Goal: Information Seeking & Learning: Learn about a topic

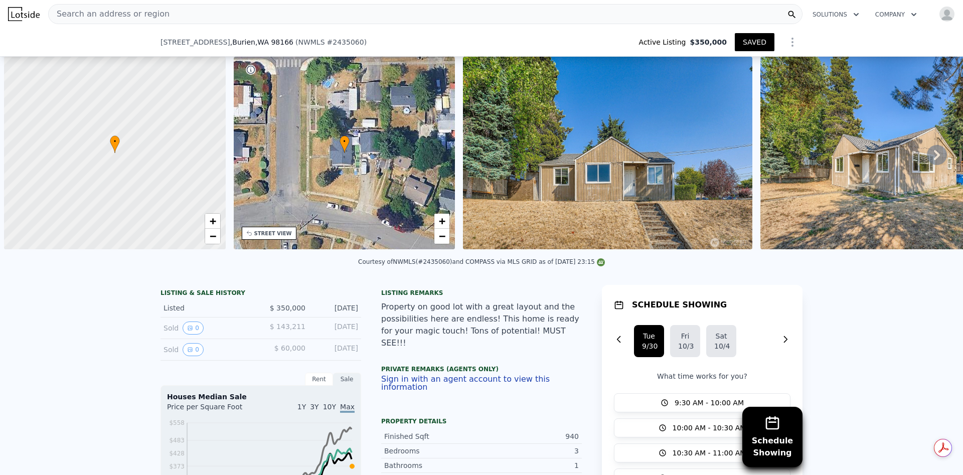
scroll to position [0, 4]
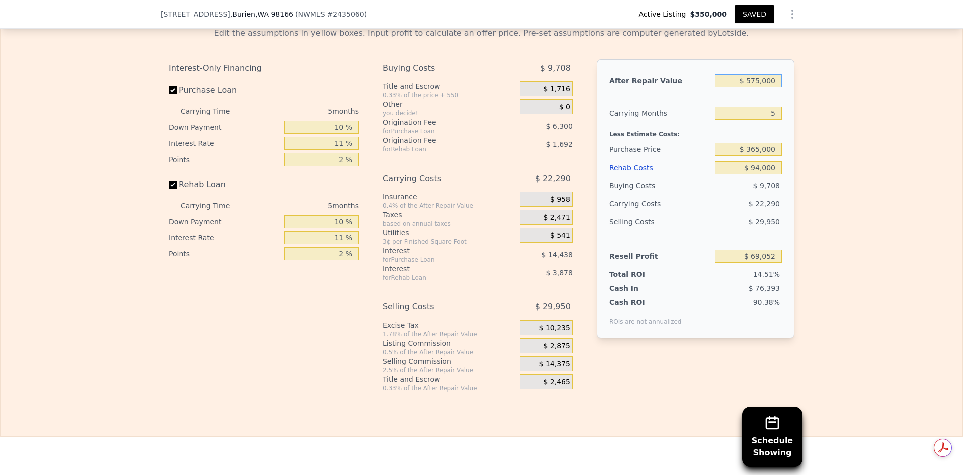
click at [755, 87] on input "$ 575,000" at bounding box center [748, 80] width 67 height 13
type input "$ 5,000"
type input "-$ 470,854"
type input "$ 55,000"
type input "-$ 423,494"
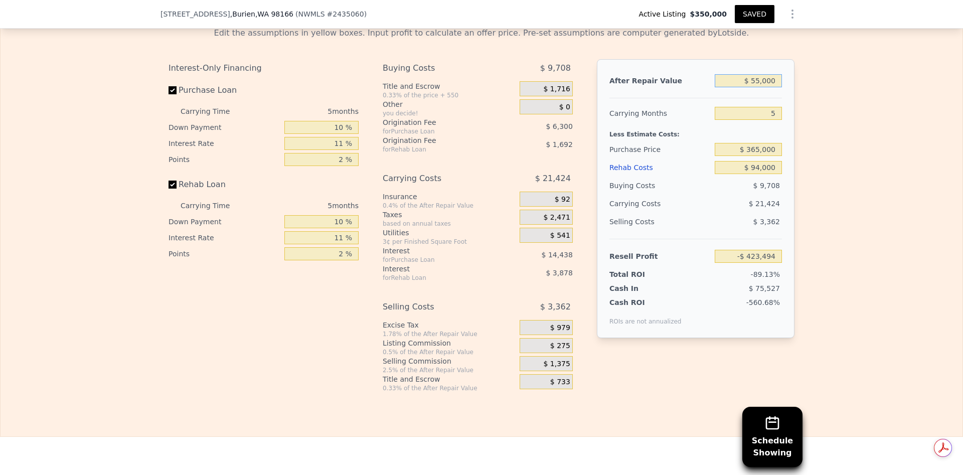
type input "$ 550,000"
type input "$ 45,371"
type input "$ 550,000"
click at [758, 158] on div "$ 365,000" at bounding box center [748, 149] width 67 height 18
click at [757, 174] on input "$ 94,000" at bounding box center [748, 167] width 67 height 13
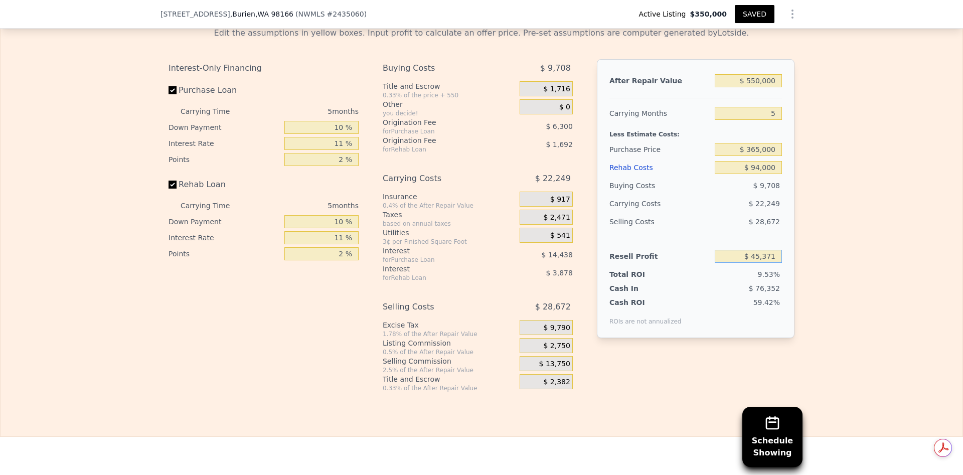
click at [766, 263] on input "$ 45,371" at bounding box center [748, 256] width 67 height 13
click at [555, 351] on span "$ 2,750" at bounding box center [556, 345] width 27 height 9
type input "$ 350,000"
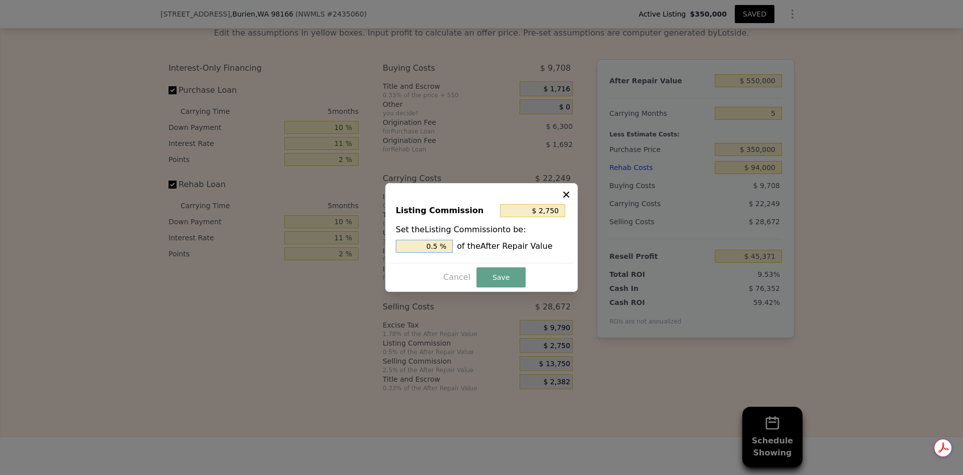
click at [439, 242] on input "0.5 %" at bounding box center [424, 246] width 57 height 13
type input "$ 0"
type input "0 %"
click at [502, 272] on button "Save" at bounding box center [500, 277] width 49 height 20
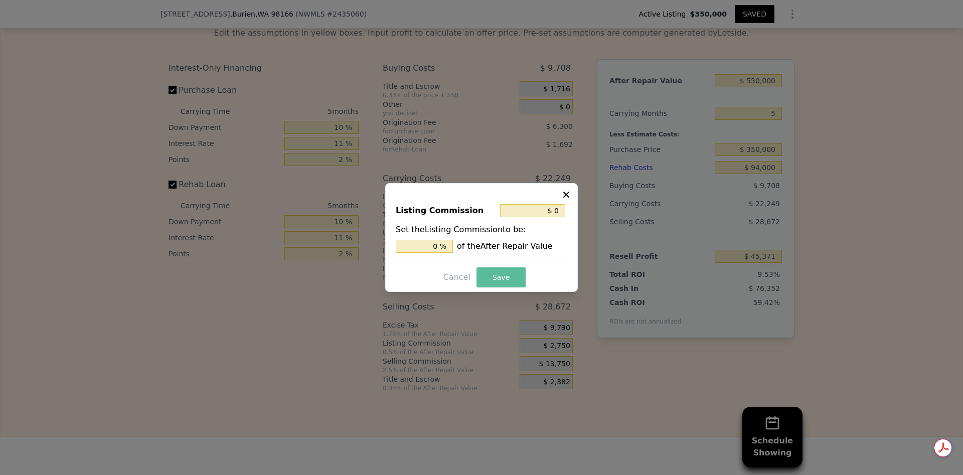
type input "$ 48,121"
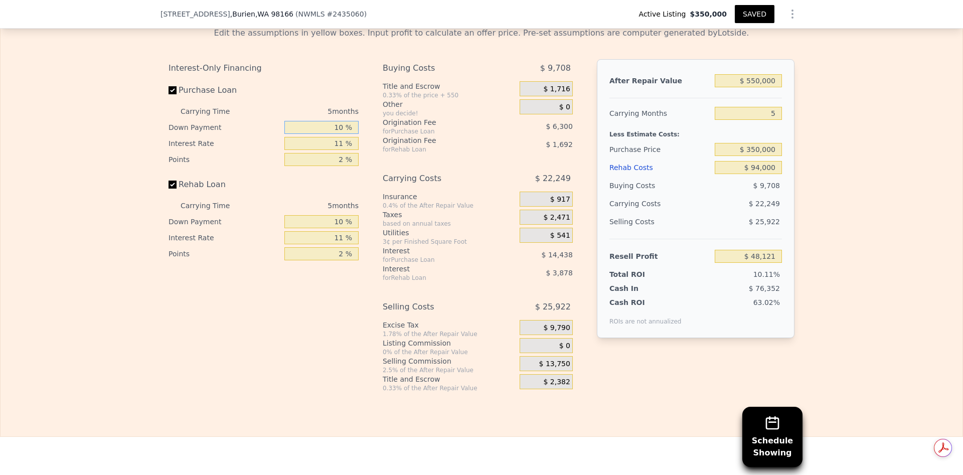
click at [339, 134] on input "10 %" at bounding box center [321, 127] width 74 height 13
click at [341, 150] on input "11 %" at bounding box center [321, 143] width 74 height 13
type input "1 %"
type input "$ 61,246"
type input "10 %"
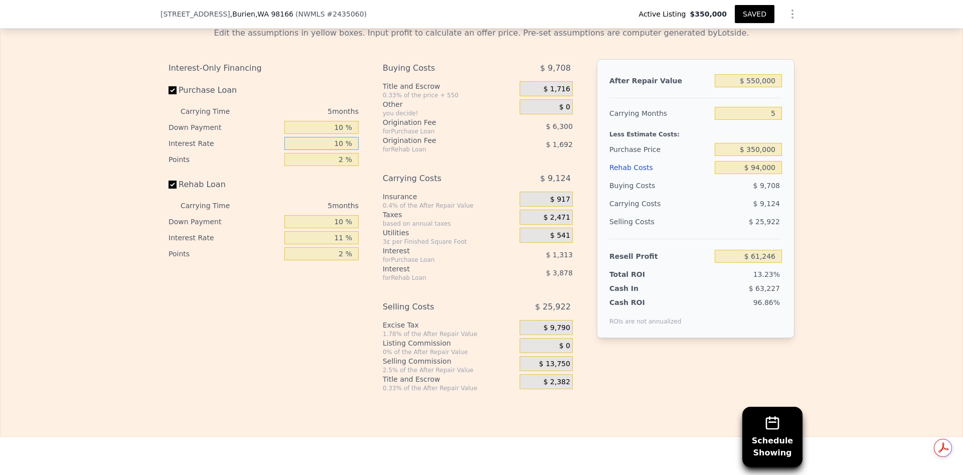
type input "$ 49,436"
type input "10.5 %"
type input "$ 48,781"
type input "10.5 %"
drag, startPoint x: 339, startPoint y: 264, endPoint x: 345, endPoint y: 263, distance: 5.5
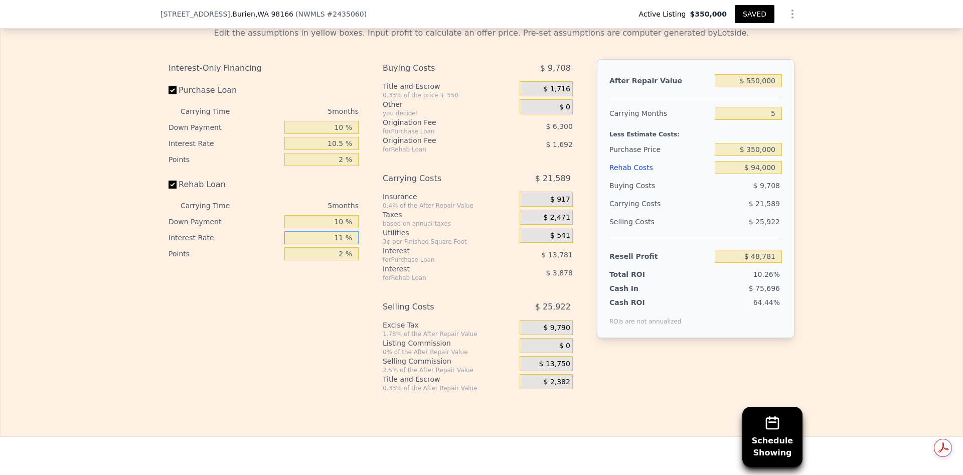
click at [340, 244] on input "11 %" at bounding box center [321, 237] width 74 height 13
type input "110 %"
type input "$ 13,886"
type input "110.5 %"
type input "$ 13,711"
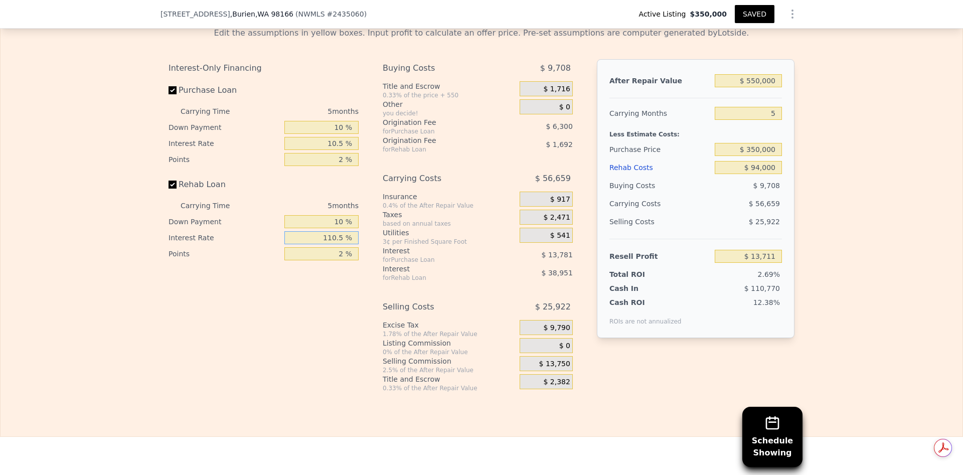
click at [329, 244] on input "110.5 %" at bounding box center [321, 237] width 74 height 13
type input "10.5 %"
type input "$ 48,961"
type input "10.5 %"
click at [339, 260] on input "2 %" at bounding box center [321, 253] width 74 height 13
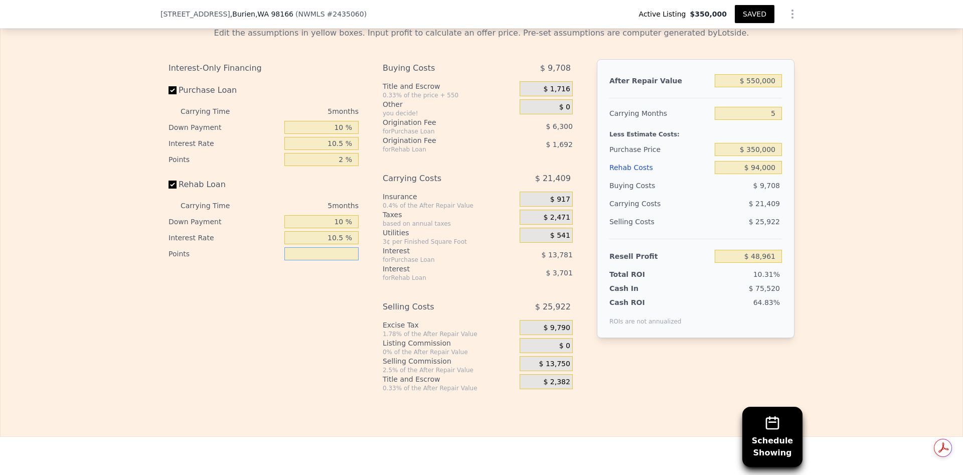
type input "1 %"
type input "$ 49,807"
type input "1.5 %"
type input "$ 49,384"
type input "1.5 %"
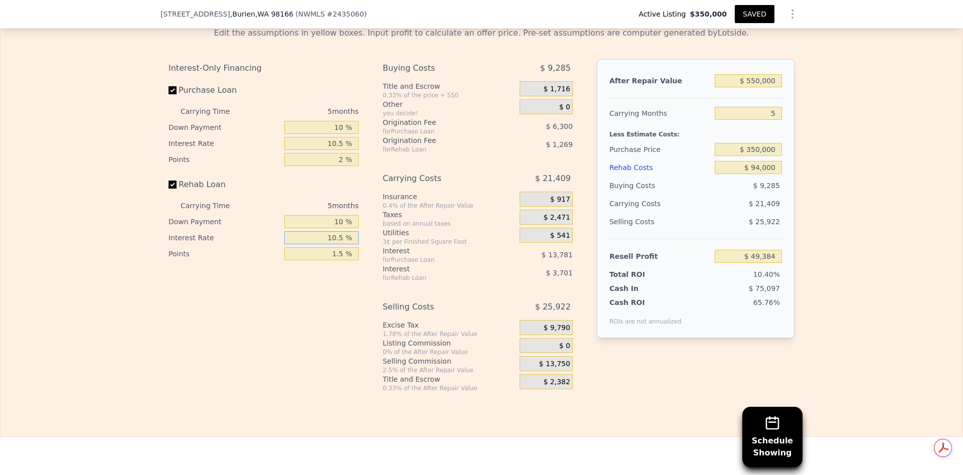
click at [337, 244] on input "10.5 %" at bounding box center [321, 237] width 74 height 13
click at [340, 166] on input "2 %" at bounding box center [321, 159] width 74 height 13
type input "1 %"
type input "$ 52,534"
type input "1.5 %"
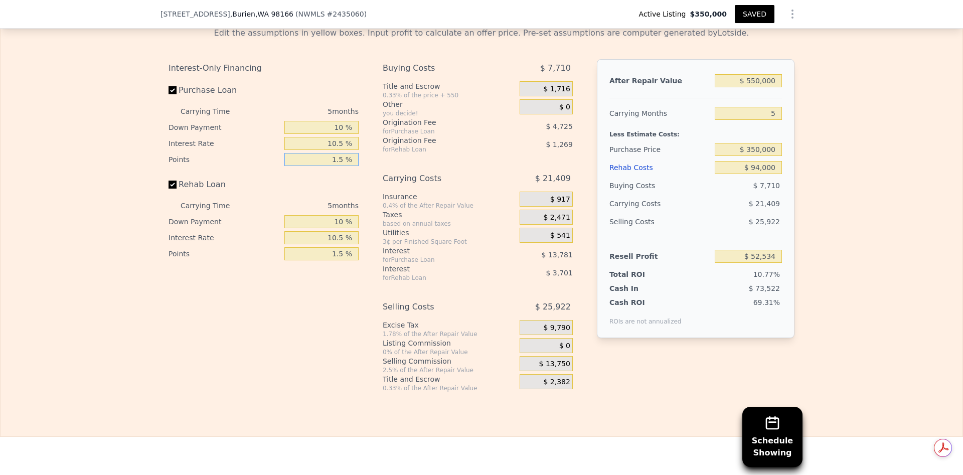
type input "$ 50,959"
type input "1.5 %"
click at [340, 150] on input "10.5 %" at bounding box center [321, 143] width 74 height 13
click at [756, 87] on input "$ 550,000" at bounding box center [748, 80] width 67 height 13
type input "$ 55,000"
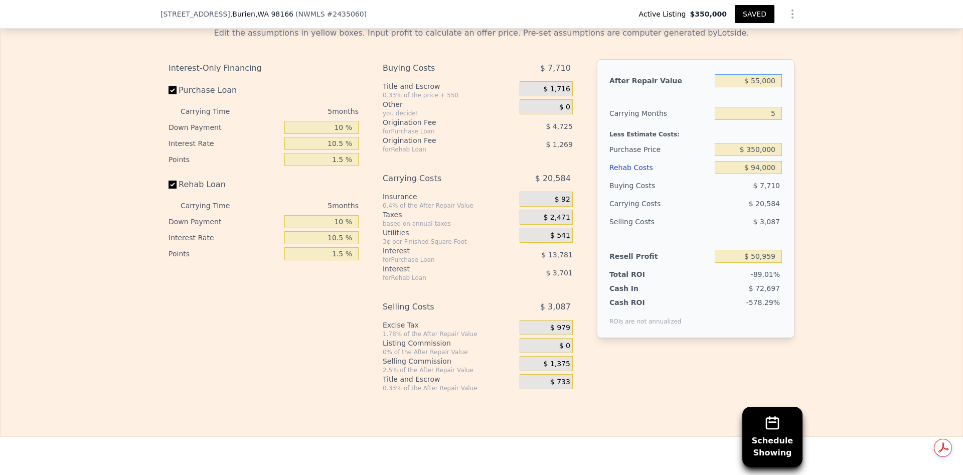
type input "-$ 420,381"
type input "$ 5,000"
type input "-$ 467,991"
type input "$ 57,000"
type input "-$ 418,477"
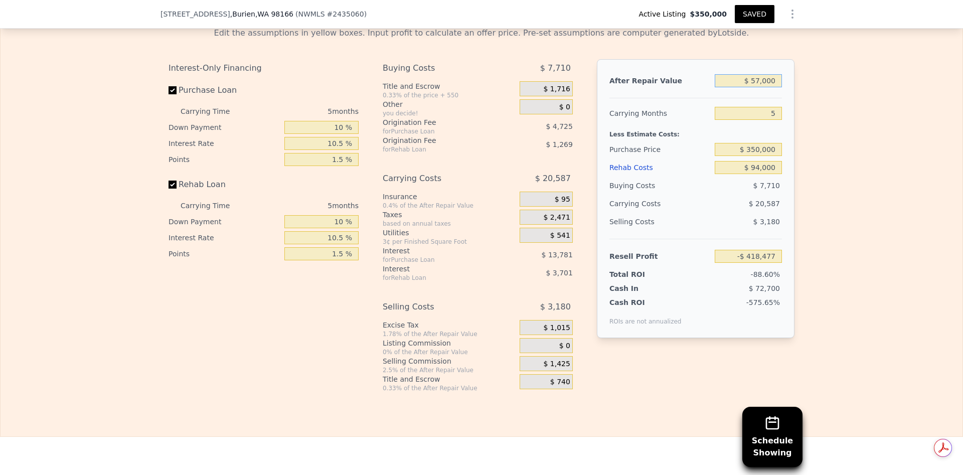
type input "$ 575,000"
type input "$ 74,765"
type input "$ 575,000"
click at [757, 156] on input "$ 350,000" at bounding box center [748, 149] width 67 height 13
click at [756, 87] on input "$ 575,000" at bounding box center [748, 80] width 67 height 13
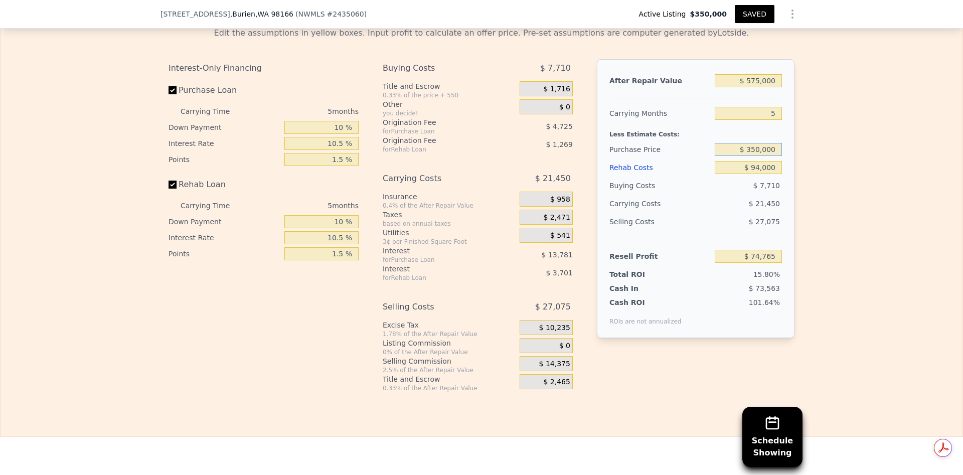
click at [755, 156] on input "$ 350,000" at bounding box center [748, 149] width 67 height 13
type input "$ 365,000"
click at [757, 174] on input "$ 94,000" at bounding box center [748, 167] width 67 height 13
type input "$ 58,923"
click at [756, 87] on input "$ 575,000" at bounding box center [748, 80] width 67 height 13
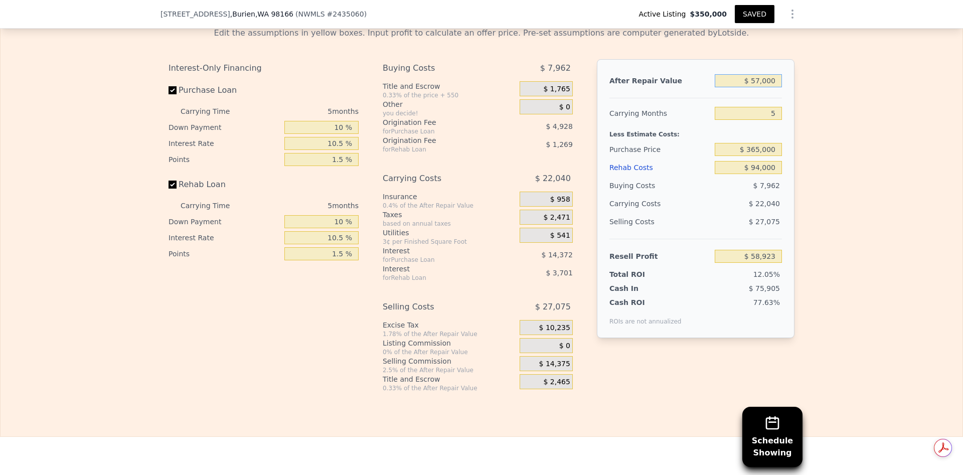
type input "$ 5,000"
type input "-$ 483,833"
type input "$ 550,000"
type input "$ 35,117"
type input "$ 550,000"
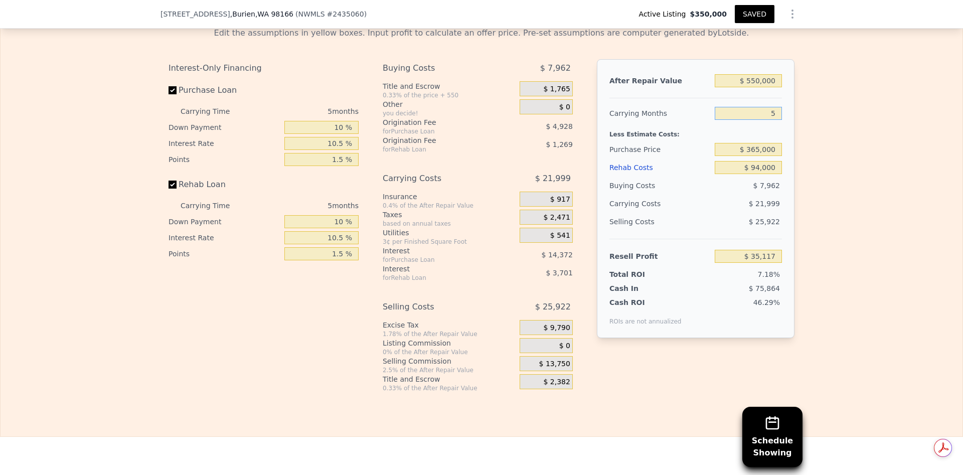
click at [773, 120] on input "5" at bounding box center [748, 113] width 67 height 13
type input "4"
type input "$ 39,517"
type input "5"
type input "$ 35,117"
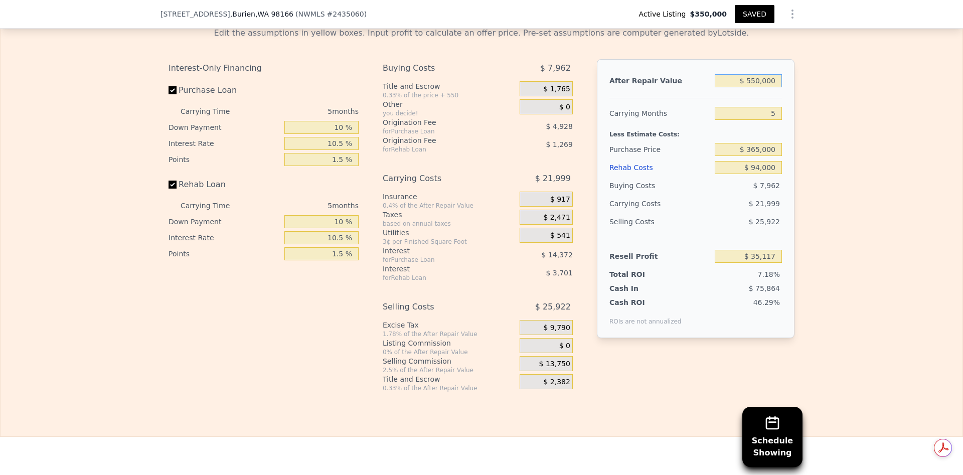
click at [754, 87] on input "$ 550,000" at bounding box center [748, 80] width 67 height 13
type input "$ 55,000"
type input "-$ 436,223"
type input "$ 555,000"
type input "$ 39,879"
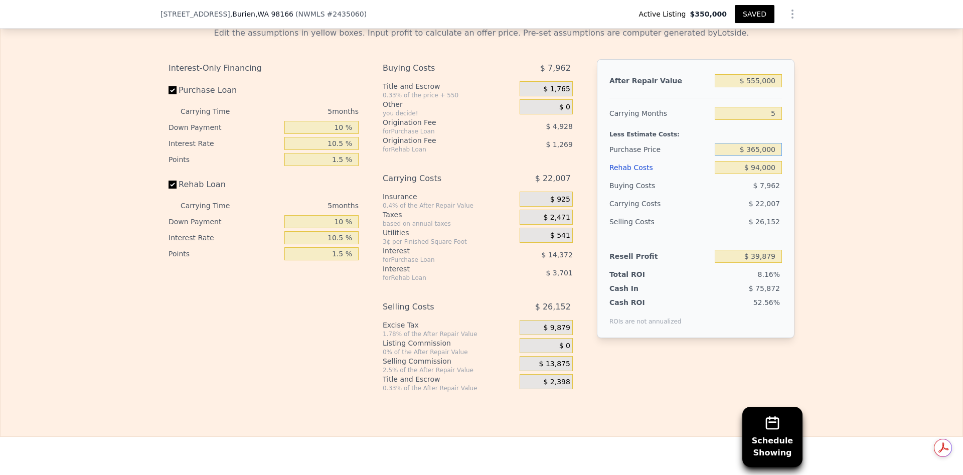
click at [764, 156] on input "$ 365,000" at bounding box center [748, 149] width 67 height 13
drag, startPoint x: 757, startPoint y: 103, endPoint x: 769, endPoint y: 103, distance: 11.5
click at [757, 87] on input "$ 555,000" at bounding box center [748, 80] width 67 height 13
type input "$ 55,000"
type input "-$ 436,223"
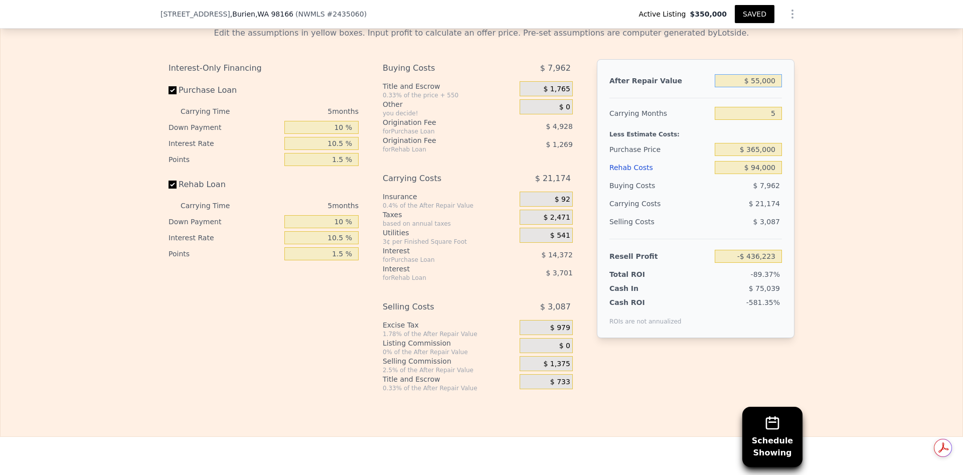
type input "$ 550,000"
type input "$ 35,117"
click at [752, 156] on input "$ 365,000" at bounding box center [748, 149] width 67 height 13
type input "$ 575,000"
click at [756, 87] on input "$ 575,000" at bounding box center [748, 80] width 67 height 13
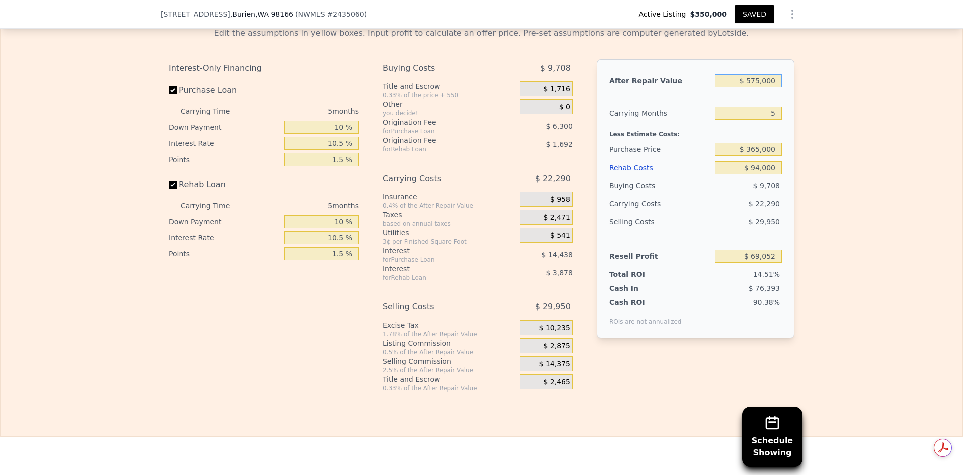
type input "$ 53,118"
type input "$ 57,000"
type input "-$ 437,534"
type input "$ 5,000"
type input "-$ 486,788"
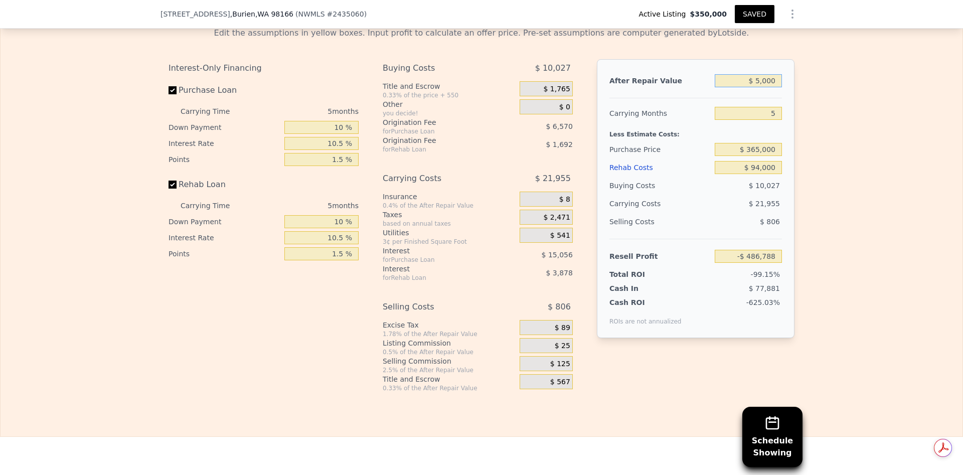
type input "$ 55,000"
type input "-$ 439,428"
type input "$ 550,000"
type input "$ 29,437"
type input "$ 550,000"
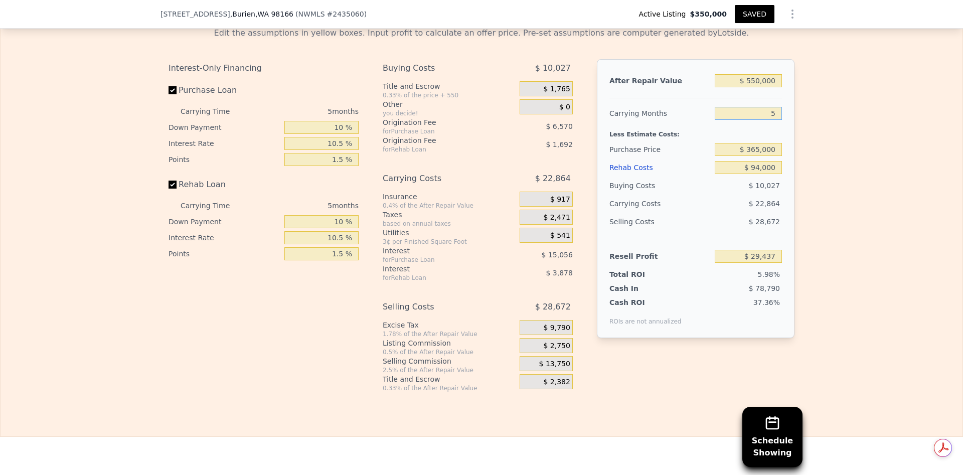
click at [768, 120] on input "5" at bounding box center [748, 113] width 67 height 13
drag, startPoint x: 758, startPoint y: 169, endPoint x: 779, endPoint y: 169, distance: 21.6
click at [758, 156] on input "$ 365,000" at bounding box center [748, 149] width 67 height 13
click at [558, 351] on span "$ 2,750" at bounding box center [556, 345] width 27 height 9
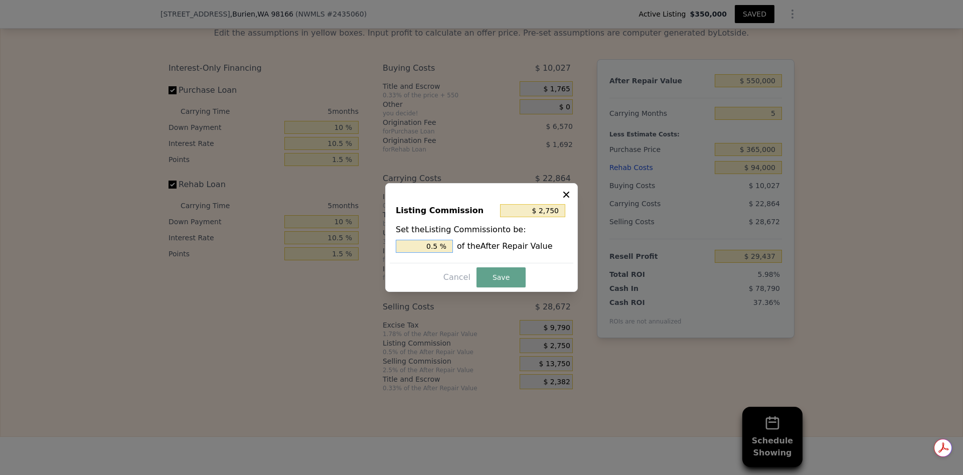
click at [440, 246] on input "0.5 %" at bounding box center [424, 246] width 57 height 13
type input "0.5 %"
type input "$ 0"
type input "0 %"
type input "$ 575,000"
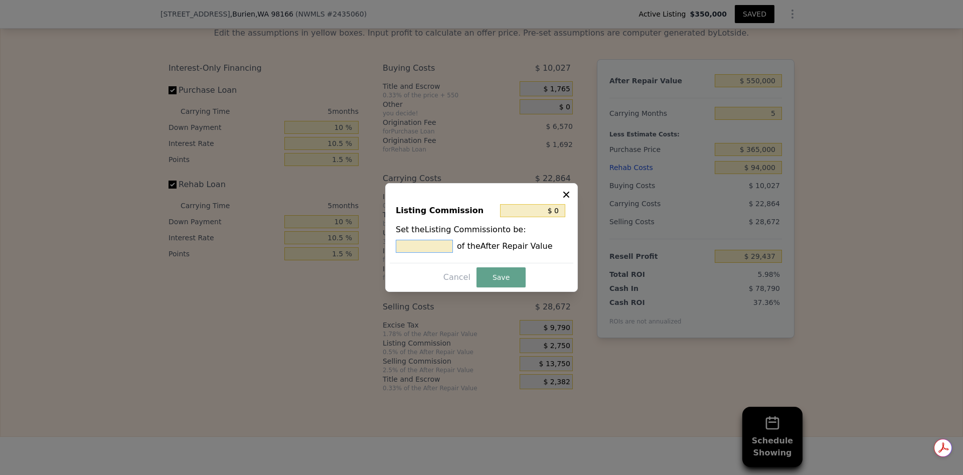
type input "$ 69,052"
type input ". %"
type input "$ 2,875"
type input "0.5 %"
click at [508, 279] on button "Save" at bounding box center [500, 277] width 49 height 20
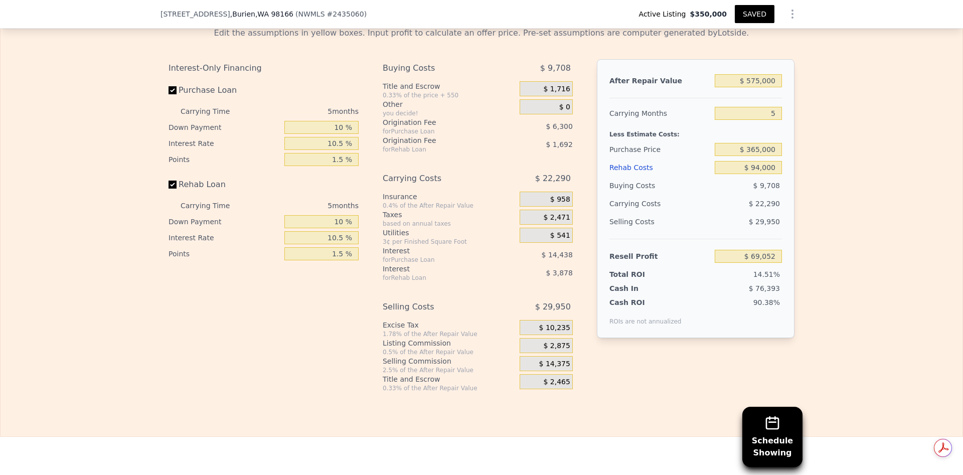
click at [551, 351] on span "$ 2,875" at bounding box center [556, 345] width 27 height 9
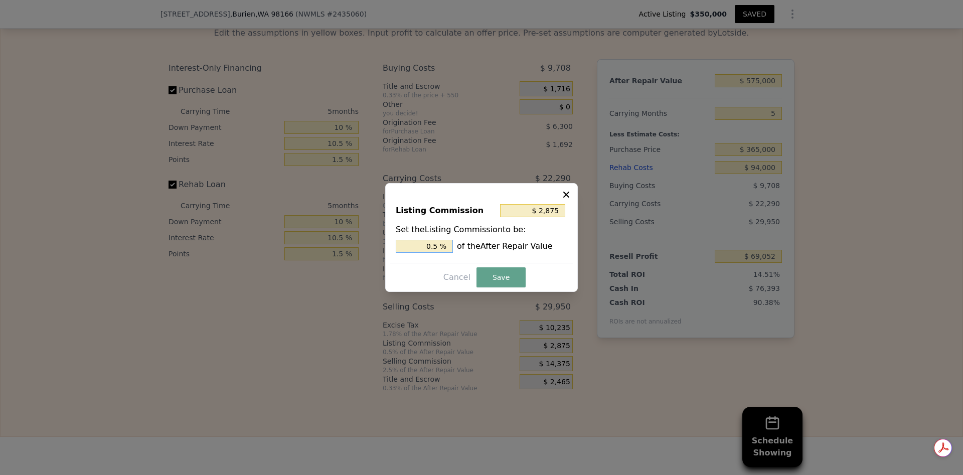
click at [439, 244] on input "0.5 %" at bounding box center [424, 246] width 57 height 13
type input "$ 0"
type input "0 %"
click at [512, 276] on button "Save" at bounding box center [500, 277] width 49 height 20
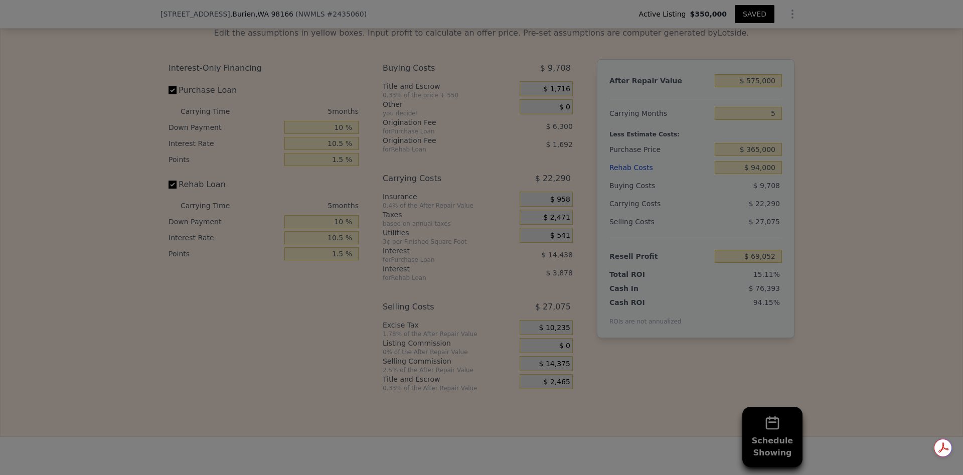
type input "$ 71,927"
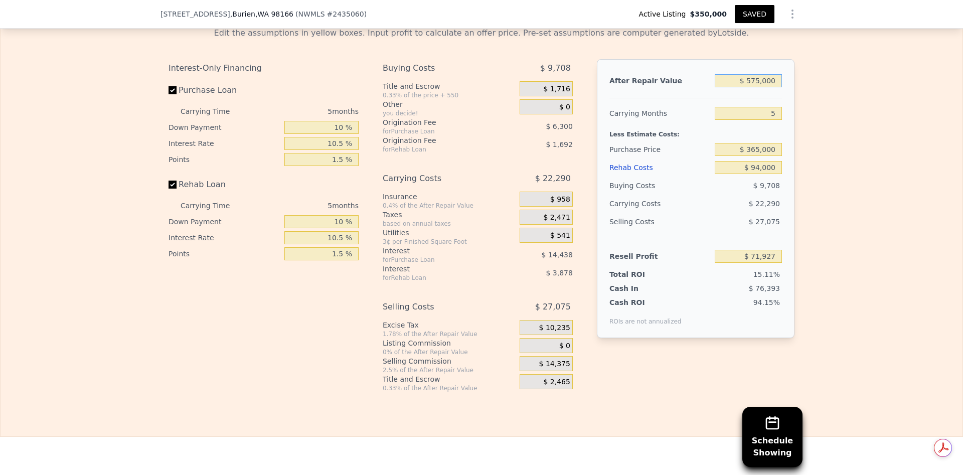
click at [756, 87] on input "$ 575,000" at bounding box center [748, 80] width 67 height 13
type input "$ 5,000"
type input "-$ 470,829"
type input "$ 55,000"
type input "-$ 423,219"
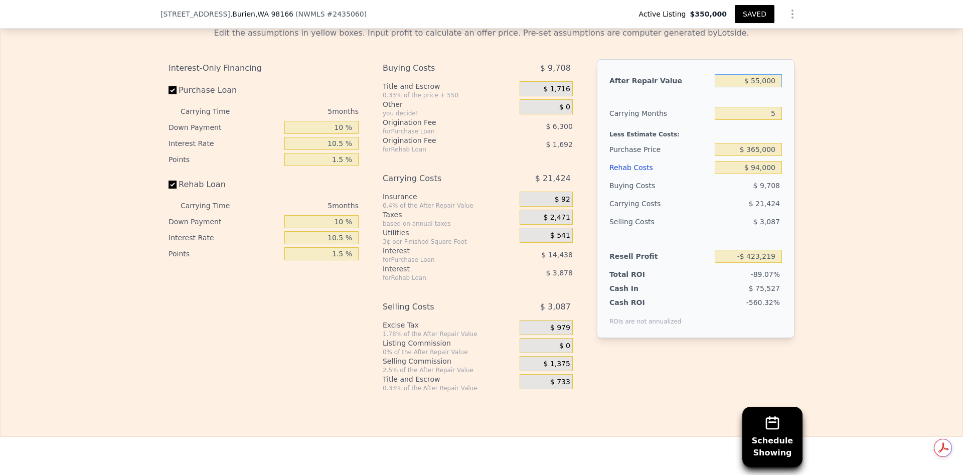
type input "$ 550,000"
type input "$ 48,121"
type input "$ 550,000"
click at [752, 177] on div "$ 94,000" at bounding box center [748, 167] width 67 height 18
click at [757, 174] on input "$ 94,000" at bounding box center [748, 167] width 67 height 13
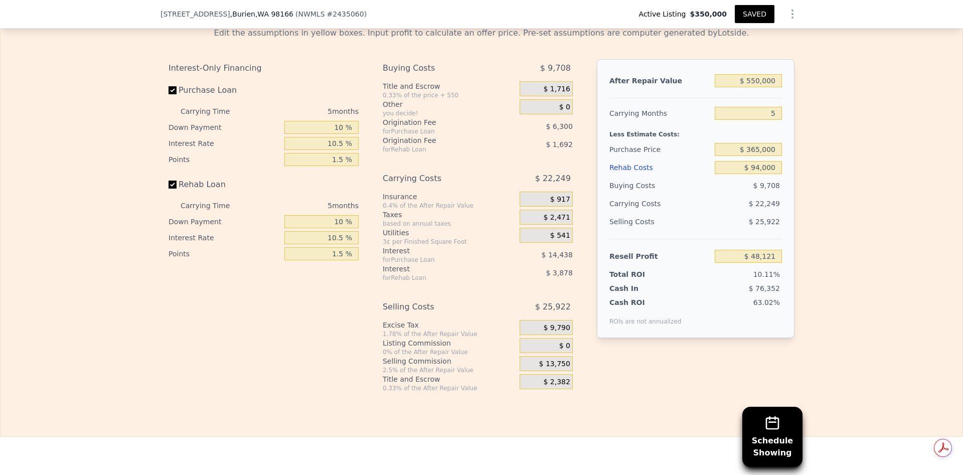
click at [543, 353] on div "$ 0" at bounding box center [545, 345] width 53 height 15
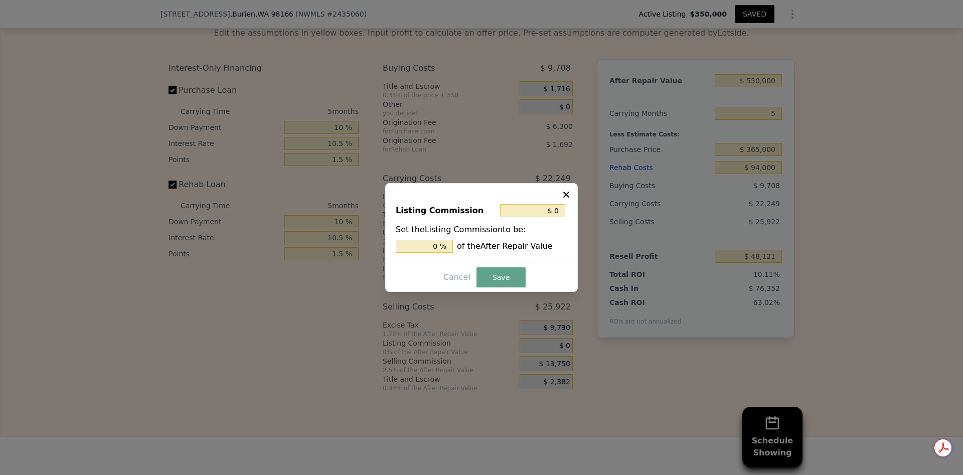
click at [563, 190] on icon at bounding box center [566, 195] width 10 height 10
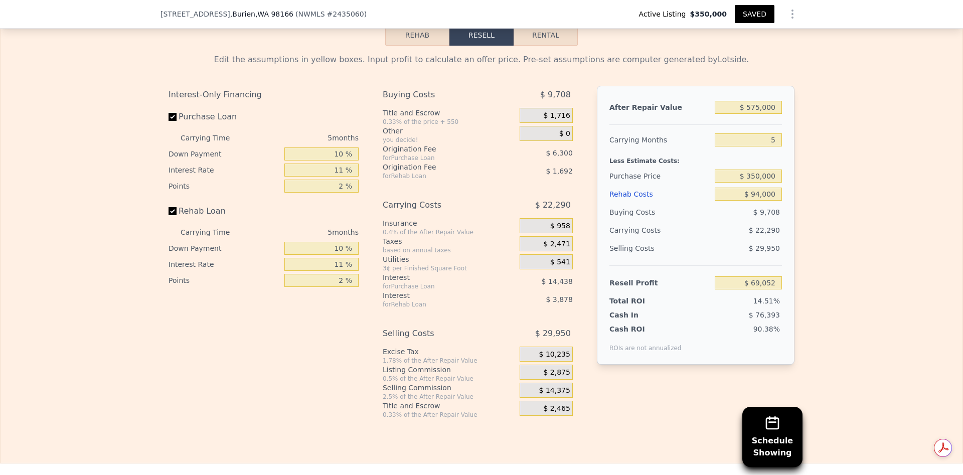
scroll to position [1501, 0]
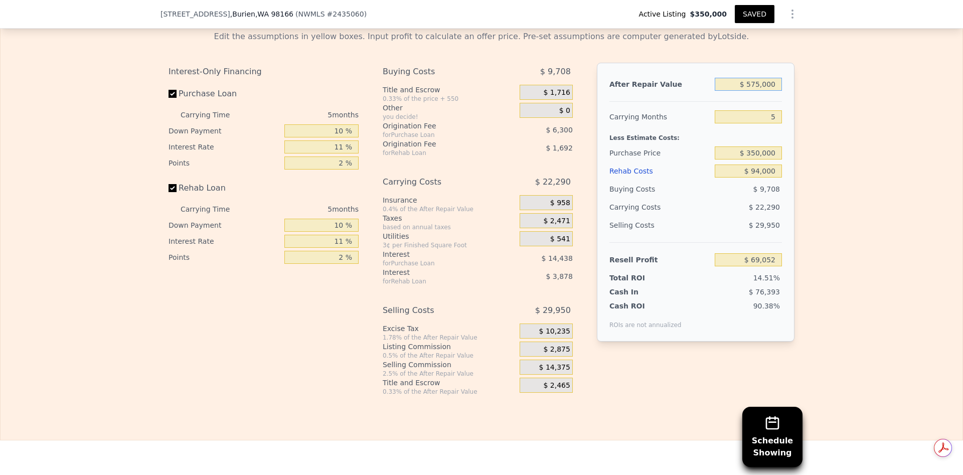
click at [754, 91] on input "$ 575,000" at bounding box center [748, 84] width 67 height 13
type input "$ 5,000"
type input "-$ 470,854"
type input "$ 56,000"
type input "-$ 422,546"
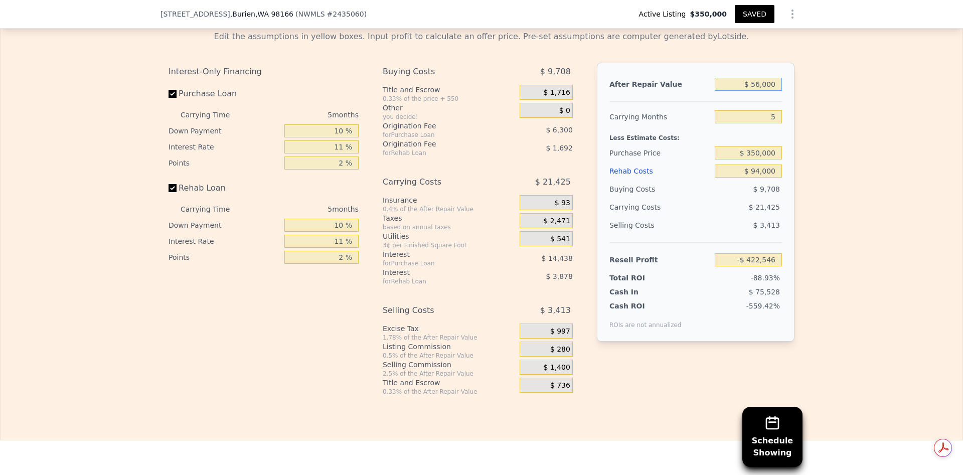
type input "$ 5,000"
type input "-$ 470,854"
type input "$ 550,000"
type input "$ 45,371"
type input "$ 550,000"
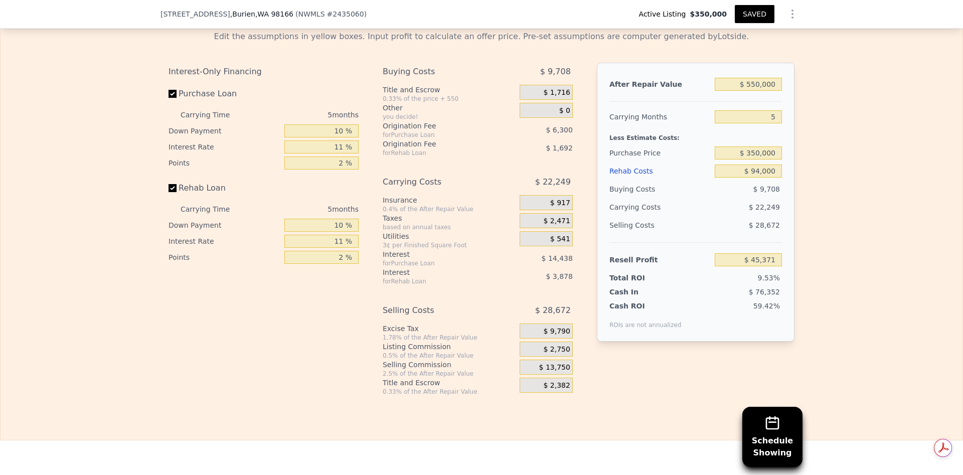
click at [767, 148] on div "After Repair Value $ 550,000 Carrying Months 5 Less Estimate Costs: Purchase Pr…" at bounding box center [696, 202] width 198 height 279
click at [763, 178] on input "$ 94,000" at bounding box center [748, 170] width 67 height 13
click at [549, 354] on span "$ 2,750" at bounding box center [556, 349] width 27 height 9
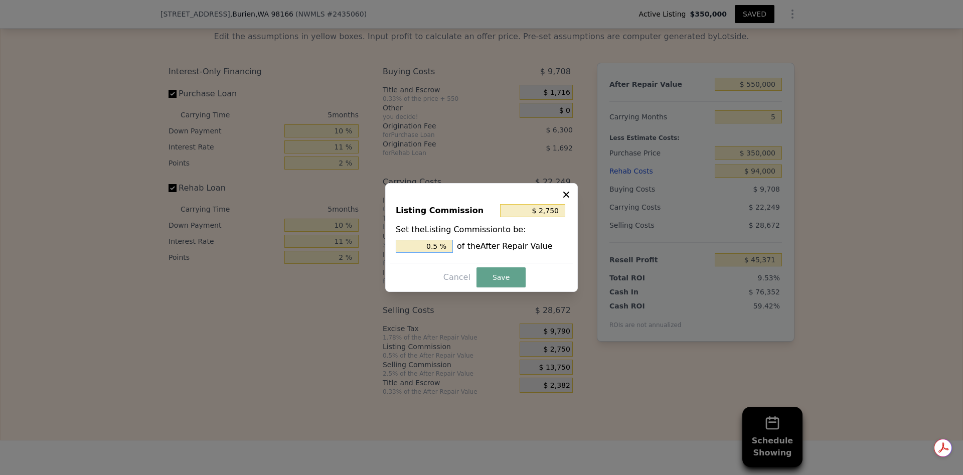
click at [439, 250] on input "0.5 %" at bounding box center [424, 246] width 57 height 13
type input "$ 0"
type input "0 %"
click at [506, 276] on button "Save" at bounding box center [500, 277] width 49 height 20
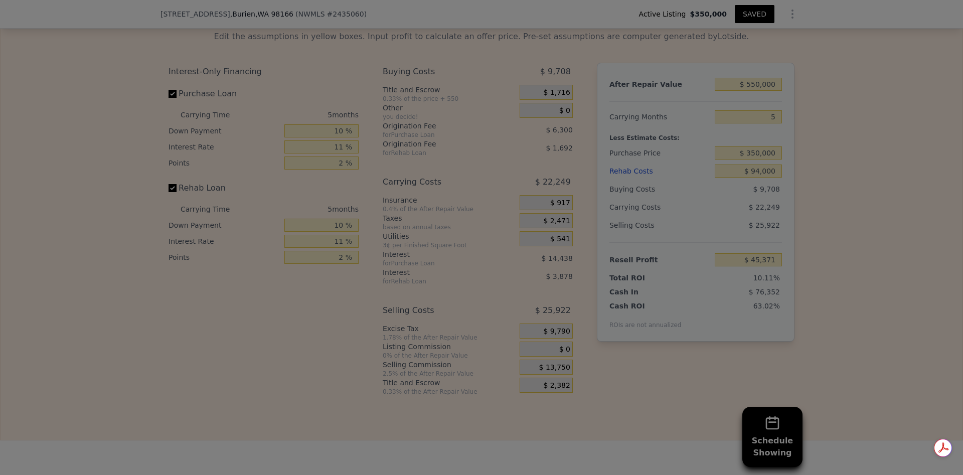
type input "$ 48,121"
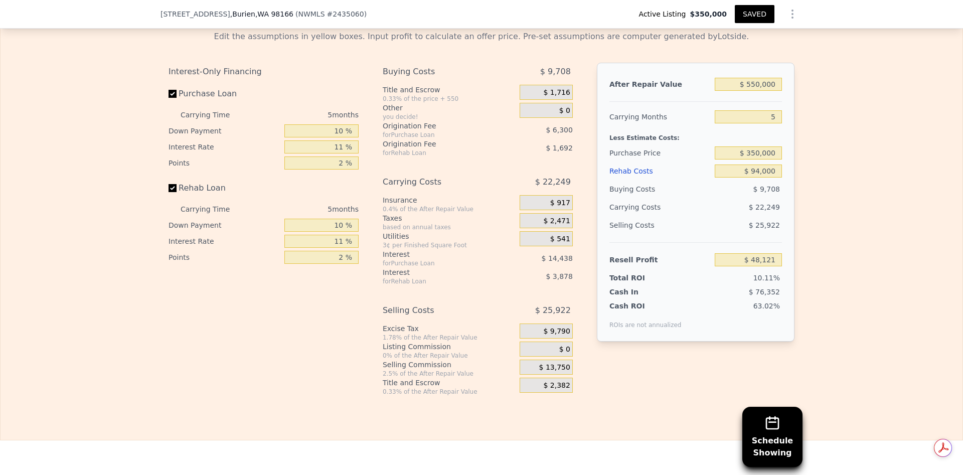
click at [610, 396] on div "Interest-Only Financing Purchase Loan Carrying Time 5 months Down Payment 10 % …" at bounding box center [481, 229] width 626 height 333
click at [757, 159] on input "$ 350,000" at bounding box center [748, 152] width 67 height 13
type input "$ 365,000"
click at [766, 178] on input "$ 94,000" at bounding box center [748, 170] width 67 height 13
type input "$ 32,187"
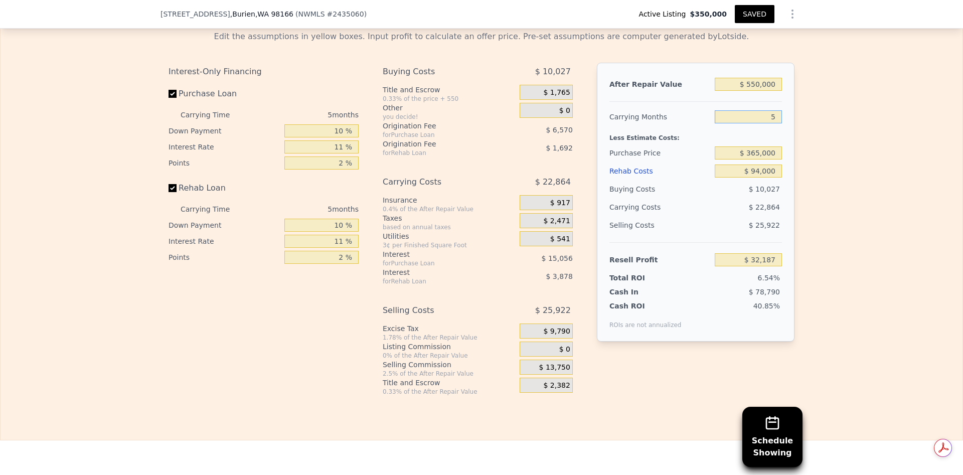
click at [772, 123] on input "5" at bounding box center [748, 116] width 67 height 13
type input "4"
type input "$ 36,760"
type input "4"
click at [760, 178] on input "$ 94,000" at bounding box center [748, 170] width 67 height 13
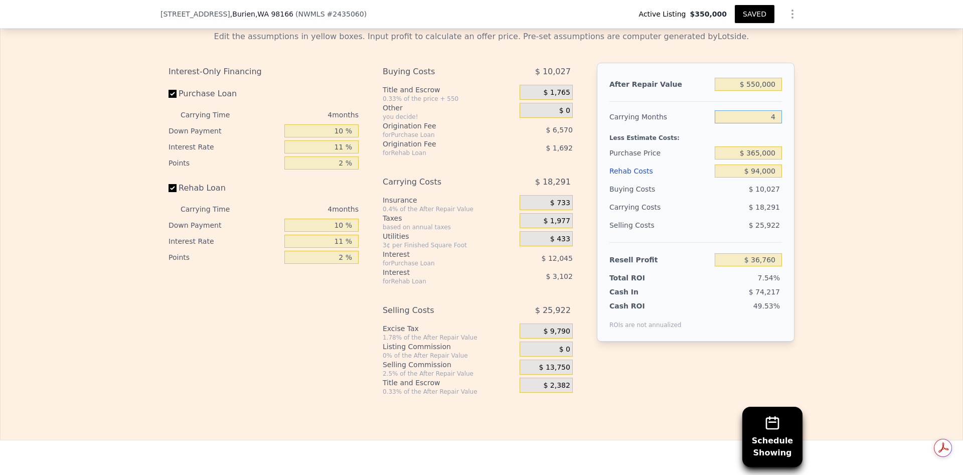
click at [772, 123] on input "4" at bounding box center [748, 116] width 67 height 13
type input "5"
type input "$ 32,187"
type input "5"
click at [756, 91] on input "$ 550,000" at bounding box center [748, 84] width 67 height 13
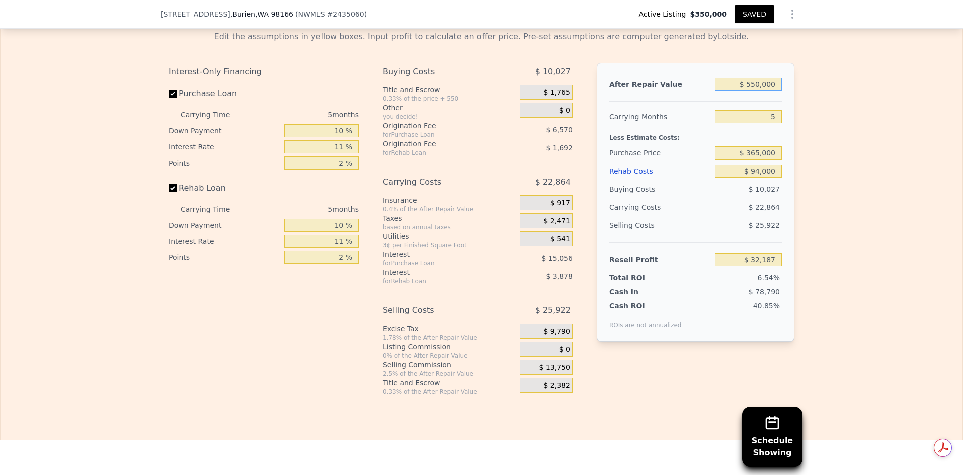
type input "$ 55,000"
type input "-$ 439,153"
type input "$ 555,000"
type input "$ 36,949"
type input "$ 555,000"
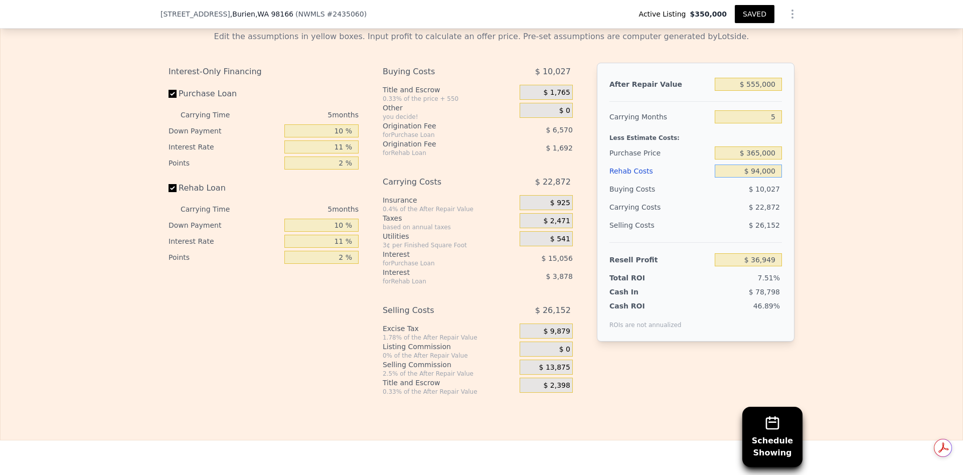
click at [760, 178] on input "$ 94,000" at bounding box center [748, 170] width 67 height 13
click at [755, 178] on input "$ 94,000" at bounding box center [748, 170] width 67 height 13
type input "$ 000"
type input "$ 136,521"
type input "$ 8,000"
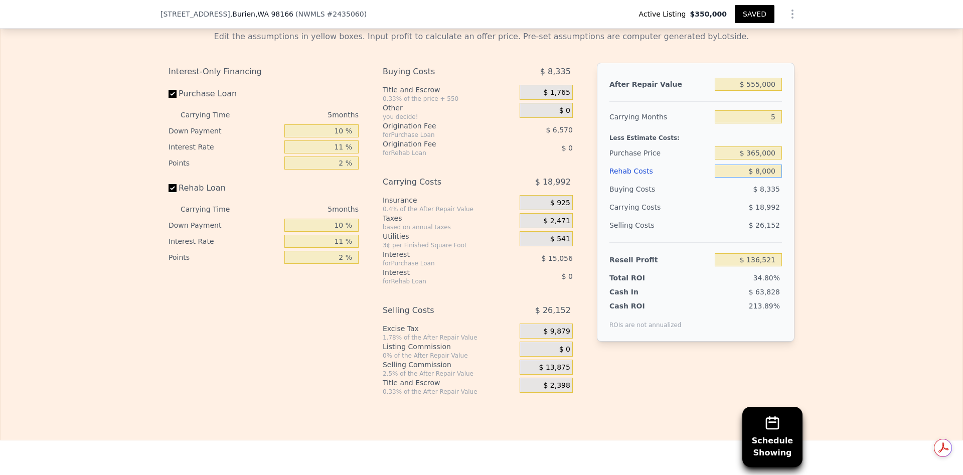
type input "$ 128,047"
type input "$ 85,000"
type input "$ 46,486"
type input "$ 85,000"
click at [752, 159] on input "$ 365,000" at bounding box center [748, 152] width 67 height 13
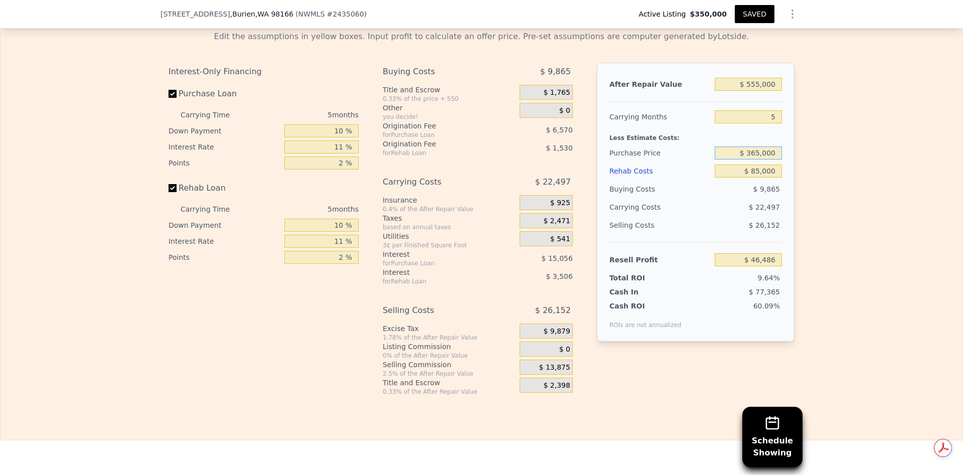
type input "$ 575,000"
type input "$ 94,000"
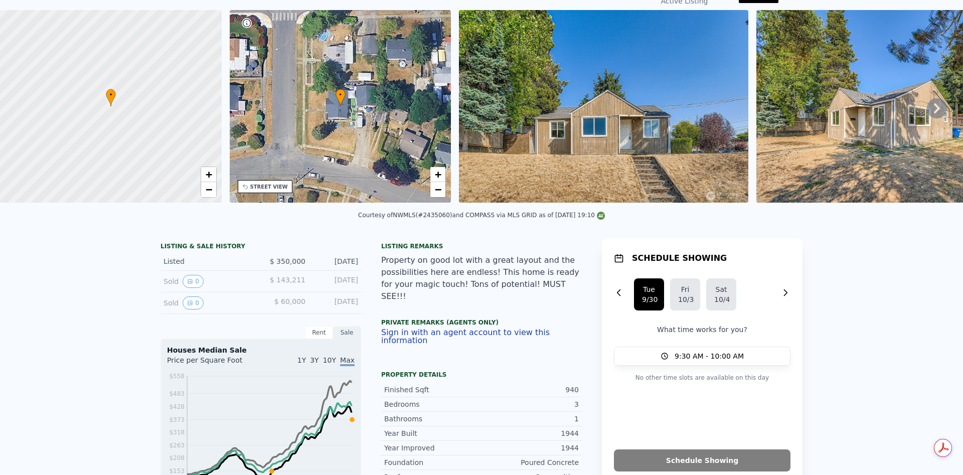
scroll to position [0, 0]
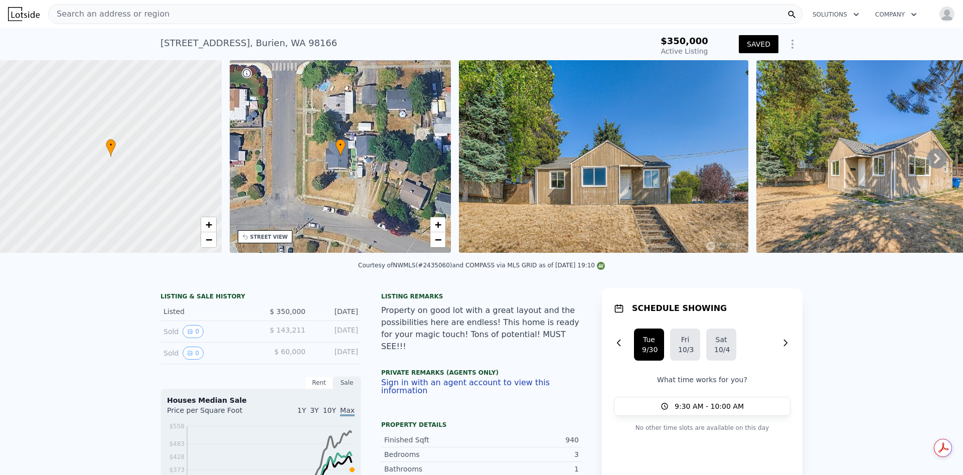
type input "$ 53,118"
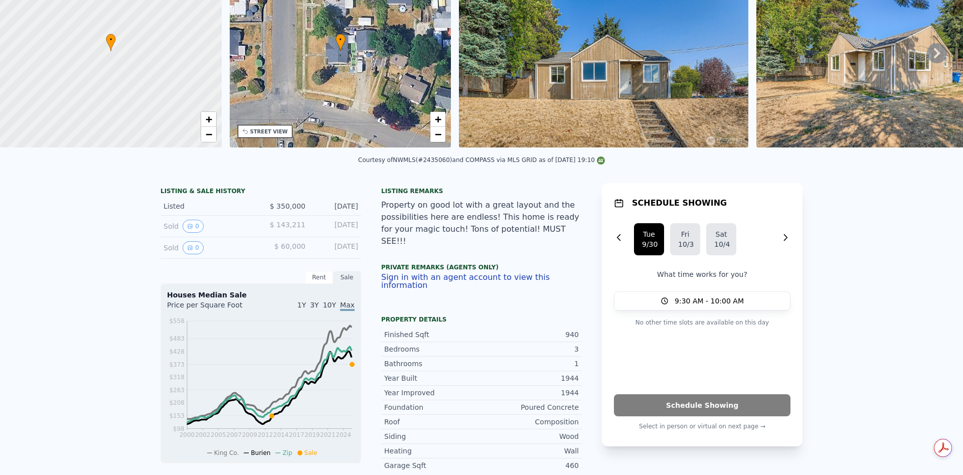
scroll to position [4, 0]
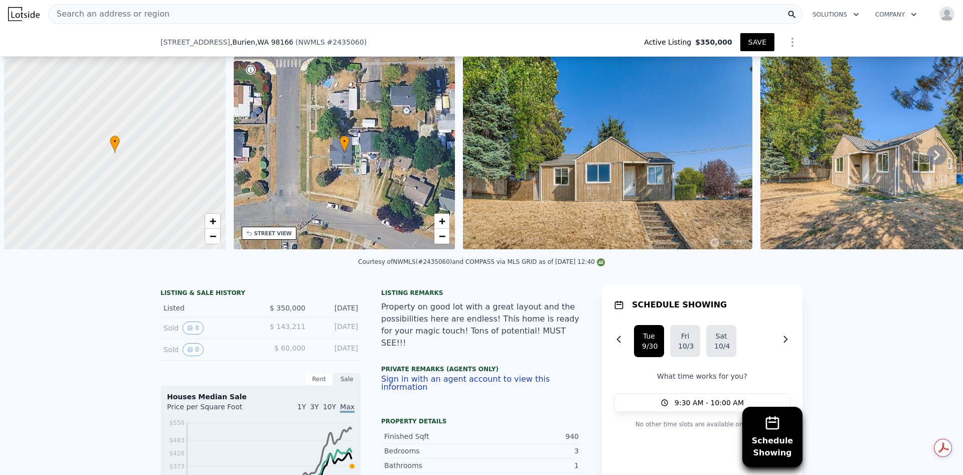
scroll to position [0, 4]
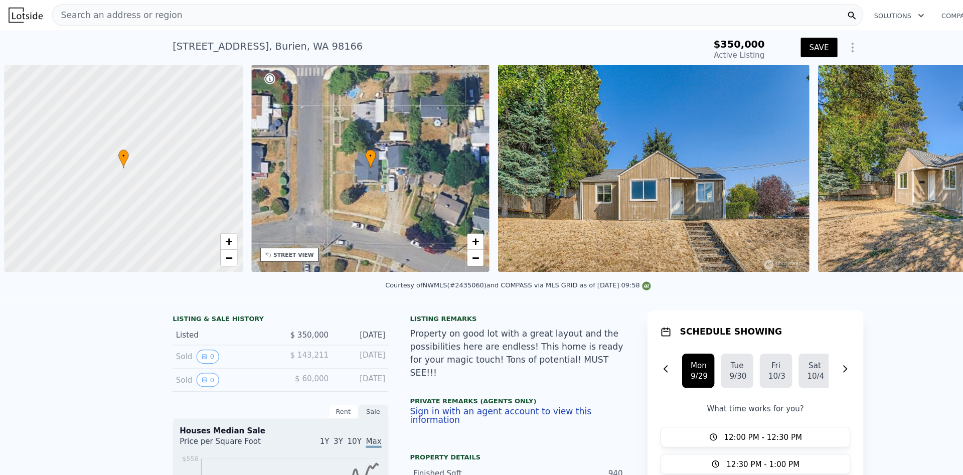
scroll to position [0, 727]
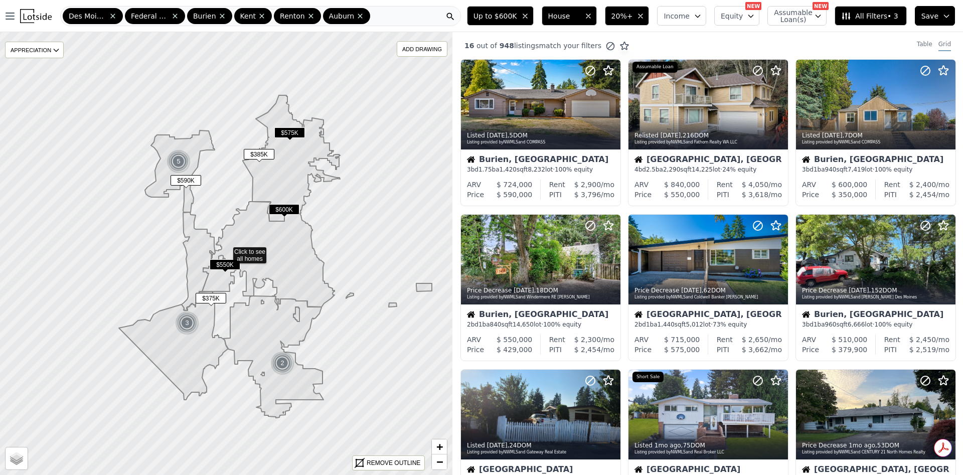
scroll to position [535, 0]
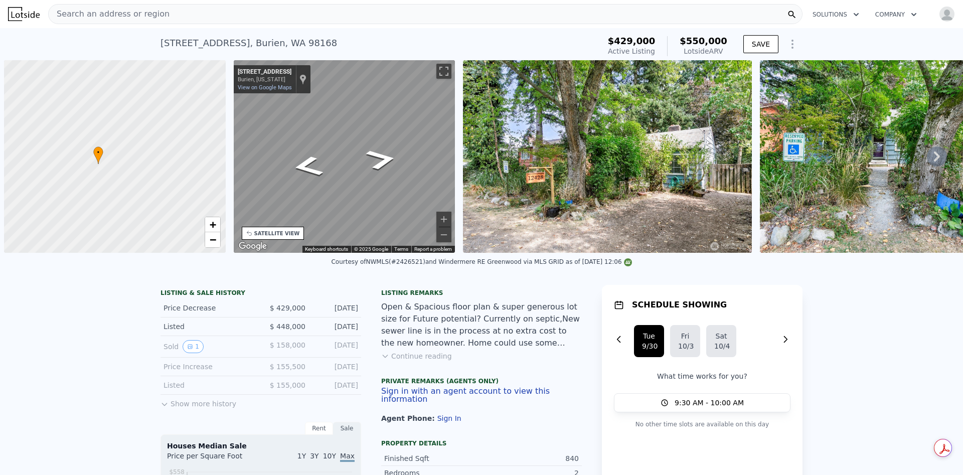
scroll to position [0, 4]
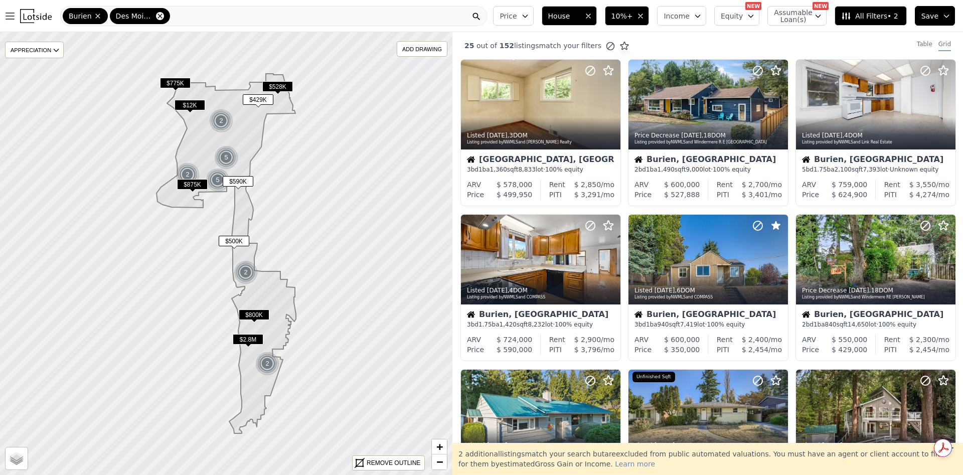
click at [156, 16] on icon at bounding box center [160, 16] width 8 height 8
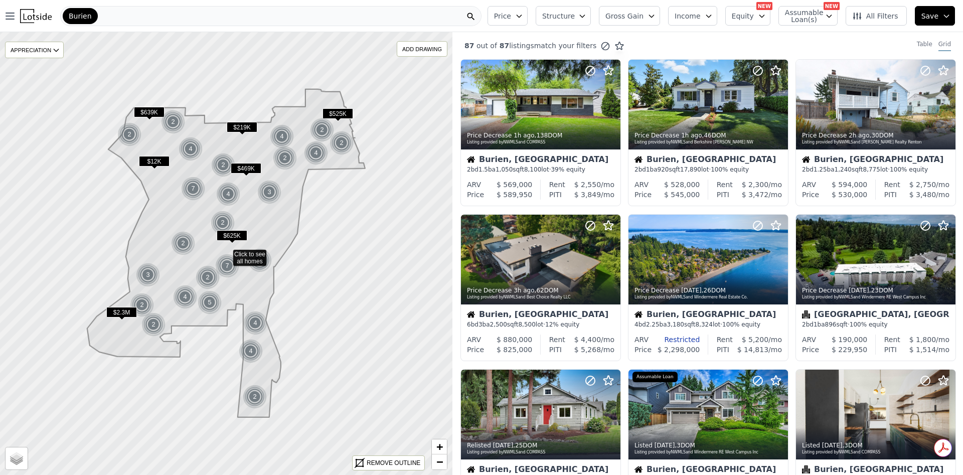
click at [86, 16] on span "Burien" at bounding box center [80, 16] width 23 height 10
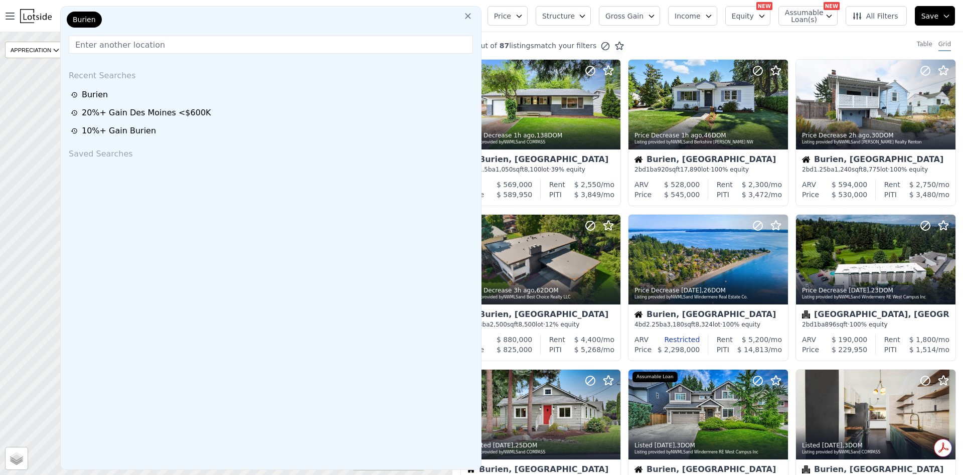
click at [470, 19] on icon at bounding box center [468, 16] width 10 height 10
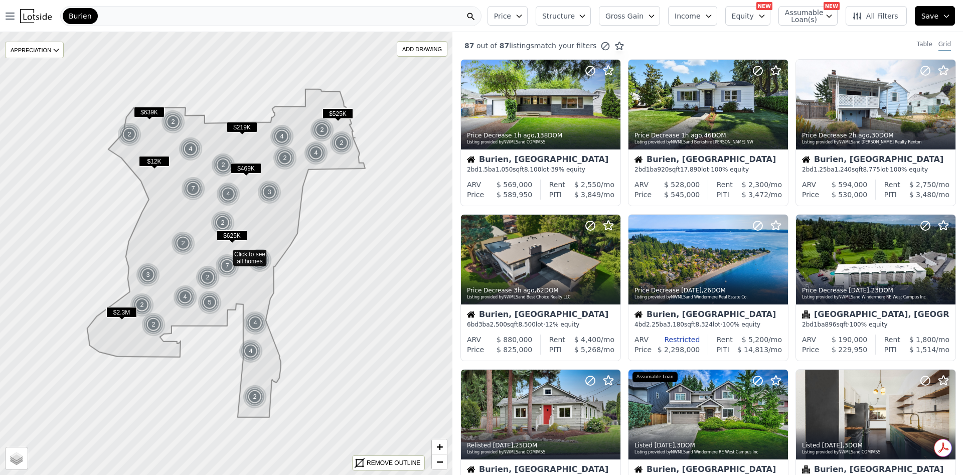
click at [108, 16] on div "Burien" at bounding box center [270, 16] width 421 height 20
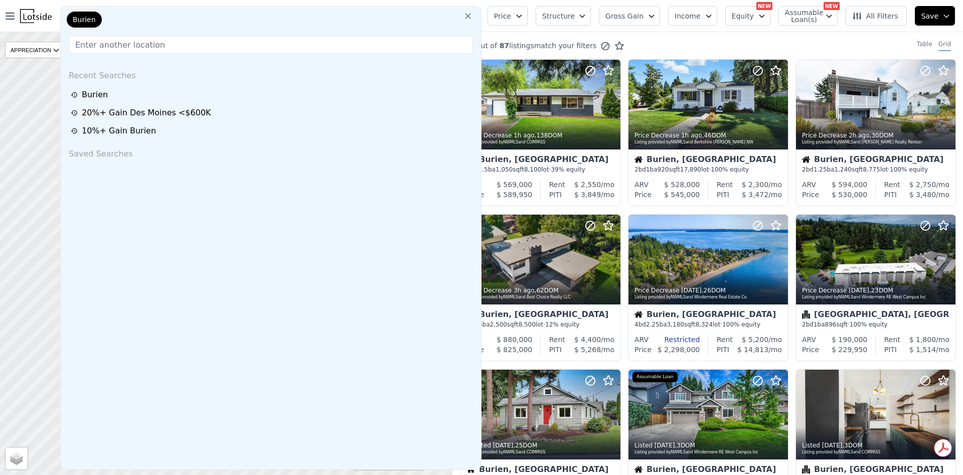
click at [137, 41] on input "text" at bounding box center [271, 45] width 404 height 18
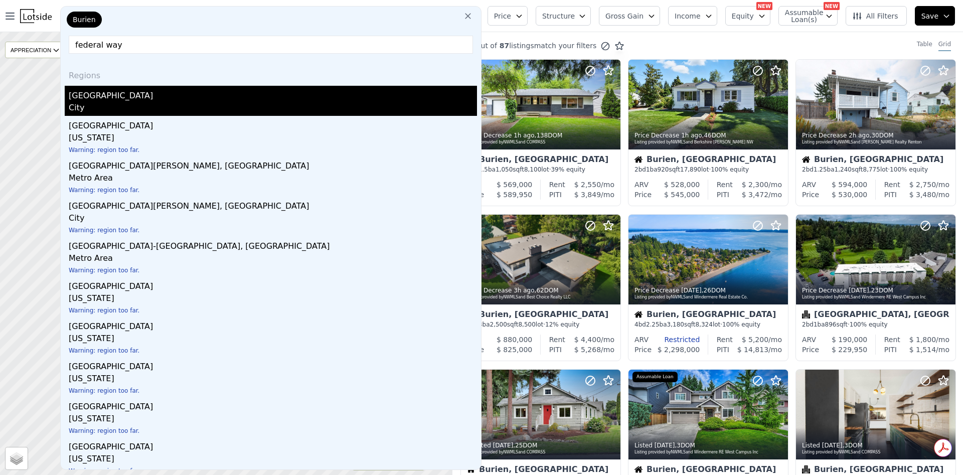
type input "federal way"
click at [110, 100] on div "Federal Way, WA" at bounding box center [273, 94] width 408 height 16
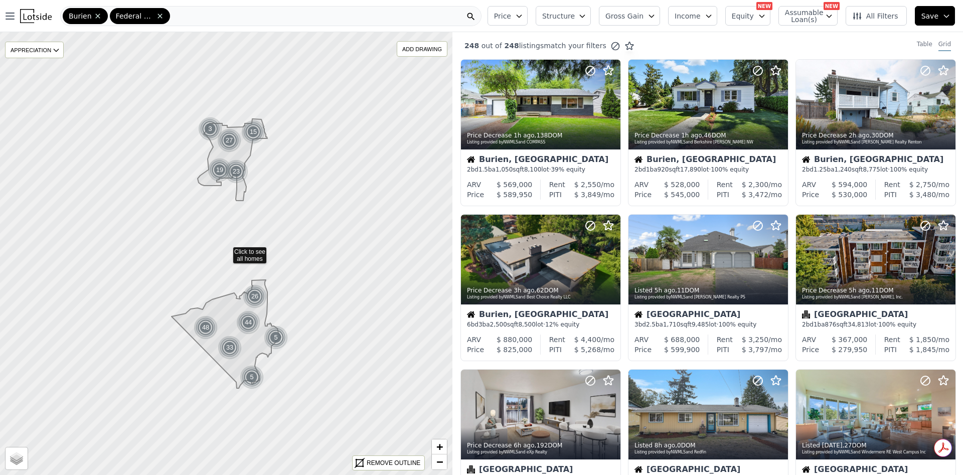
click at [219, 9] on div "Burien Federal Way" at bounding box center [270, 16] width 421 height 20
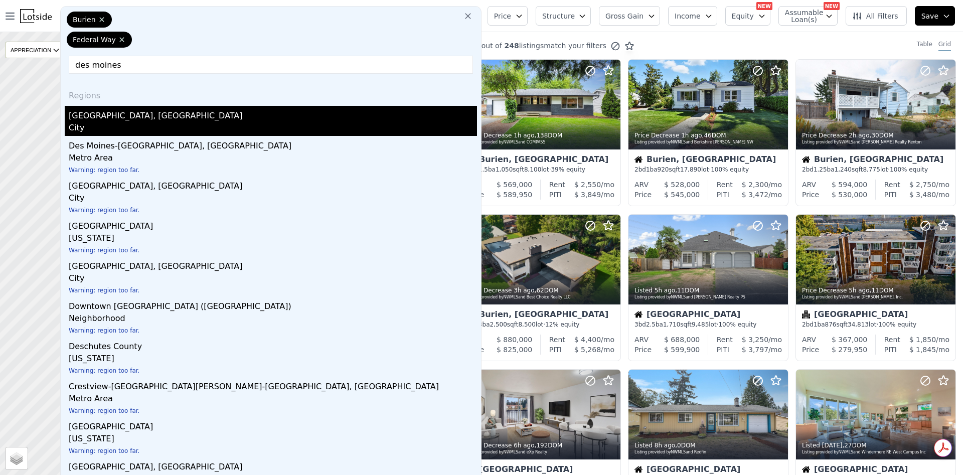
type input "des moines"
click at [98, 117] on div "Des Moines, WA" at bounding box center [273, 114] width 408 height 16
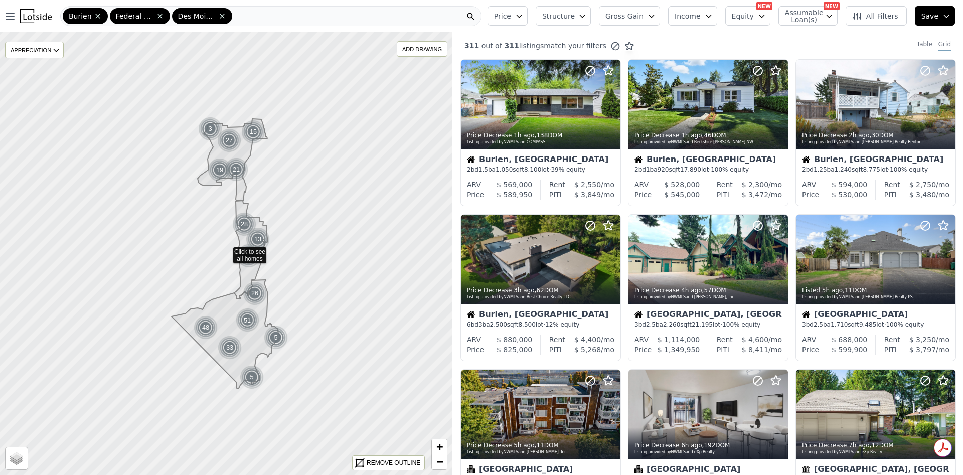
click at [270, 15] on div "Burien Federal Way Des Moines" at bounding box center [270, 16] width 421 height 20
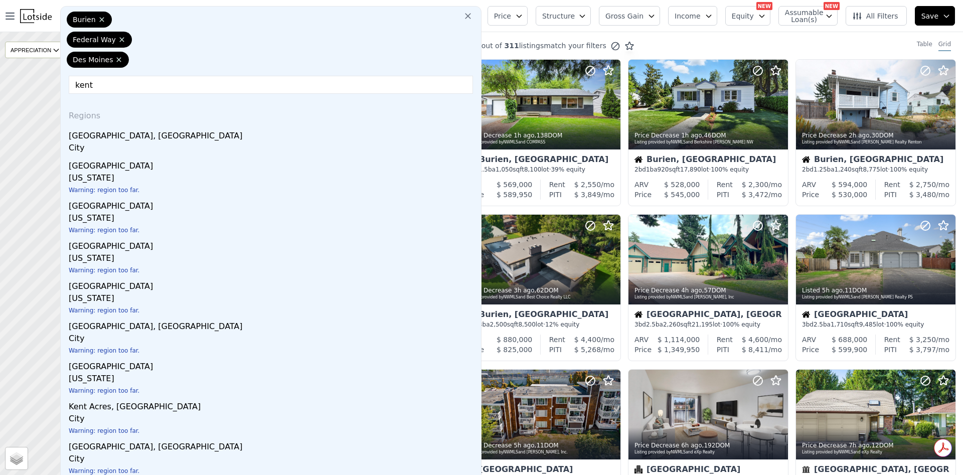
type input "kent"
click at [118, 136] on div "Kent, WA" at bounding box center [273, 134] width 408 height 16
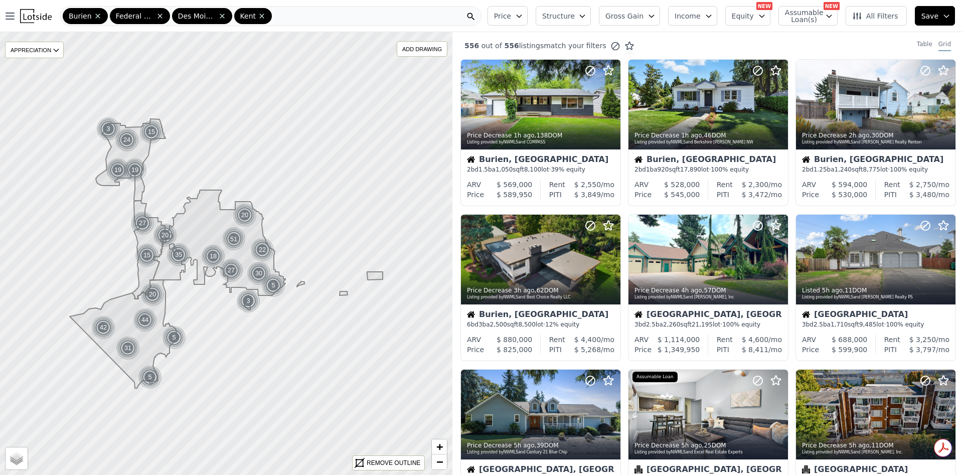
click at [586, 15] on icon "button" at bounding box center [582, 16] width 8 height 8
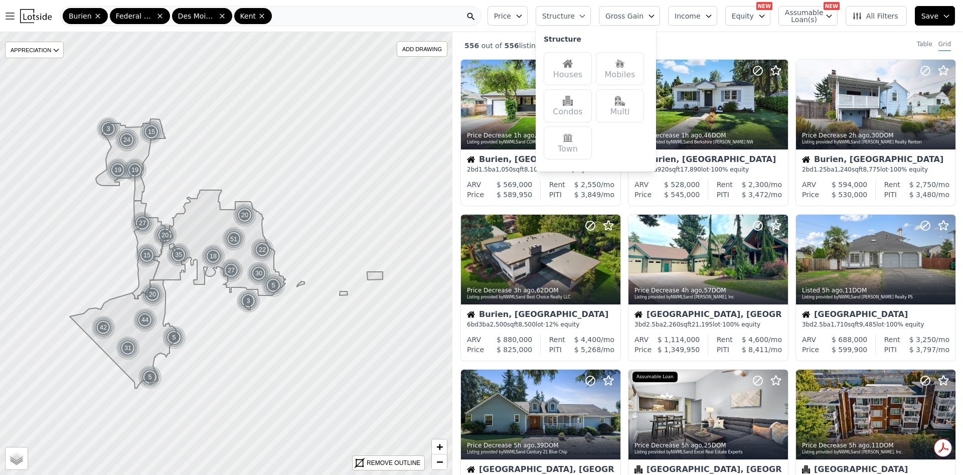
click at [589, 70] on div "Houses" at bounding box center [568, 68] width 48 height 33
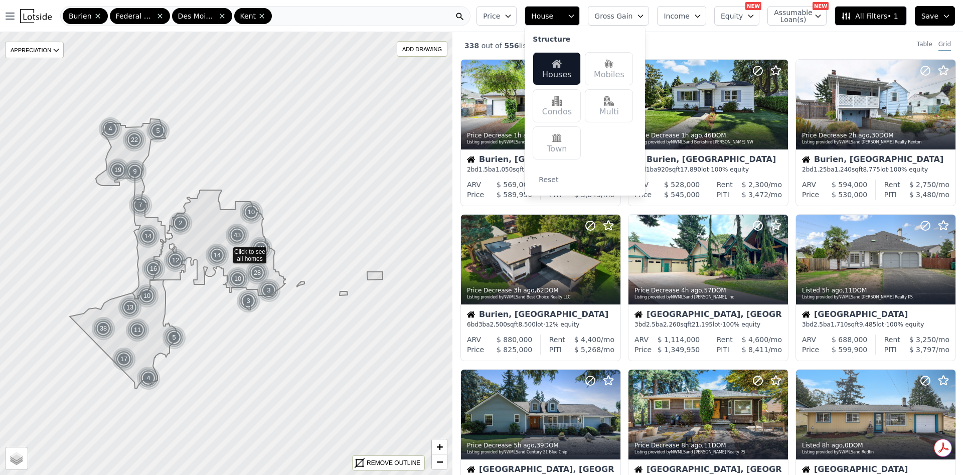
click at [512, 16] on icon "button" at bounding box center [508, 16] width 8 height 8
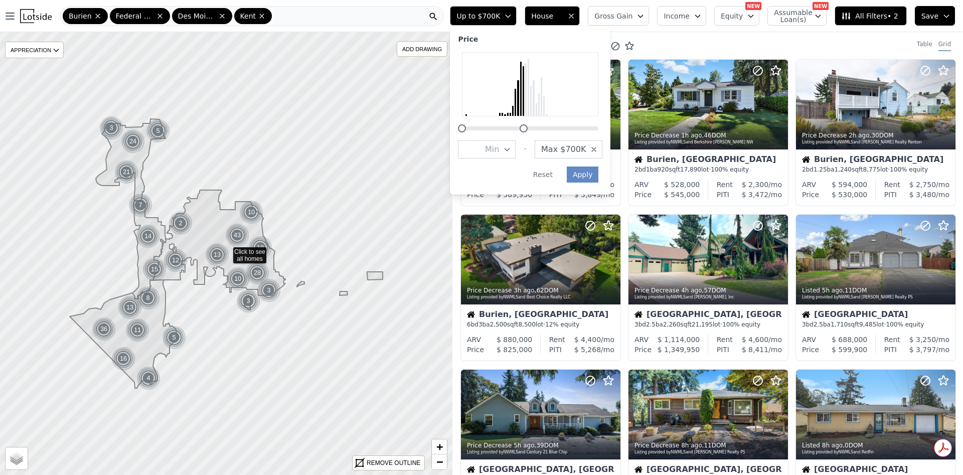
drag, startPoint x: 639, startPoint y: 128, endPoint x: 563, endPoint y: 133, distance: 76.4
click at [563, 133] on div "Price Min - Max $700K Apply Reset" at bounding box center [530, 110] width 160 height 168
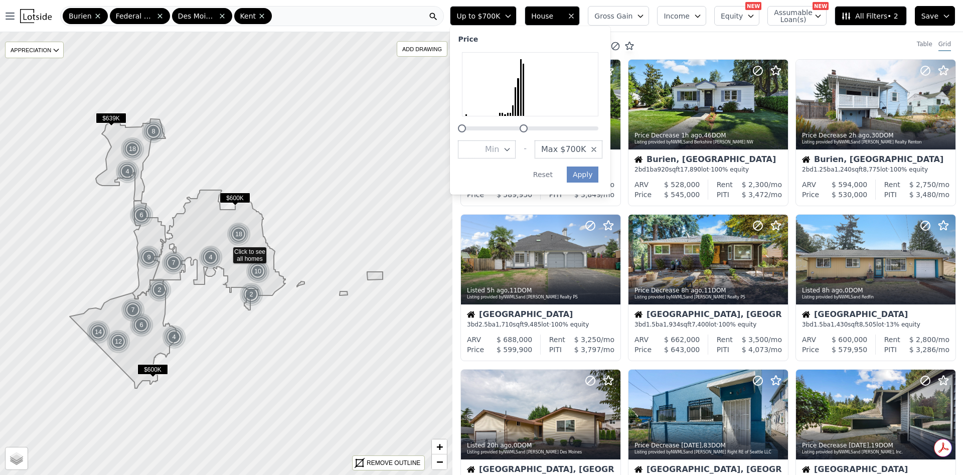
click at [598, 147] on icon "button" at bounding box center [594, 149] width 8 height 8
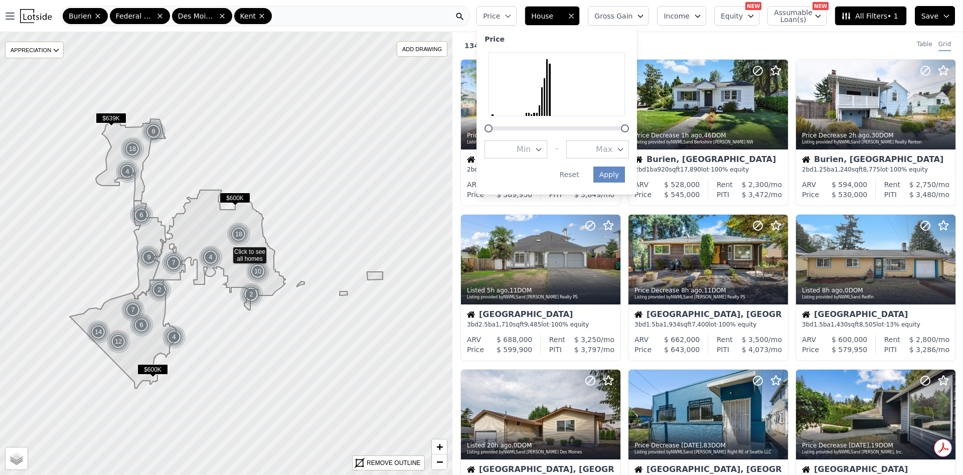
click at [607, 150] on button "Max" at bounding box center [597, 149] width 63 height 18
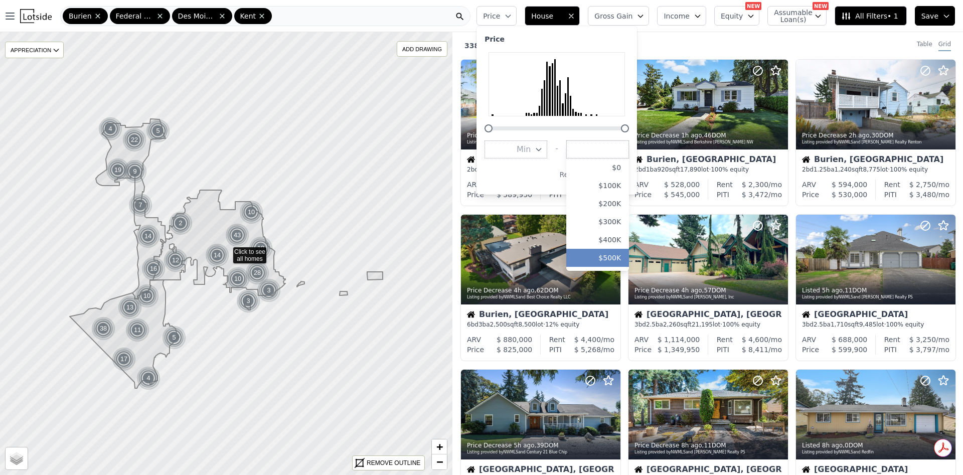
click at [621, 256] on button "$500K" at bounding box center [597, 258] width 63 height 18
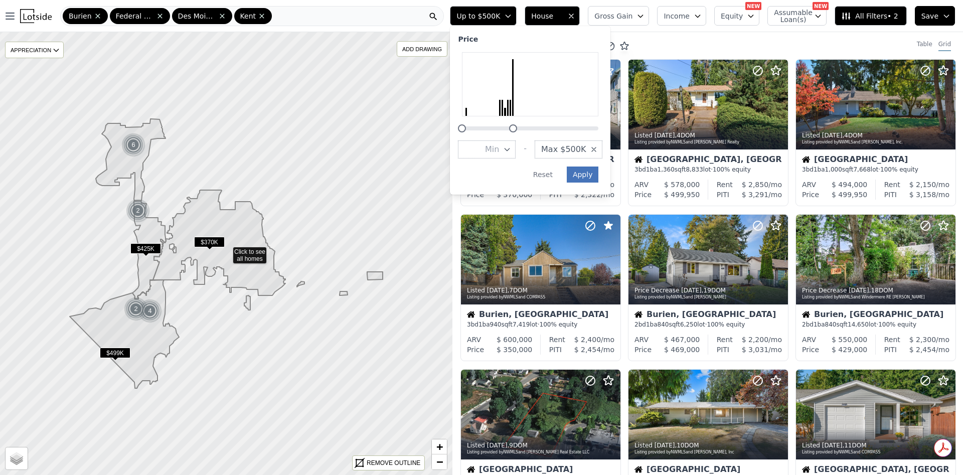
click at [599, 174] on button "Apply" at bounding box center [583, 174] width 32 height 16
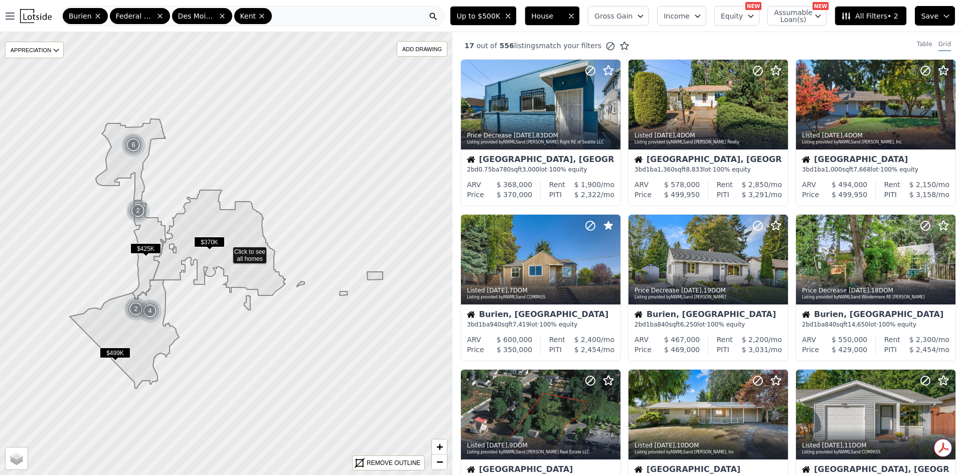
click at [875, 15] on span "All Filters • 2" at bounding box center [869, 16] width 57 height 10
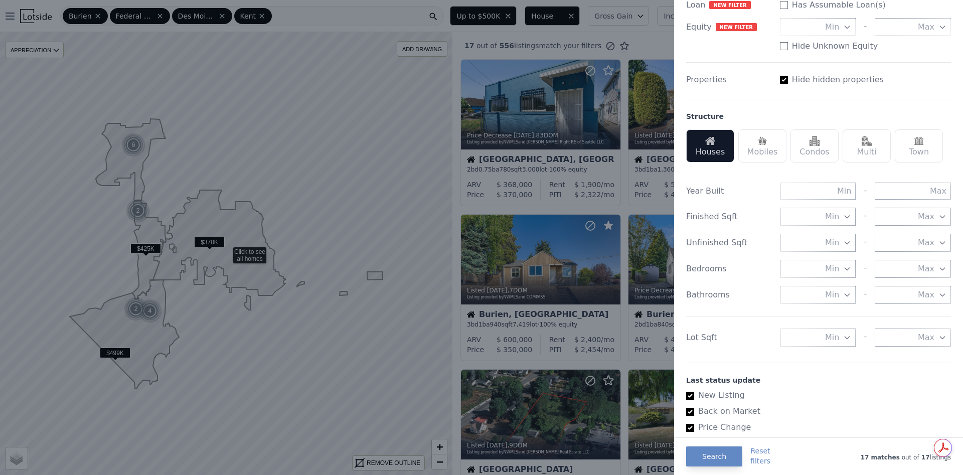
scroll to position [226, 0]
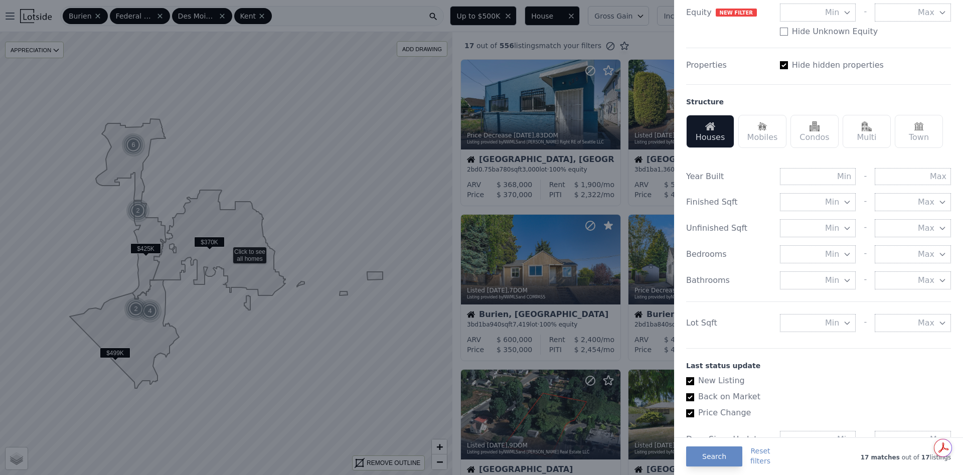
click at [843, 327] on icon "button" at bounding box center [847, 323] width 8 height 8
click at [760, 332] on div "Lot Sqft Min 0 sqft 5000 sqft 10000 sqft 15000 sqft 20000 sqft 25000 sqft 30000…" at bounding box center [818, 323] width 265 height 18
click at [843, 206] on icon "button" at bounding box center [847, 202] width 8 height 8
click at [819, 247] on button "500 sqft" at bounding box center [818, 238] width 76 height 18
click at [938, 206] on icon "button" at bounding box center [942, 202] width 8 height 8
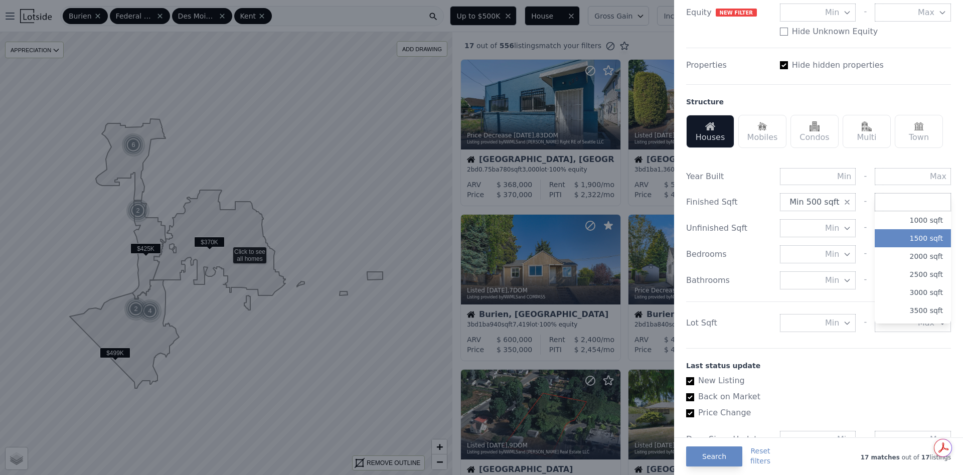
click at [912, 247] on button "1500 sqft" at bounding box center [913, 238] width 76 height 18
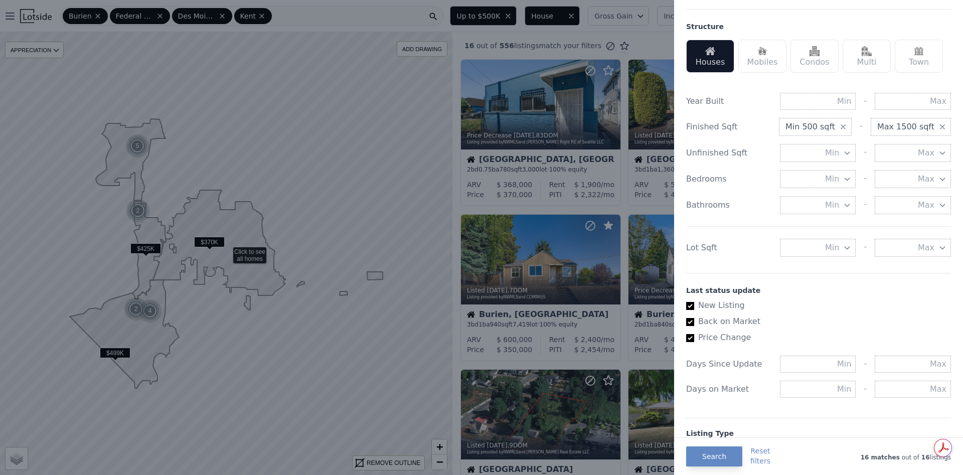
scroll to position [376, 0]
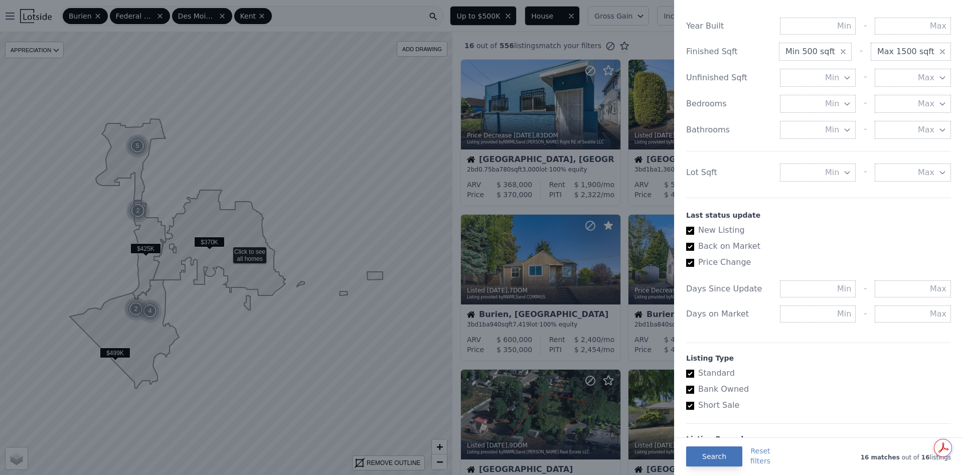
click at [713, 457] on button "Search" at bounding box center [714, 456] width 56 height 20
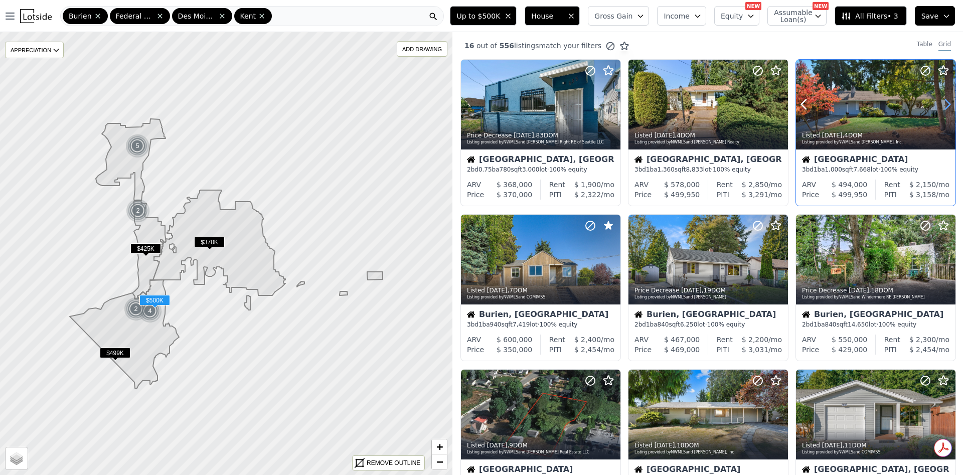
click at [940, 106] on icon at bounding box center [947, 104] width 16 height 16
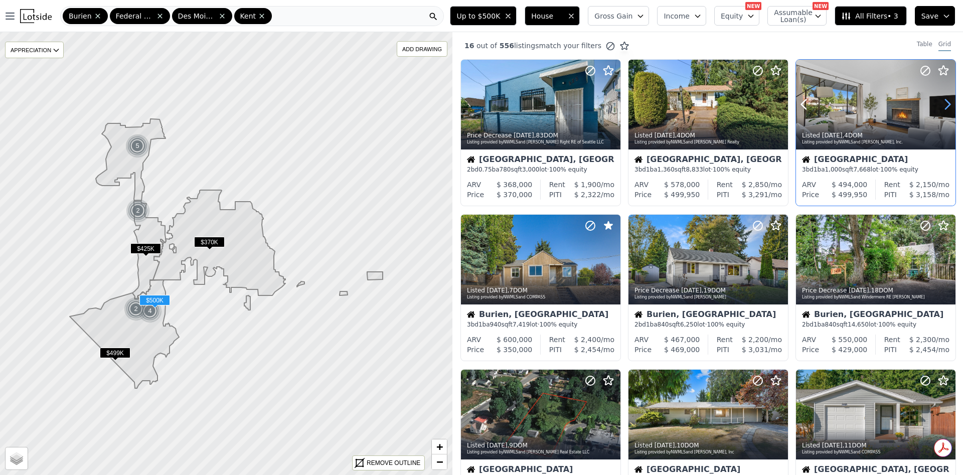
click at [940, 106] on icon at bounding box center [947, 104] width 16 height 16
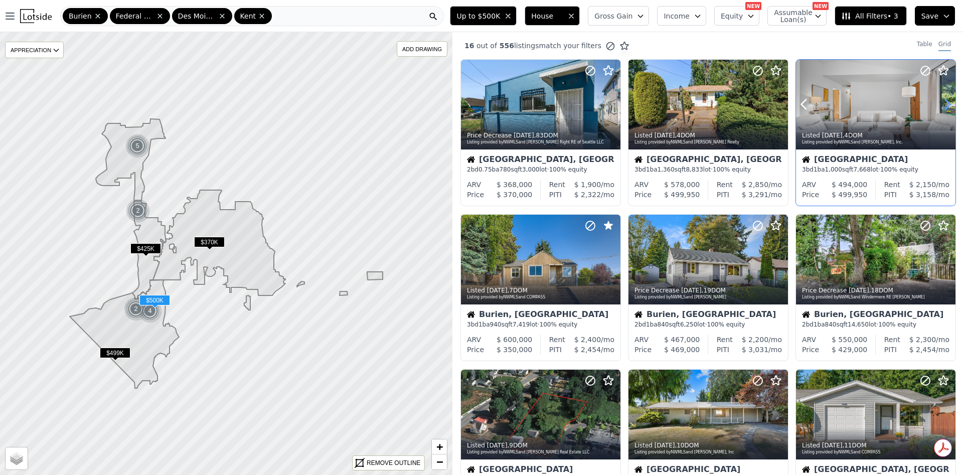
click at [940, 106] on icon at bounding box center [947, 104] width 16 height 16
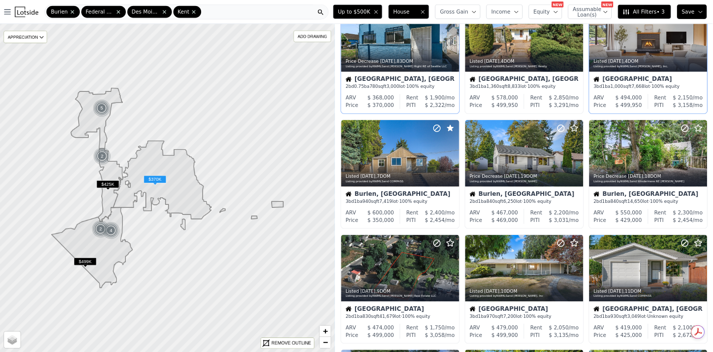
scroll to position [75, 0]
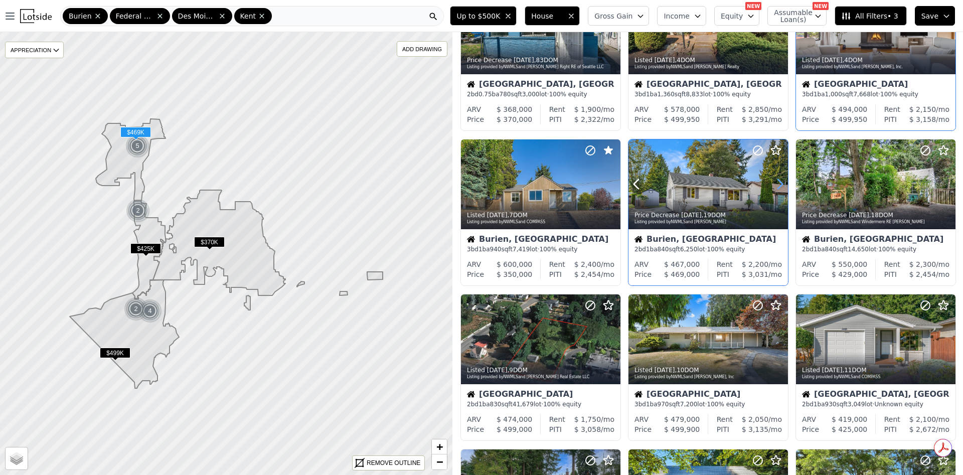
click at [775, 183] on icon at bounding box center [780, 184] width 16 height 16
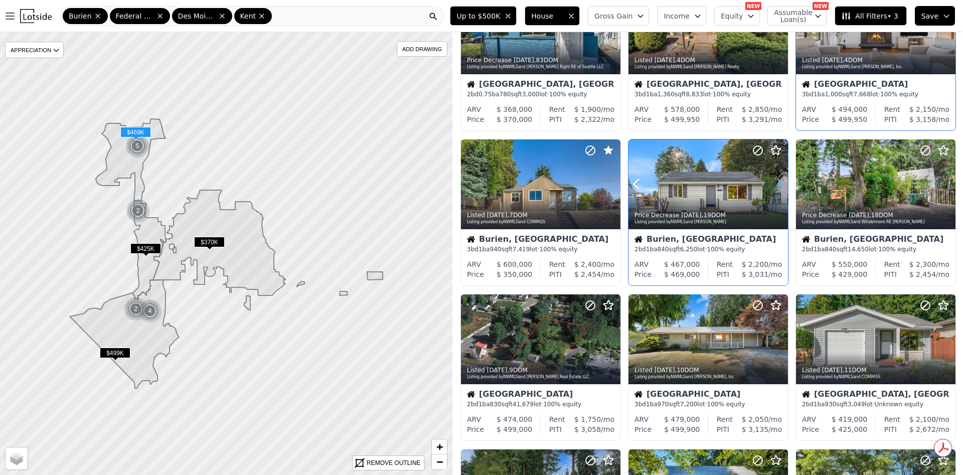
click at [775, 183] on icon at bounding box center [780, 184] width 16 height 16
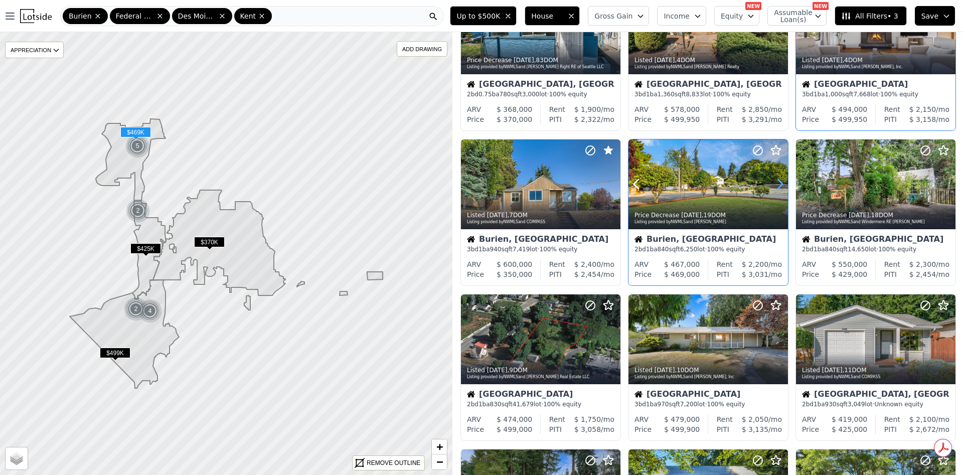
click at [775, 183] on icon at bounding box center [780, 184] width 16 height 16
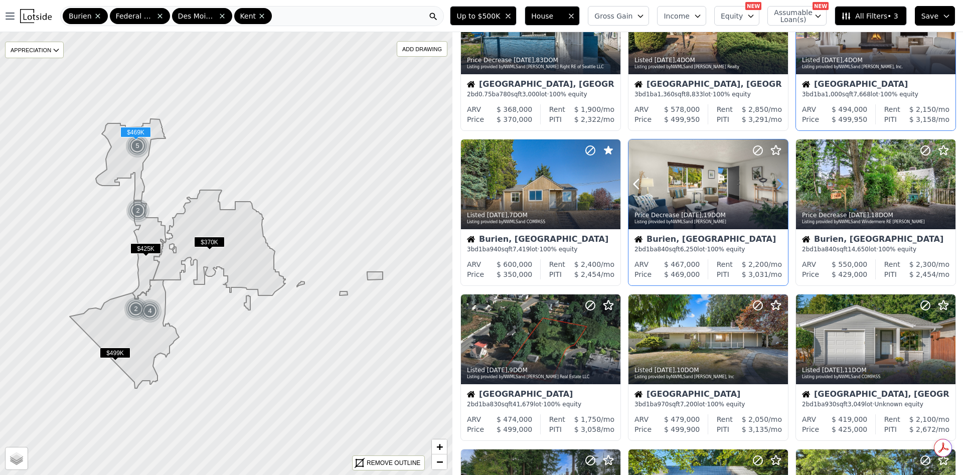
click at [775, 183] on icon at bounding box center [780, 184] width 16 height 16
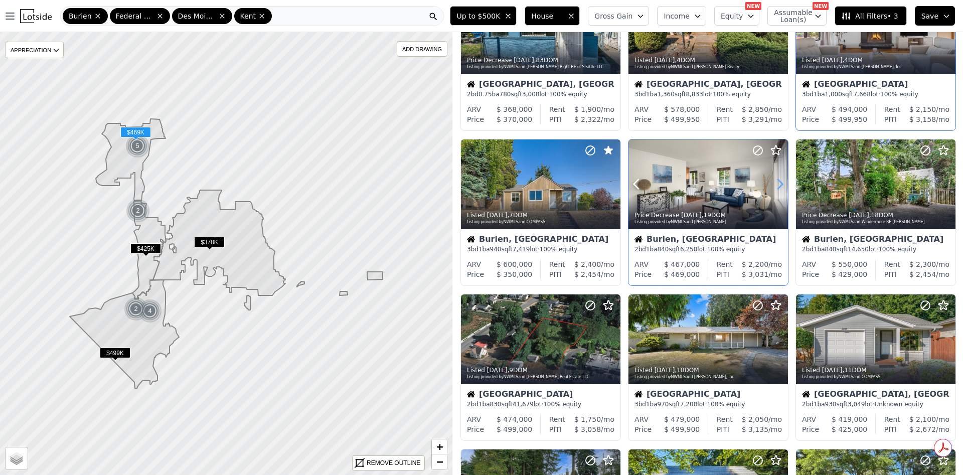
click at [775, 183] on icon at bounding box center [780, 184] width 16 height 16
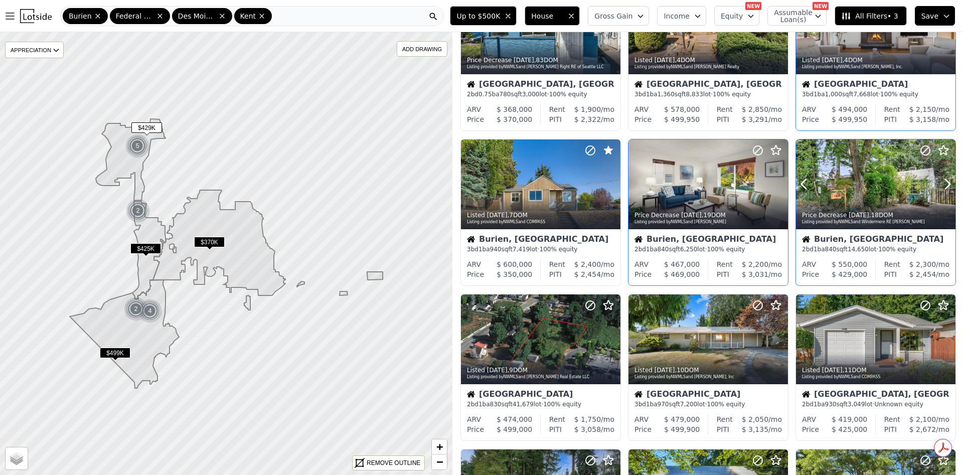
click at [869, 229] on div "Price Decrease 1w ago , 18 DOM Listing provided by NWMLS and Windermere RE Gree…" at bounding box center [875, 217] width 159 height 24
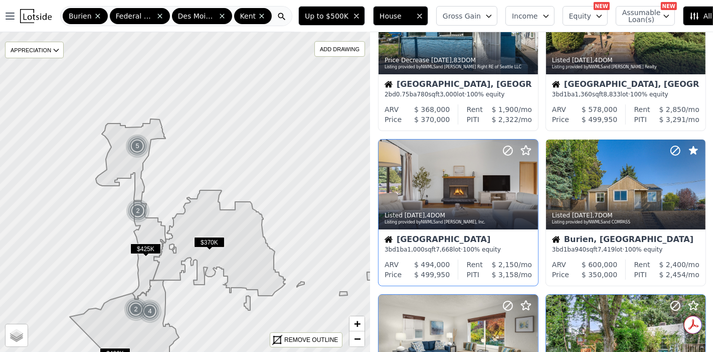
scroll to position [75, 0]
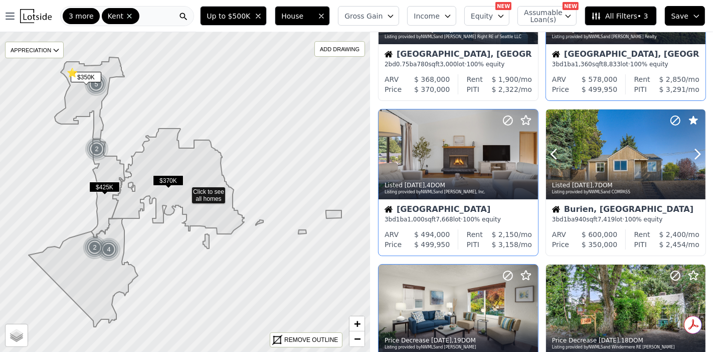
scroll to position [75, 0]
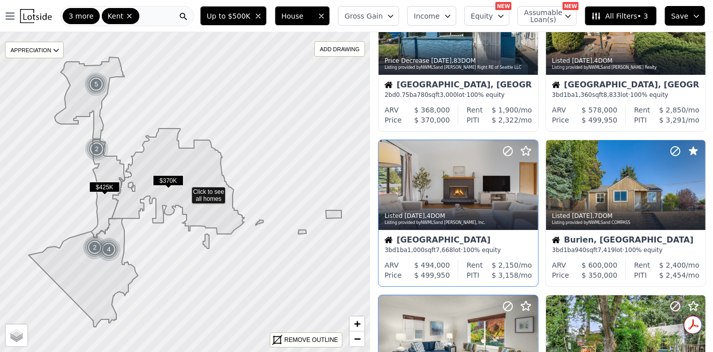
click at [644, 13] on span "All Filters • 3" at bounding box center [619, 16] width 57 height 10
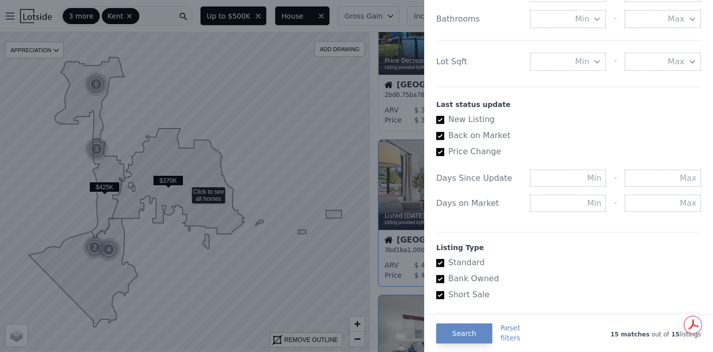
scroll to position [501, 0]
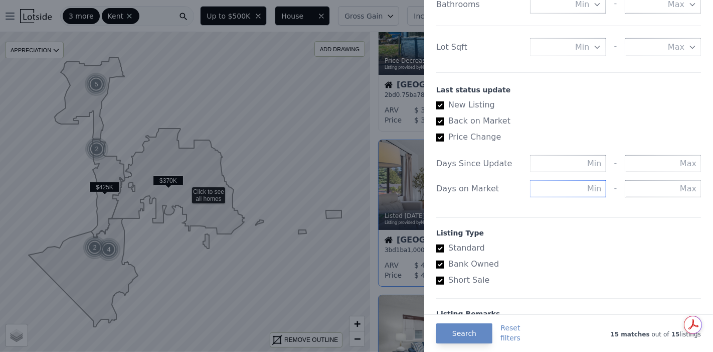
click at [592, 197] on input "text" at bounding box center [568, 188] width 76 height 17
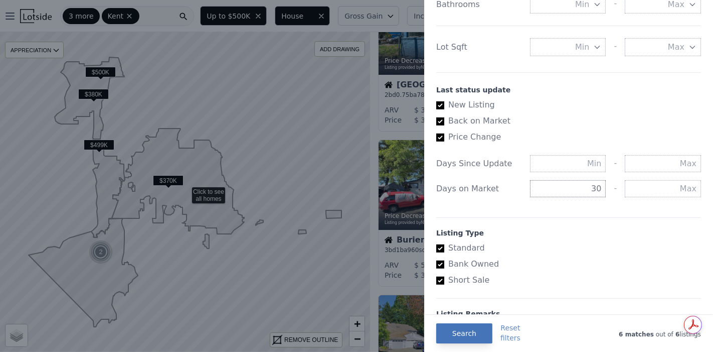
type input "30"
click at [478, 329] on button "Search" at bounding box center [464, 333] width 56 height 20
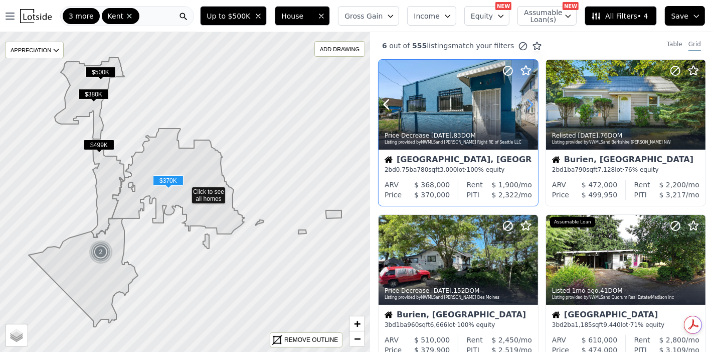
click at [531, 102] on icon at bounding box center [530, 105] width 5 height 10
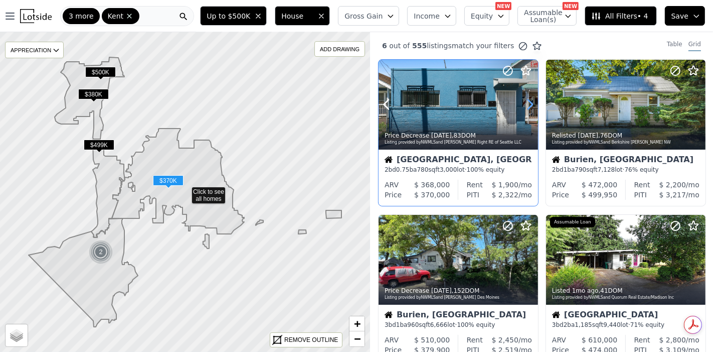
click at [531, 102] on icon at bounding box center [530, 105] width 5 height 10
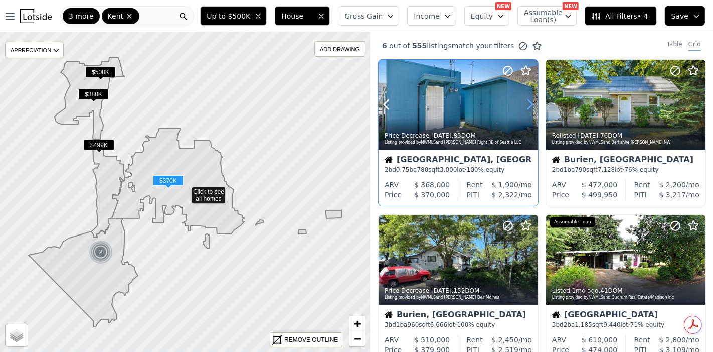
click at [531, 102] on icon at bounding box center [530, 105] width 5 height 10
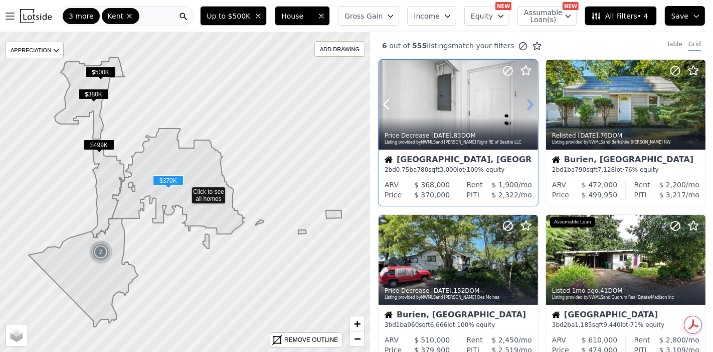
click at [531, 102] on icon at bounding box center [530, 105] width 5 height 10
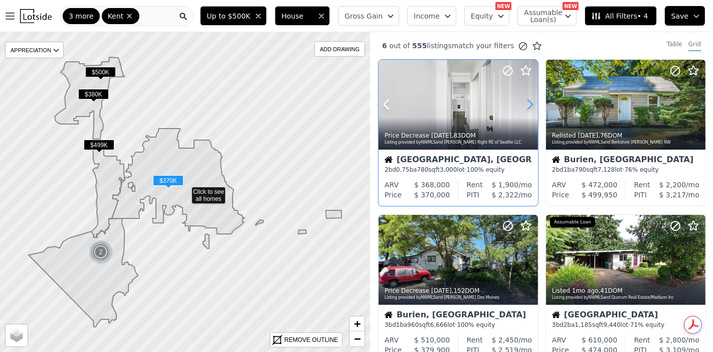
click at [531, 102] on icon at bounding box center [530, 105] width 5 height 10
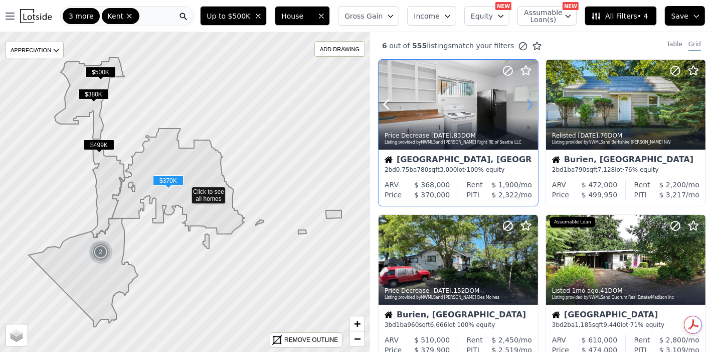
click at [531, 102] on icon at bounding box center [530, 105] width 5 height 10
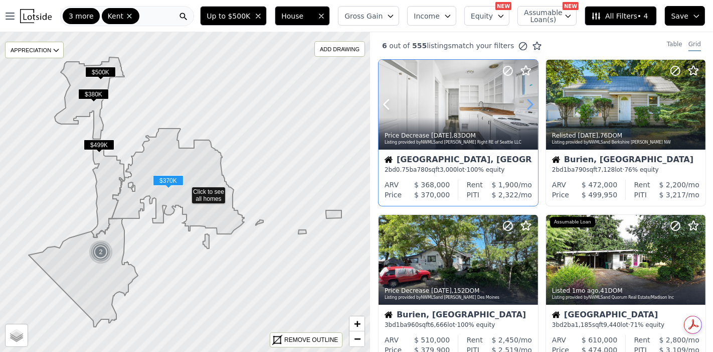
click at [530, 101] on icon at bounding box center [530, 105] width 5 height 10
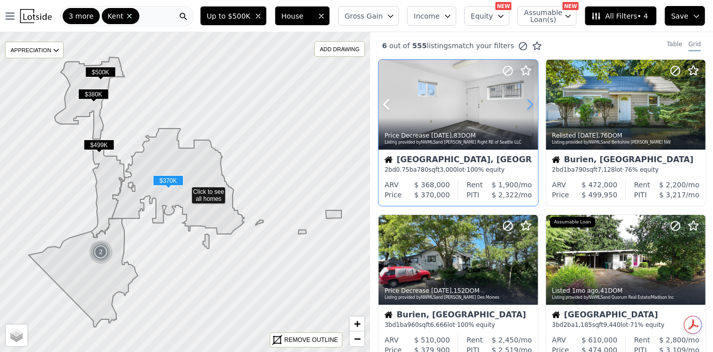
click at [530, 101] on icon at bounding box center [530, 105] width 5 height 10
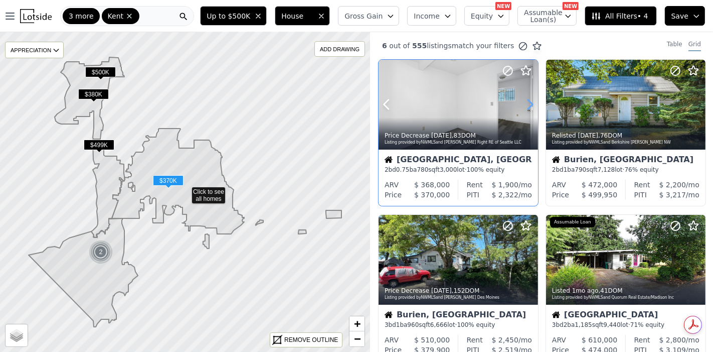
click at [530, 106] on icon at bounding box center [530, 104] width 16 height 16
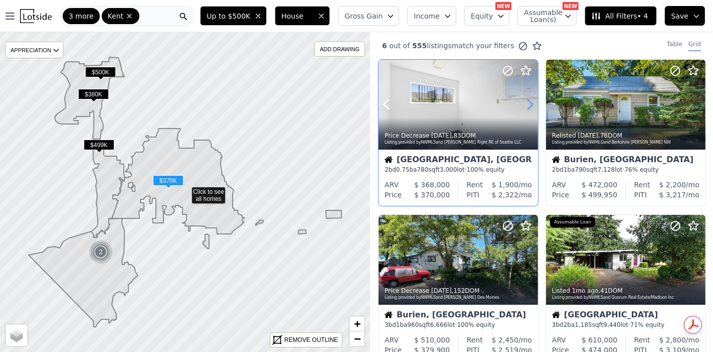
click at [530, 106] on icon at bounding box center [530, 104] width 16 height 16
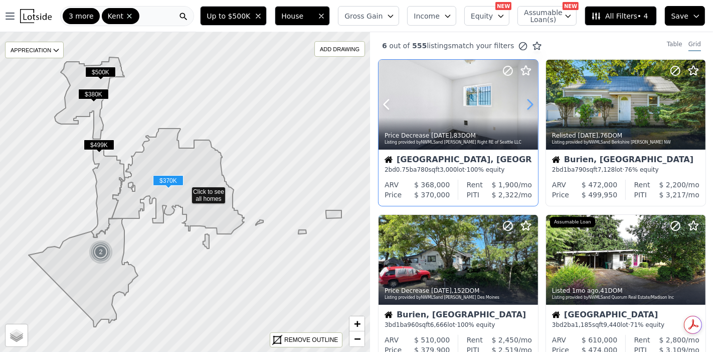
click at [530, 106] on icon at bounding box center [530, 104] width 16 height 16
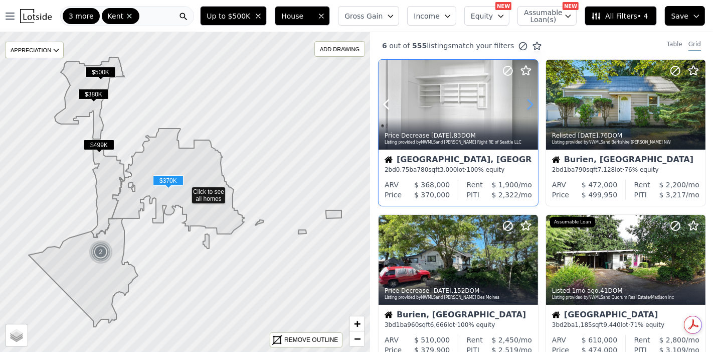
click at [530, 106] on icon at bounding box center [530, 104] width 16 height 16
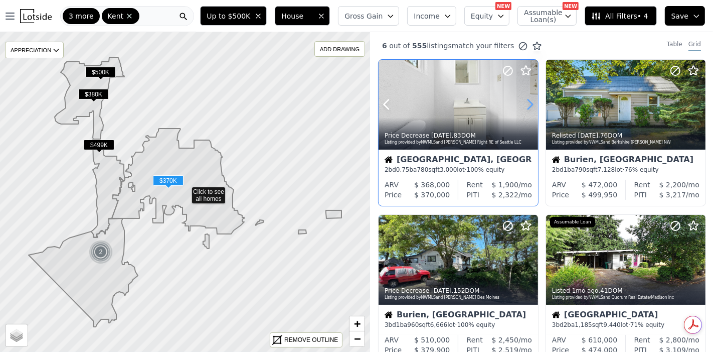
click at [530, 106] on icon at bounding box center [530, 104] width 16 height 16
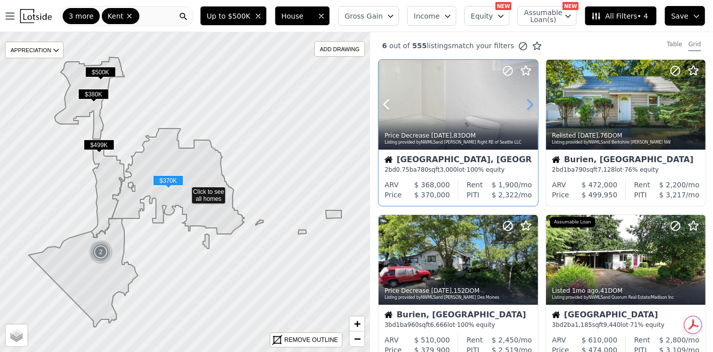
click at [530, 106] on icon at bounding box center [530, 104] width 16 height 16
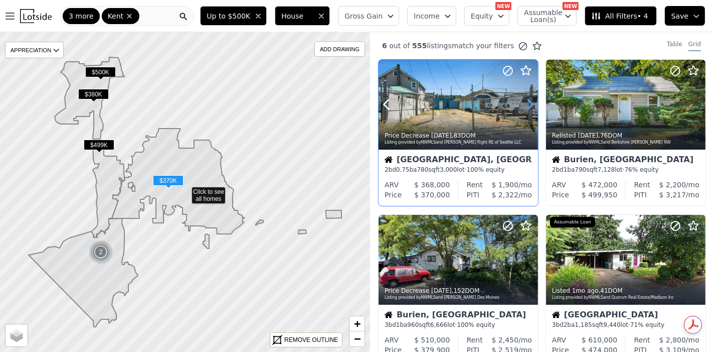
click at [530, 106] on icon at bounding box center [530, 104] width 16 height 16
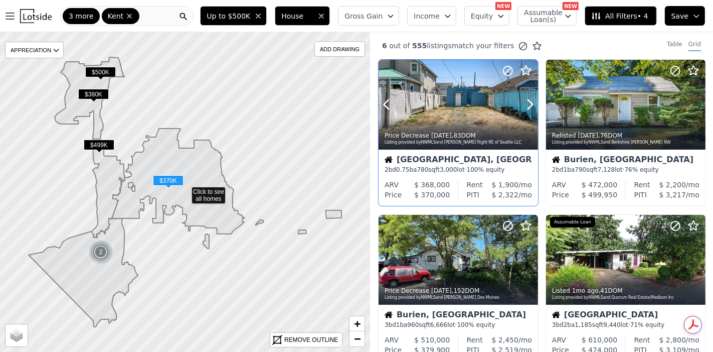
click at [480, 106] on div at bounding box center [506, 92] width 64 height 64
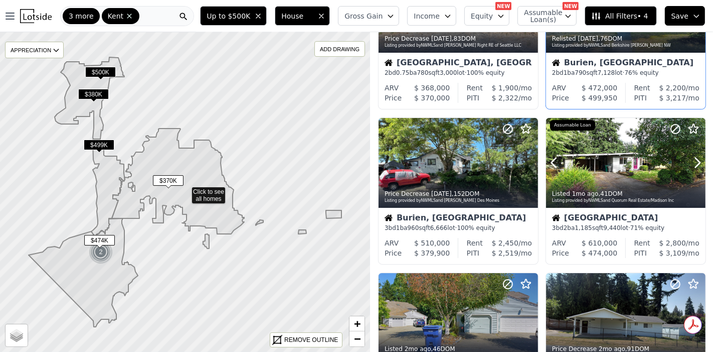
scroll to position [111, 0]
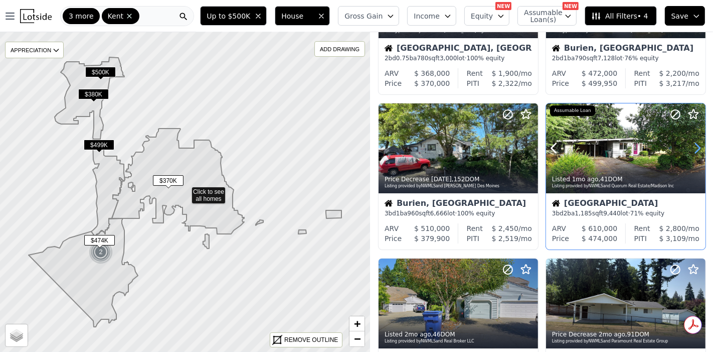
click at [692, 146] on icon at bounding box center [697, 148] width 16 height 16
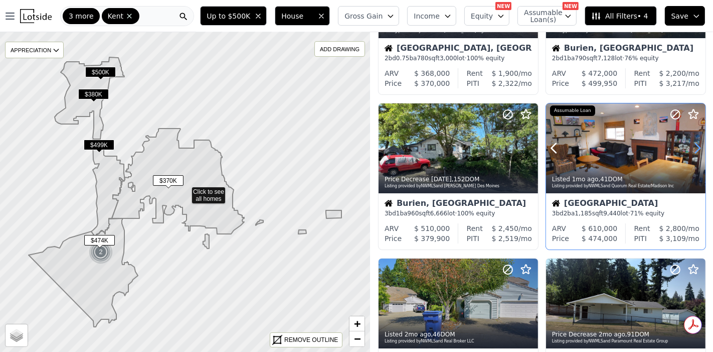
click at [692, 146] on icon at bounding box center [697, 148] width 16 height 16
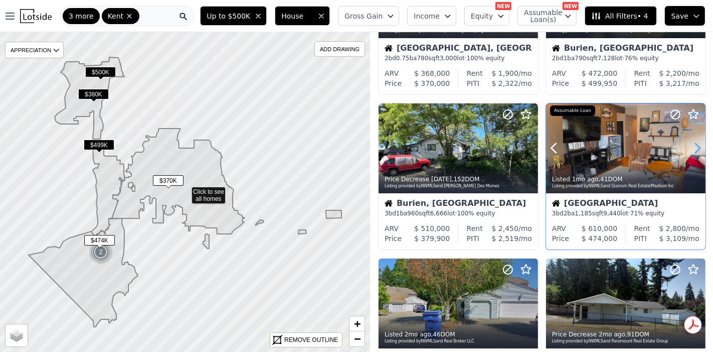
click at [692, 147] on icon at bounding box center [697, 148] width 16 height 16
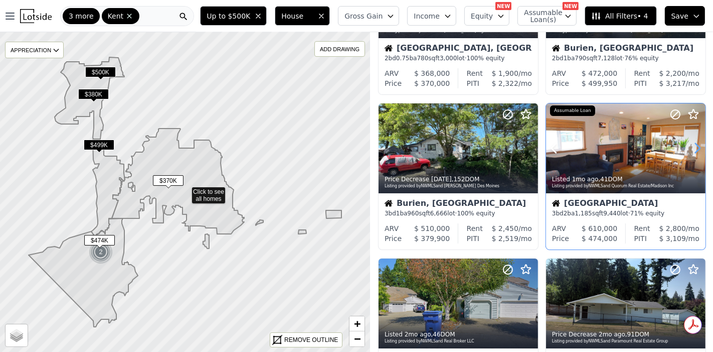
click at [692, 147] on icon at bounding box center [697, 148] width 16 height 16
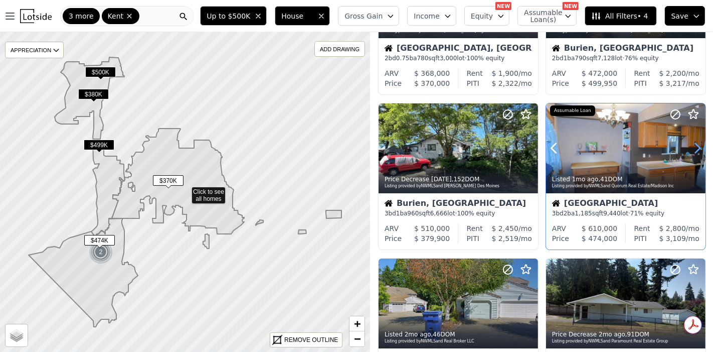
click at [692, 147] on icon at bounding box center [697, 148] width 16 height 16
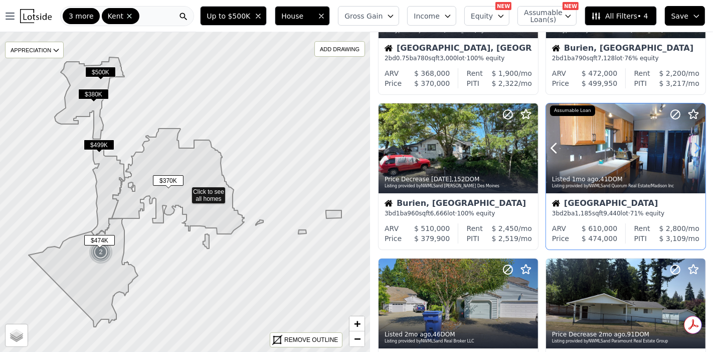
click at [692, 147] on icon at bounding box center [697, 148] width 16 height 16
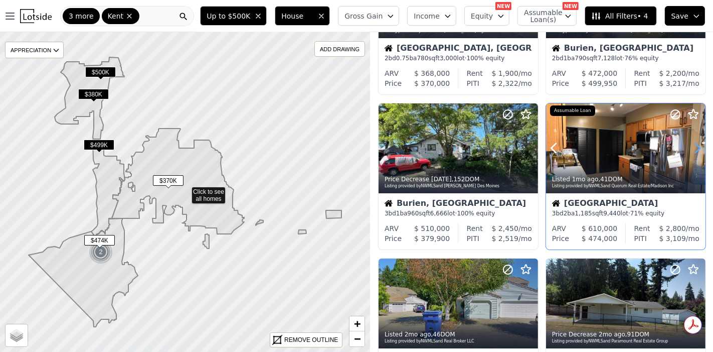
click at [692, 147] on icon at bounding box center [697, 148] width 16 height 16
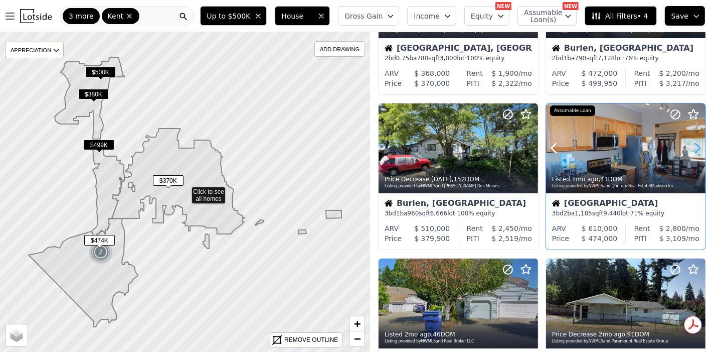
click at [692, 147] on icon at bounding box center [697, 148] width 16 height 16
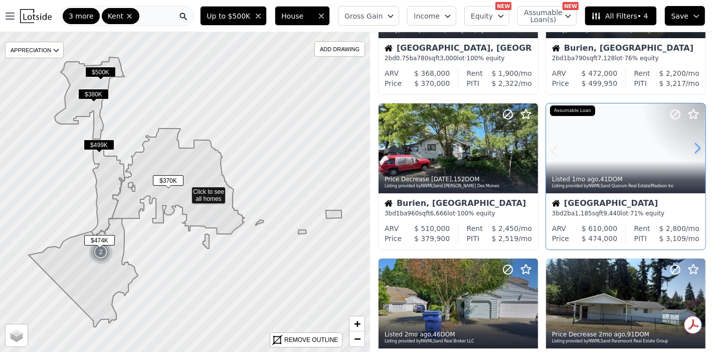
click at [692, 147] on icon at bounding box center [697, 148] width 16 height 16
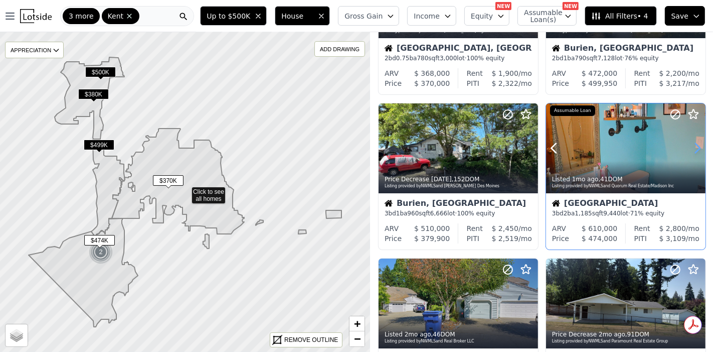
click at [692, 147] on icon at bounding box center [697, 148] width 16 height 16
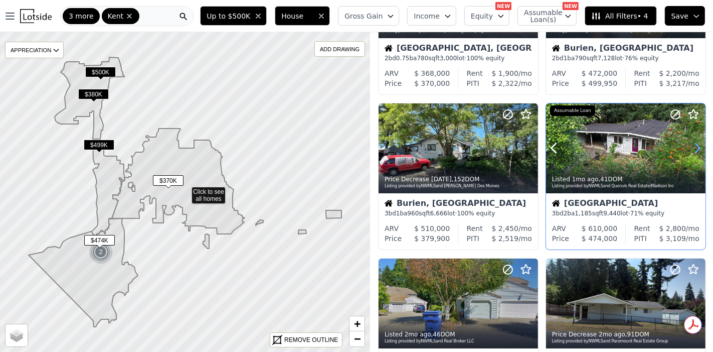
click at [692, 147] on icon at bounding box center [697, 148] width 16 height 16
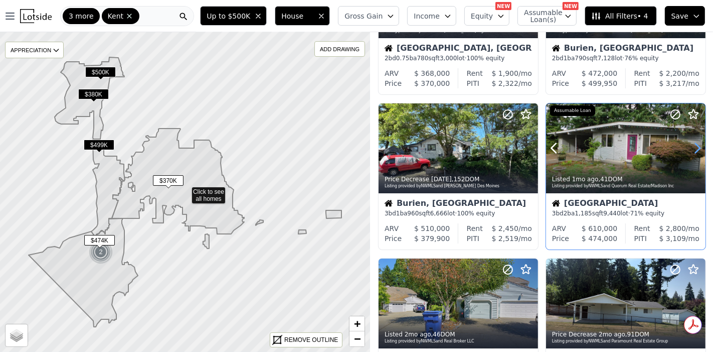
click at [692, 147] on icon at bounding box center [697, 148] width 16 height 16
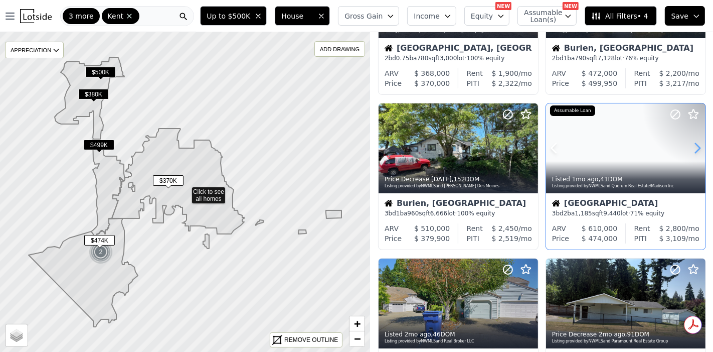
click at [692, 147] on icon at bounding box center [697, 148] width 16 height 16
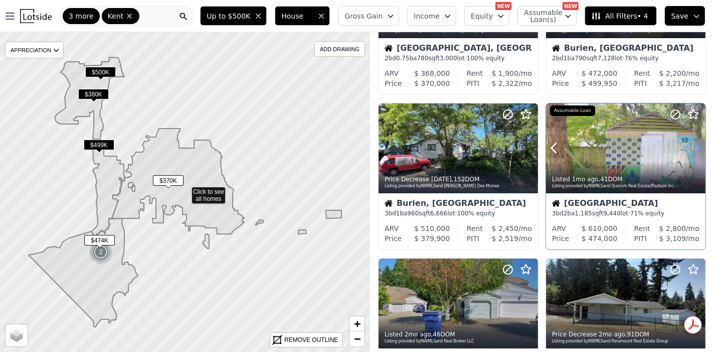
click at [692, 147] on icon at bounding box center [697, 148] width 16 height 16
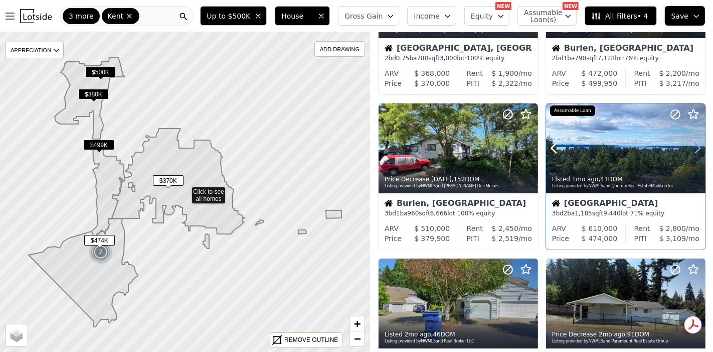
click at [692, 147] on icon at bounding box center [697, 148] width 16 height 16
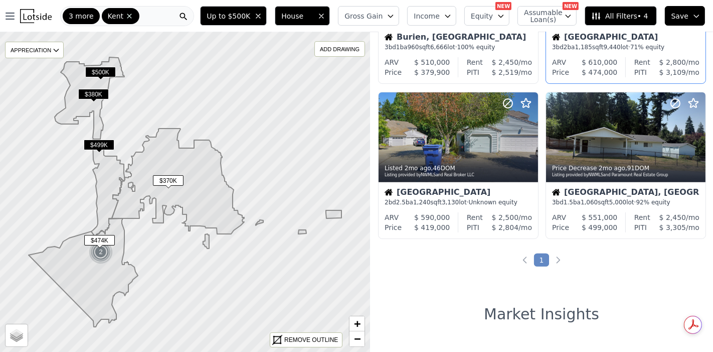
scroll to position [278, 0]
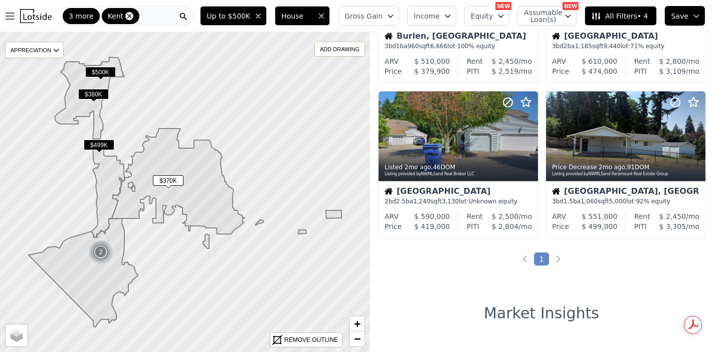
click at [127, 14] on icon at bounding box center [129, 16] width 5 height 5
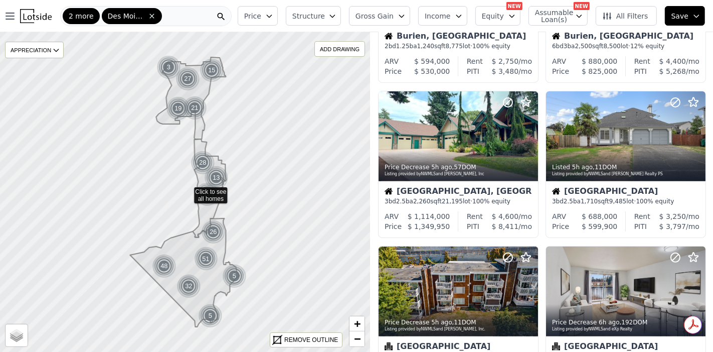
click at [146, 16] on span at bounding box center [151, 16] width 10 height 8
click at [142, 16] on span "Federal Way" at bounding box center [135, 16] width 38 height 10
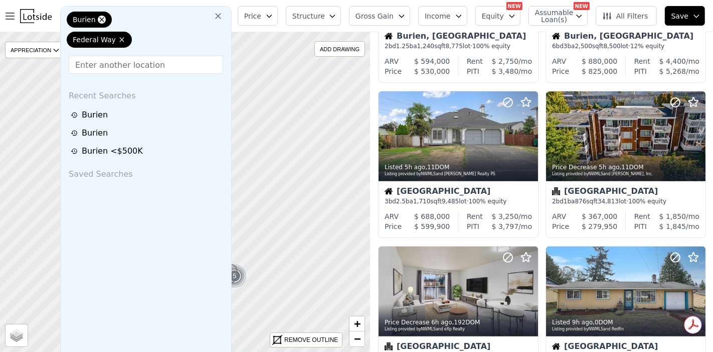
click at [101, 21] on icon at bounding box center [102, 20] width 8 height 8
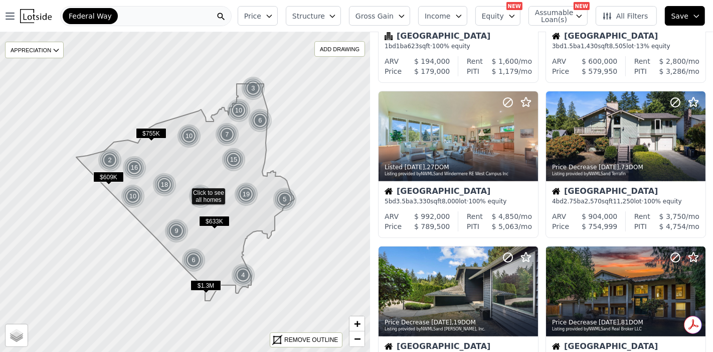
click at [89, 17] on span "Federal Way" at bounding box center [90, 16] width 43 height 10
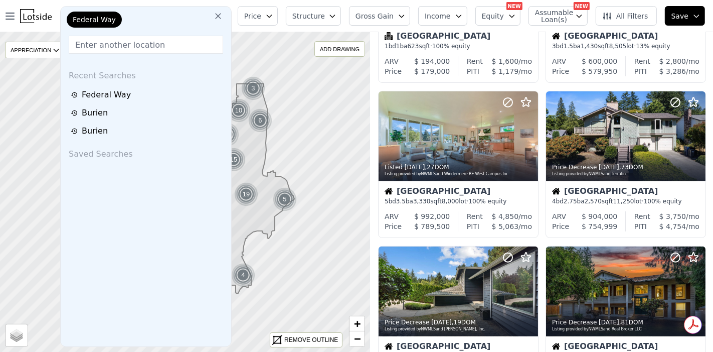
click at [119, 43] on input "text" at bounding box center [146, 45] width 154 height 18
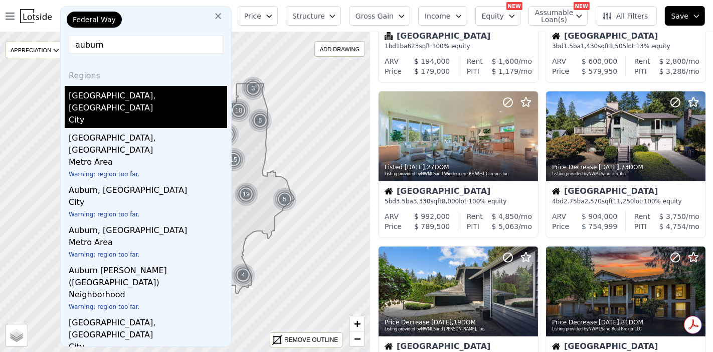
type input "auburn"
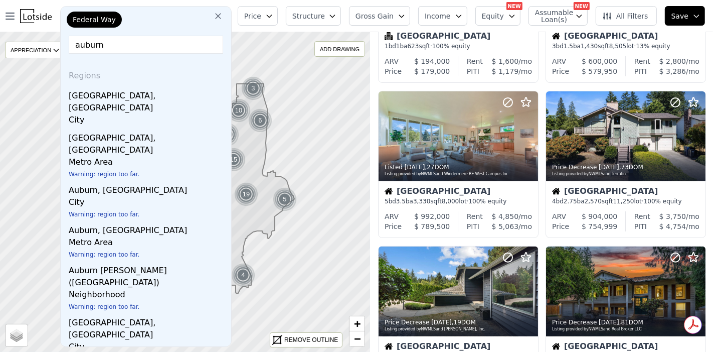
click at [102, 96] on div "Auburn, WA" at bounding box center [148, 100] width 158 height 28
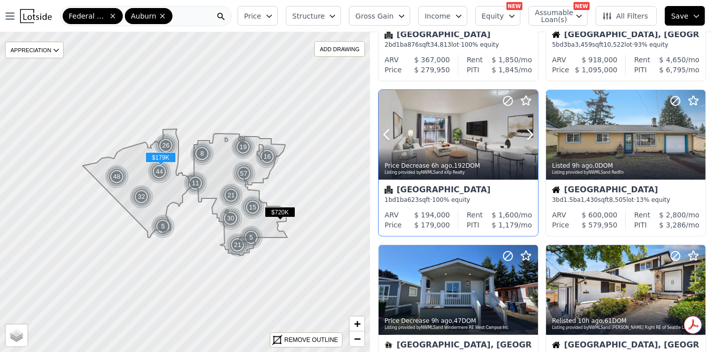
scroll to position [278, 0]
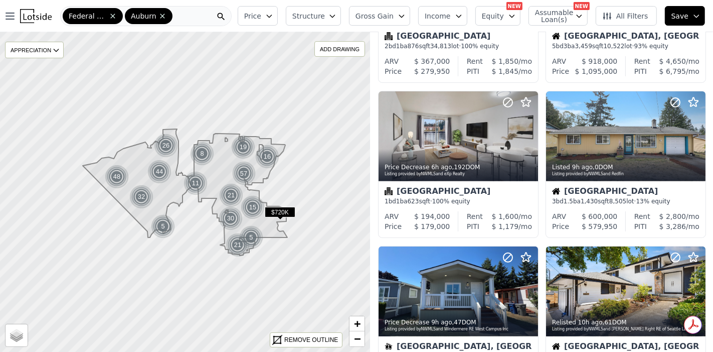
click at [406, 16] on icon "button" at bounding box center [402, 16] width 8 height 8
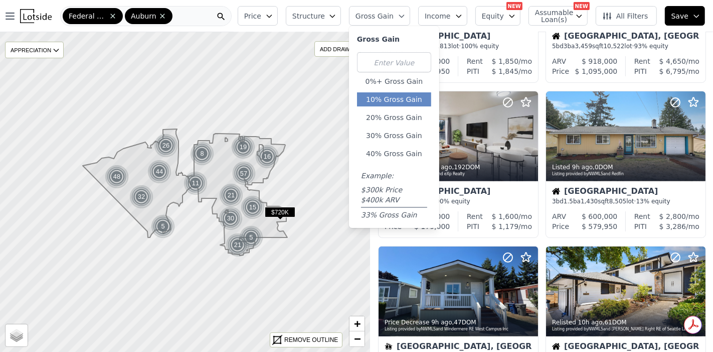
click at [412, 97] on button "10% Gross Gain" at bounding box center [394, 99] width 74 height 14
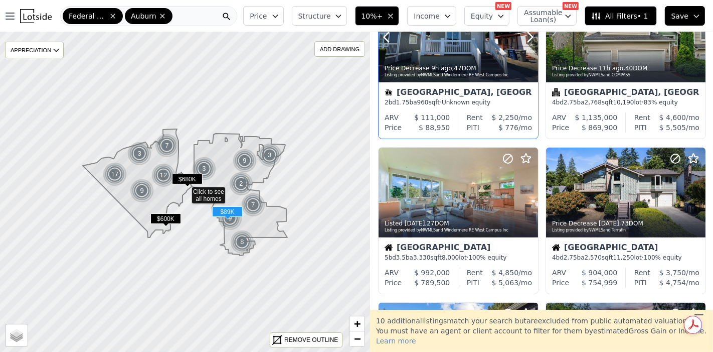
scroll to position [235, 0]
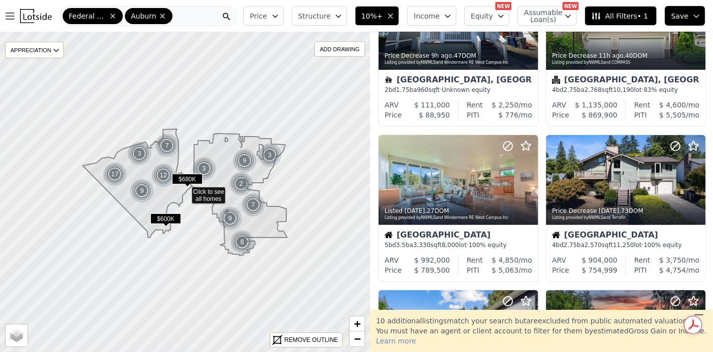
click at [393, 16] on icon "button" at bounding box center [391, 16] width 4 height 4
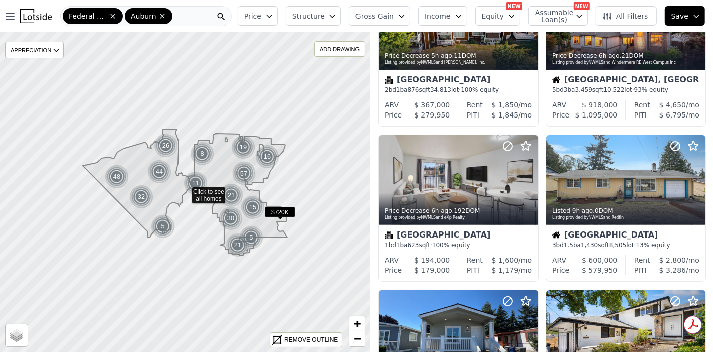
scroll to position [544, 0]
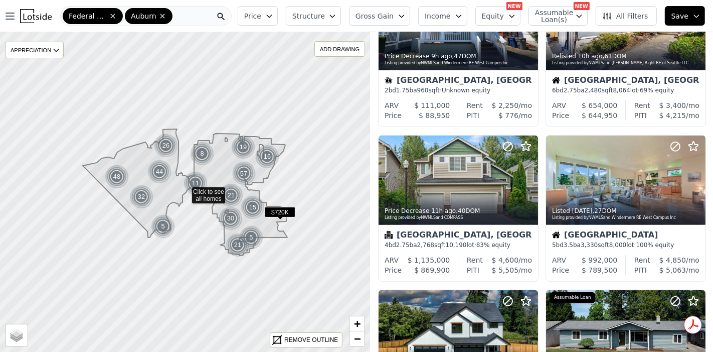
click at [408, 16] on button "Gross Gain" at bounding box center [379, 16] width 61 height 20
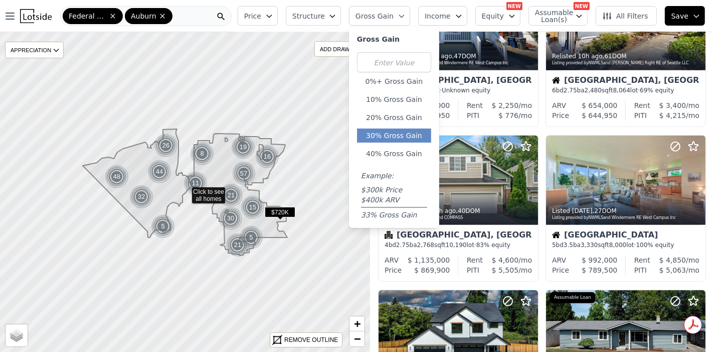
click at [408, 131] on button "30% Gross Gain" at bounding box center [394, 135] width 74 height 14
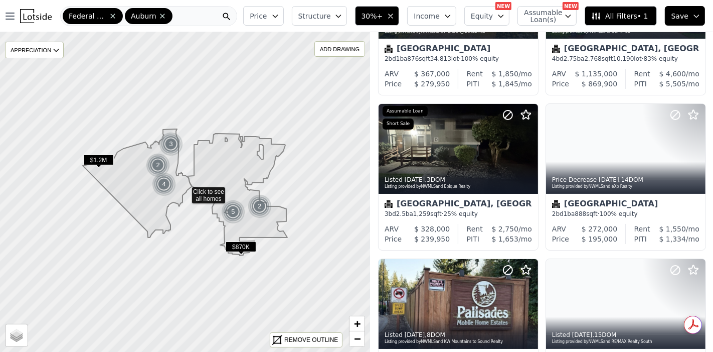
scroll to position [111, 0]
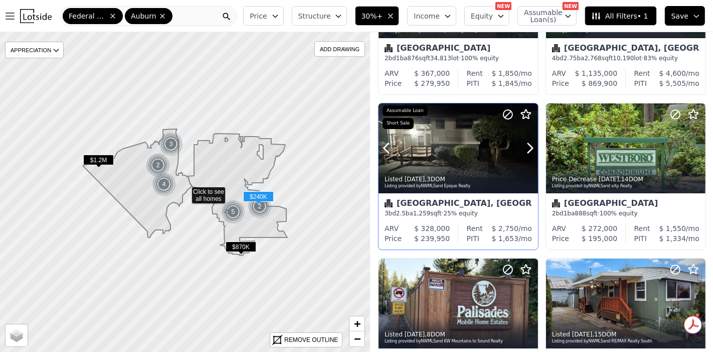
click at [445, 158] on div at bounding box center [458, 148] width 159 height 90
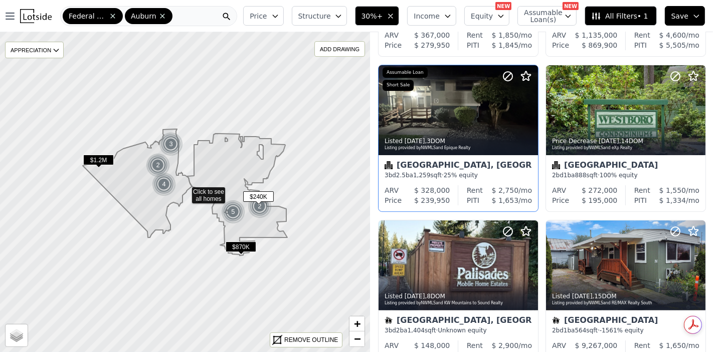
scroll to position [167, 0]
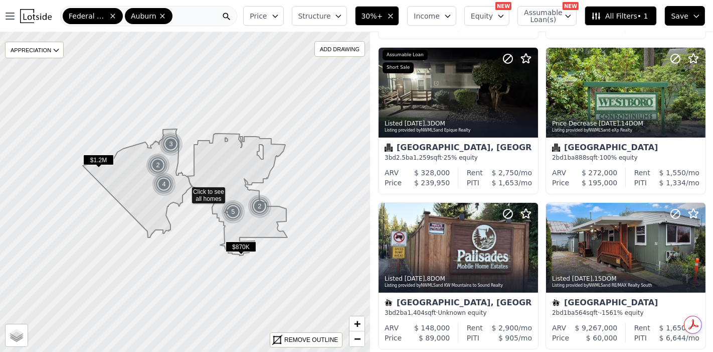
click at [330, 12] on span "Structure" at bounding box center [314, 16] width 32 height 10
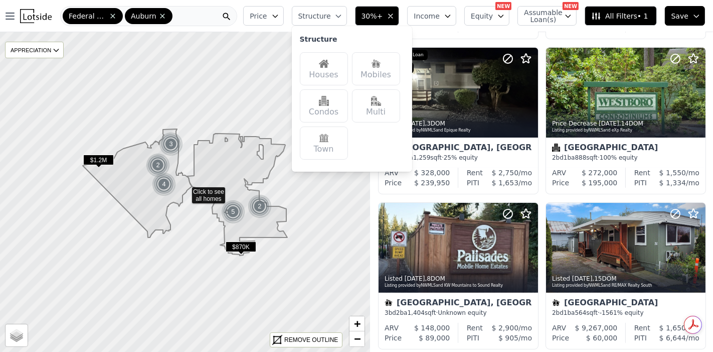
click at [329, 64] on img at bounding box center [324, 64] width 10 height 10
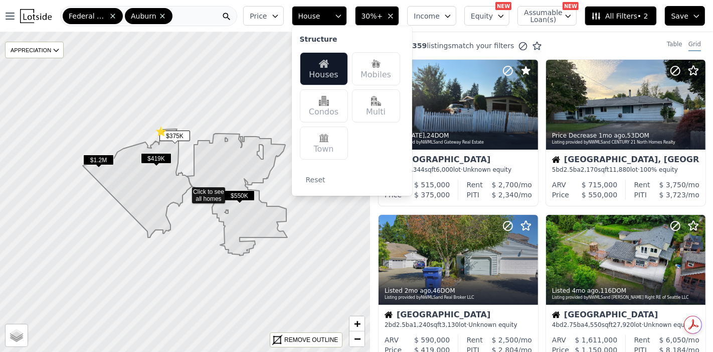
click at [283, 23] on button "Price" at bounding box center [263, 16] width 40 height 20
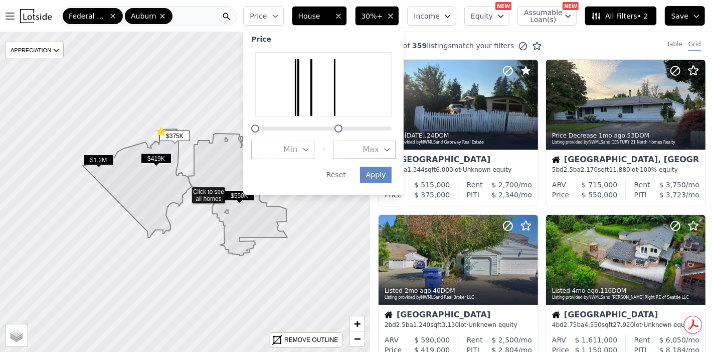
drag, startPoint x: 410, startPoint y: 128, endPoint x: 349, endPoint y: 123, distance: 60.8
click at [349, 123] on div at bounding box center [323, 92] width 144 height 80
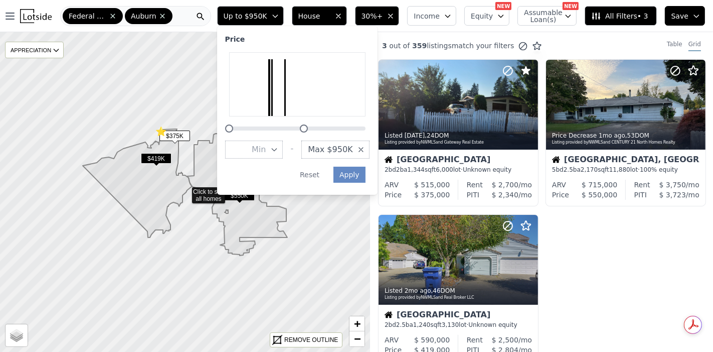
click at [365, 148] on icon "button" at bounding box center [361, 149] width 8 height 8
click at [353, 148] on span "Max" at bounding box center [344, 149] width 17 height 12
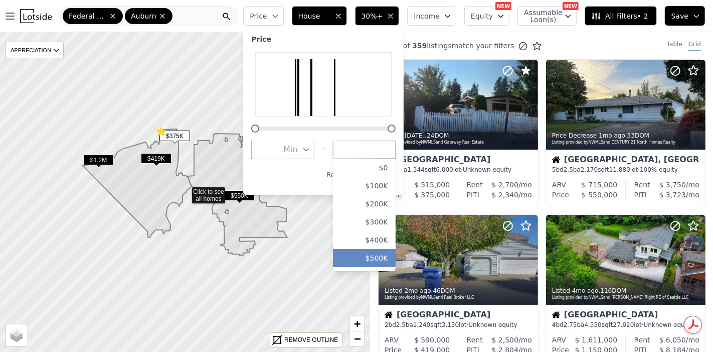
click at [392, 254] on button "$500K" at bounding box center [364, 258] width 63 height 18
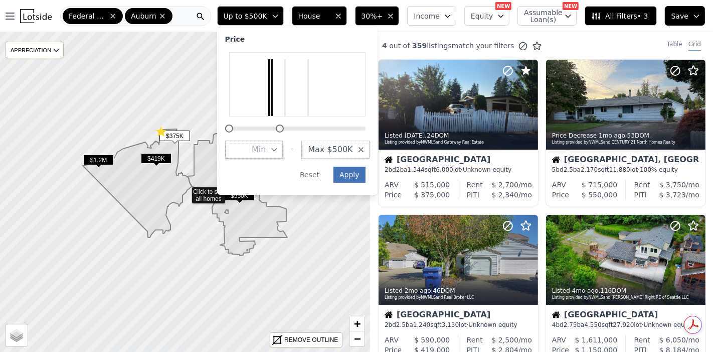
click at [378, 177] on div "Price Min - Max $500K Apply Reset" at bounding box center [297, 110] width 160 height 168
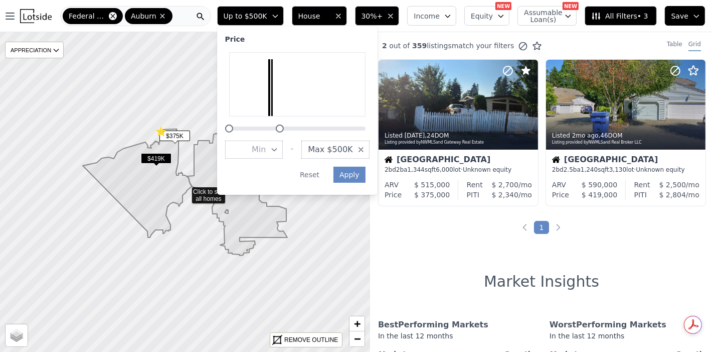
click at [111, 16] on icon at bounding box center [113, 16] width 8 height 8
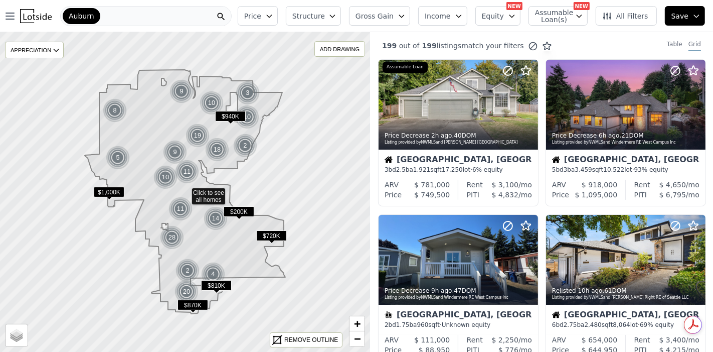
click at [89, 14] on span "Auburn" at bounding box center [82, 16] width 26 height 10
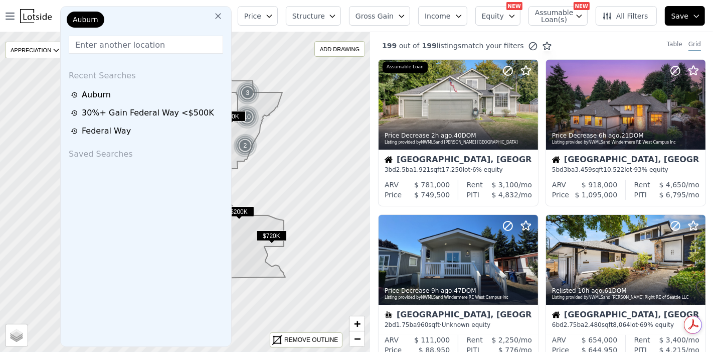
click at [223, 16] on icon at bounding box center [218, 16] width 10 height 10
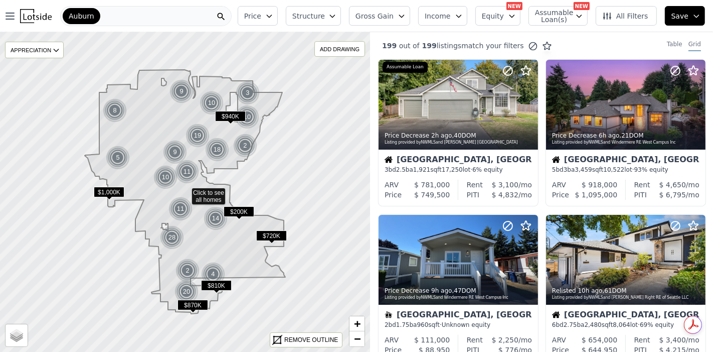
click at [139, 14] on div "Auburn" at bounding box center [145, 16] width 171 height 20
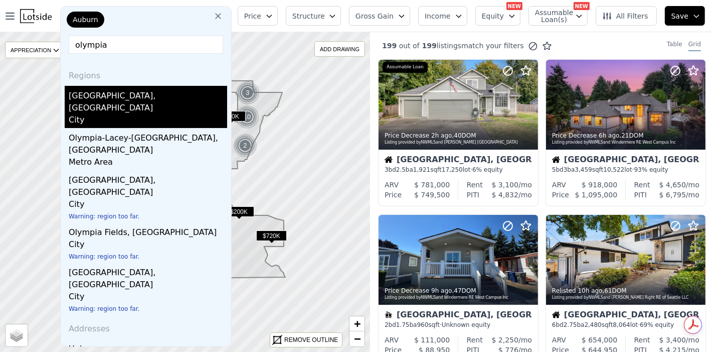
type input "olympia"
click at [92, 114] on div "City" at bounding box center [148, 121] width 158 height 14
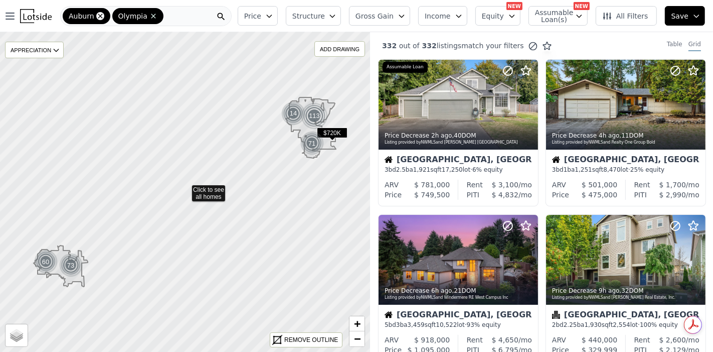
click at [98, 16] on icon at bounding box center [100, 16] width 5 height 5
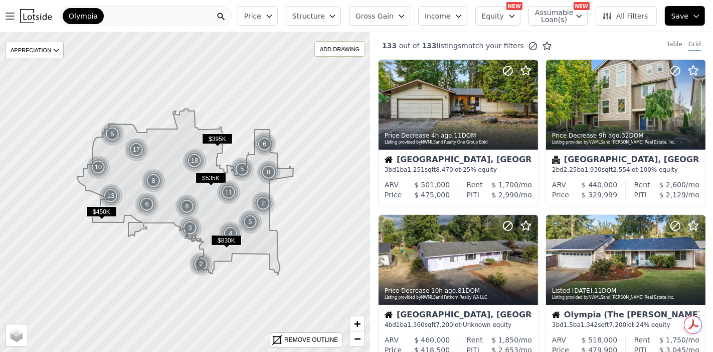
click at [324, 14] on span "Structure" at bounding box center [308, 16] width 32 height 10
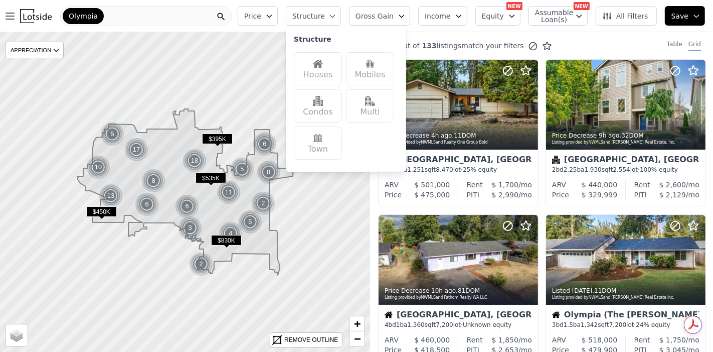
click at [323, 72] on div "Houses" at bounding box center [318, 68] width 48 height 33
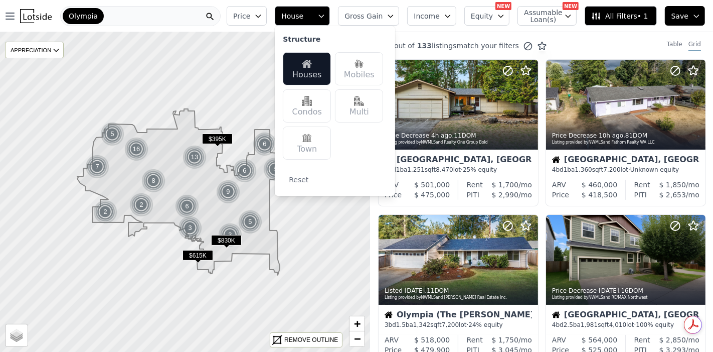
click at [262, 16] on icon "button" at bounding box center [258, 16] width 8 height 8
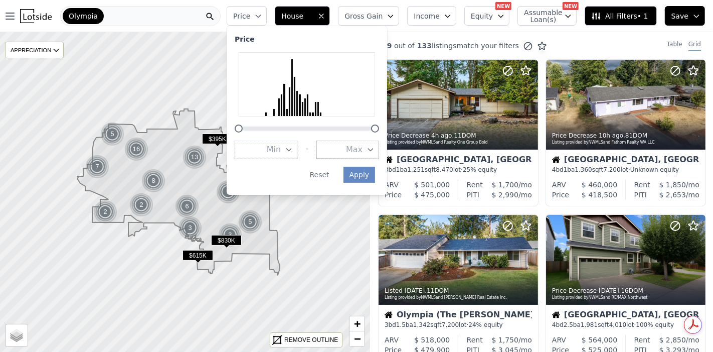
click at [375, 149] on icon "button" at bounding box center [371, 149] width 8 height 8
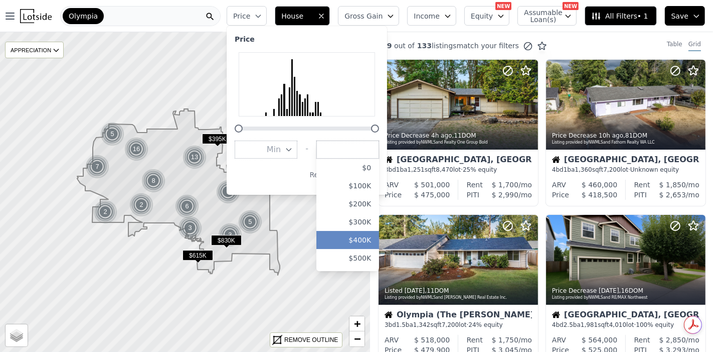
click at [378, 238] on button "$400K" at bounding box center [347, 240] width 63 height 18
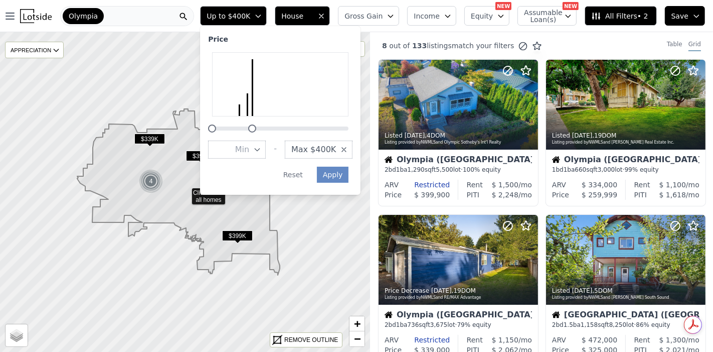
click at [452, 16] on icon "button" at bounding box center [448, 16] width 8 height 8
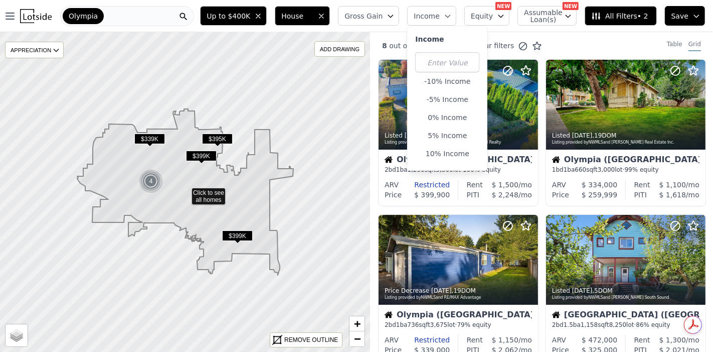
click at [396, 13] on button "Gross Gain" at bounding box center [368, 16] width 61 height 20
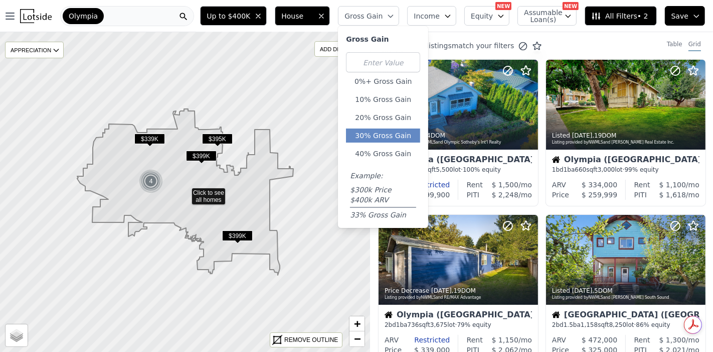
click at [401, 131] on button "30% Gross Gain" at bounding box center [383, 135] width 74 height 14
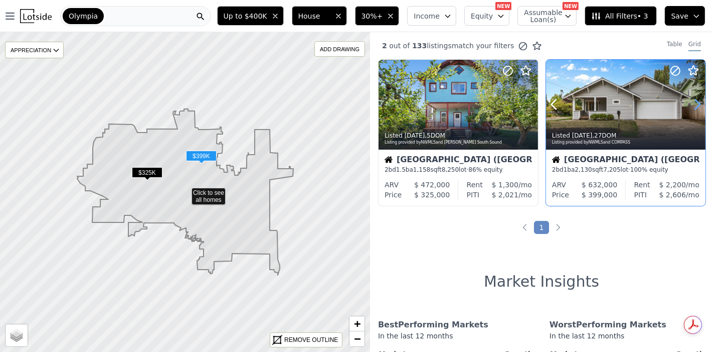
click at [691, 104] on icon at bounding box center [697, 104] width 16 height 16
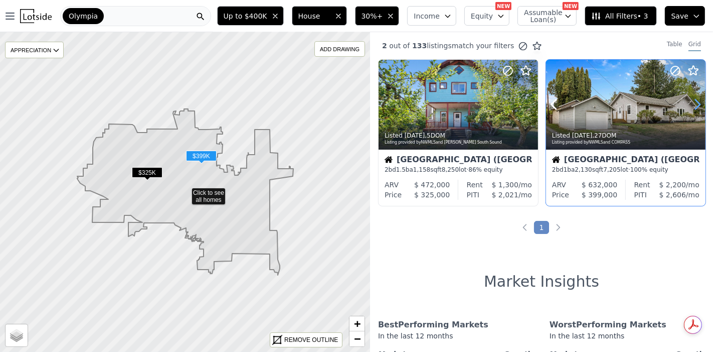
click at [691, 104] on icon at bounding box center [697, 104] width 16 height 16
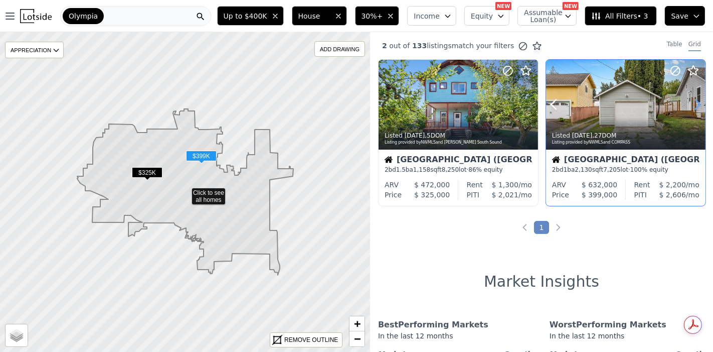
click at [691, 104] on icon at bounding box center [697, 104] width 16 height 16
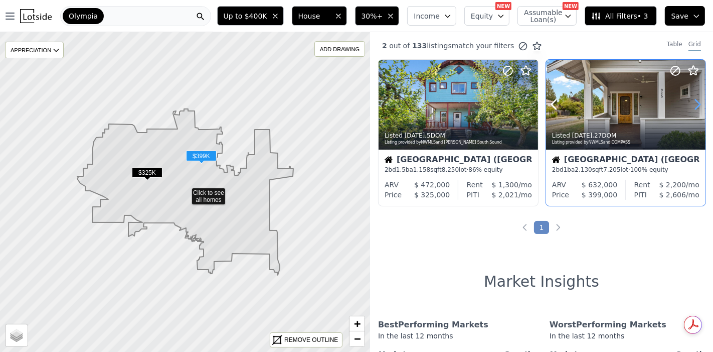
click at [691, 104] on icon at bounding box center [697, 104] width 16 height 16
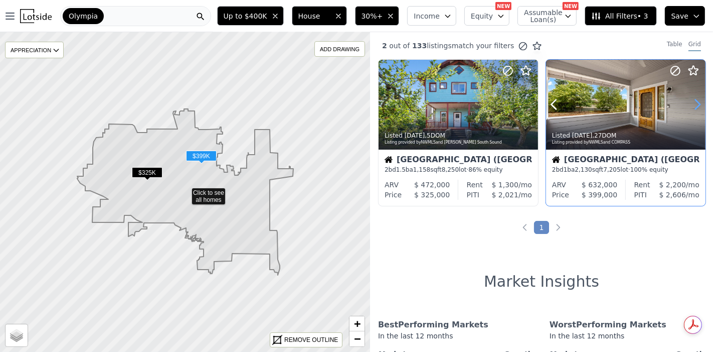
click at [691, 104] on icon at bounding box center [697, 104] width 16 height 16
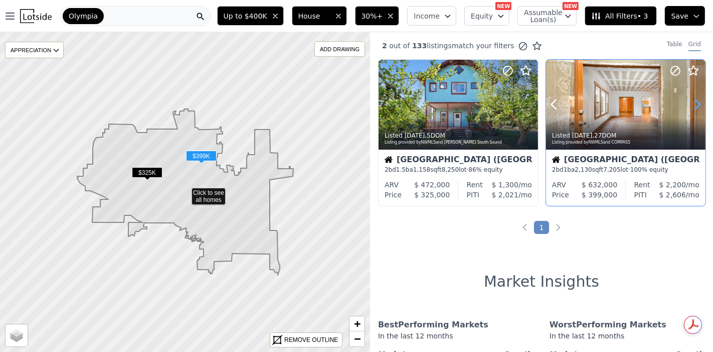
click at [691, 104] on icon at bounding box center [697, 104] width 16 height 16
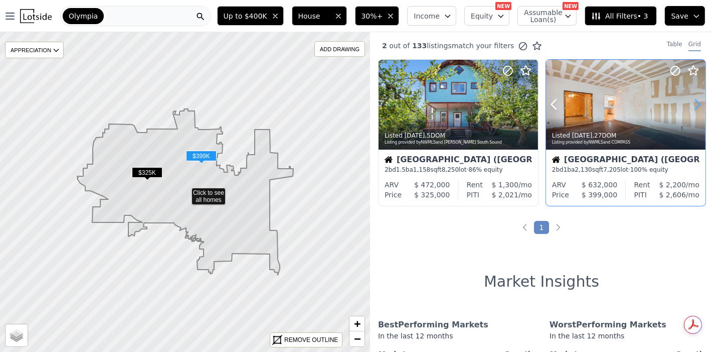
click at [691, 104] on icon at bounding box center [697, 104] width 16 height 16
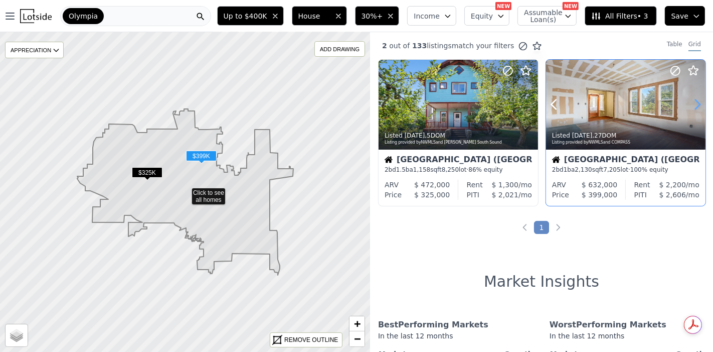
click at [691, 104] on icon at bounding box center [697, 104] width 16 height 16
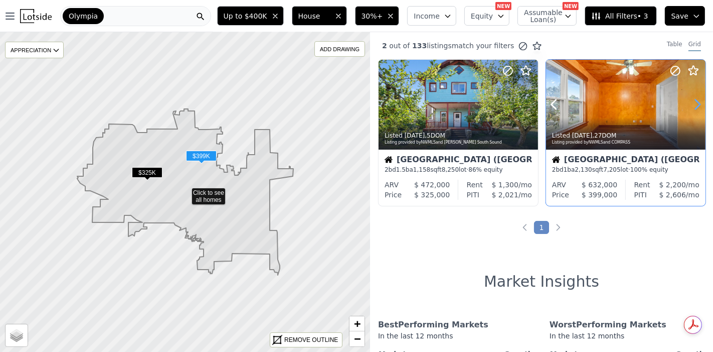
click at [691, 104] on icon at bounding box center [697, 104] width 16 height 16
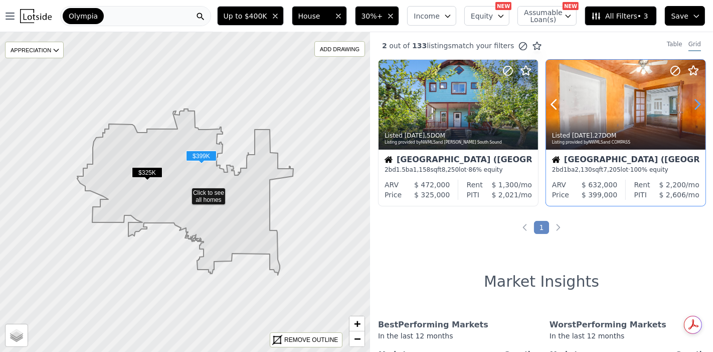
click at [691, 104] on icon at bounding box center [697, 104] width 16 height 16
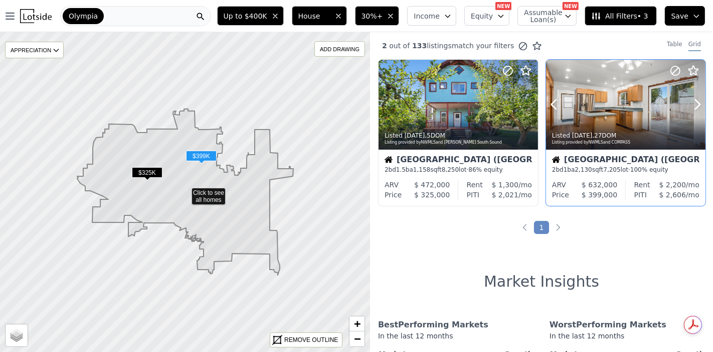
click at [573, 123] on div at bounding box center [625, 126] width 159 height 18
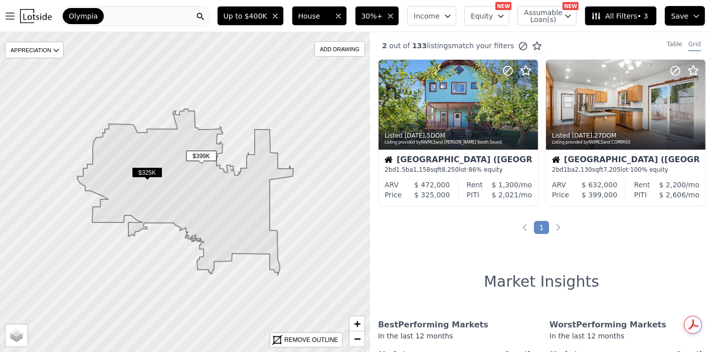
click at [400, 13] on button "30%+" at bounding box center [377, 16] width 45 height 20
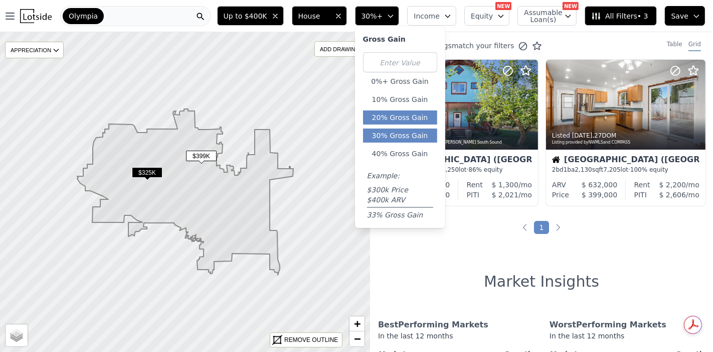
click at [411, 115] on button "20% Gross Gain" at bounding box center [400, 117] width 74 height 14
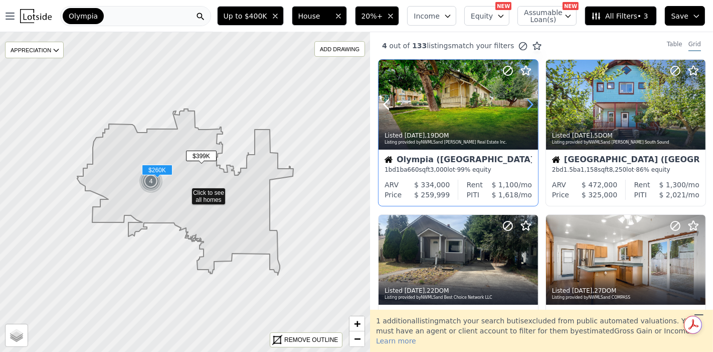
click at [533, 109] on icon at bounding box center [530, 104] width 16 height 16
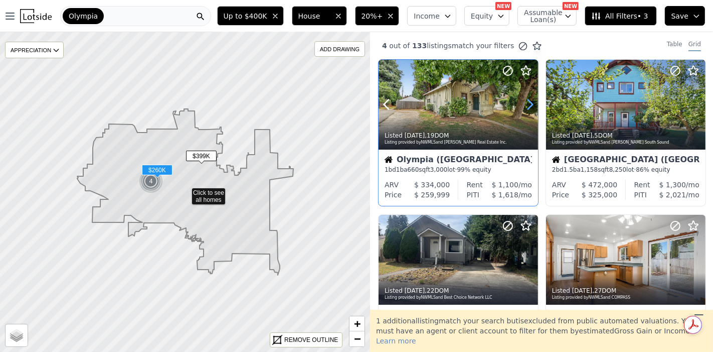
click at [533, 109] on icon at bounding box center [530, 104] width 16 height 16
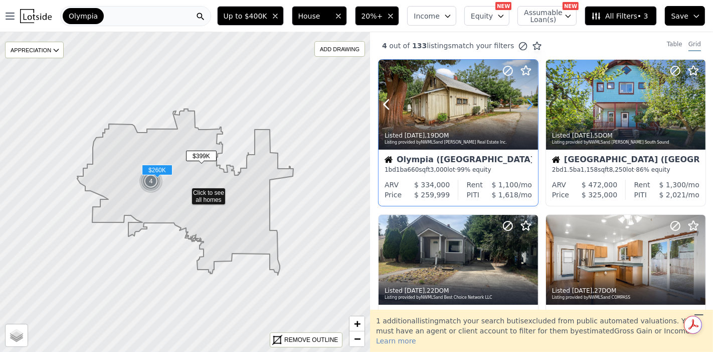
click at [533, 109] on icon at bounding box center [530, 104] width 16 height 16
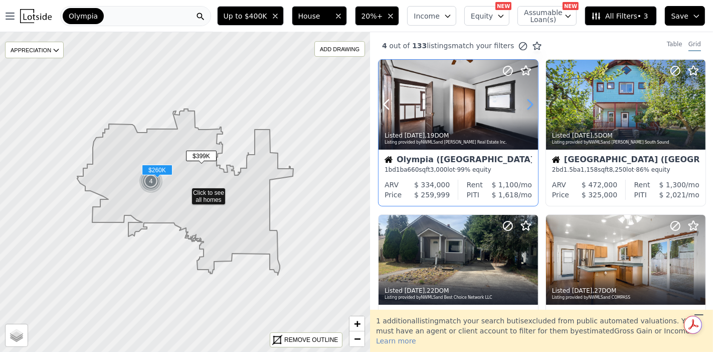
click at [533, 109] on icon at bounding box center [530, 104] width 16 height 16
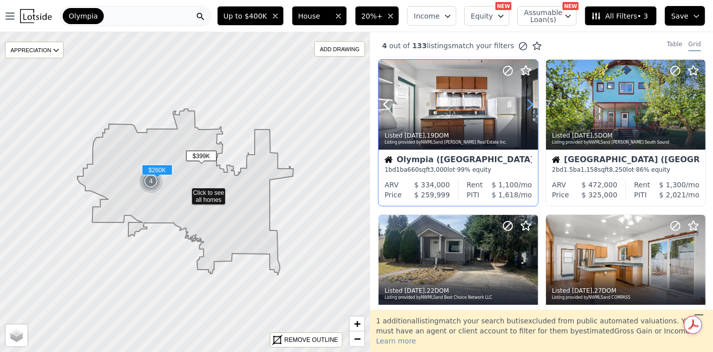
click at [533, 109] on icon at bounding box center [530, 104] width 16 height 16
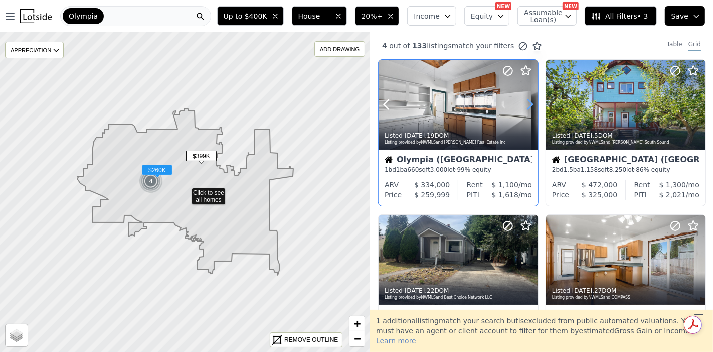
click at [533, 109] on icon at bounding box center [530, 104] width 16 height 16
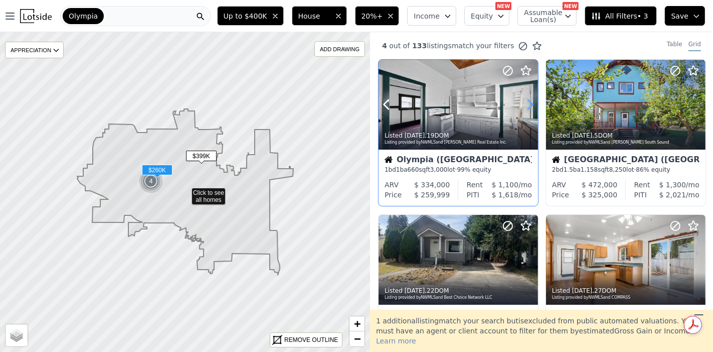
click at [533, 109] on icon at bounding box center [530, 104] width 16 height 16
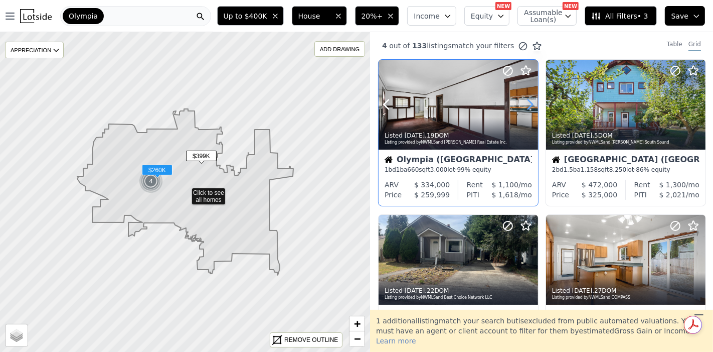
click at [533, 109] on icon at bounding box center [530, 104] width 16 height 16
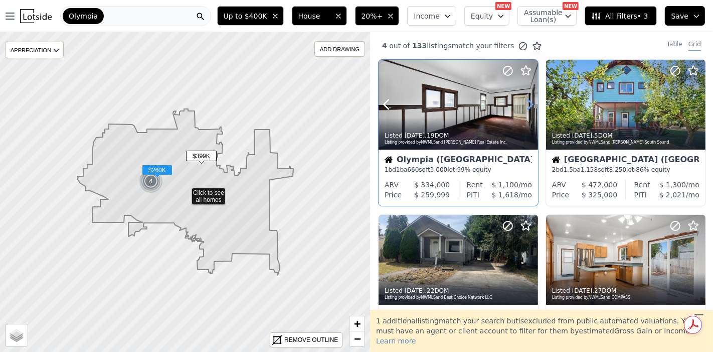
click at [533, 109] on icon at bounding box center [530, 104] width 16 height 16
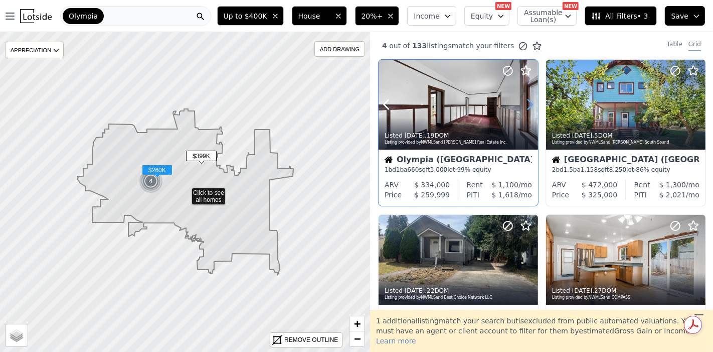
click at [533, 109] on icon at bounding box center [530, 104] width 16 height 16
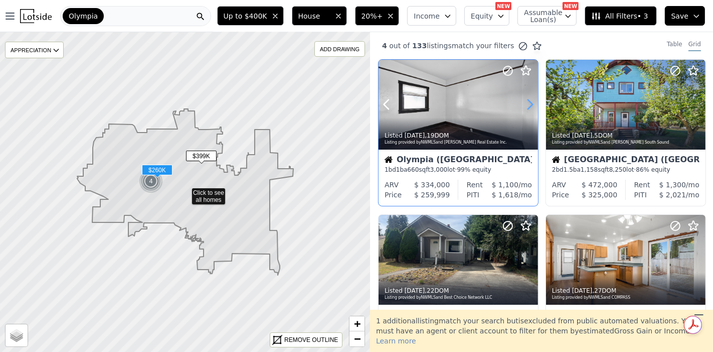
click at [533, 109] on icon at bounding box center [530, 104] width 16 height 16
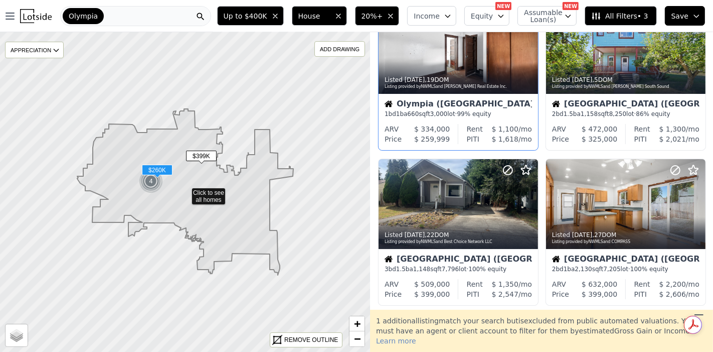
scroll to position [111, 0]
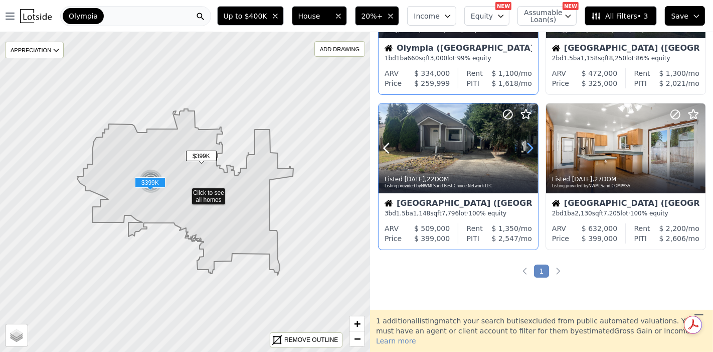
click at [532, 147] on icon at bounding box center [530, 148] width 16 height 16
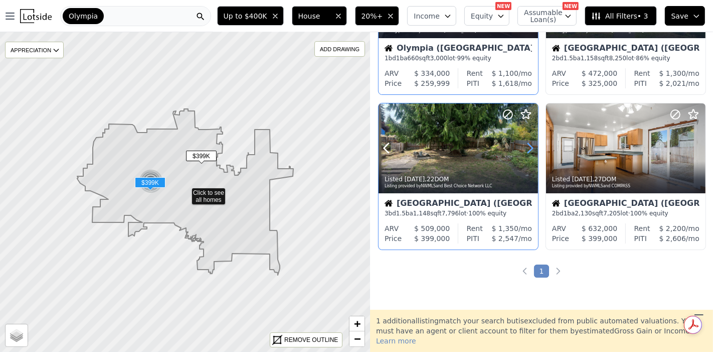
click at [532, 147] on icon at bounding box center [530, 148] width 16 height 16
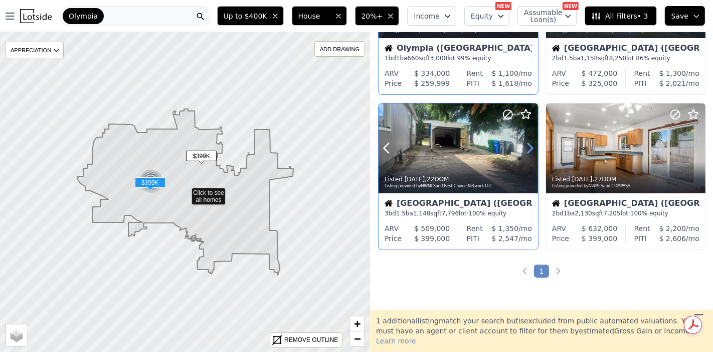
click at [532, 147] on icon at bounding box center [530, 148] width 16 height 16
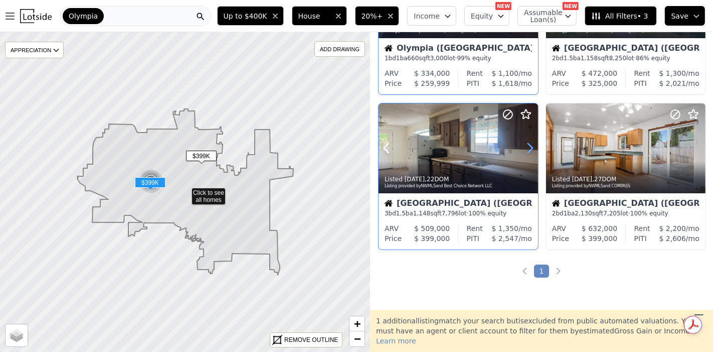
click at [532, 147] on icon at bounding box center [530, 148] width 16 height 16
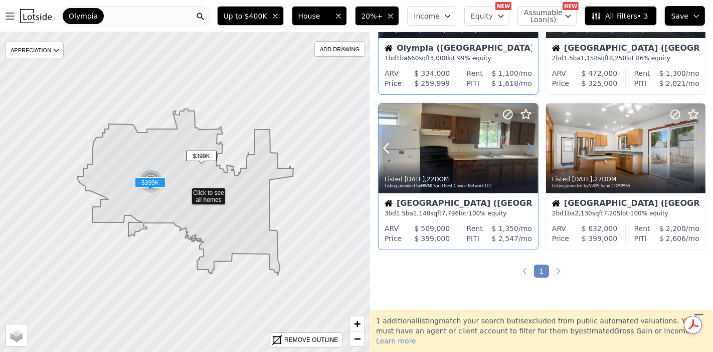
click at [532, 147] on icon at bounding box center [530, 148] width 16 height 16
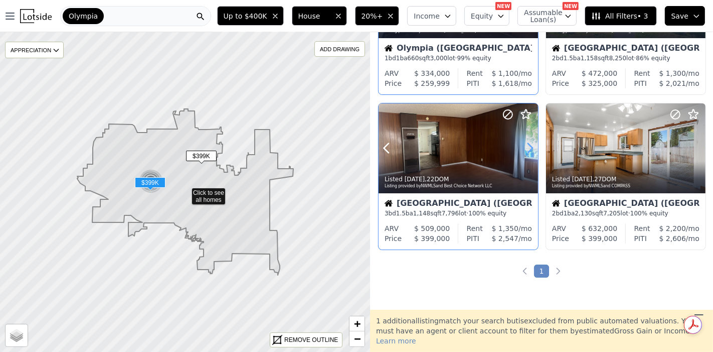
click at [532, 147] on icon at bounding box center [530, 148] width 16 height 16
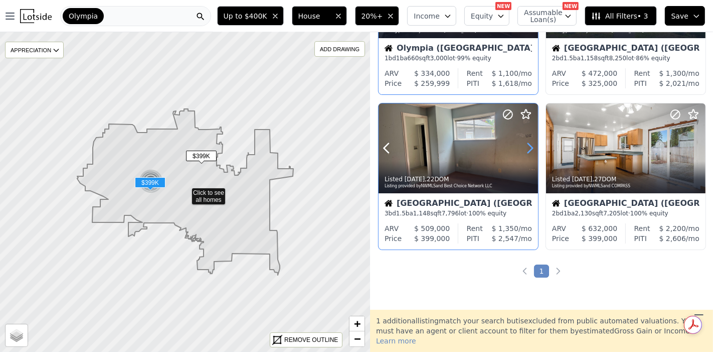
click at [532, 147] on icon at bounding box center [530, 148] width 16 height 16
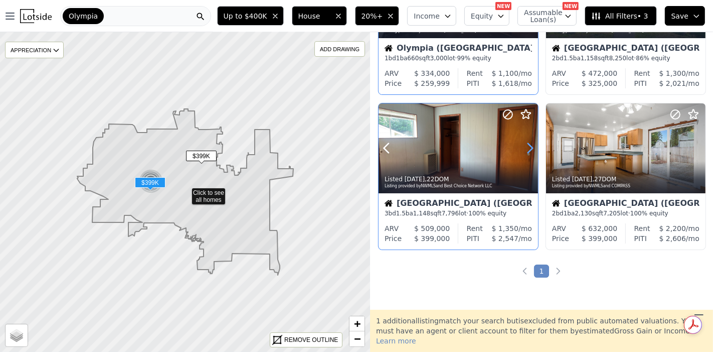
click at [532, 147] on icon at bounding box center [530, 148] width 16 height 16
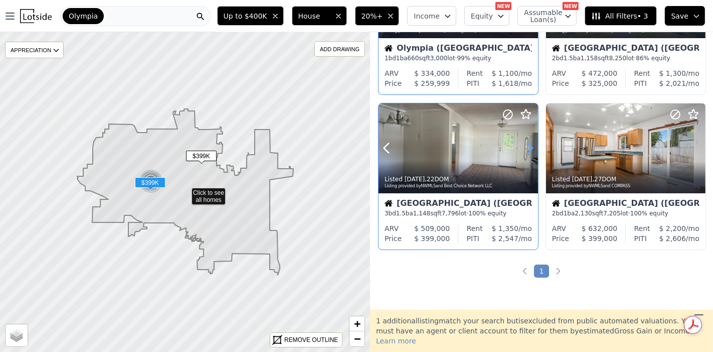
click at [532, 147] on icon at bounding box center [530, 148] width 16 height 16
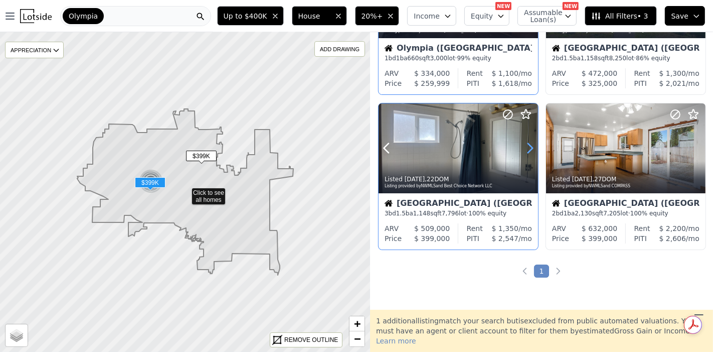
click at [532, 147] on icon at bounding box center [530, 148] width 16 height 16
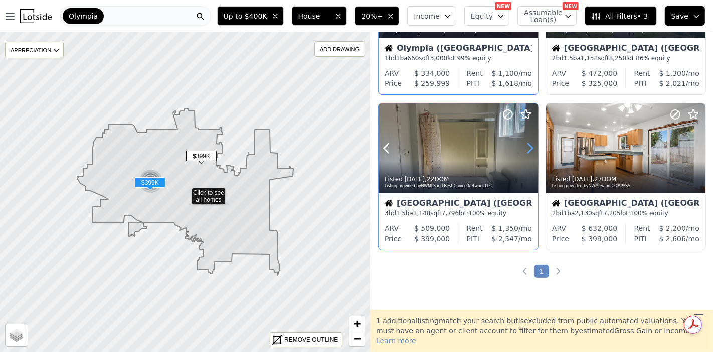
click at [532, 147] on icon at bounding box center [530, 148] width 16 height 16
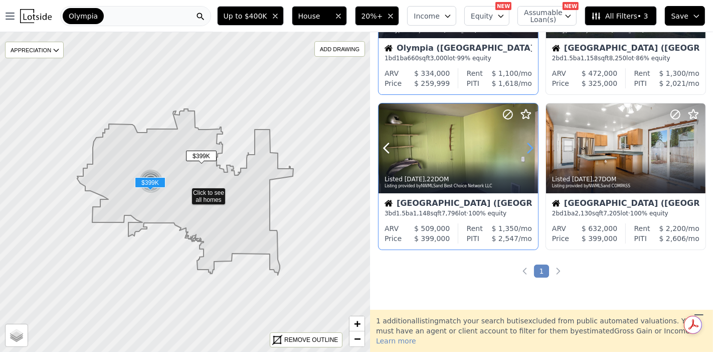
click at [532, 147] on icon at bounding box center [530, 148] width 16 height 16
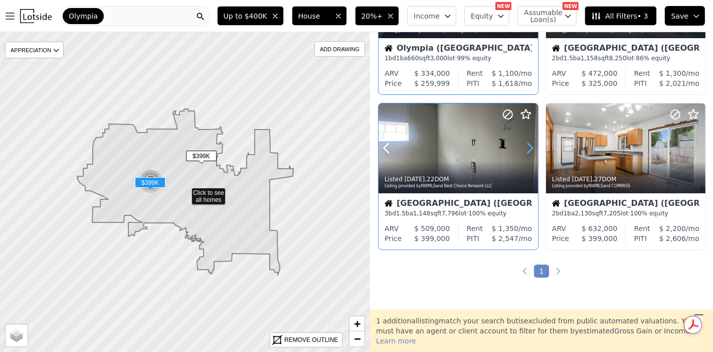
click at [532, 147] on icon at bounding box center [530, 148] width 16 height 16
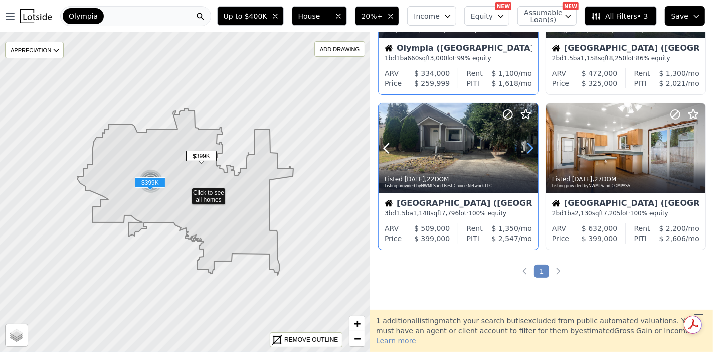
click at [532, 147] on icon at bounding box center [530, 148] width 16 height 16
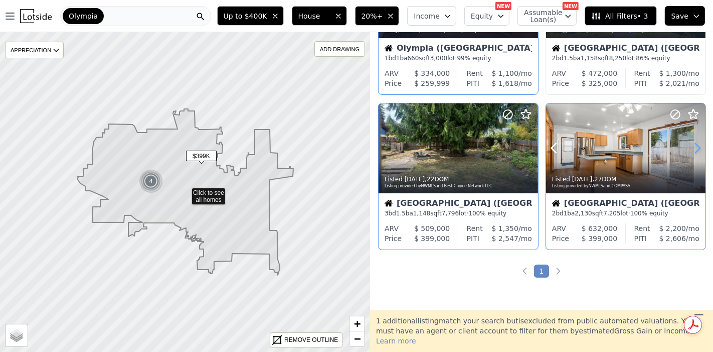
click at [695, 145] on icon at bounding box center [697, 148] width 16 height 16
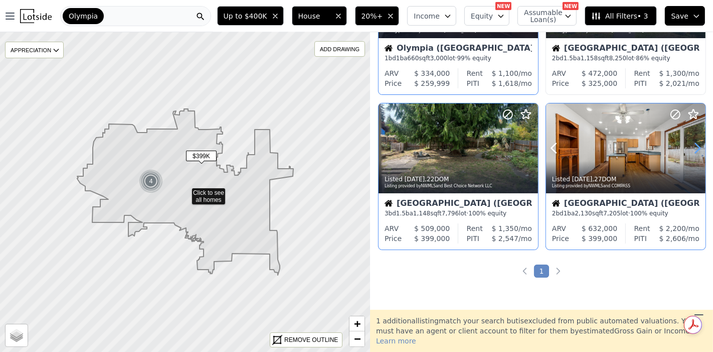
click at [695, 145] on icon at bounding box center [697, 148] width 16 height 16
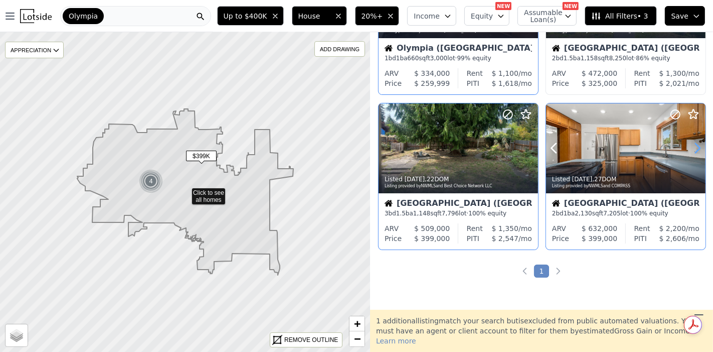
click at [695, 145] on icon at bounding box center [697, 148] width 16 height 16
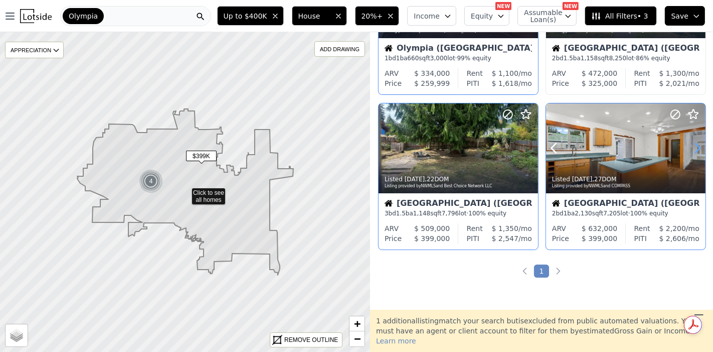
click at [695, 145] on icon at bounding box center [697, 148] width 16 height 16
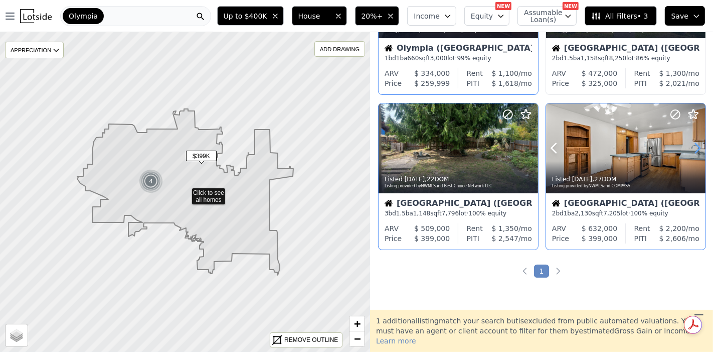
click at [695, 145] on icon at bounding box center [697, 148] width 16 height 16
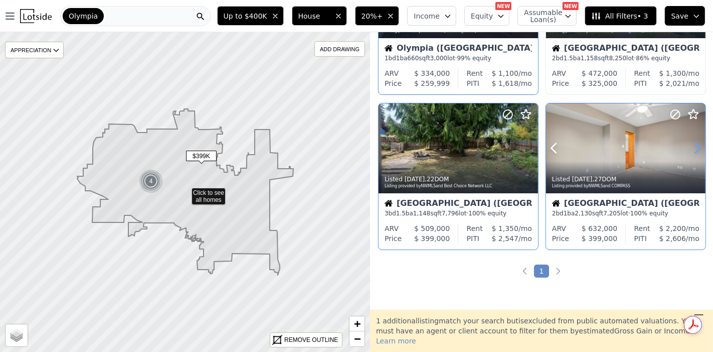
click at [695, 145] on icon at bounding box center [697, 148] width 16 height 16
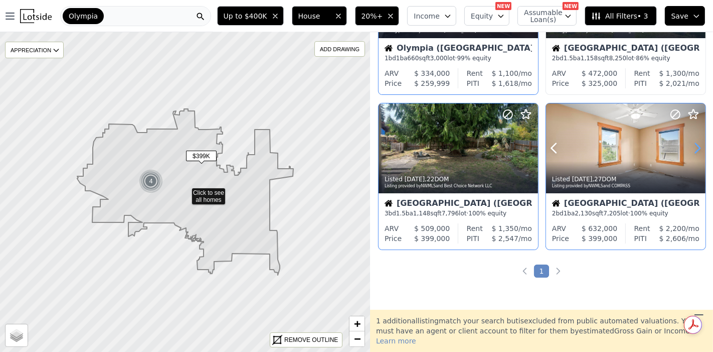
click at [695, 145] on icon at bounding box center [697, 148] width 16 height 16
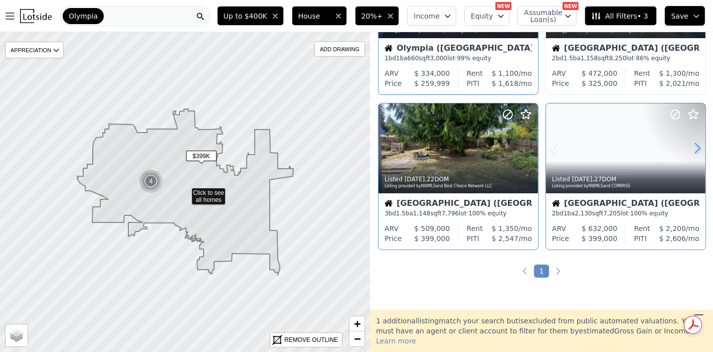
click at [695, 145] on icon at bounding box center [697, 148] width 16 height 16
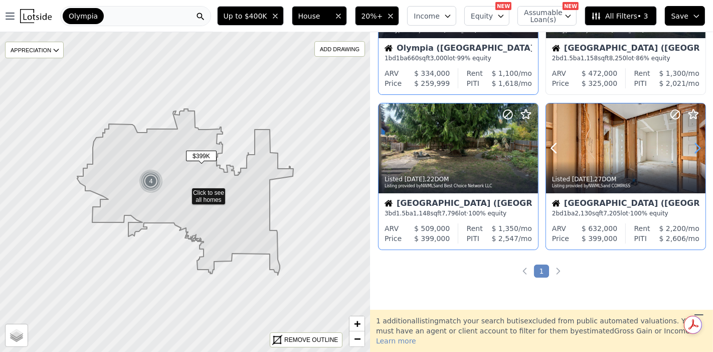
click at [695, 145] on icon at bounding box center [697, 148] width 16 height 16
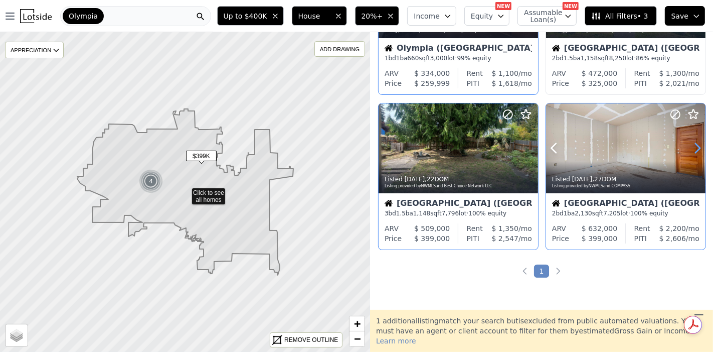
click at [695, 145] on icon at bounding box center [697, 148] width 16 height 16
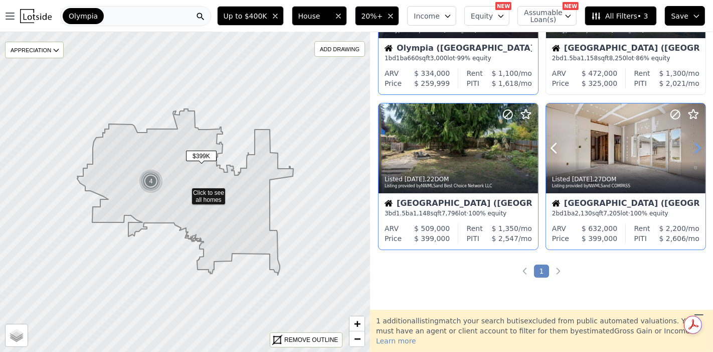
click at [695, 145] on icon at bounding box center [697, 148] width 16 height 16
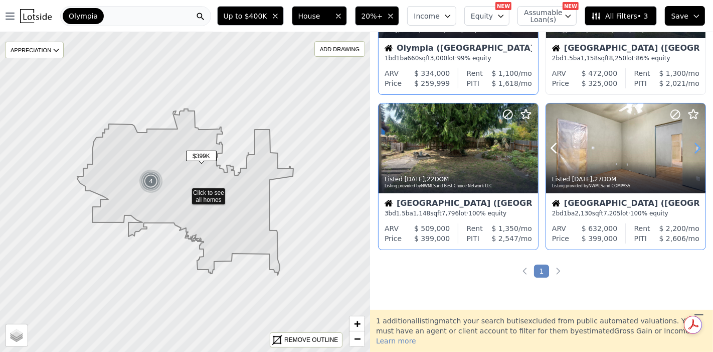
click at [695, 145] on icon at bounding box center [697, 148] width 16 height 16
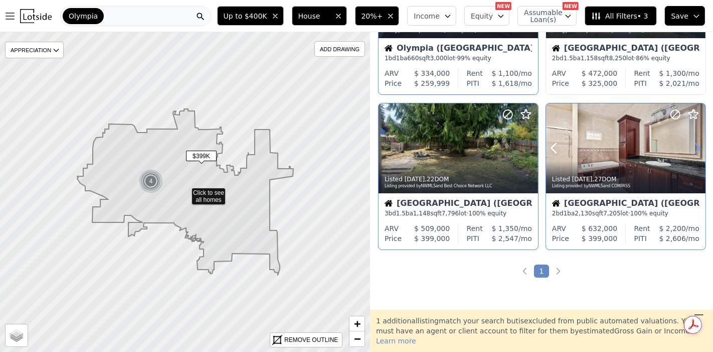
click at [695, 145] on icon at bounding box center [697, 148] width 16 height 16
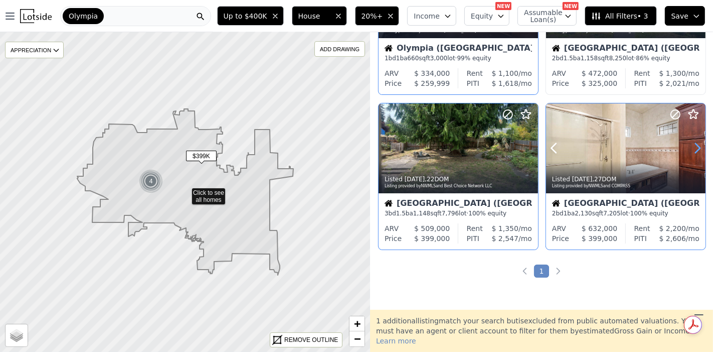
click at [695, 145] on icon at bounding box center [697, 148] width 16 height 16
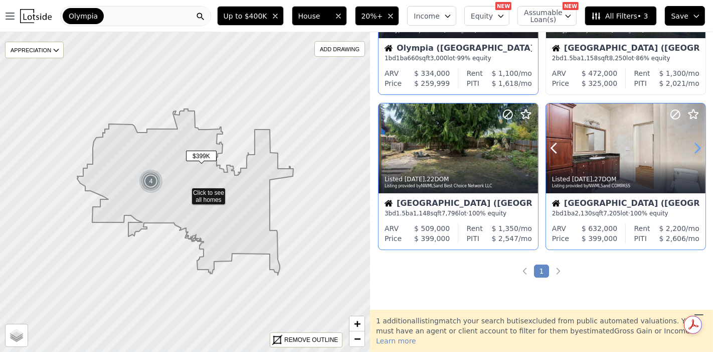
click at [695, 145] on icon at bounding box center [697, 148] width 16 height 16
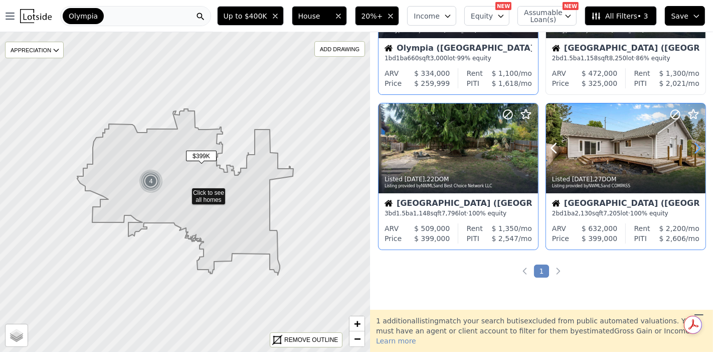
click at [695, 145] on icon at bounding box center [697, 148] width 16 height 16
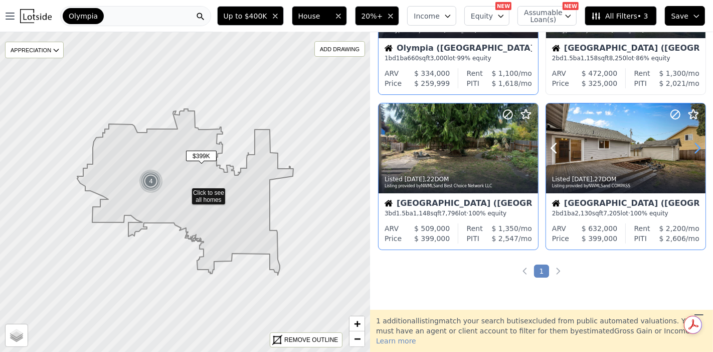
click at [695, 145] on icon at bounding box center [697, 148] width 16 height 16
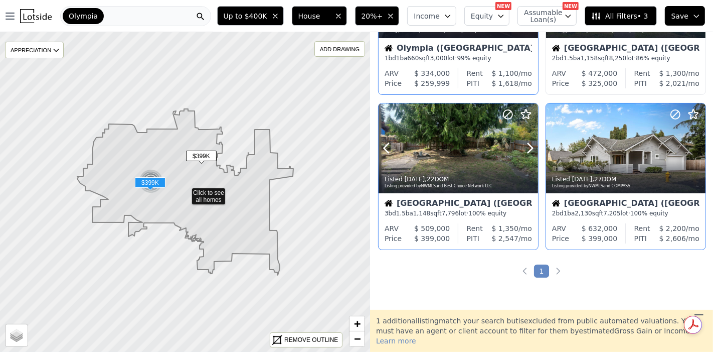
click at [470, 159] on div at bounding box center [458, 148] width 159 height 90
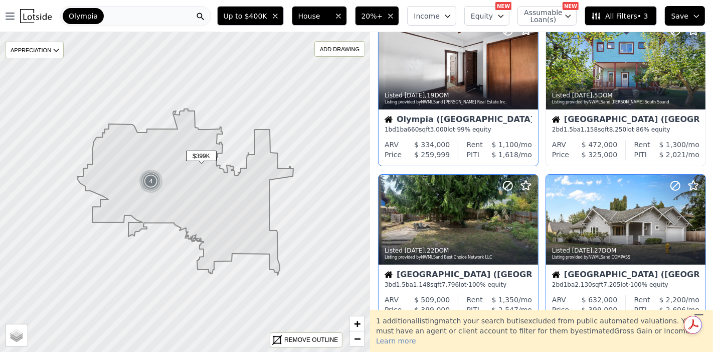
scroll to position [0, 0]
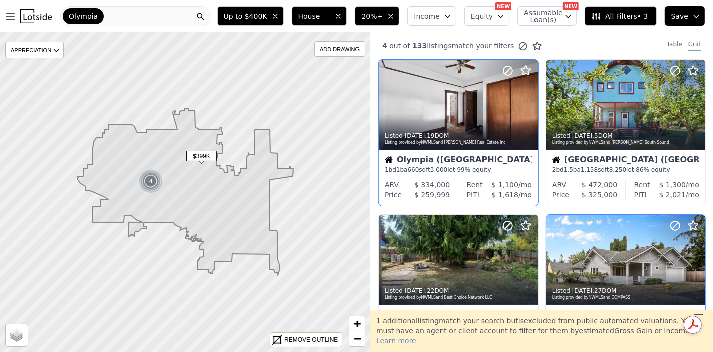
click at [122, 16] on div "Olympia" at bounding box center [135, 16] width 151 height 20
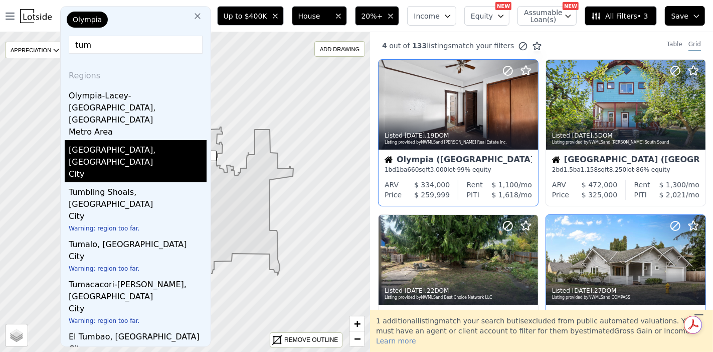
type input "tum"
click at [123, 168] on div "City" at bounding box center [138, 175] width 138 height 14
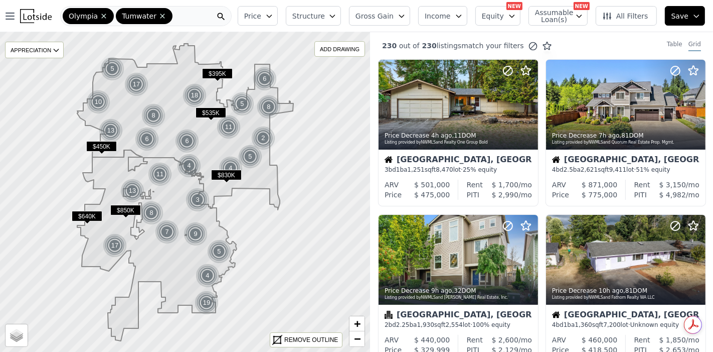
click at [278, 17] on button "Price" at bounding box center [258, 16] width 40 height 20
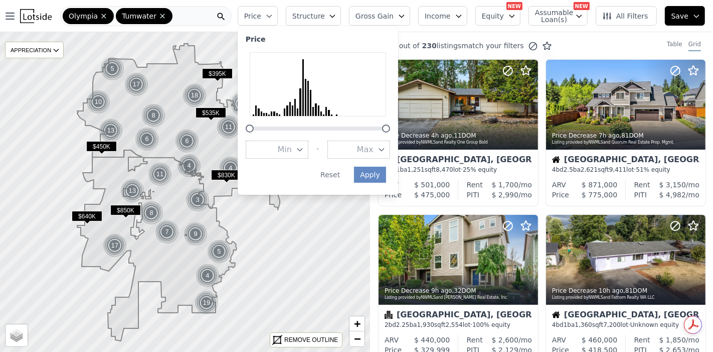
click at [390, 147] on button "Max" at bounding box center [358, 149] width 63 height 18
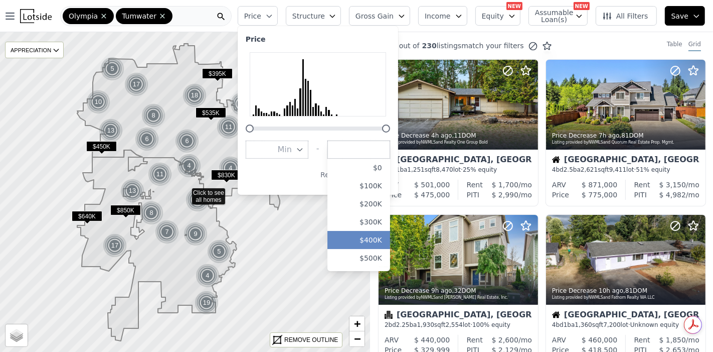
click at [385, 241] on button "$400K" at bounding box center [358, 240] width 63 height 18
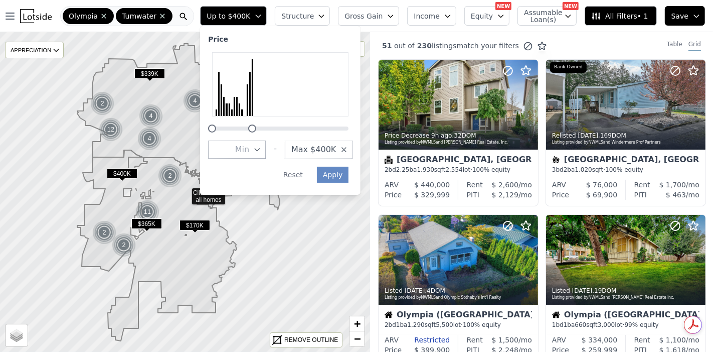
click at [325, 13] on icon "button" at bounding box center [321, 16] width 8 height 8
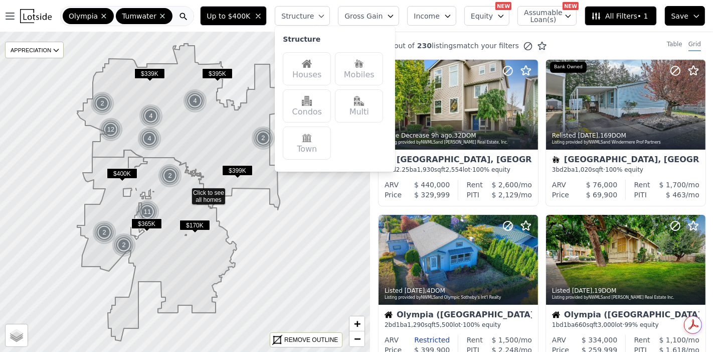
click at [312, 63] on img at bounding box center [307, 64] width 10 height 10
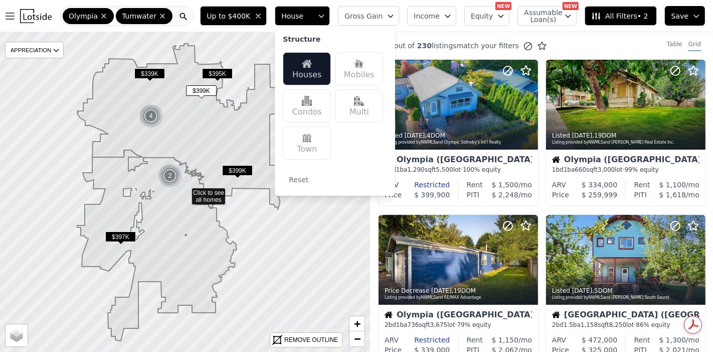
click at [452, 19] on icon "button" at bounding box center [448, 16] width 8 height 8
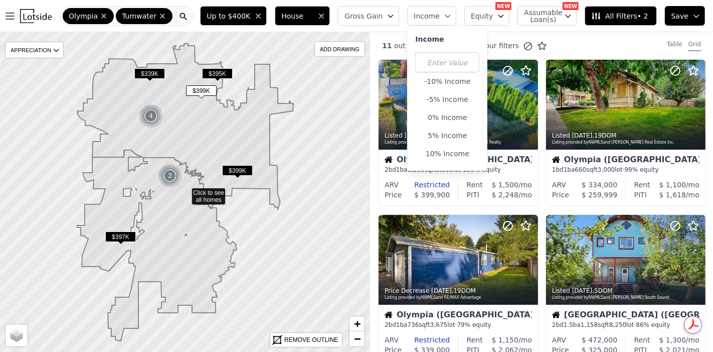
click at [395, 17] on icon "button" at bounding box center [391, 16] width 8 height 8
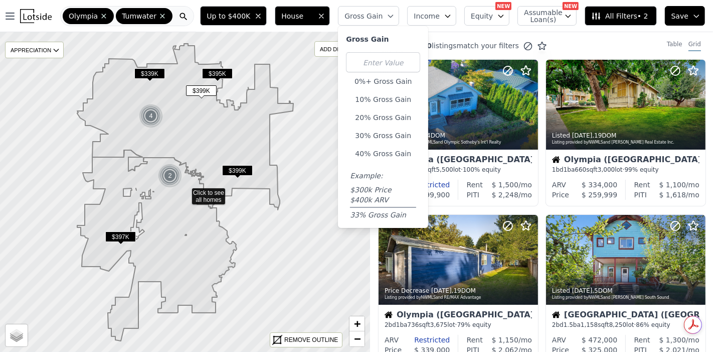
click at [398, 126] on div "0%+ Gross Gain 10% Gross Gain 20% Gross Gain 30% Gross Gain 40% Gross Gain Exam…" at bounding box center [383, 135] width 74 height 167
click at [397, 133] on button "30% Gross Gain" at bounding box center [383, 135] width 74 height 14
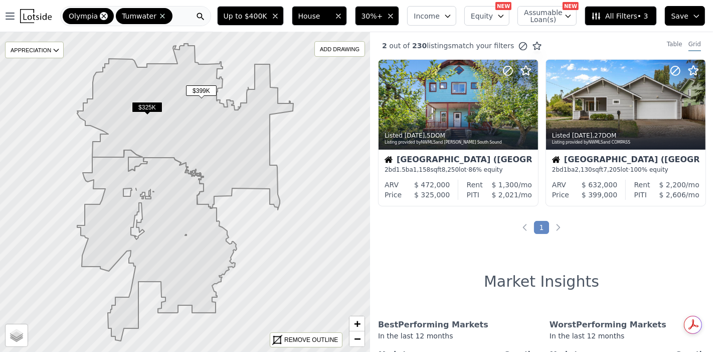
click at [100, 15] on icon at bounding box center [104, 16] width 8 height 8
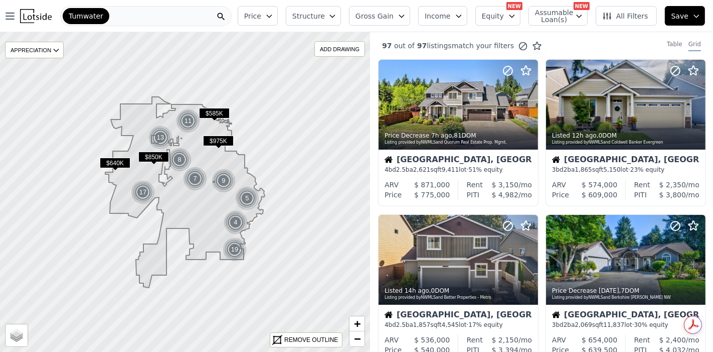
click at [273, 16] on icon "button" at bounding box center [269, 16] width 8 height 8
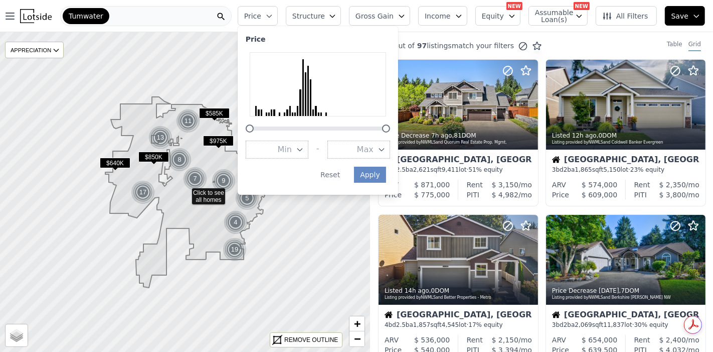
click at [390, 154] on button "Max" at bounding box center [358, 149] width 63 height 18
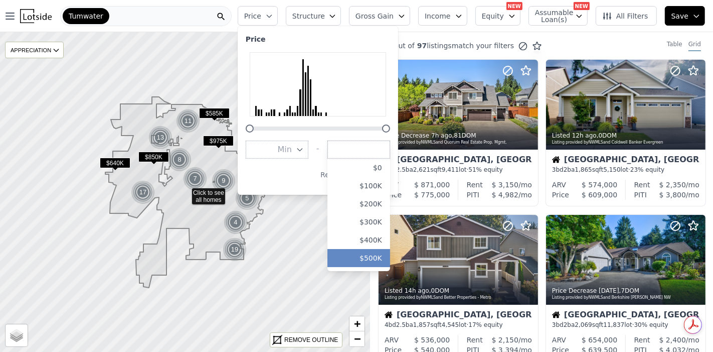
click at [385, 254] on button "$500K" at bounding box center [358, 258] width 63 height 18
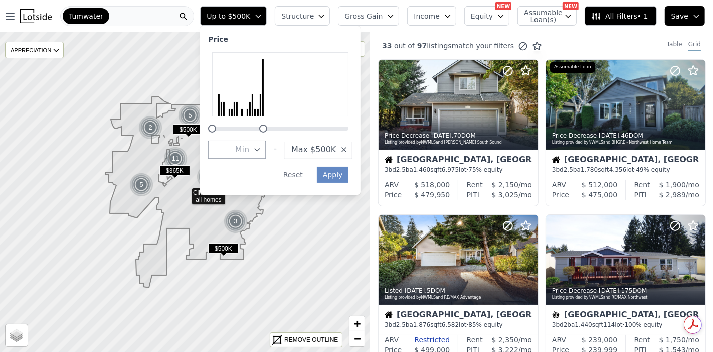
click at [330, 14] on button "Structure" at bounding box center [302, 16] width 55 height 20
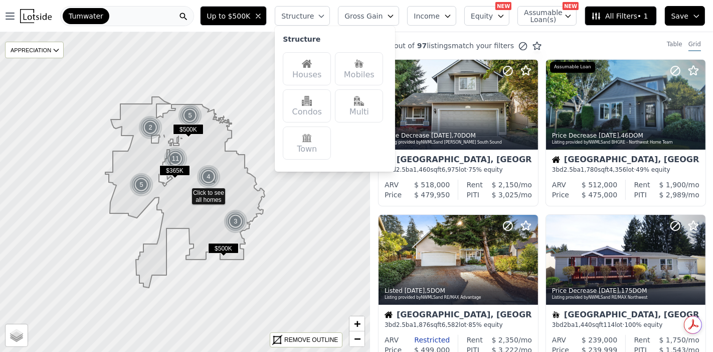
click at [331, 61] on div "Houses" at bounding box center [307, 68] width 48 height 33
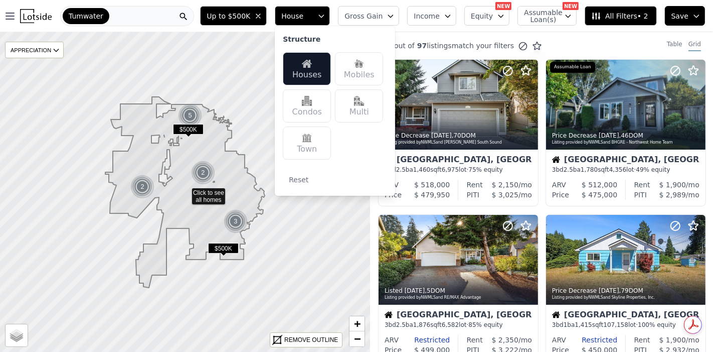
click at [399, 20] on button "Gross Gain" at bounding box center [368, 16] width 61 height 20
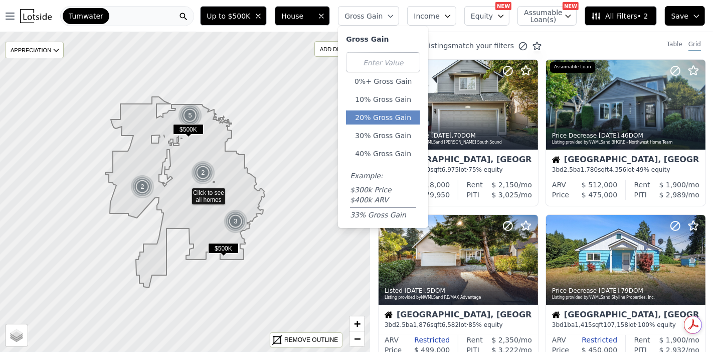
click at [395, 117] on button "20% Gross Gain" at bounding box center [383, 117] width 74 height 14
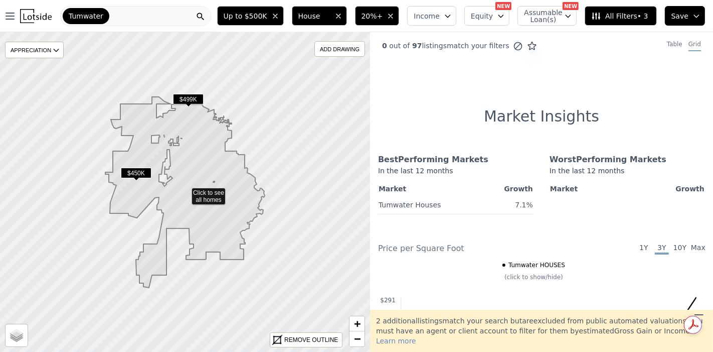
click at [395, 18] on icon "button" at bounding box center [391, 16] width 8 height 8
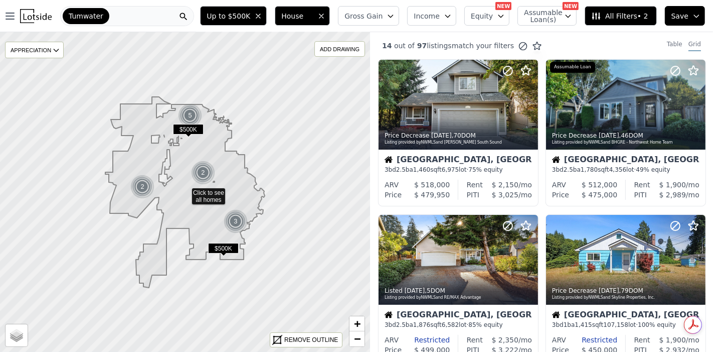
click at [397, 13] on button "Gross Gain" at bounding box center [368, 16] width 61 height 20
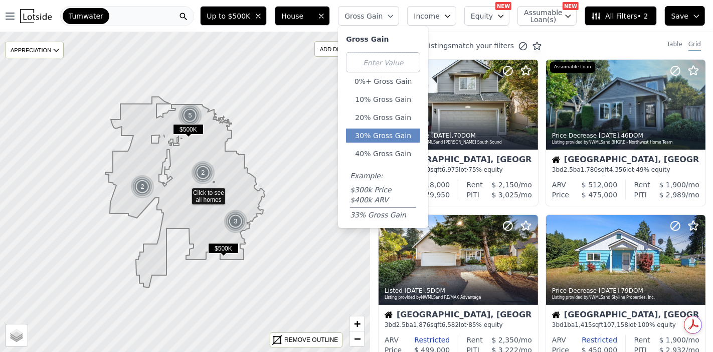
click at [398, 131] on button "30% Gross Gain" at bounding box center [383, 135] width 74 height 14
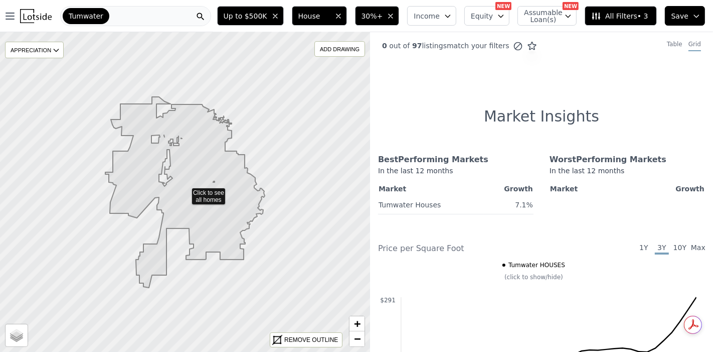
click at [395, 14] on icon "button" at bounding box center [391, 16] width 8 height 8
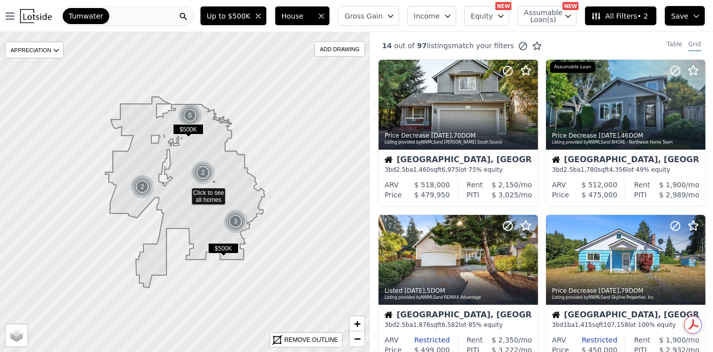
click at [395, 15] on button "Gross Gain" at bounding box center [368, 16] width 61 height 20
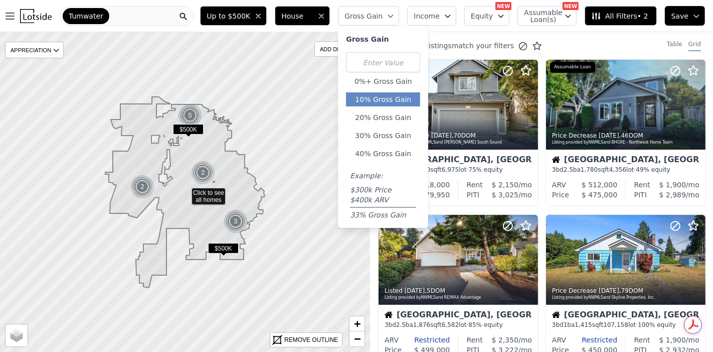
click at [394, 97] on button "10% Gross Gain" at bounding box center [383, 99] width 74 height 14
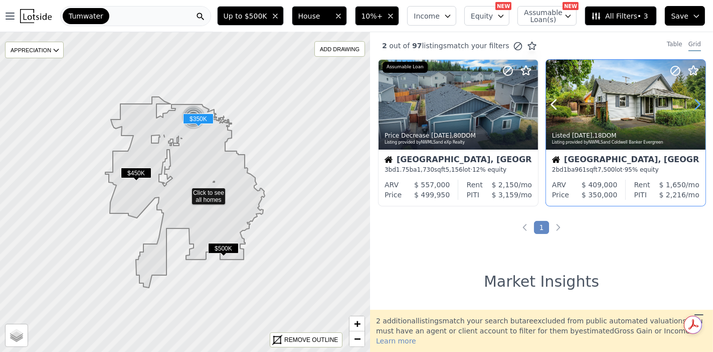
click at [695, 102] on icon at bounding box center [697, 104] width 16 height 16
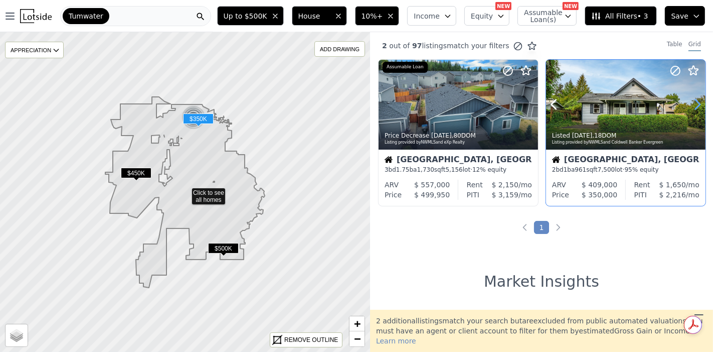
click at [695, 102] on icon at bounding box center [697, 104] width 16 height 16
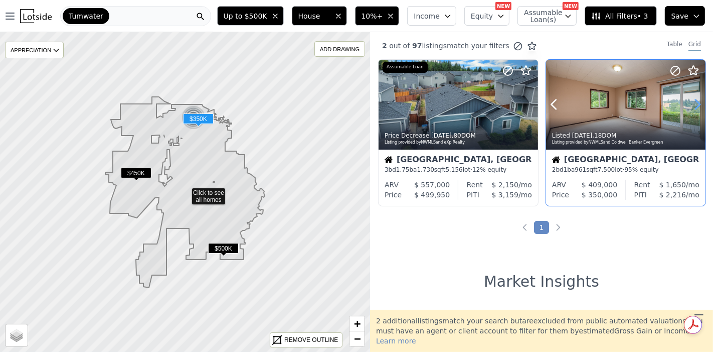
click at [695, 102] on icon at bounding box center [697, 104] width 16 height 16
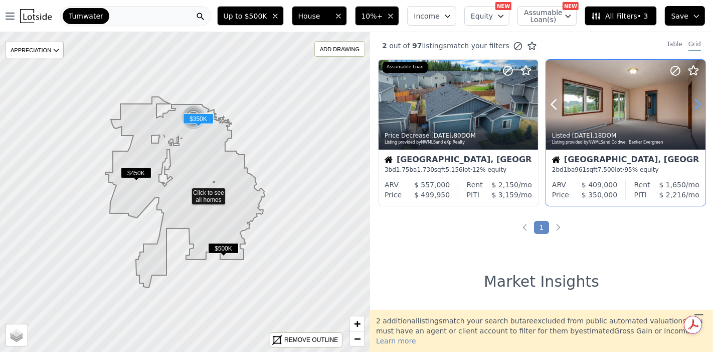
click at [695, 102] on icon at bounding box center [697, 104] width 16 height 16
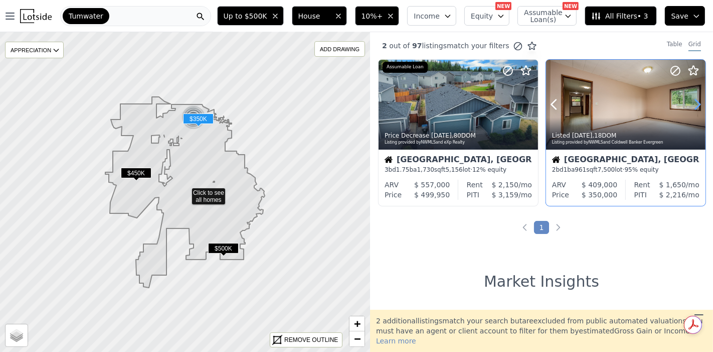
click at [695, 102] on icon at bounding box center [697, 104] width 16 height 16
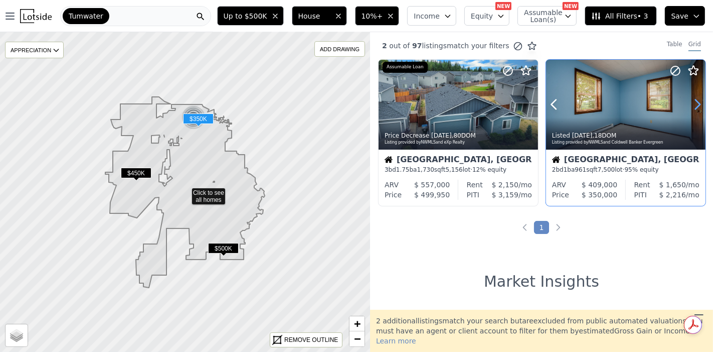
click at [695, 102] on icon at bounding box center [697, 104] width 16 height 16
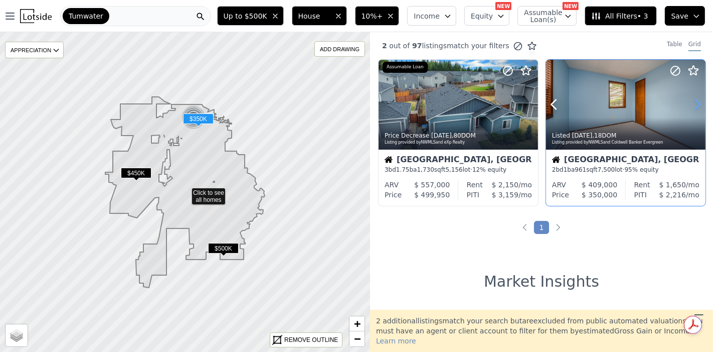
click at [695, 102] on icon at bounding box center [697, 104] width 16 height 16
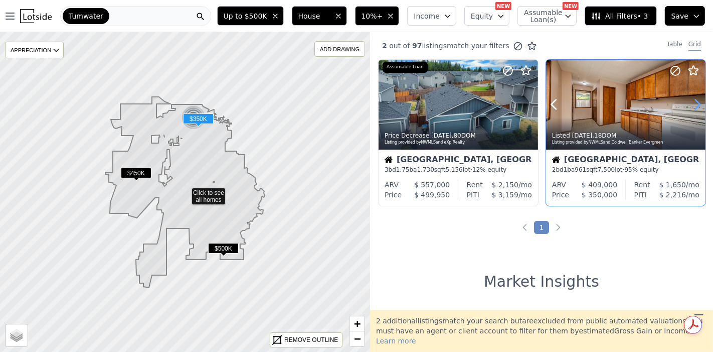
click at [695, 102] on icon at bounding box center [697, 104] width 16 height 16
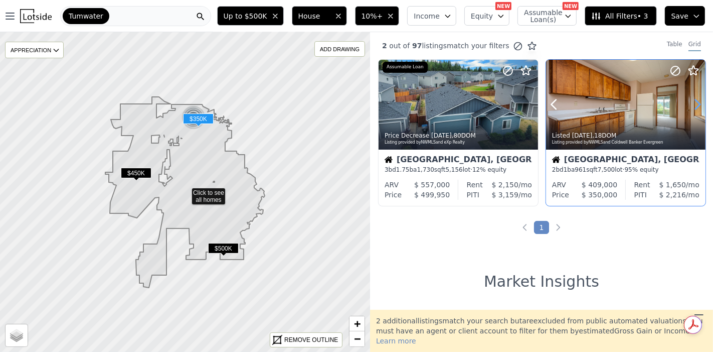
click at [695, 102] on icon at bounding box center [697, 104] width 16 height 16
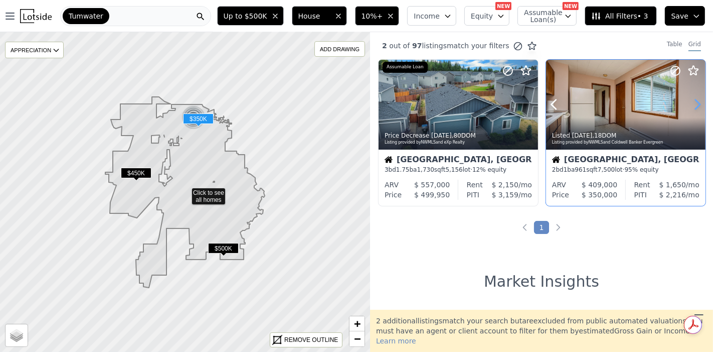
click at [695, 102] on icon at bounding box center [697, 104] width 16 height 16
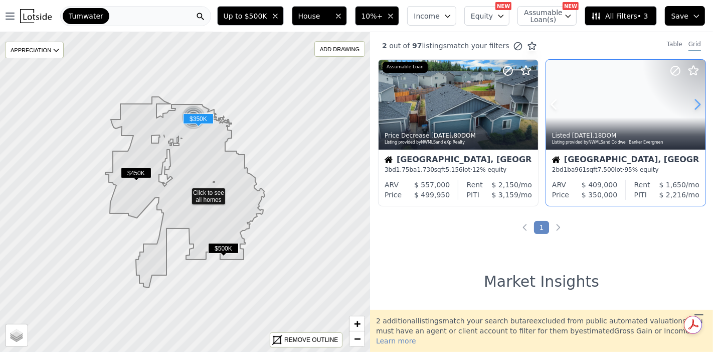
click at [695, 102] on icon at bounding box center [697, 104] width 16 height 16
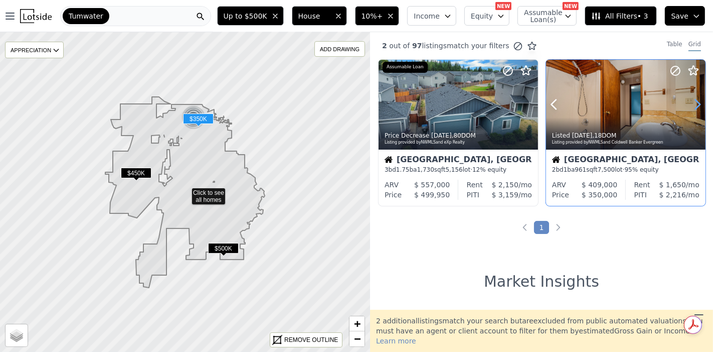
click at [695, 102] on icon at bounding box center [697, 104] width 16 height 16
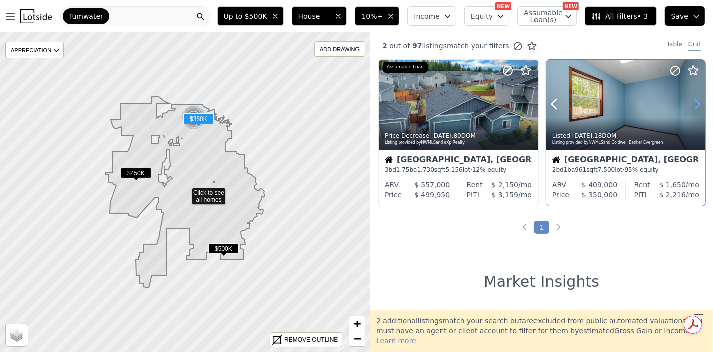
click at [695, 102] on icon at bounding box center [697, 104] width 16 height 16
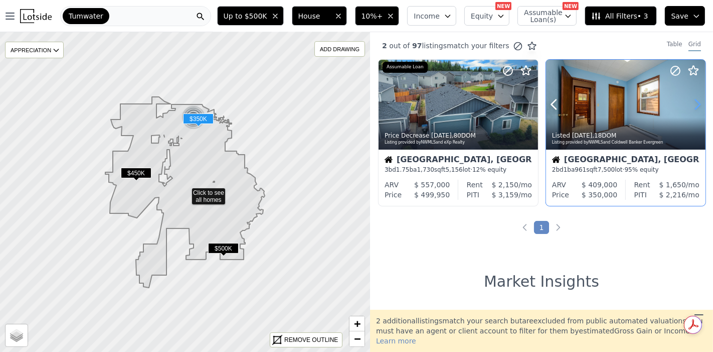
click at [695, 102] on icon at bounding box center [697, 104] width 16 height 16
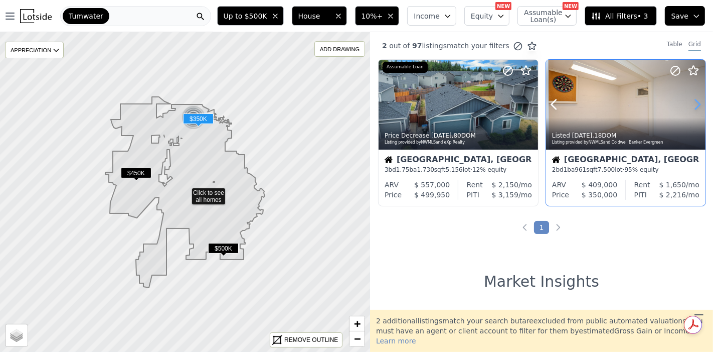
click at [695, 102] on icon at bounding box center [697, 104] width 16 height 16
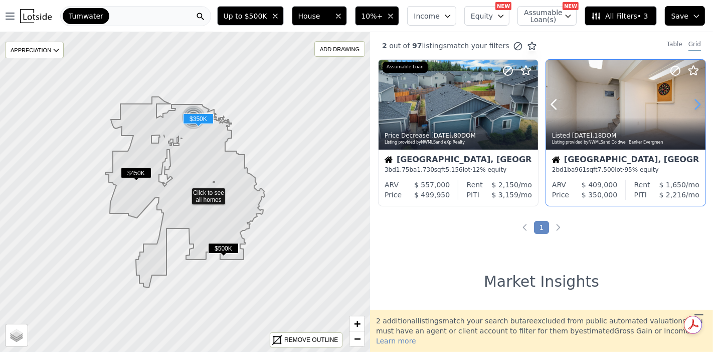
click at [695, 102] on icon at bounding box center [697, 104] width 16 height 16
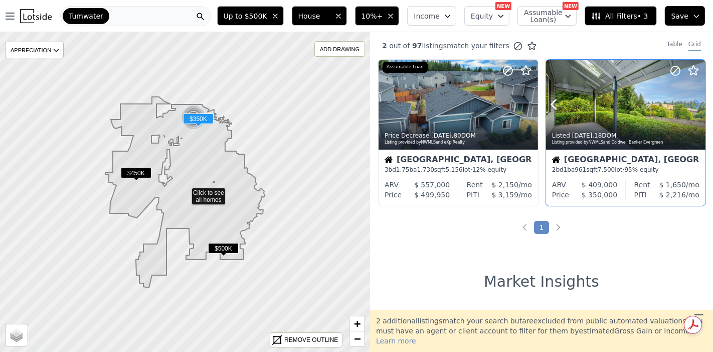
click at [695, 102] on icon at bounding box center [697, 104] width 16 height 16
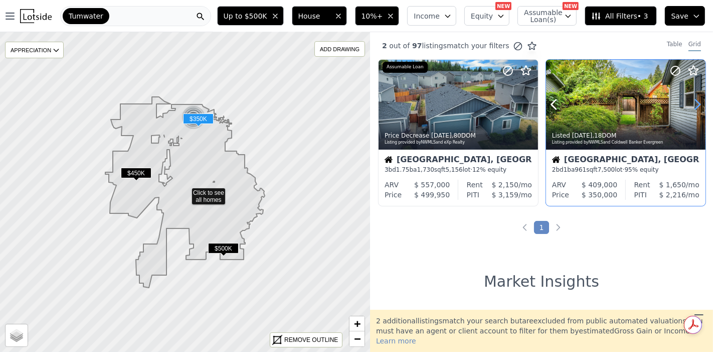
click at [695, 102] on icon at bounding box center [697, 104] width 16 height 16
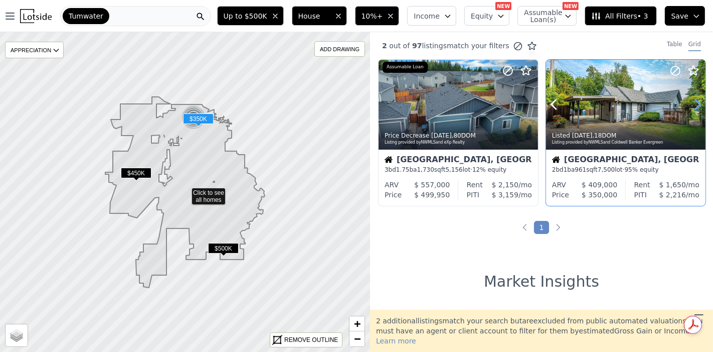
click at [695, 102] on icon at bounding box center [697, 104] width 16 height 16
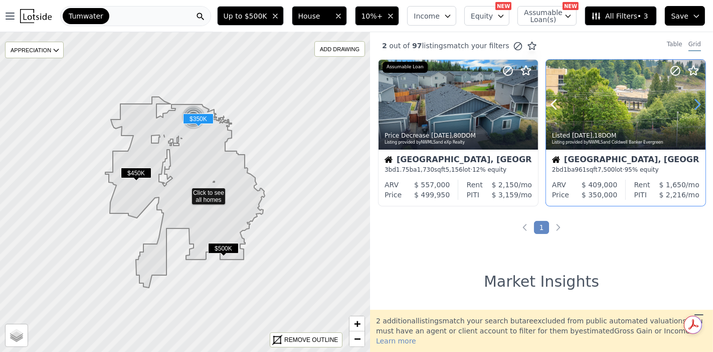
click at [695, 102] on icon at bounding box center [697, 104] width 16 height 16
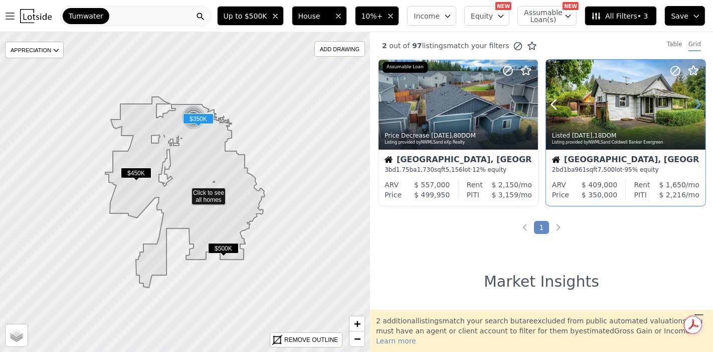
click at [695, 102] on icon at bounding box center [697, 104] width 16 height 16
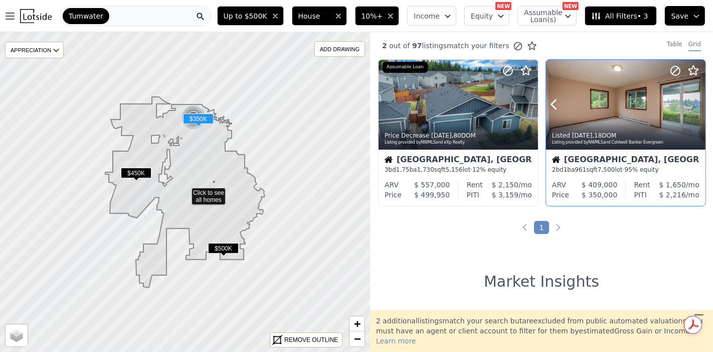
click at [695, 102] on icon at bounding box center [697, 104] width 16 height 16
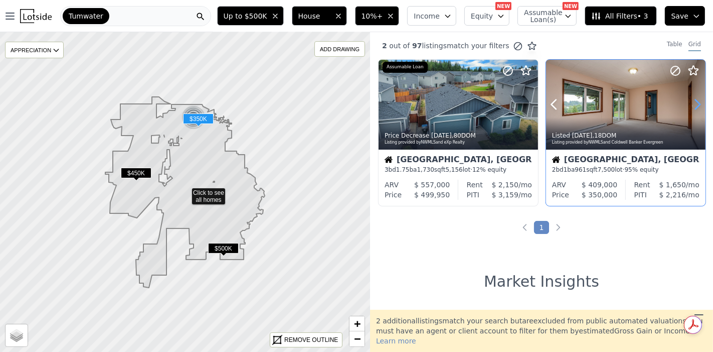
click at [695, 102] on icon at bounding box center [697, 104] width 16 height 16
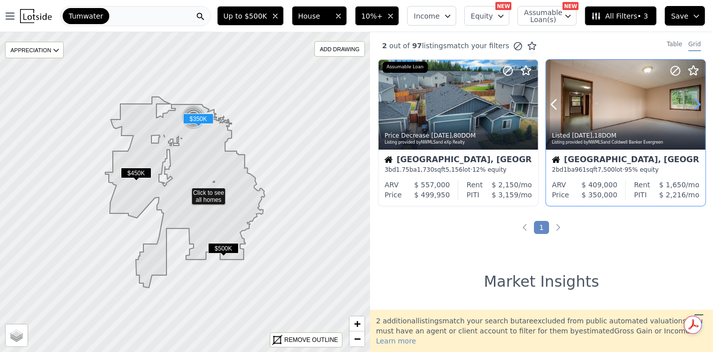
click at [695, 102] on icon at bounding box center [697, 104] width 16 height 16
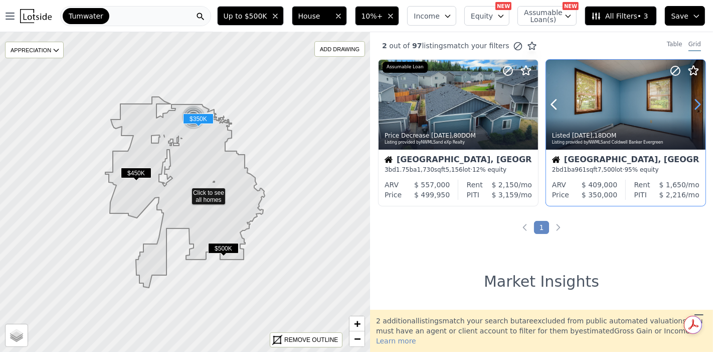
click at [695, 102] on icon at bounding box center [697, 104] width 16 height 16
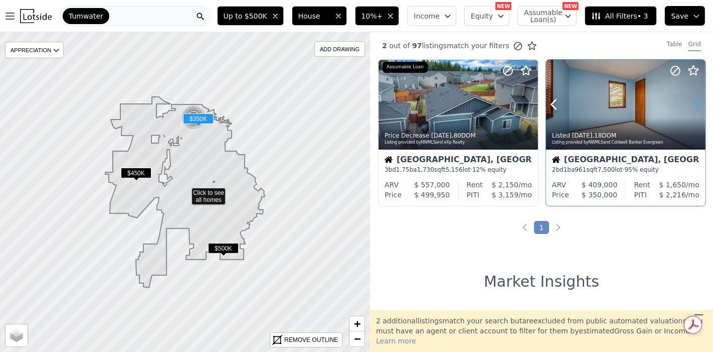
click at [695, 102] on icon at bounding box center [697, 104] width 16 height 16
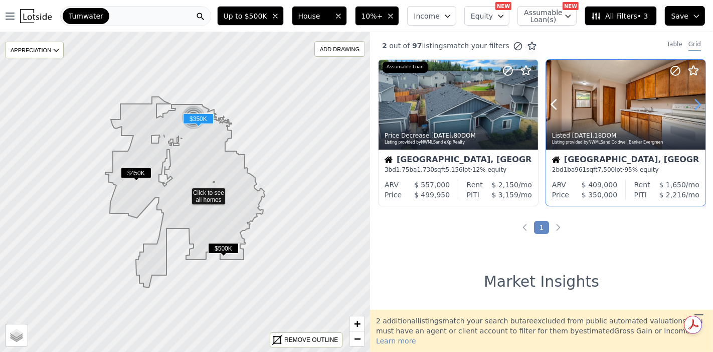
click at [695, 102] on icon at bounding box center [697, 104] width 16 height 16
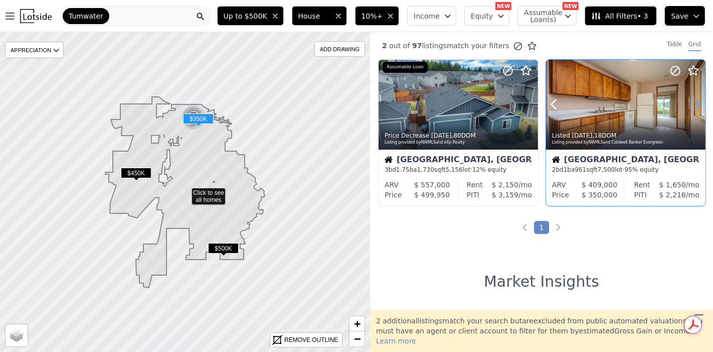
click at [695, 102] on icon at bounding box center [697, 104] width 16 height 16
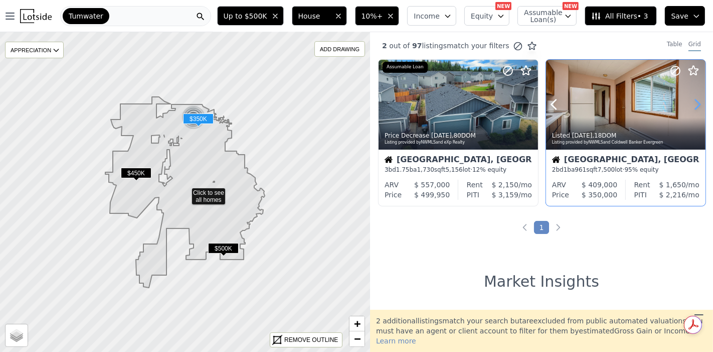
click at [695, 102] on icon at bounding box center [697, 104] width 16 height 16
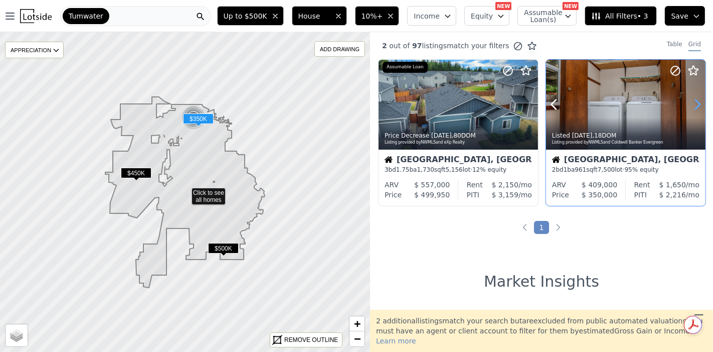
click at [695, 102] on icon at bounding box center [697, 104] width 16 height 16
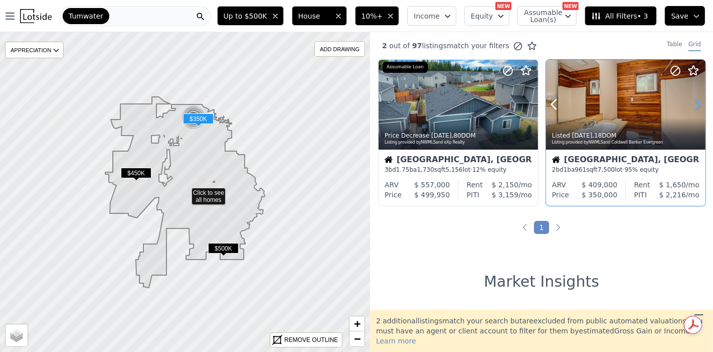
click at [695, 102] on icon at bounding box center [697, 104] width 16 height 16
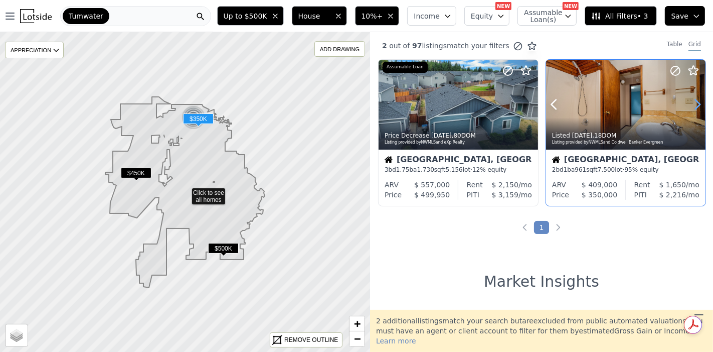
click at [695, 102] on icon at bounding box center [697, 104] width 16 height 16
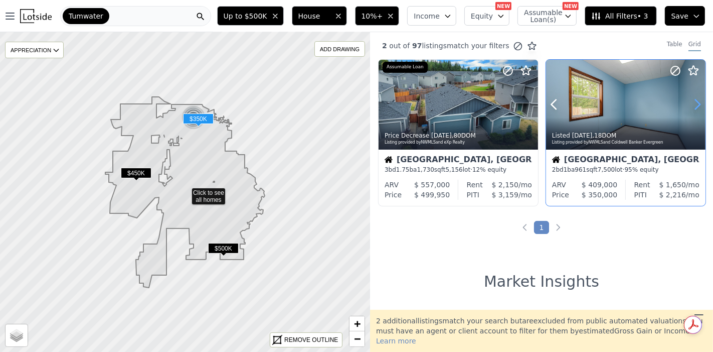
click at [695, 102] on icon at bounding box center [697, 104] width 16 height 16
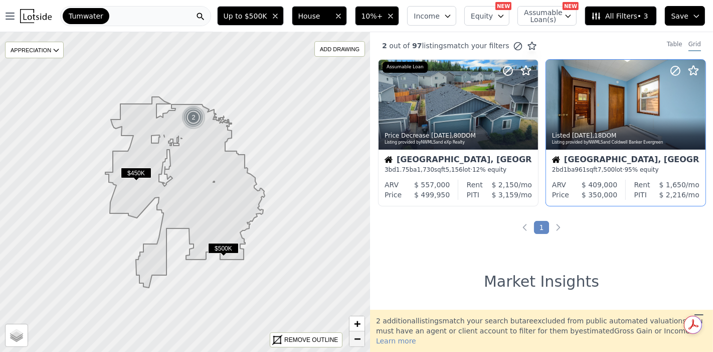
click at [357, 337] on span "−" at bounding box center [357, 338] width 7 height 13
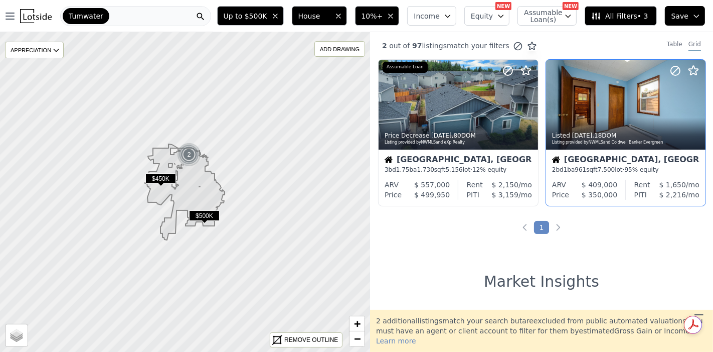
click at [107, 15] on div "Tumwater" at bounding box center [135, 16] width 151 height 20
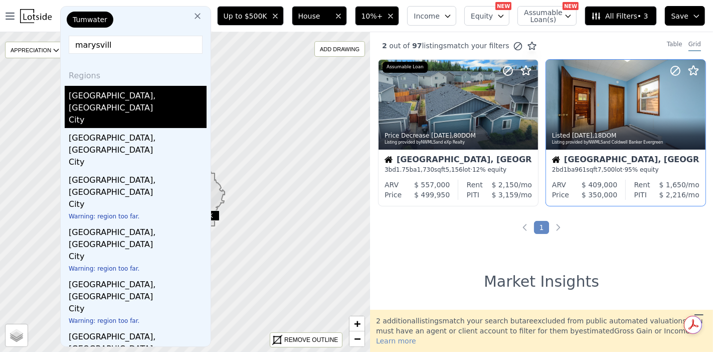
type input "marysvill"
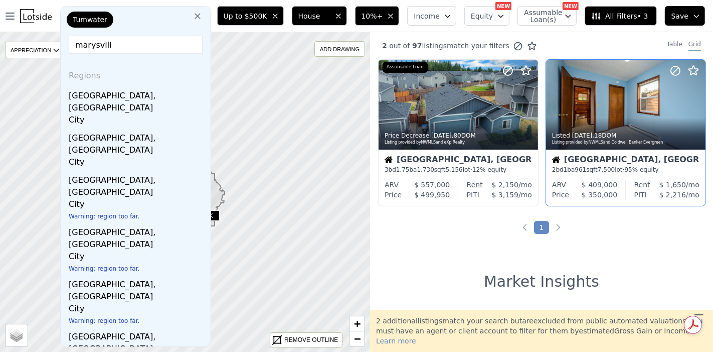
click at [104, 100] on div "Marysville, WA" at bounding box center [138, 100] width 138 height 28
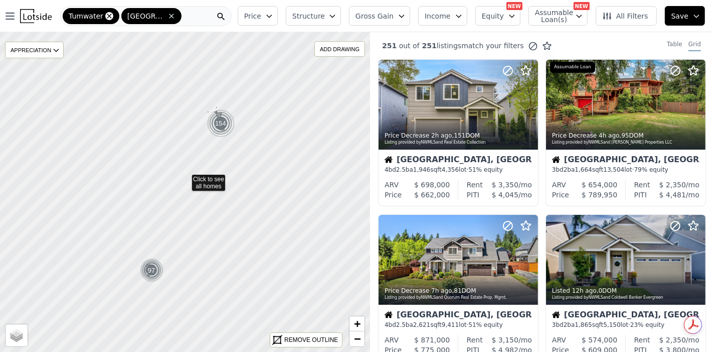
click at [105, 15] on icon at bounding box center [109, 16] width 8 height 8
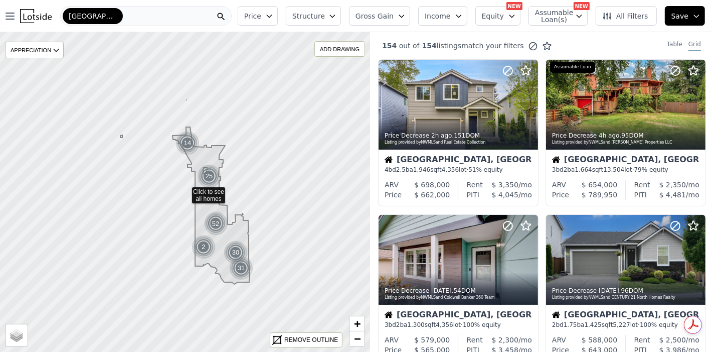
click at [273, 17] on icon "button" at bounding box center [269, 16] width 8 height 8
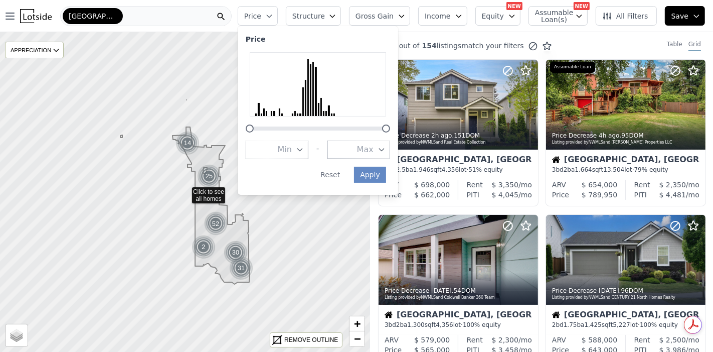
click at [374, 148] on span "Max" at bounding box center [365, 149] width 17 height 12
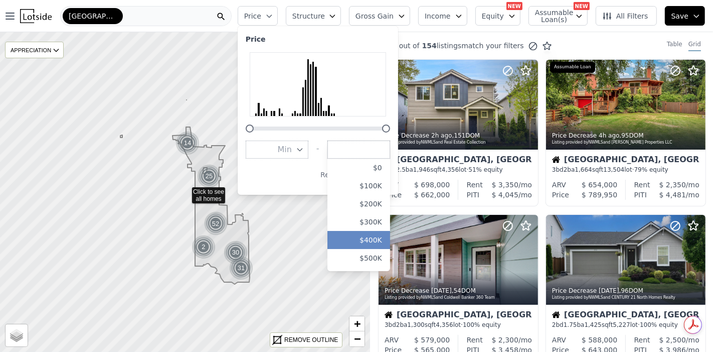
click at [388, 237] on button "$400K" at bounding box center [358, 240] width 63 height 18
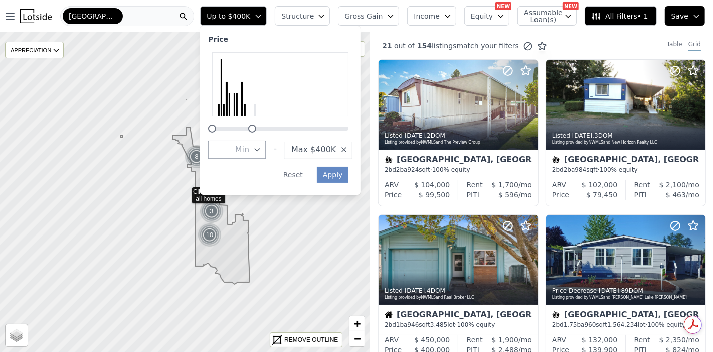
click at [330, 16] on button "Structure" at bounding box center [302, 16] width 55 height 20
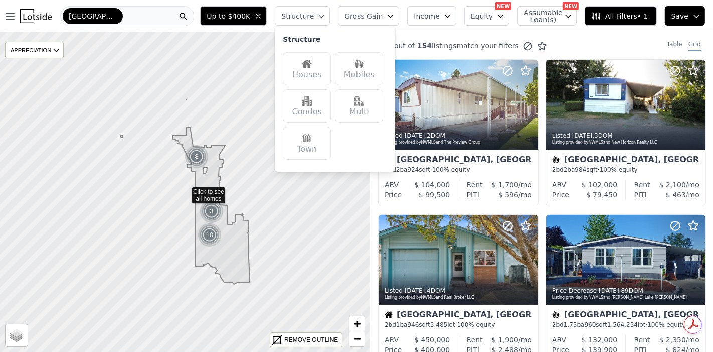
click at [331, 65] on div "Houses" at bounding box center [307, 68] width 48 height 33
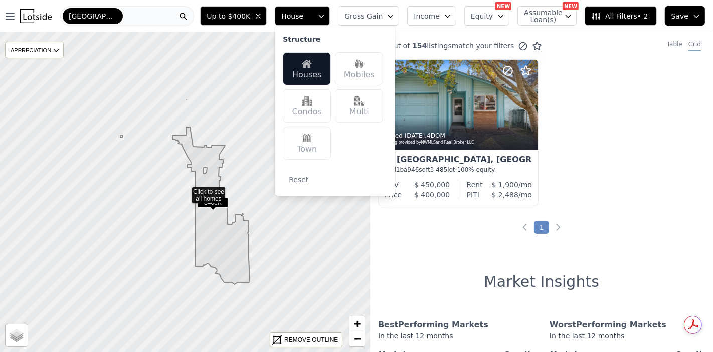
click at [396, 17] on button "Gross Gain" at bounding box center [368, 16] width 61 height 20
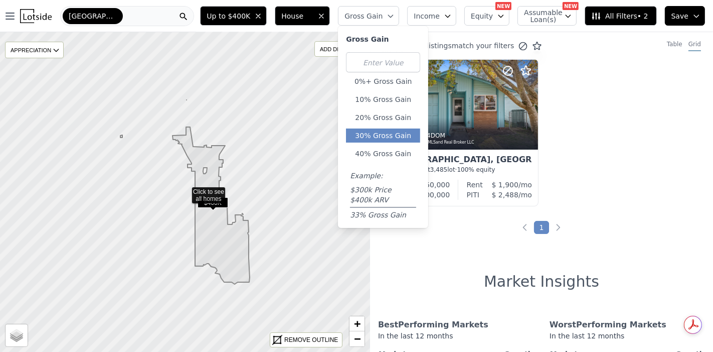
click at [401, 129] on button "30% Gross Gain" at bounding box center [383, 135] width 74 height 14
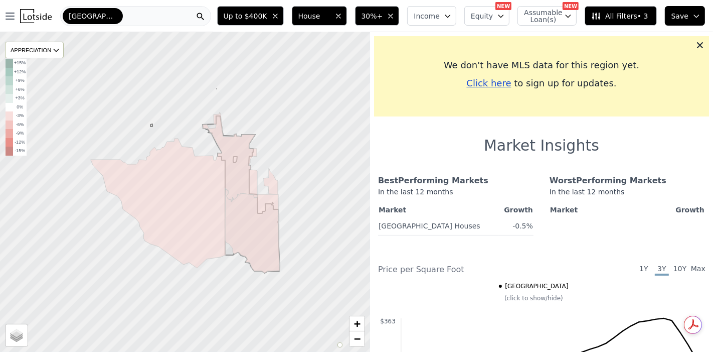
click at [395, 17] on icon "button" at bounding box center [391, 16] width 8 height 8
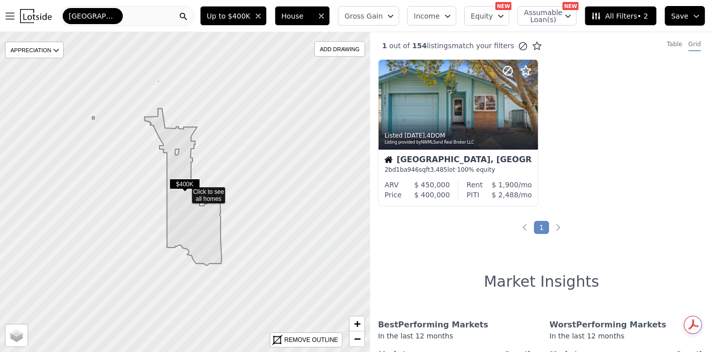
click at [383, 17] on span "Gross Gain" at bounding box center [363, 16] width 38 height 10
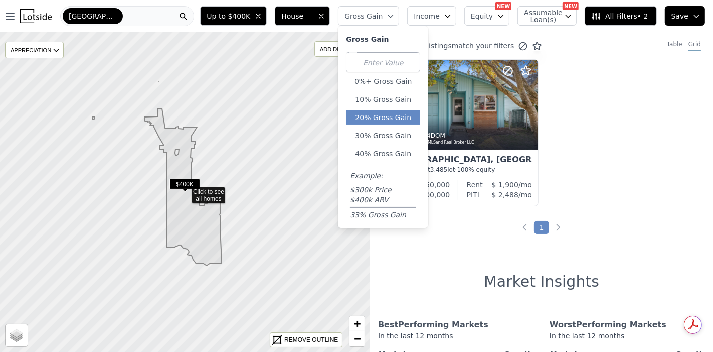
click at [397, 113] on button "20% Gross Gain" at bounding box center [383, 117] width 74 height 14
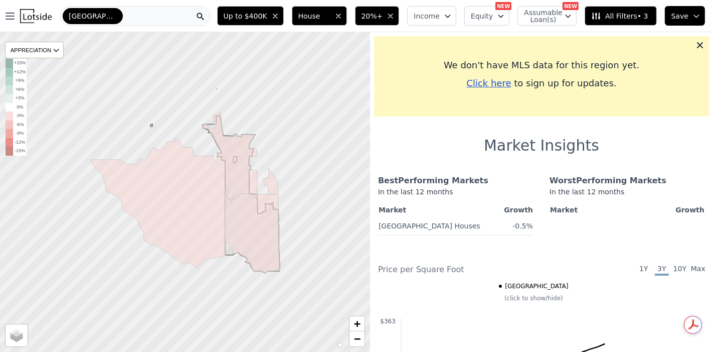
click at [396, 17] on button "20%+" at bounding box center [377, 16] width 45 height 20
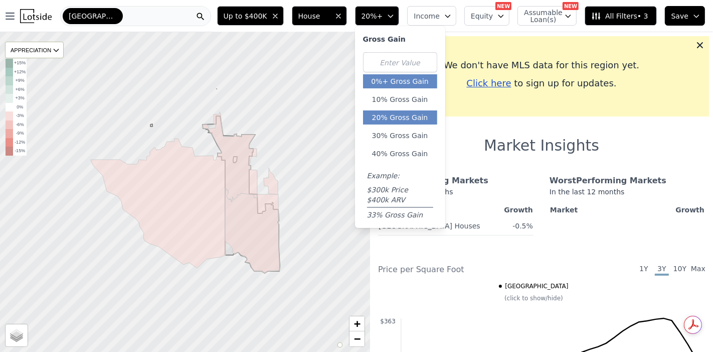
click at [411, 81] on button "0%+ Gross Gain" at bounding box center [400, 81] width 74 height 14
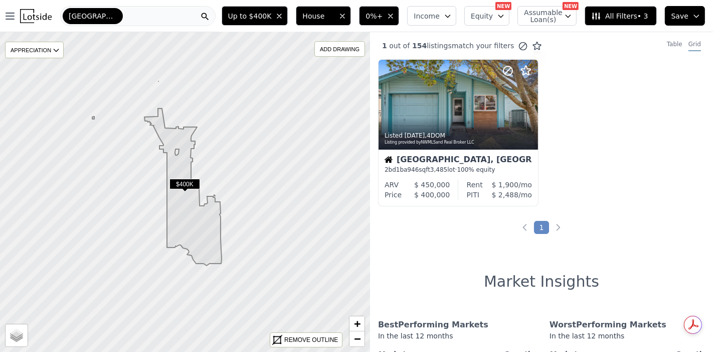
click at [283, 18] on icon "button" at bounding box center [279, 16] width 8 height 8
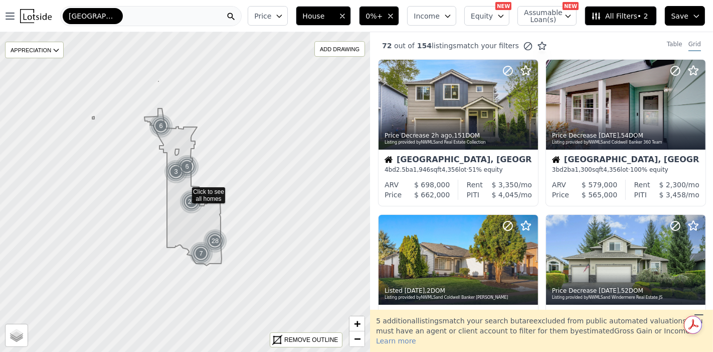
click at [283, 18] on icon "button" at bounding box center [279, 16] width 8 height 8
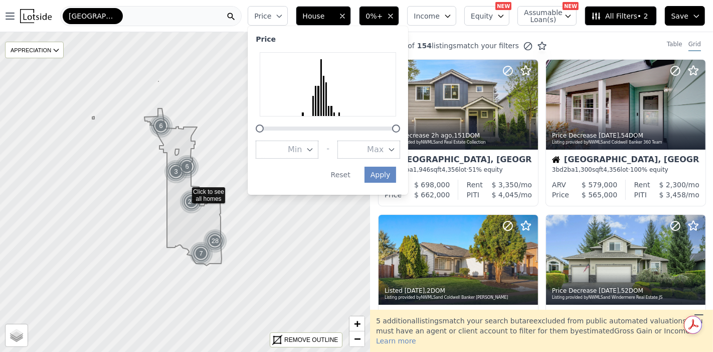
click at [400, 149] on button "Max" at bounding box center [368, 149] width 63 height 18
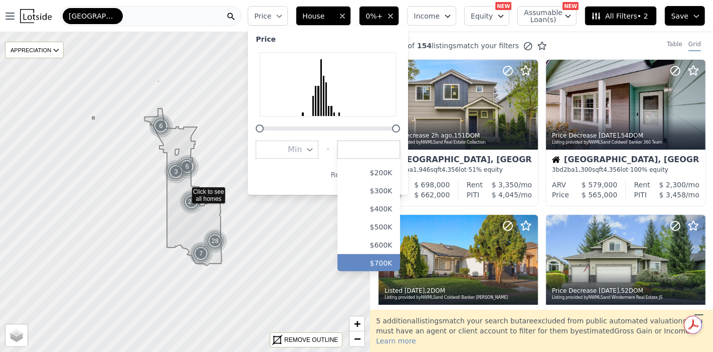
scroll to position [56, 0]
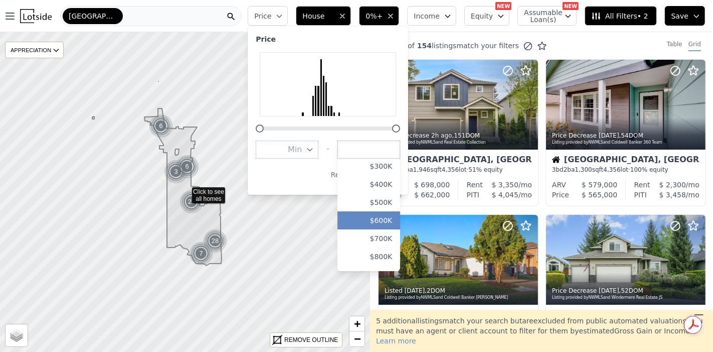
click at [391, 223] on button "$600K" at bounding box center [368, 220] width 63 height 18
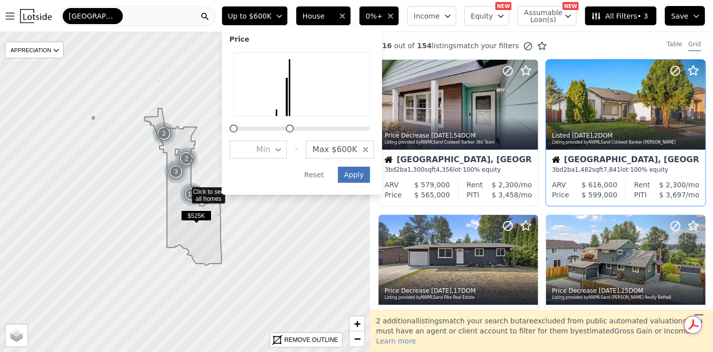
click at [370, 172] on button "Apply" at bounding box center [354, 174] width 32 height 16
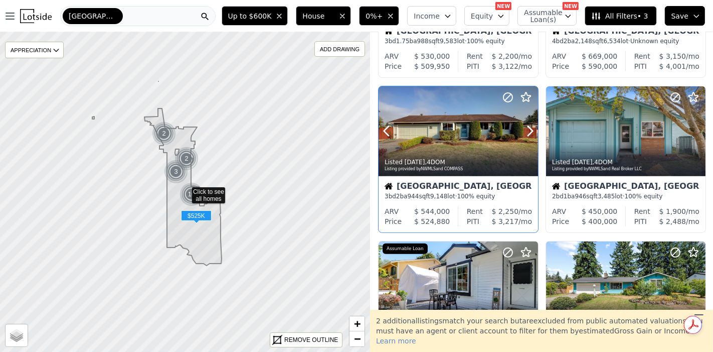
scroll to position [278, 0]
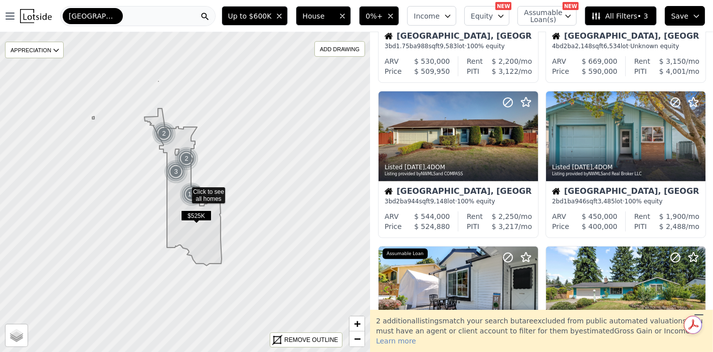
click at [395, 15] on icon "button" at bounding box center [391, 16] width 8 height 8
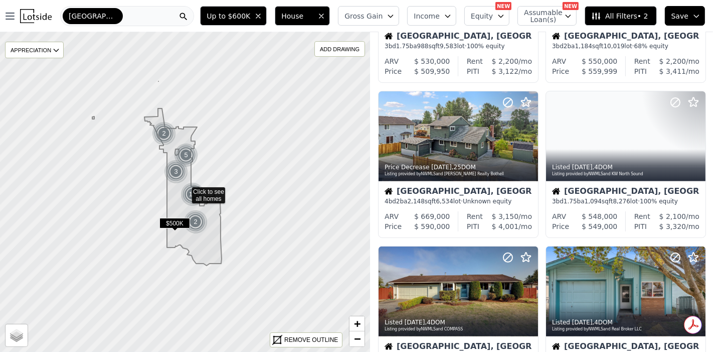
click at [395, 15] on icon "button" at bounding box center [391, 16] width 8 height 8
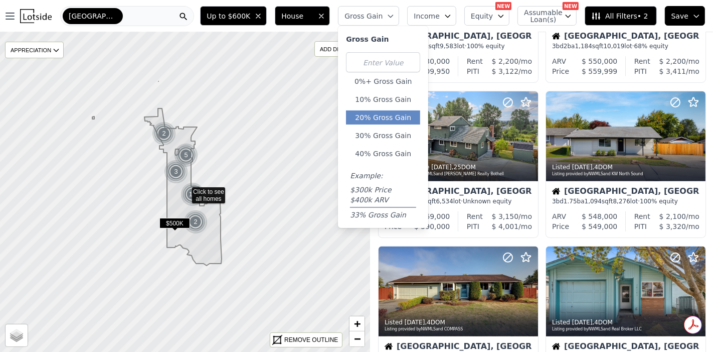
click at [398, 120] on button "20% Gross Gain" at bounding box center [383, 117] width 74 height 14
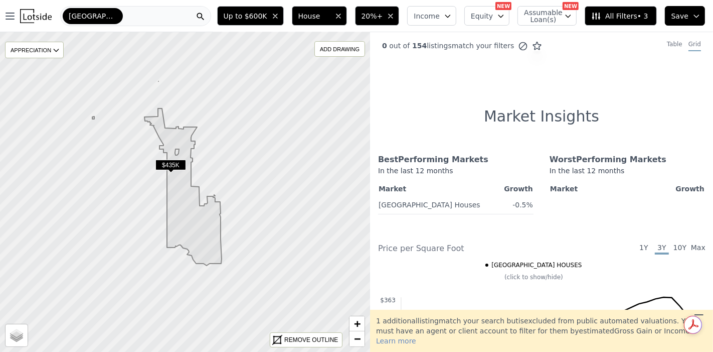
click at [395, 18] on icon "button" at bounding box center [391, 16] width 8 height 8
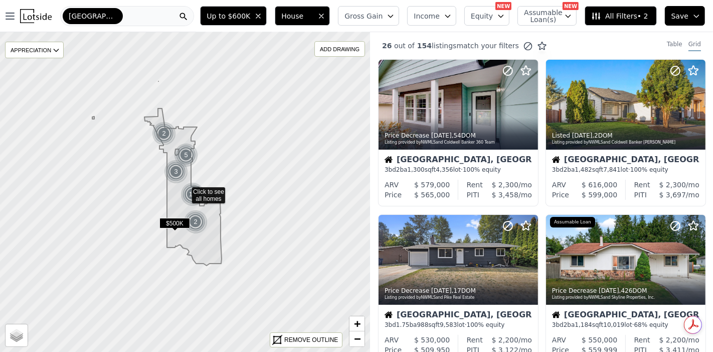
click at [398, 14] on button "Gross Gain" at bounding box center [368, 16] width 61 height 20
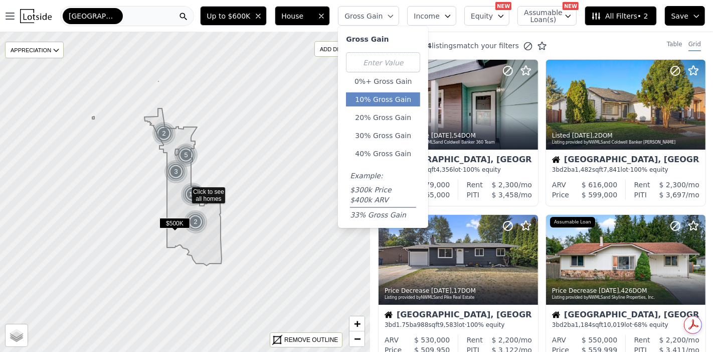
click at [397, 97] on button "10% Gross Gain" at bounding box center [383, 99] width 74 height 14
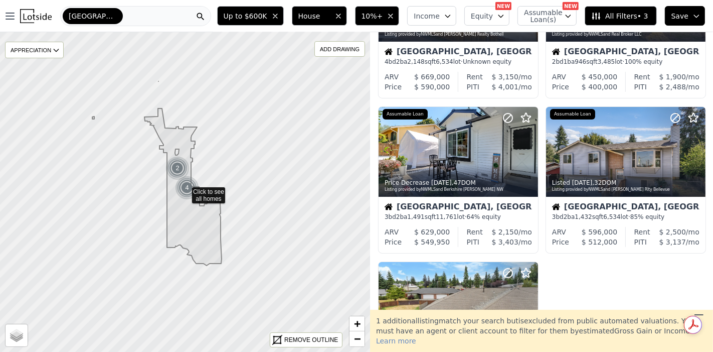
scroll to position [111, 0]
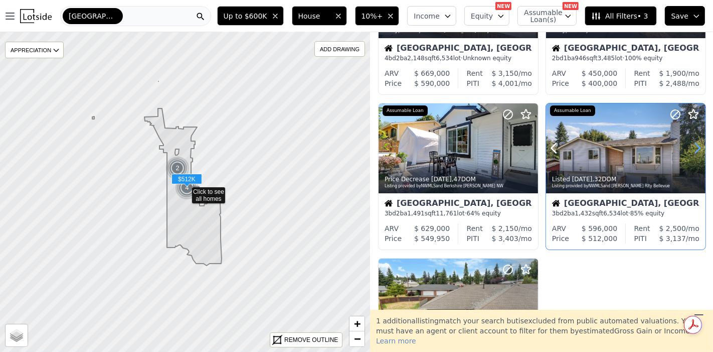
click at [691, 149] on icon at bounding box center [697, 148] width 16 height 16
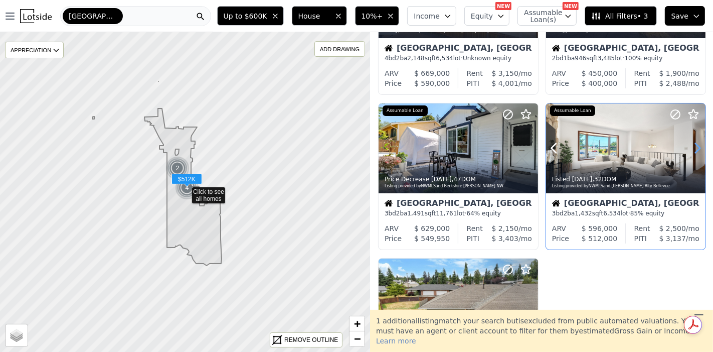
click at [691, 149] on icon at bounding box center [697, 148] width 16 height 16
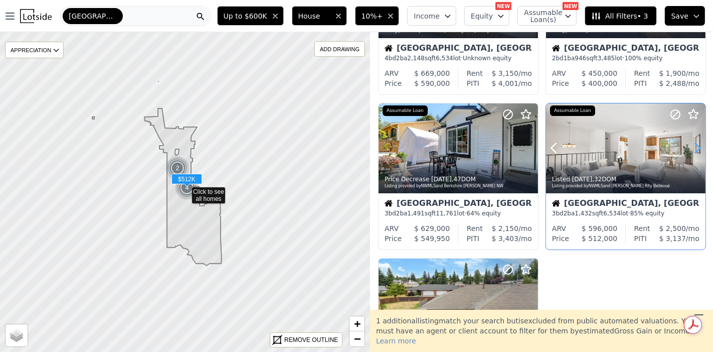
click at [691, 149] on icon at bounding box center [697, 148] width 16 height 16
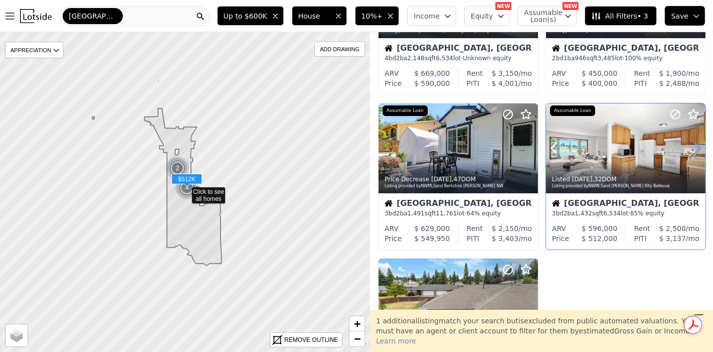
click at [691, 149] on icon at bounding box center [697, 148] width 16 height 16
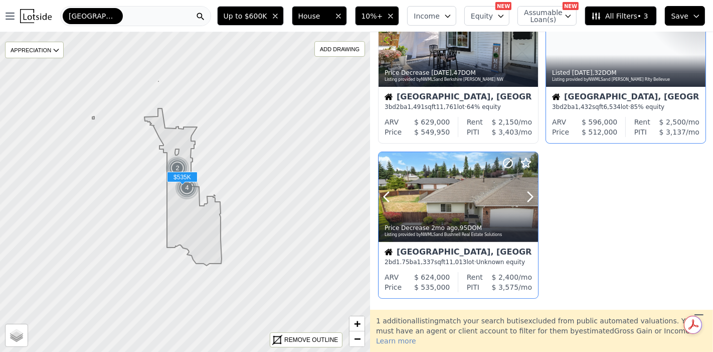
scroll to position [223, 0]
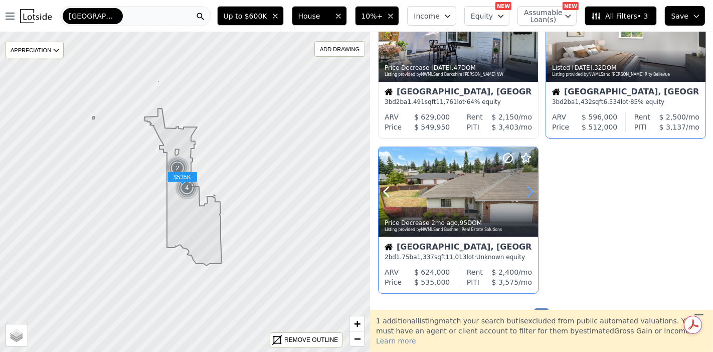
click at [529, 192] on icon at bounding box center [530, 192] width 16 height 16
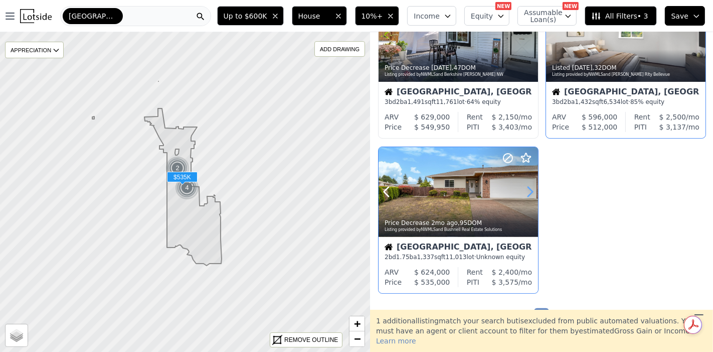
click at [529, 192] on icon at bounding box center [530, 192] width 16 height 16
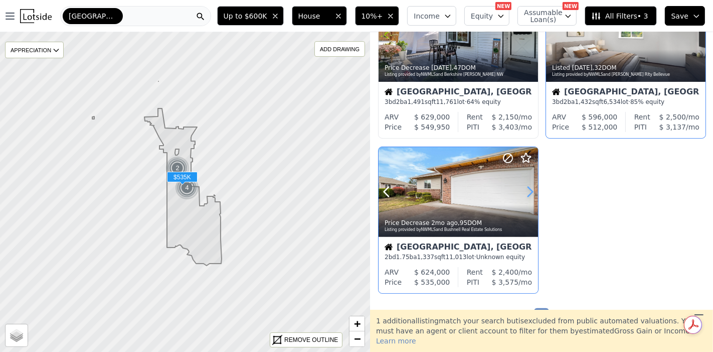
click at [529, 192] on icon at bounding box center [530, 192] width 16 height 16
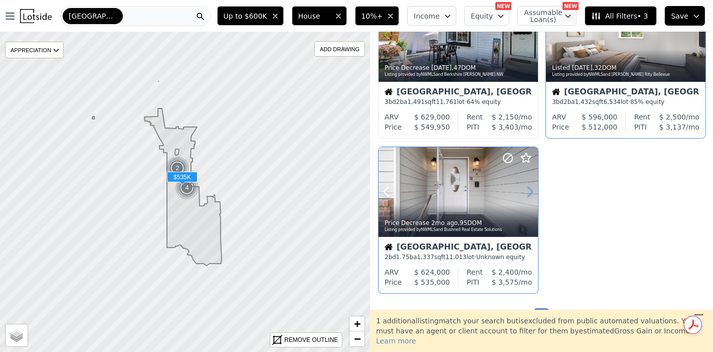
click at [529, 192] on icon at bounding box center [530, 192] width 16 height 16
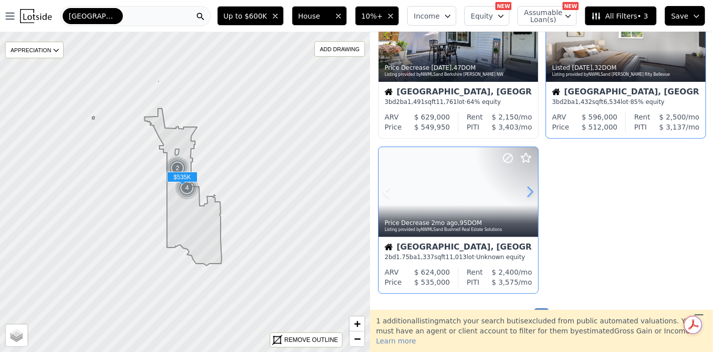
click at [529, 192] on icon at bounding box center [530, 192] width 16 height 16
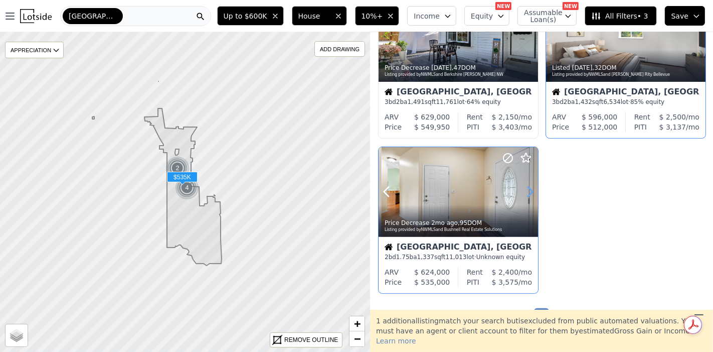
click at [529, 192] on icon at bounding box center [530, 192] width 16 height 16
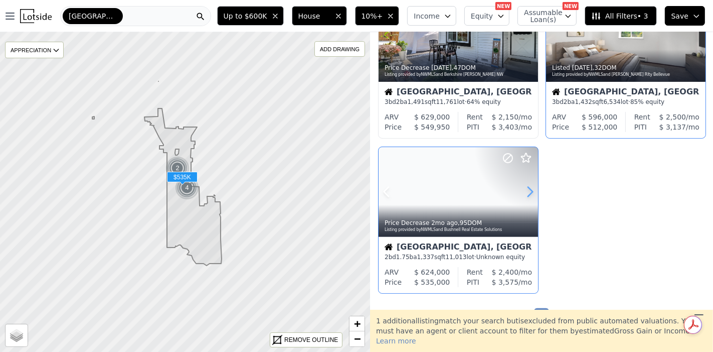
click at [529, 192] on icon at bounding box center [530, 192] width 16 height 16
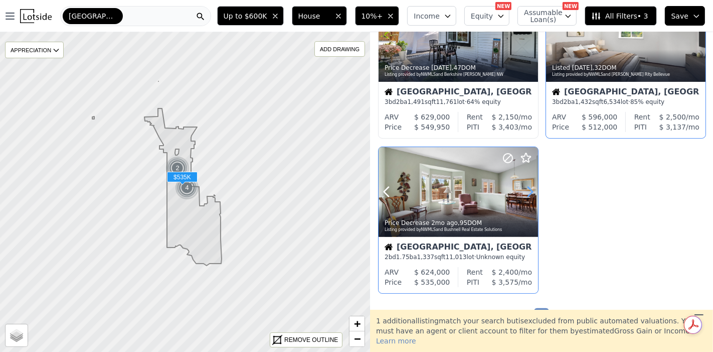
click at [529, 192] on icon at bounding box center [530, 192] width 16 height 16
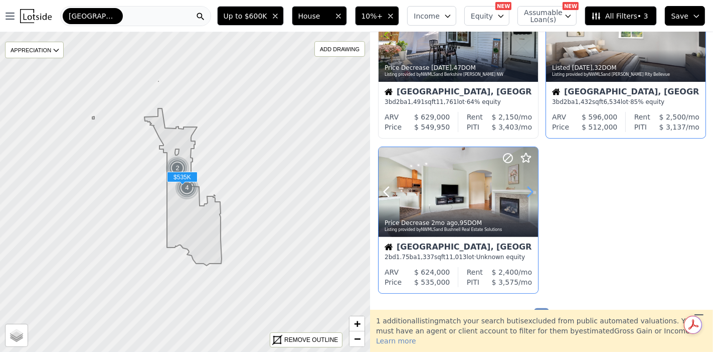
click at [529, 192] on icon at bounding box center [530, 192] width 16 height 16
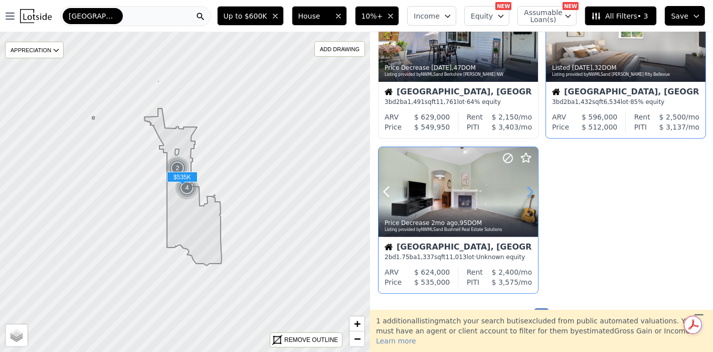
click at [529, 192] on icon at bounding box center [530, 192] width 16 height 16
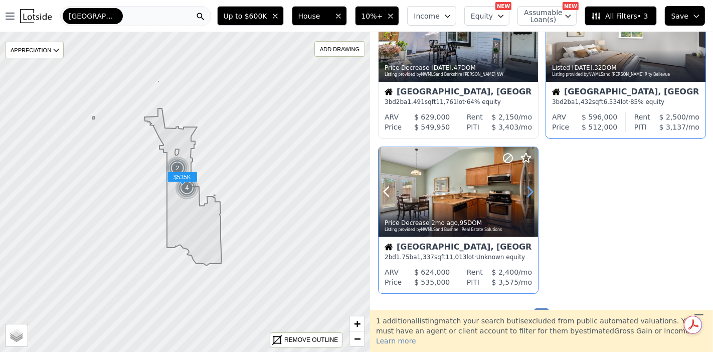
click at [529, 192] on icon at bounding box center [530, 192] width 16 height 16
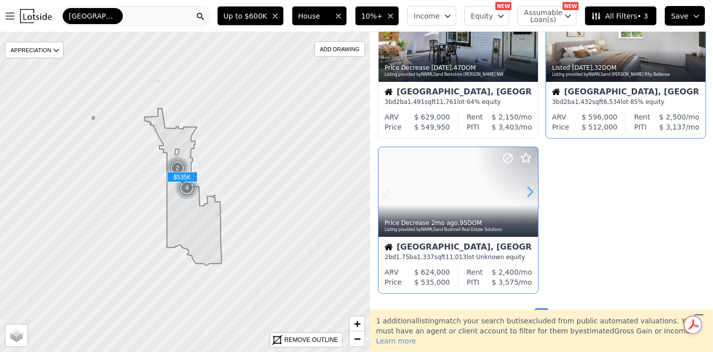
click at [529, 192] on icon at bounding box center [530, 192] width 16 height 16
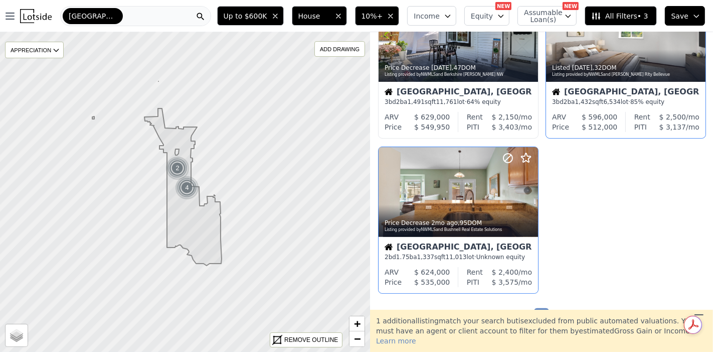
click at [113, 17] on div "Marysville" at bounding box center [135, 16] width 151 height 20
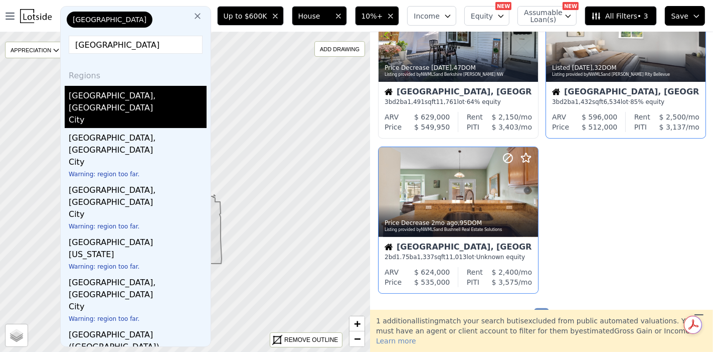
type input "arlington"
click at [109, 88] on div "Arlington, WA" at bounding box center [138, 100] width 138 height 28
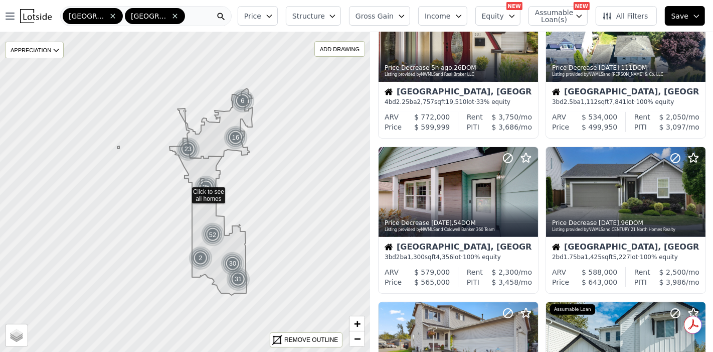
click at [109, 14] on icon at bounding box center [113, 16] width 8 height 8
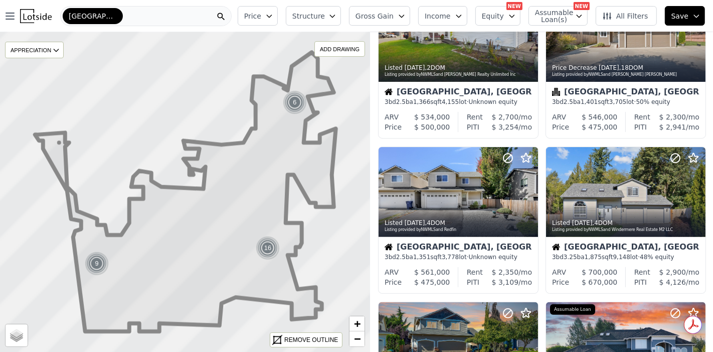
click at [261, 12] on span "Price" at bounding box center [252, 16] width 17 height 10
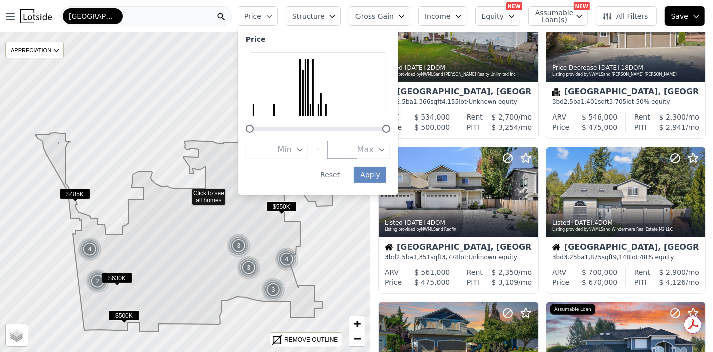
click at [155, 16] on div "Arlington" at bounding box center [145, 16] width 171 height 20
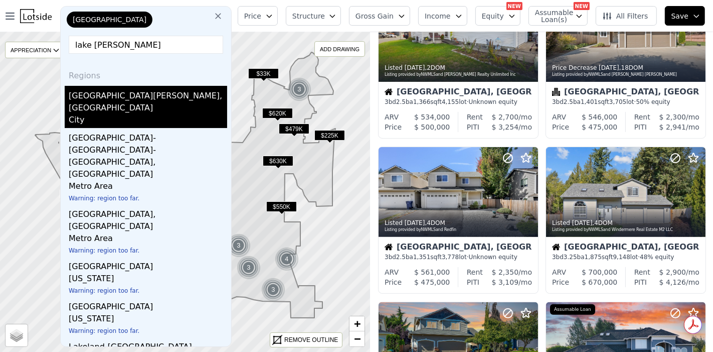
type input "lake stevens"
click at [120, 100] on div "Lake Stevens, WA" at bounding box center [148, 100] width 158 height 28
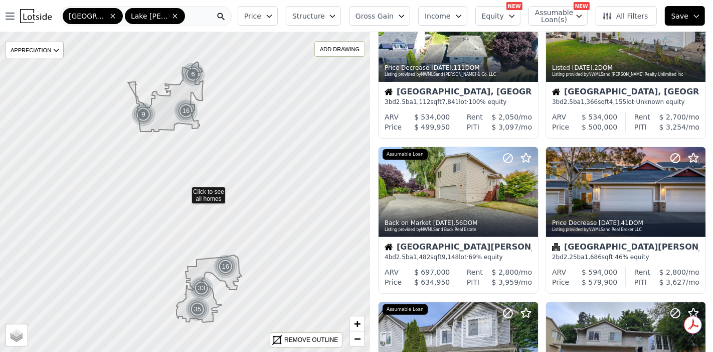
click at [273, 14] on icon "button" at bounding box center [269, 16] width 8 height 8
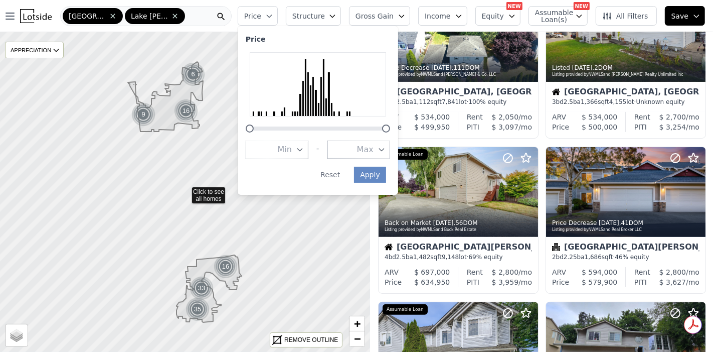
click at [390, 146] on button "Max" at bounding box center [358, 149] width 63 height 18
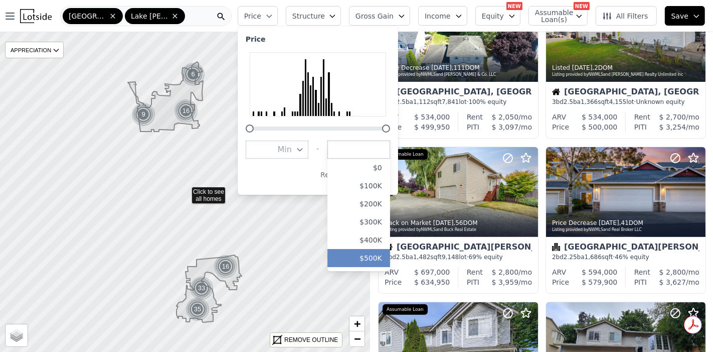
click at [389, 257] on button "$500K" at bounding box center [358, 258] width 63 height 18
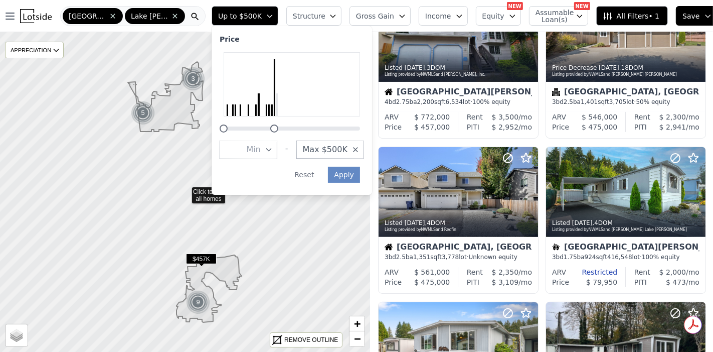
click at [337, 16] on icon "button" at bounding box center [333, 16] width 8 height 8
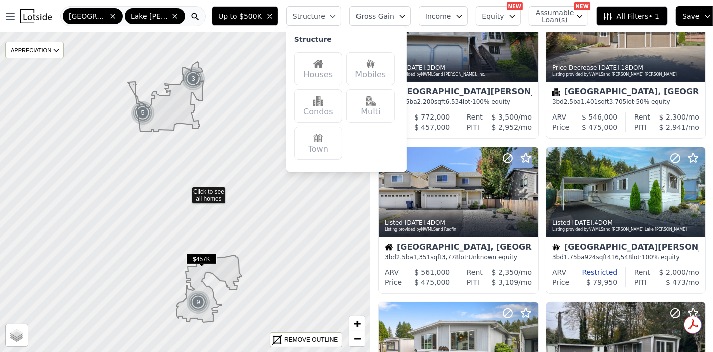
click at [342, 71] on div "Houses" at bounding box center [318, 68] width 48 height 33
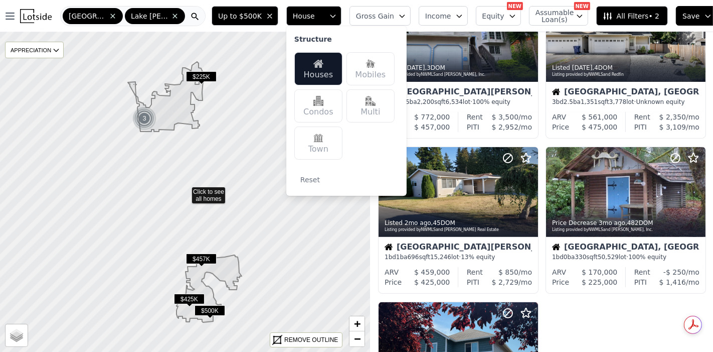
click at [394, 16] on span "Gross Gain" at bounding box center [375, 16] width 38 height 10
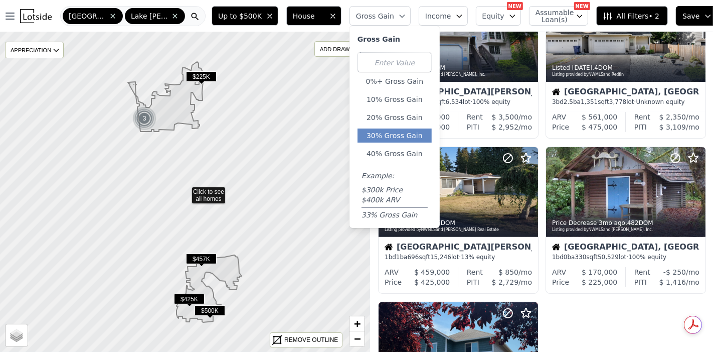
click at [391, 131] on button "30% Gross Gain" at bounding box center [395, 135] width 74 height 14
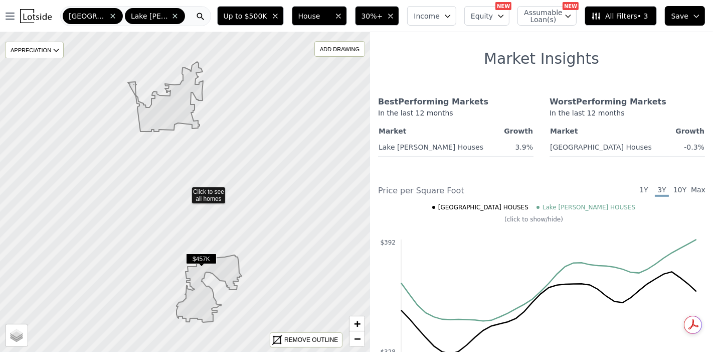
click at [400, 14] on button "30%+" at bounding box center [377, 16] width 45 height 20
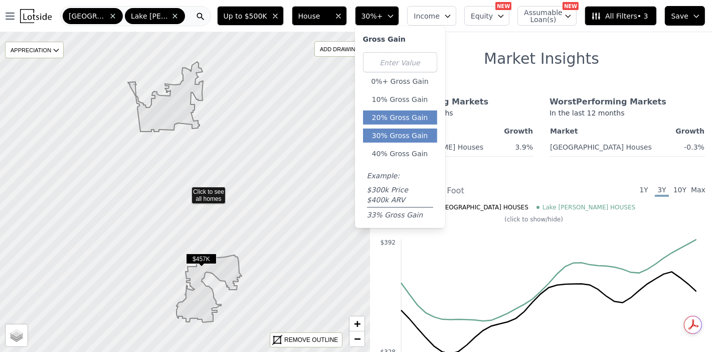
click at [404, 120] on button "20% Gross Gain" at bounding box center [400, 117] width 74 height 14
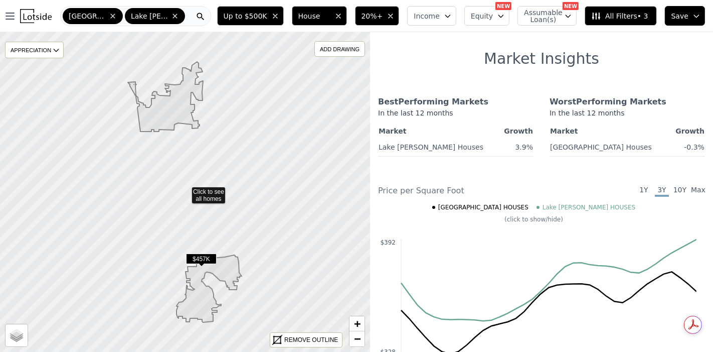
click at [395, 16] on icon "button" at bounding box center [391, 16] width 8 height 8
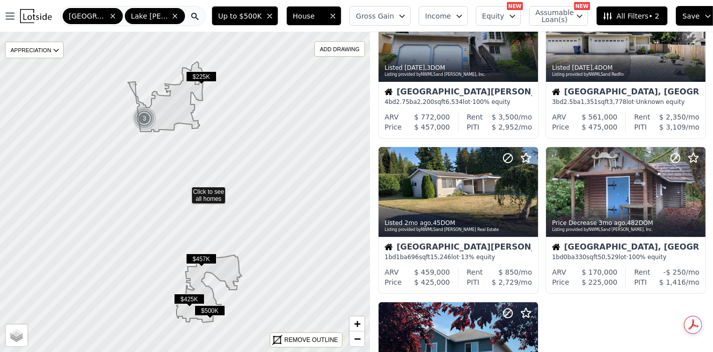
click at [395, 17] on button "Gross Gain" at bounding box center [380, 16] width 61 height 20
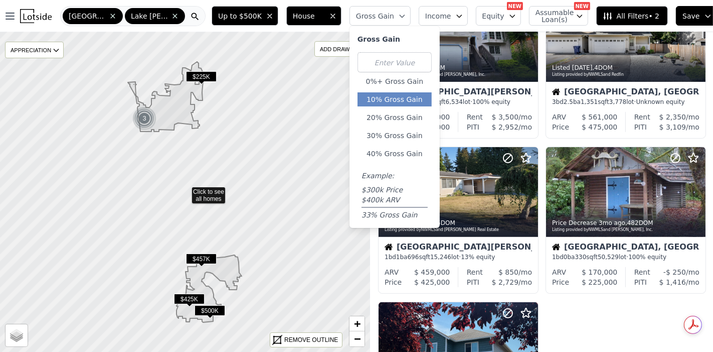
click at [395, 99] on button "10% Gross Gain" at bounding box center [395, 99] width 74 height 14
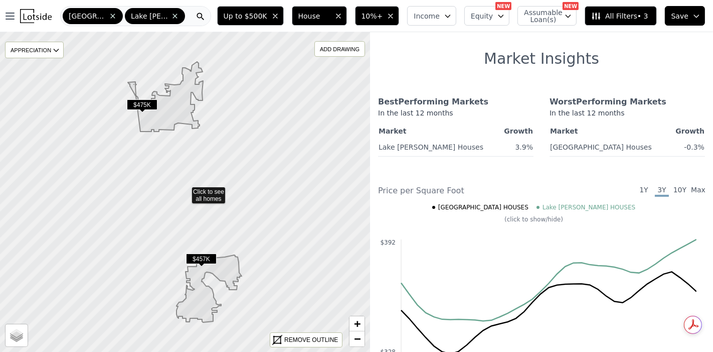
click at [395, 13] on icon "button" at bounding box center [391, 16] width 8 height 8
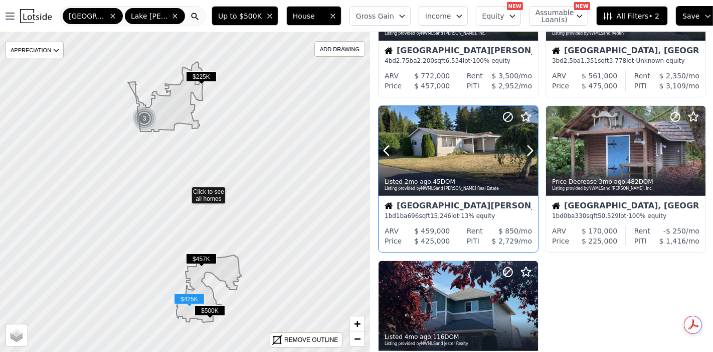
scroll to position [278, 0]
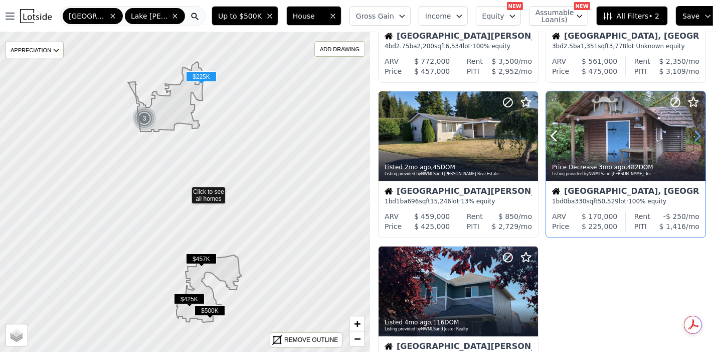
click at [693, 135] on icon at bounding box center [697, 136] width 16 height 16
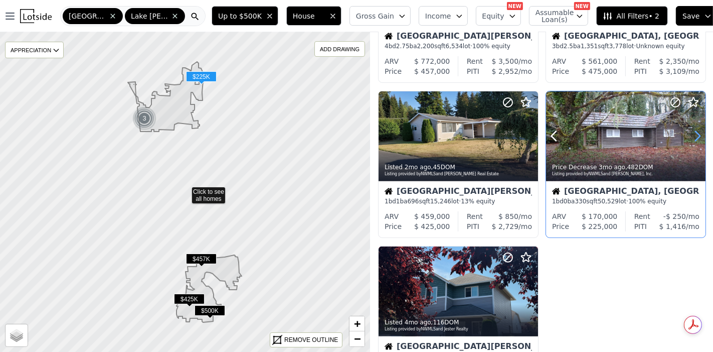
click at [693, 135] on icon at bounding box center [697, 136] width 16 height 16
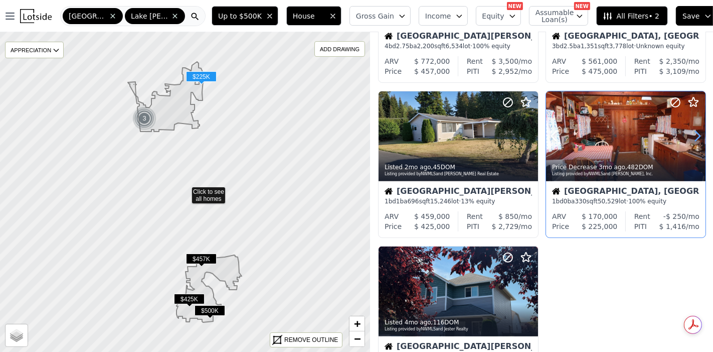
click at [693, 135] on icon at bounding box center [697, 136] width 16 height 16
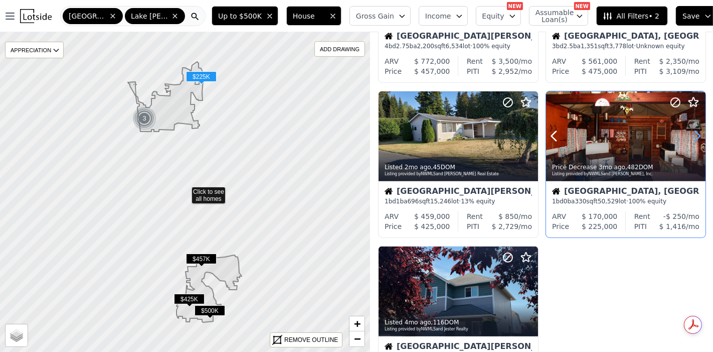
click at [693, 135] on icon at bounding box center [697, 136] width 16 height 16
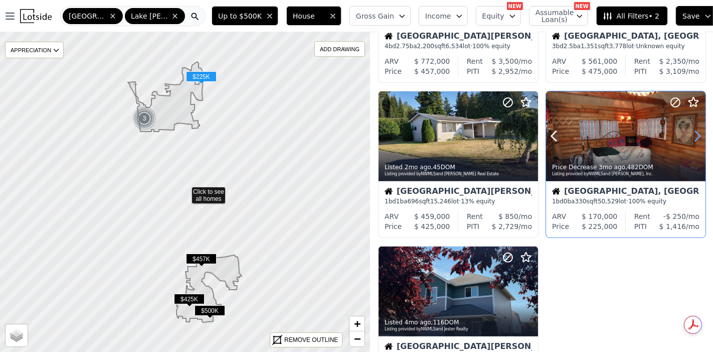
click at [693, 135] on icon at bounding box center [697, 136] width 16 height 16
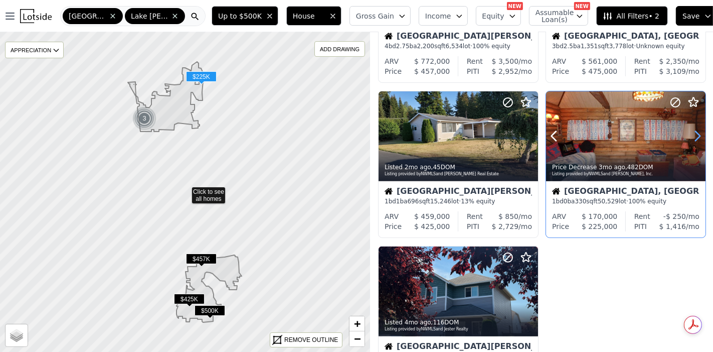
click at [693, 135] on icon at bounding box center [697, 136] width 16 height 16
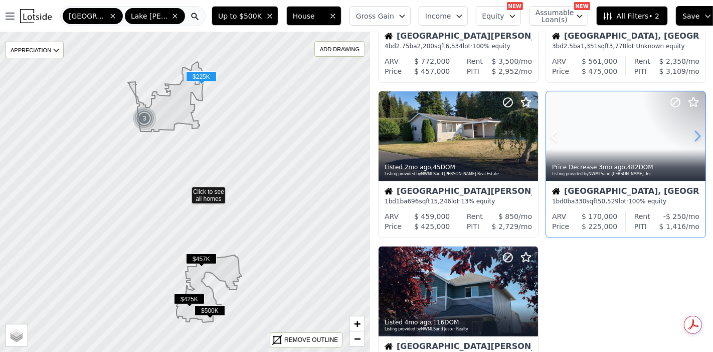
click at [695, 132] on icon at bounding box center [697, 136] width 16 height 16
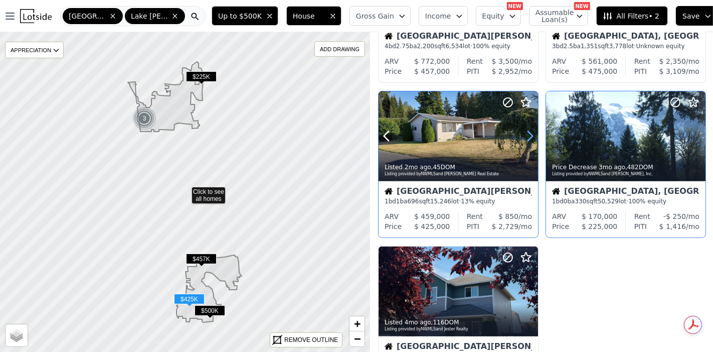
click at [528, 134] on icon at bounding box center [530, 136] width 16 height 16
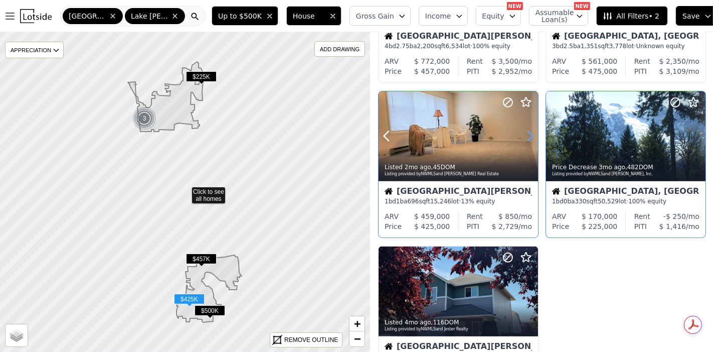
click at [528, 134] on icon at bounding box center [530, 136] width 16 height 16
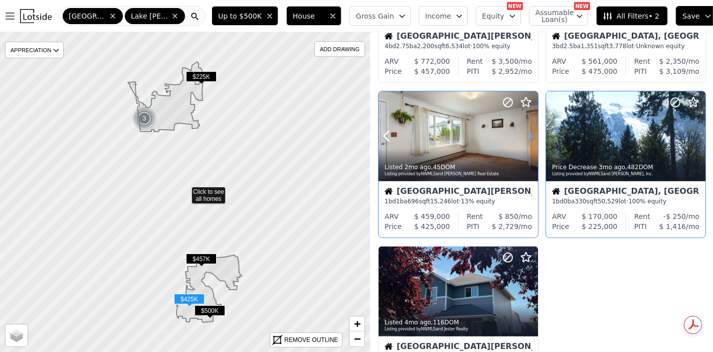
click at [528, 134] on icon at bounding box center [530, 136] width 16 height 16
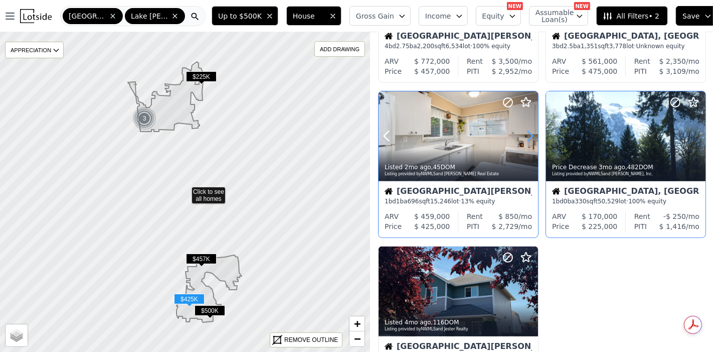
click at [528, 134] on icon at bounding box center [530, 136] width 16 height 16
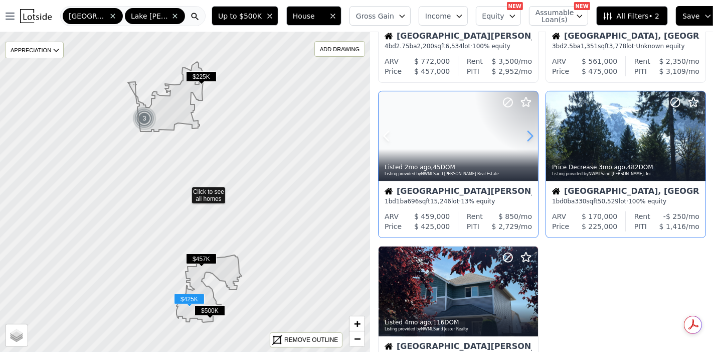
click at [528, 134] on icon at bounding box center [530, 136] width 16 height 16
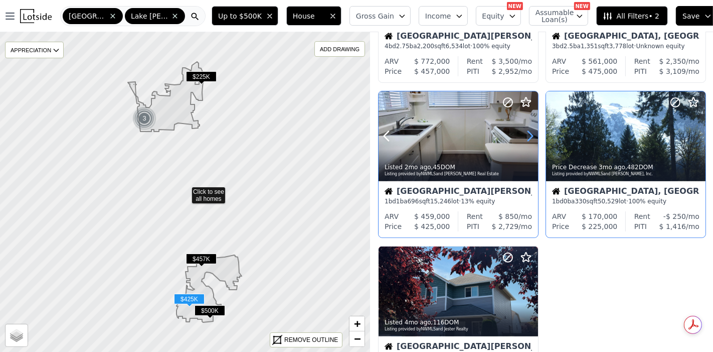
click at [528, 134] on icon at bounding box center [530, 136] width 16 height 16
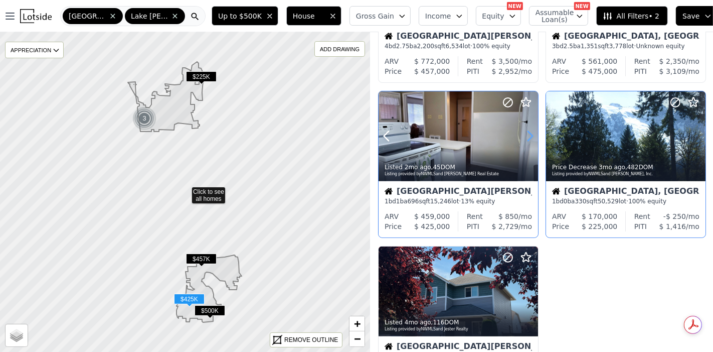
click at [528, 134] on icon at bounding box center [530, 136] width 16 height 16
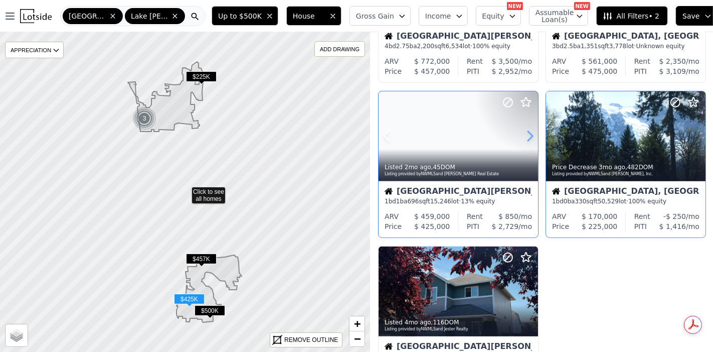
click at [528, 134] on icon at bounding box center [530, 136] width 16 height 16
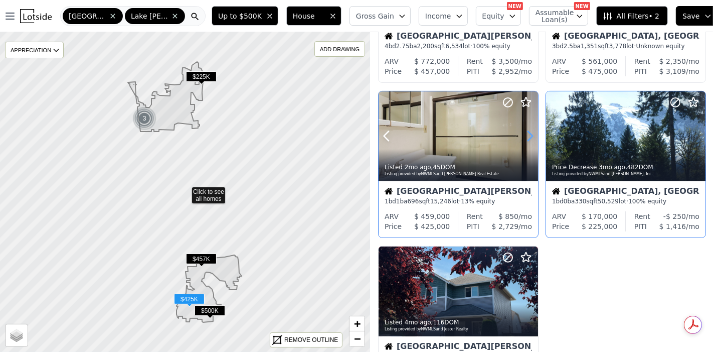
click at [528, 134] on icon at bounding box center [530, 136] width 16 height 16
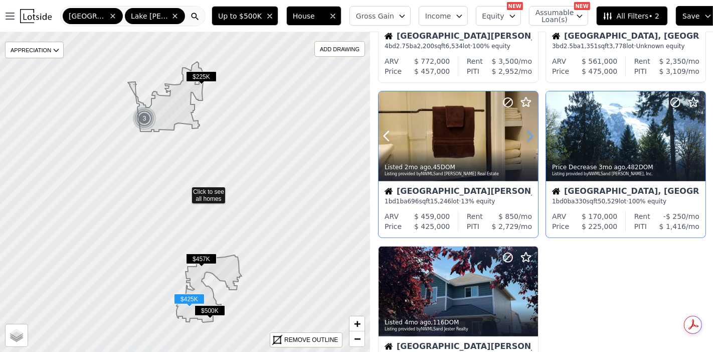
click at [528, 134] on icon at bounding box center [530, 136] width 16 height 16
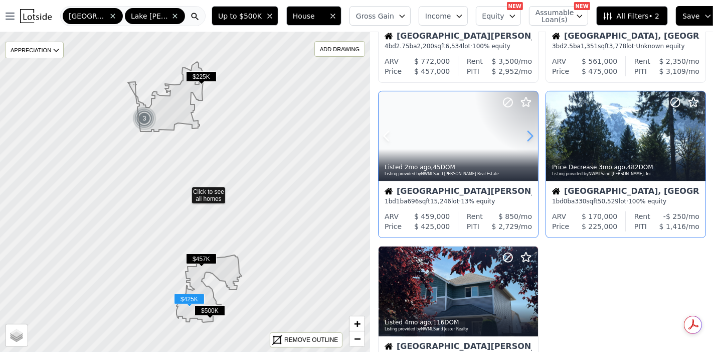
click at [528, 134] on icon at bounding box center [530, 136] width 16 height 16
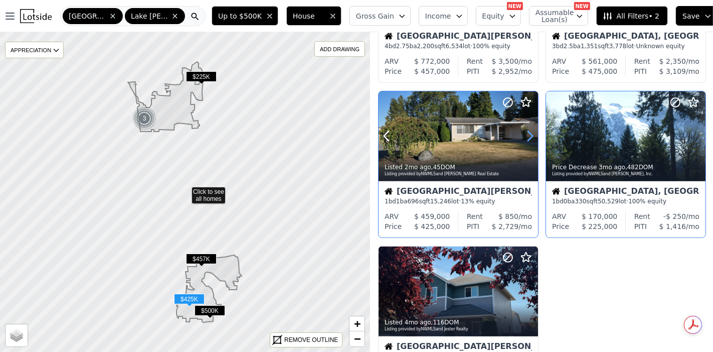
click at [528, 134] on icon at bounding box center [530, 136] width 16 height 16
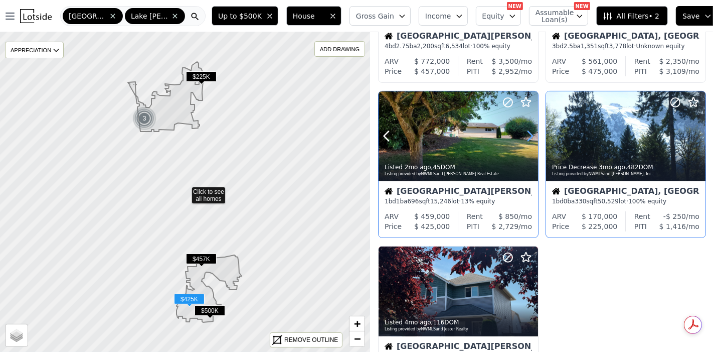
click at [528, 134] on icon at bounding box center [530, 136] width 16 height 16
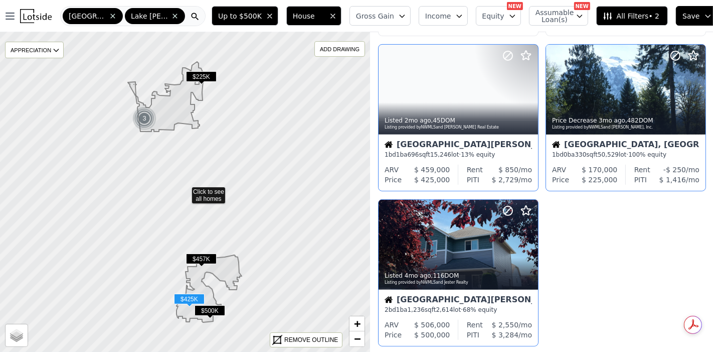
scroll to position [390, 0]
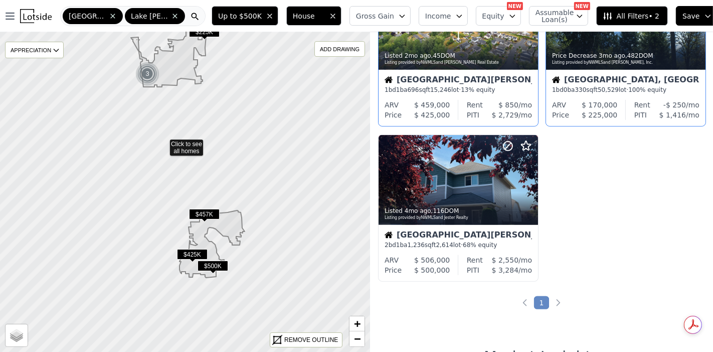
drag, startPoint x: 159, startPoint y: 190, endPoint x: 168, endPoint y: 105, distance: 84.7
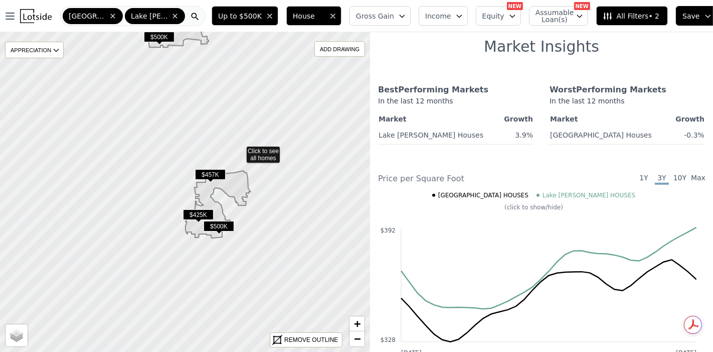
scroll to position [235, 0]
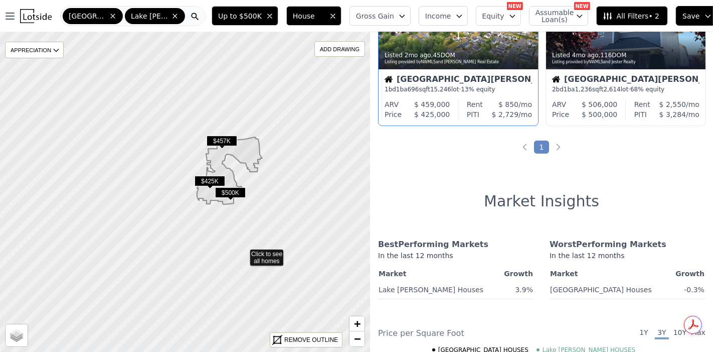
drag, startPoint x: 233, startPoint y: 287, endPoint x: 263, endPoint y: 208, distance: 84.6
click at [262, 208] on icon at bounding box center [196, 158] width 447 height 386
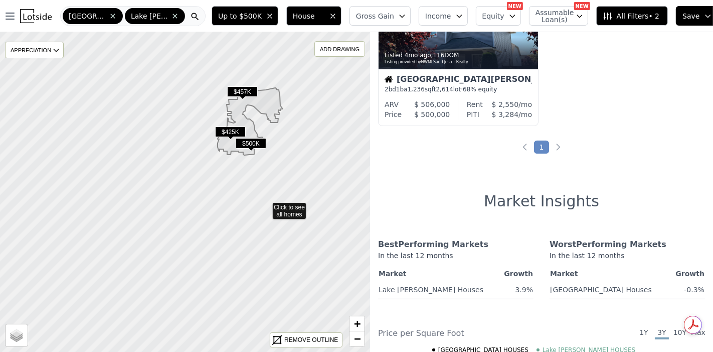
scroll to position [80, 0]
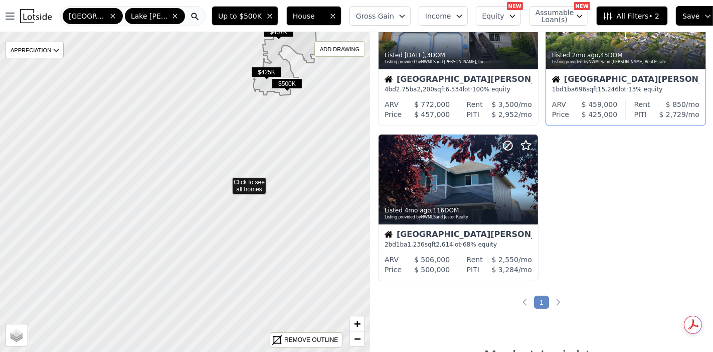
drag, startPoint x: 185, startPoint y: 246, endPoint x: 253, endPoint y: 154, distance: 114.6
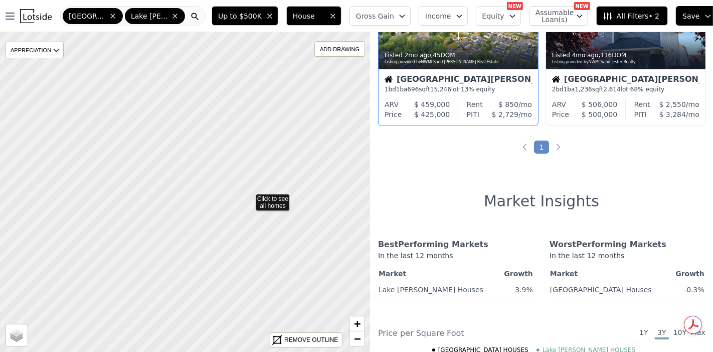
drag, startPoint x: 250, startPoint y: 206, endPoint x: 170, endPoint y: 126, distance: 112.4
click at [175, 128] on icon at bounding box center [189, 143] width 447 height 386
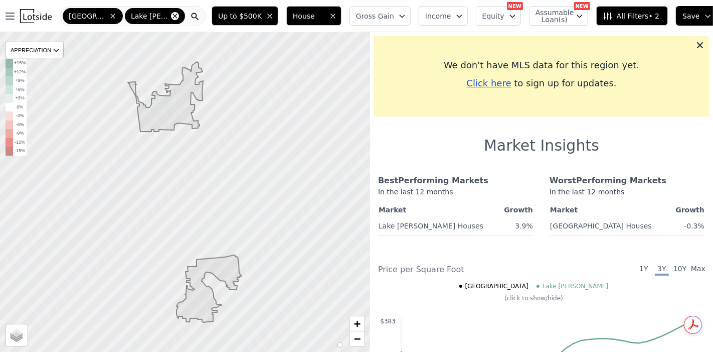
click at [171, 16] on icon at bounding box center [175, 16] width 8 height 8
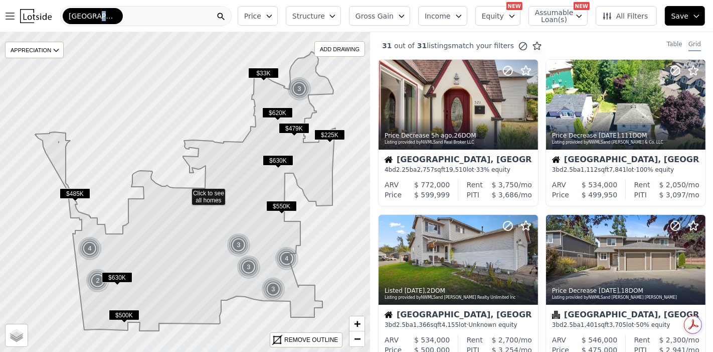
click at [91, 15] on span "Arlington" at bounding box center [93, 16] width 48 height 10
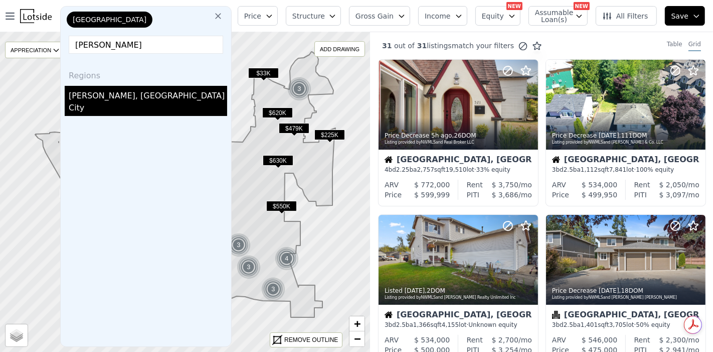
type input "montesano"
click at [111, 96] on div "Montesano, WA" at bounding box center [148, 94] width 158 height 16
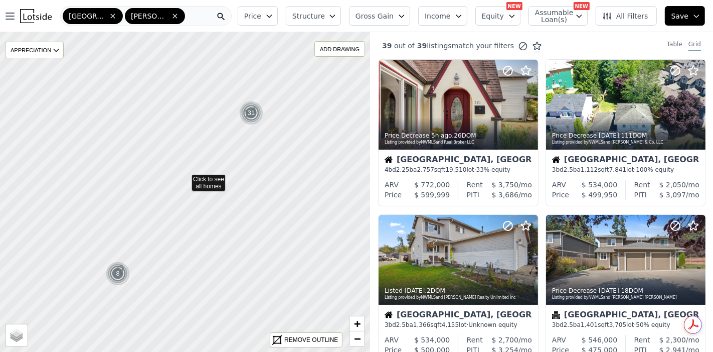
drag, startPoint x: 103, startPoint y: 18, endPoint x: 109, endPoint y: 18, distance: 6.0
click at [109, 18] on icon at bounding box center [113, 16] width 8 height 8
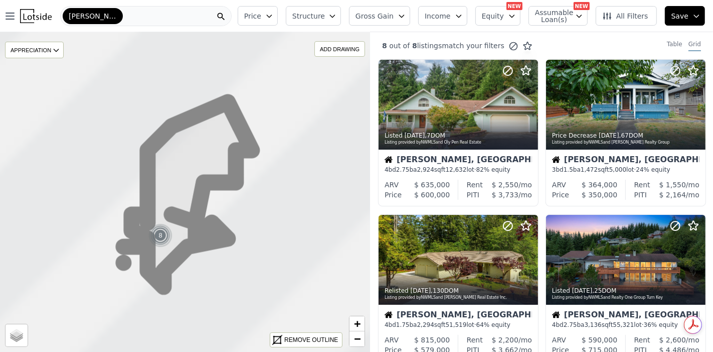
click at [126, 17] on div "Montesano" at bounding box center [145, 16] width 171 height 20
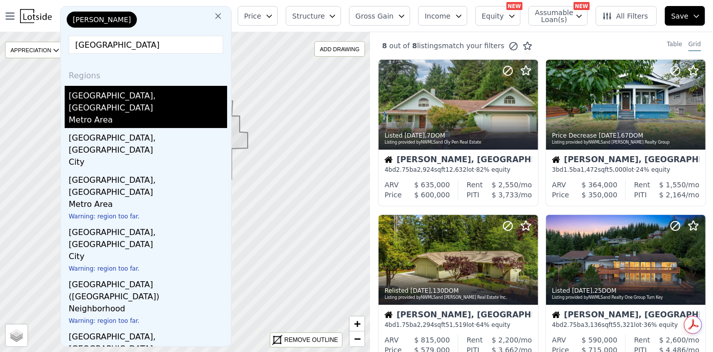
type input "aberdeen"
click at [122, 97] on div "Aberdeen, WA" at bounding box center [148, 100] width 158 height 28
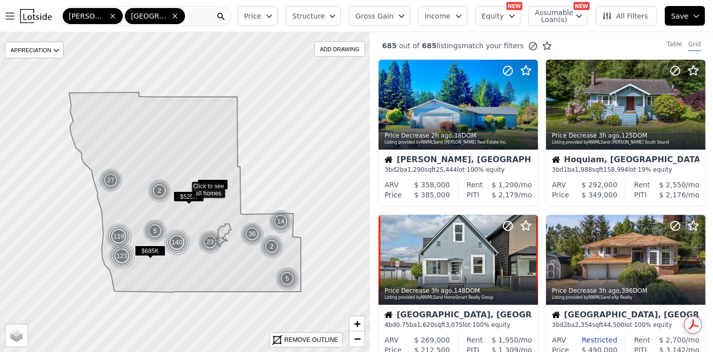
click at [278, 20] on button "Price" at bounding box center [258, 16] width 40 height 20
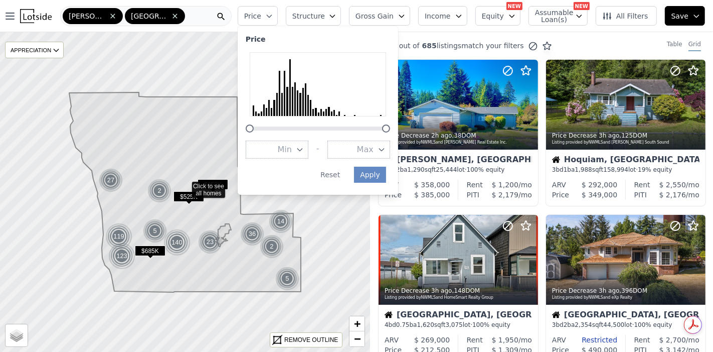
click at [386, 146] on icon "button" at bounding box center [382, 149] width 8 height 8
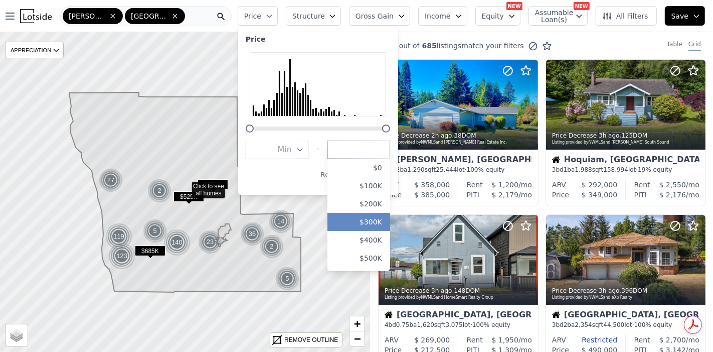
click at [388, 224] on button "$300K" at bounding box center [358, 222] width 63 height 18
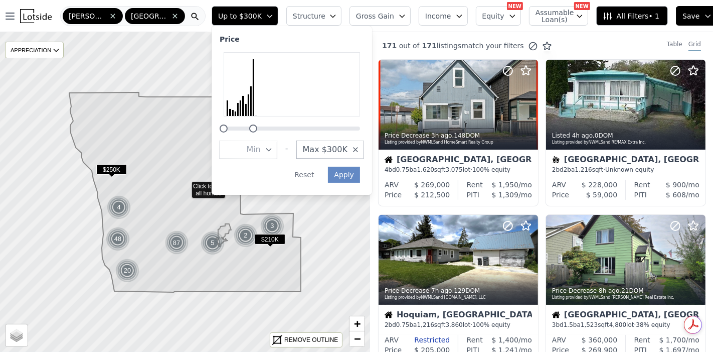
click at [324, 15] on span "Structure" at bounding box center [309, 16] width 32 height 10
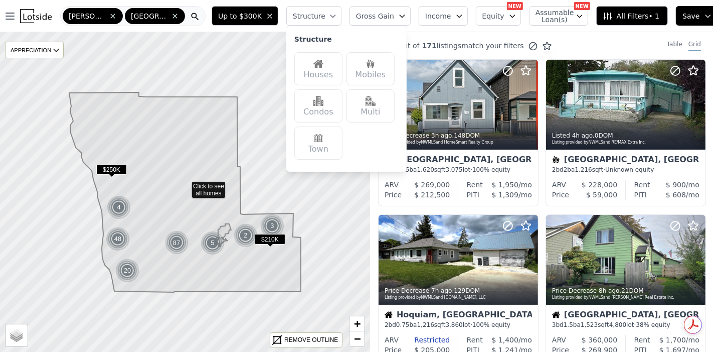
click at [333, 73] on div "Houses" at bounding box center [318, 68] width 48 height 33
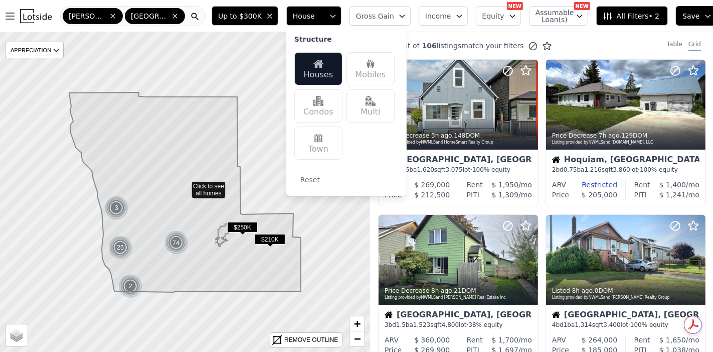
click at [398, 16] on icon "button" at bounding box center [402, 16] width 8 height 8
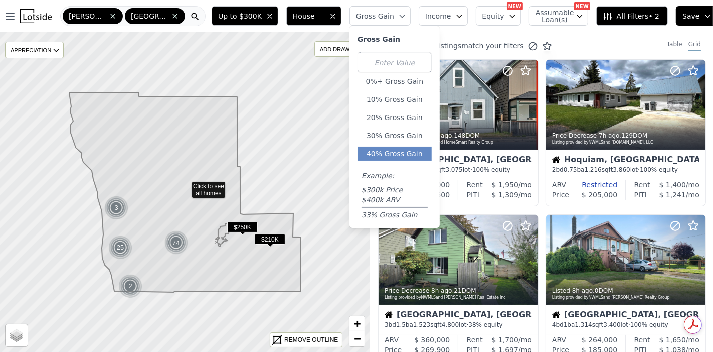
click at [397, 149] on button "40% Gross Gain" at bounding box center [395, 153] width 74 height 14
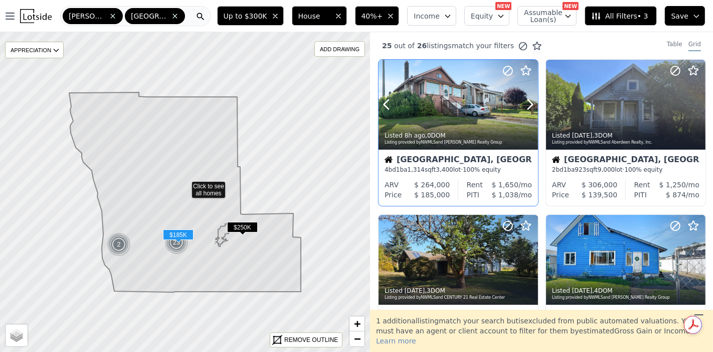
click at [488, 115] on div at bounding box center [506, 92] width 64 height 64
click at [435, 109] on div at bounding box center [458, 105] width 159 height 90
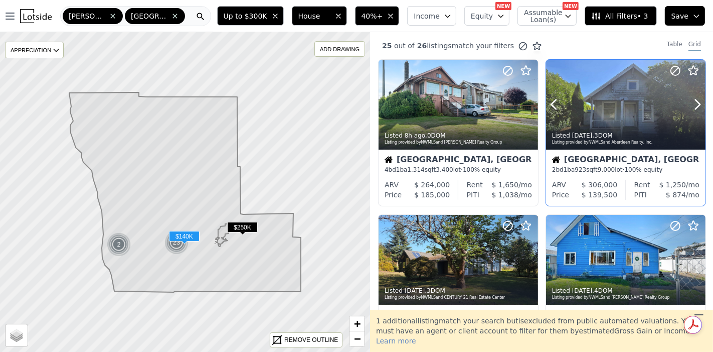
click at [594, 93] on div at bounding box center [625, 105] width 159 height 90
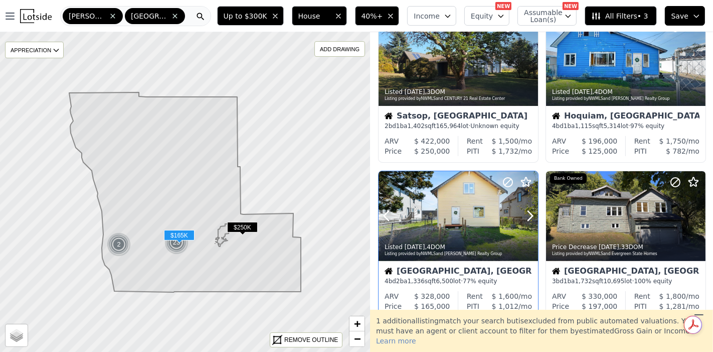
scroll to position [223, 0]
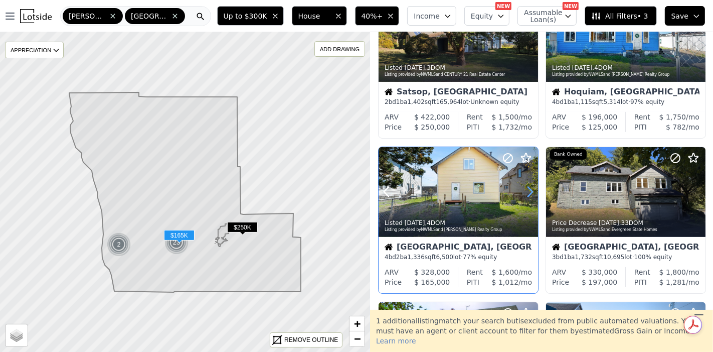
click at [534, 195] on icon at bounding box center [530, 192] width 16 height 16
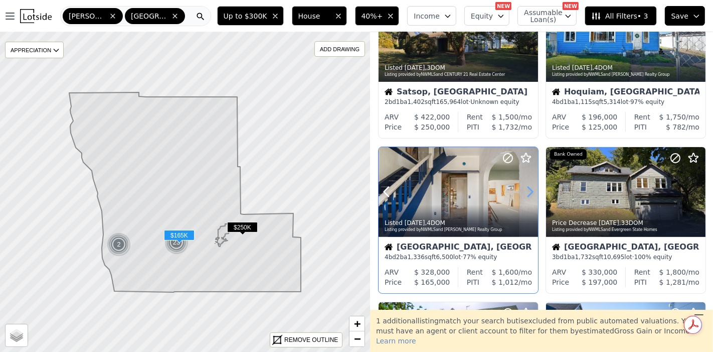
click at [529, 192] on icon at bounding box center [530, 192] width 16 height 16
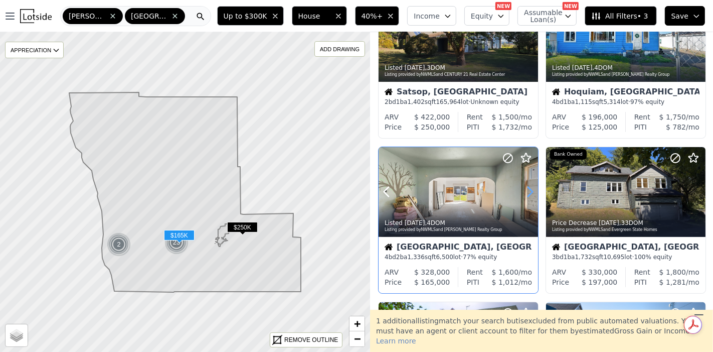
click at [529, 192] on icon at bounding box center [530, 192] width 16 height 16
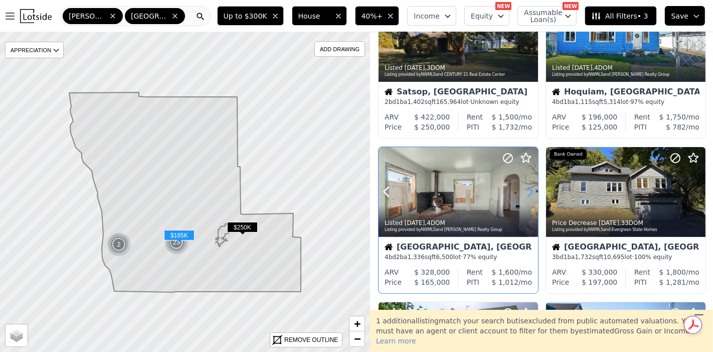
click at [529, 192] on icon at bounding box center [530, 192] width 16 height 16
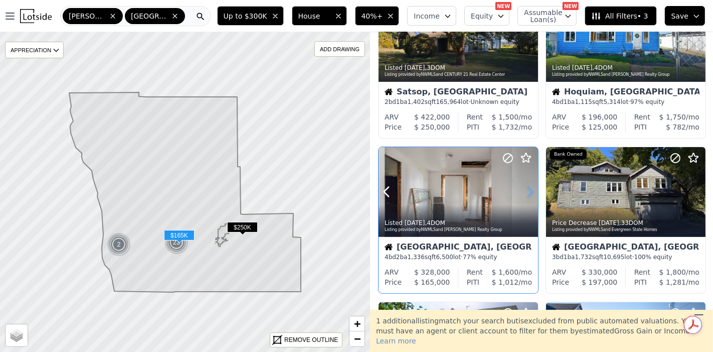
click at [529, 192] on icon at bounding box center [530, 192] width 16 height 16
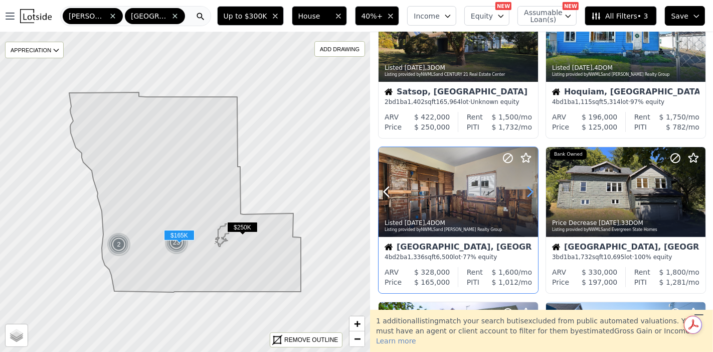
click at [529, 192] on icon at bounding box center [530, 192] width 16 height 16
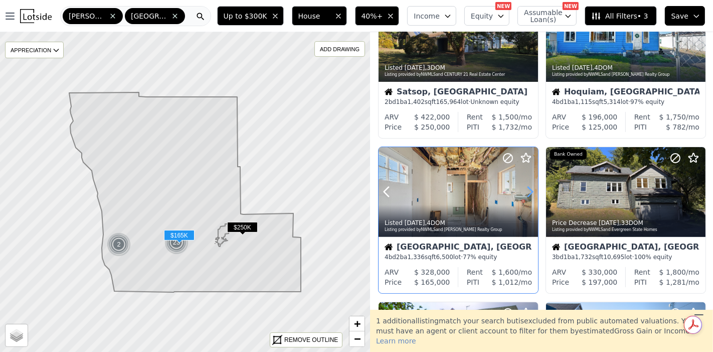
click at [529, 192] on icon at bounding box center [530, 192] width 16 height 16
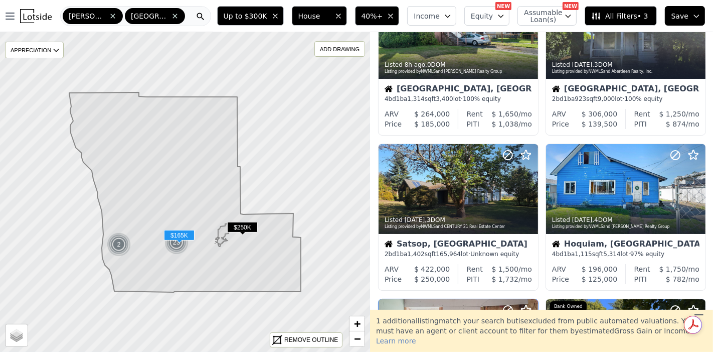
scroll to position [56, 0]
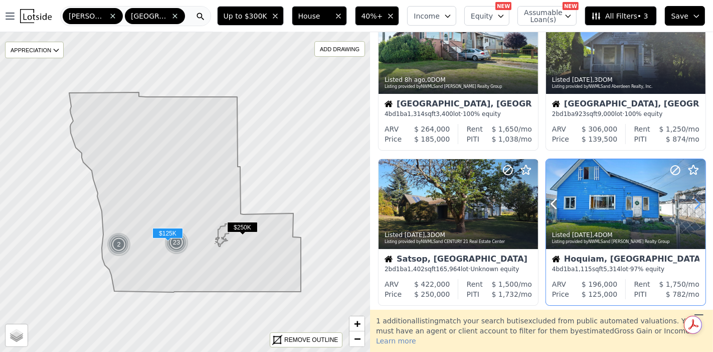
click at [689, 204] on icon at bounding box center [697, 204] width 16 height 16
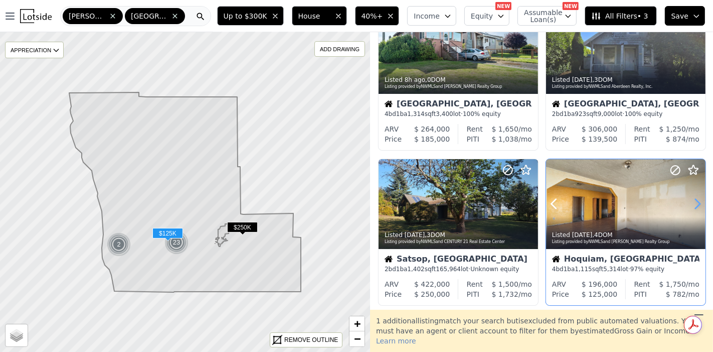
click at [690, 204] on icon at bounding box center [697, 204] width 16 height 16
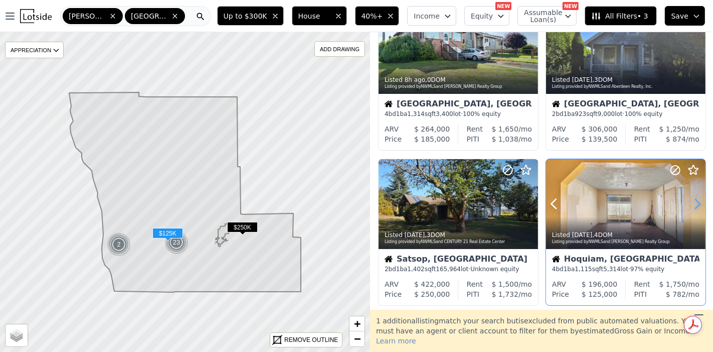
click at [690, 204] on icon at bounding box center [697, 204] width 16 height 16
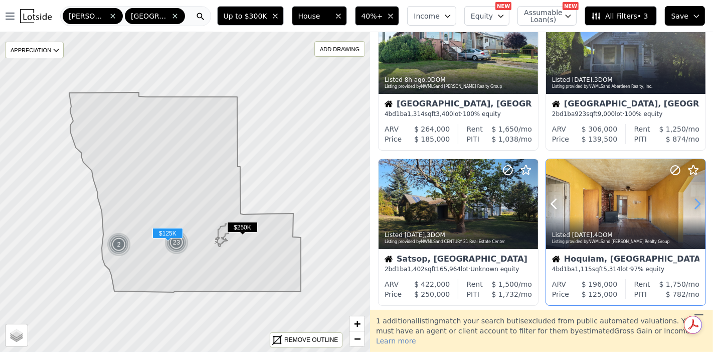
click at [690, 204] on icon at bounding box center [697, 204] width 16 height 16
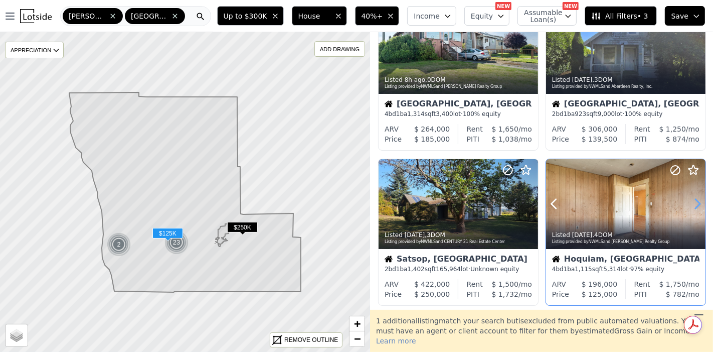
click at [690, 204] on icon at bounding box center [697, 204] width 16 height 16
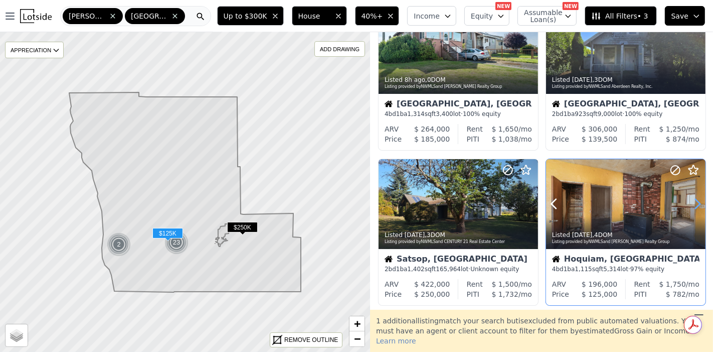
click at [690, 204] on icon at bounding box center [697, 204] width 16 height 16
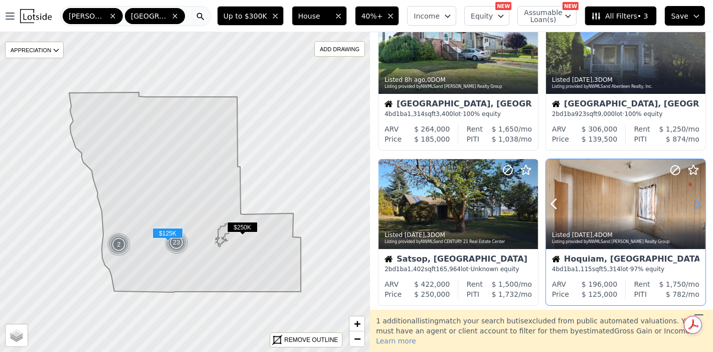
click at [690, 204] on icon at bounding box center [697, 204] width 16 height 16
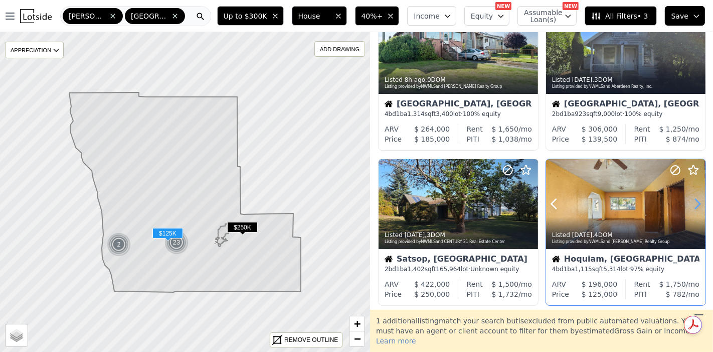
click at [690, 204] on icon at bounding box center [697, 204] width 16 height 16
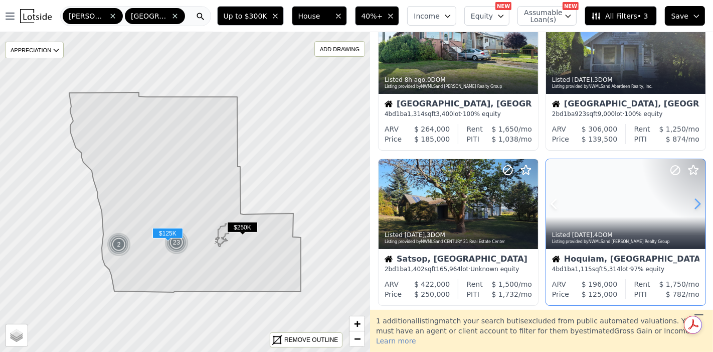
click at [690, 204] on icon at bounding box center [697, 204] width 16 height 16
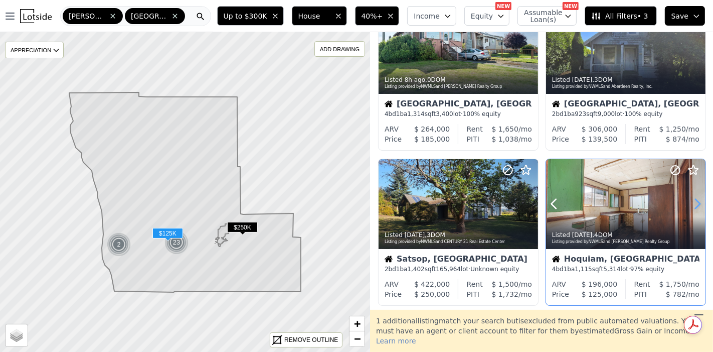
click at [690, 204] on icon at bounding box center [697, 204] width 16 height 16
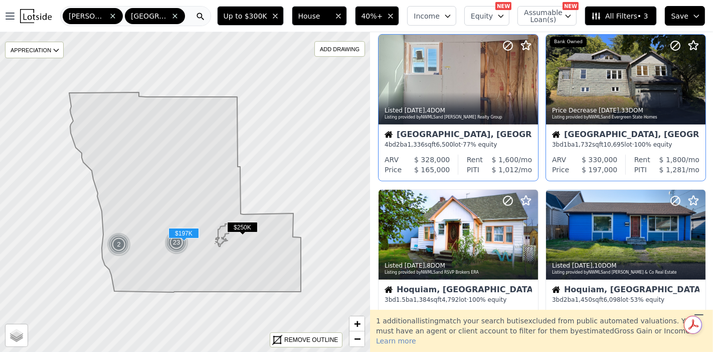
scroll to position [390, 0]
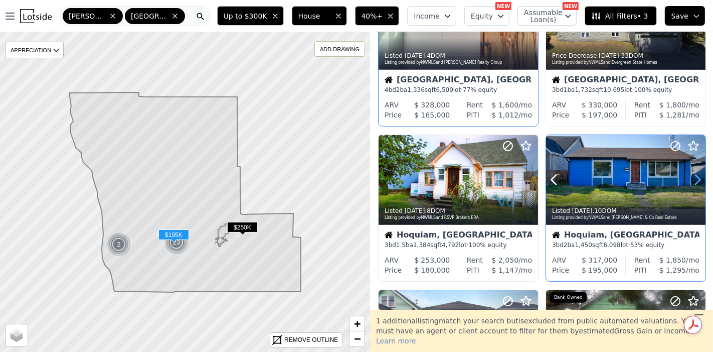
click at [689, 182] on icon at bounding box center [697, 179] width 16 height 16
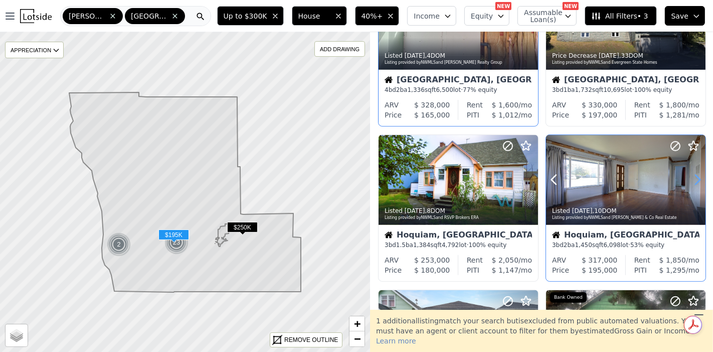
click at [689, 181] on icon at bounding box center [697, 179] width 16 height 16
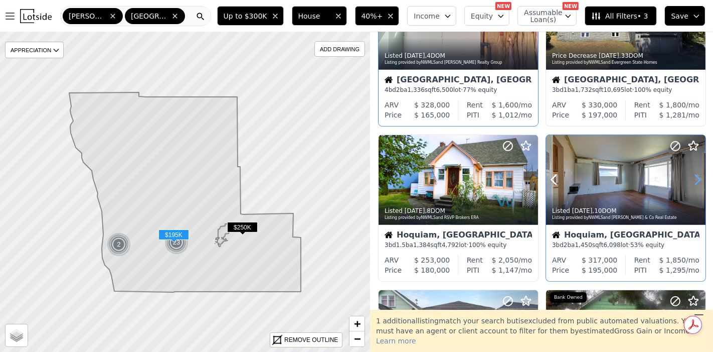
click at [689, 181] on icon at bounding box center [697, 179] width 16 height 16
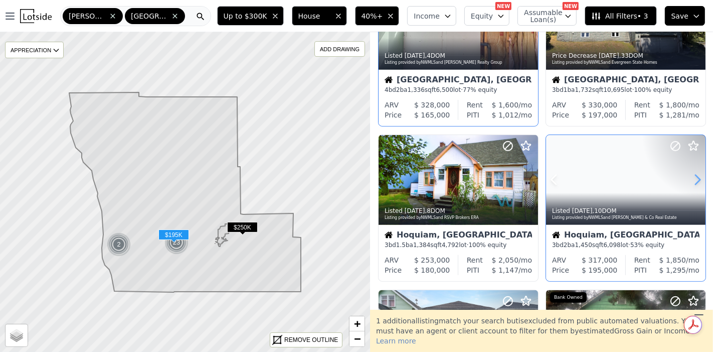
click at [689, 181] on icon at bounding box center [697, 179] width 16 height 16
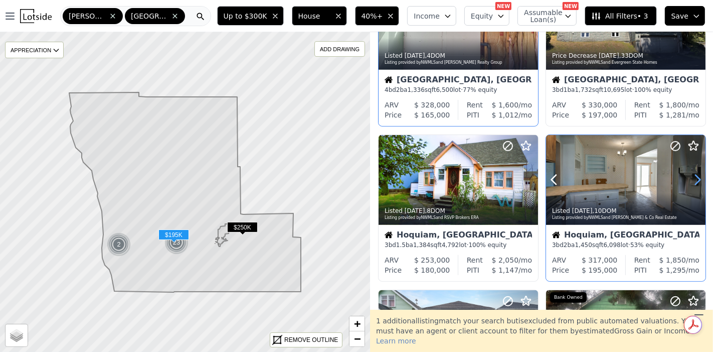
click at [689, 181] on icon at bounding box center [697, 179] width 16 height 16
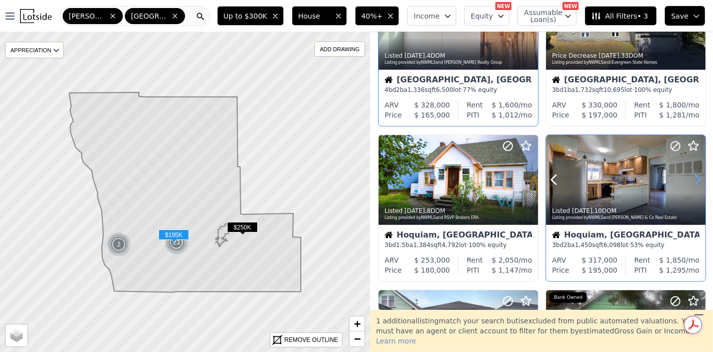
click at [689, 181] on icon at bounding box center [697, 179] width 16 height 16
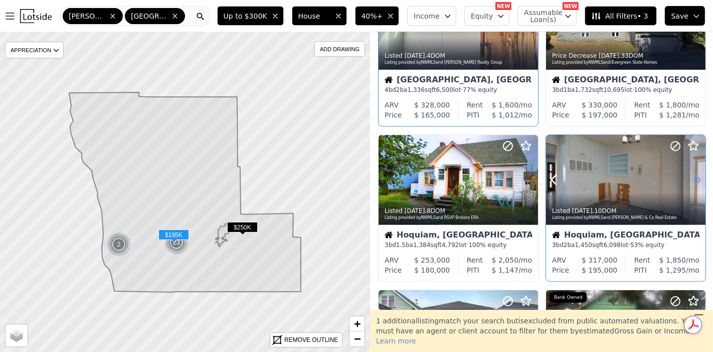
click at [689, 181] on icon at bounding box center [697, 179] width 16 height 16
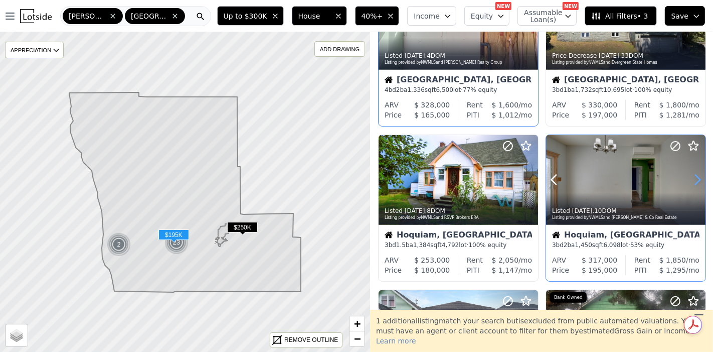
click at [689, 181] on icon at bounding box center [697, 179] width 16 height 16
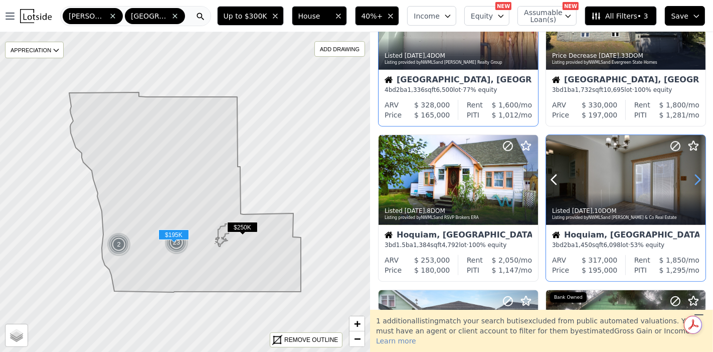
click at [689, 181] on icon at bounding box center [697, 179] width 16 height 16
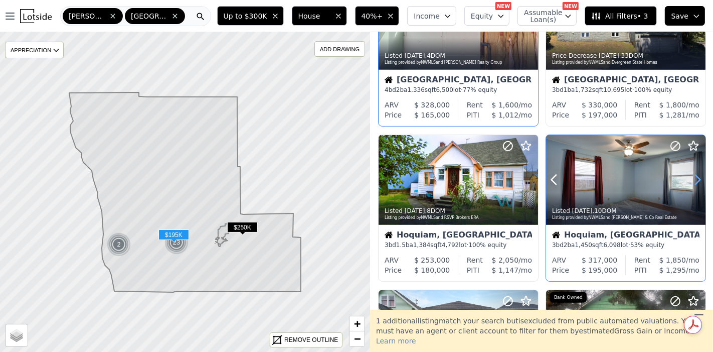
click at [689, 181] on icon at bounding box center [697, 179] width 16 height 16
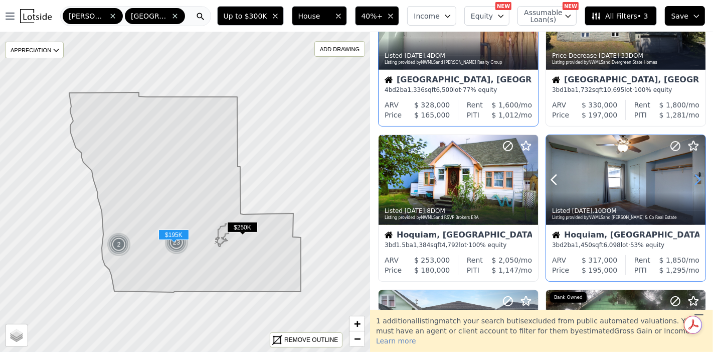
click at [689, 181] on icon at bounding box center [697, 179] width 16 height 16
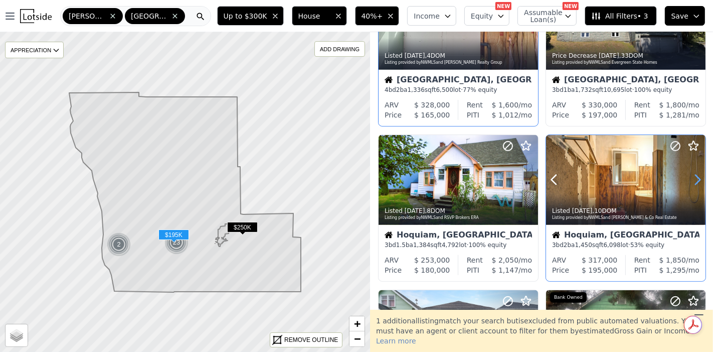
click at [692, 179] on icon at bounding box center [697, 179] width 16 height 16
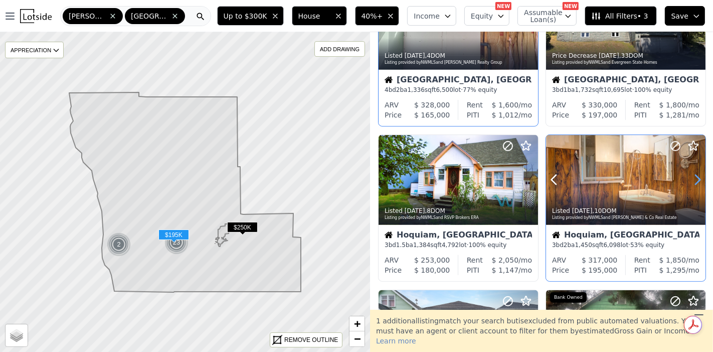
click at [692, 179] on icon at bounding box center [697, 179] width 16 height 16
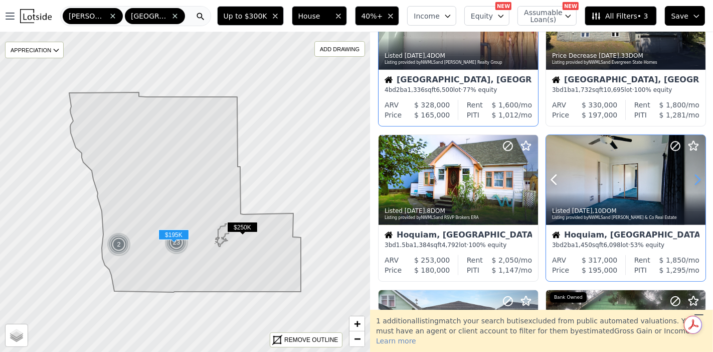
click at [692, 179] on icon at bounding box center [697, 179] width 16 height 16
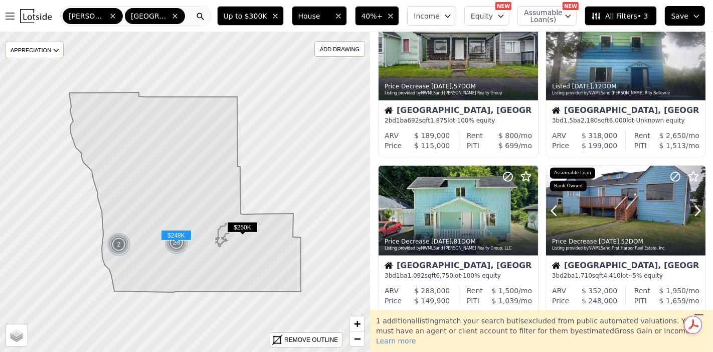
scroll to position [724, 0]
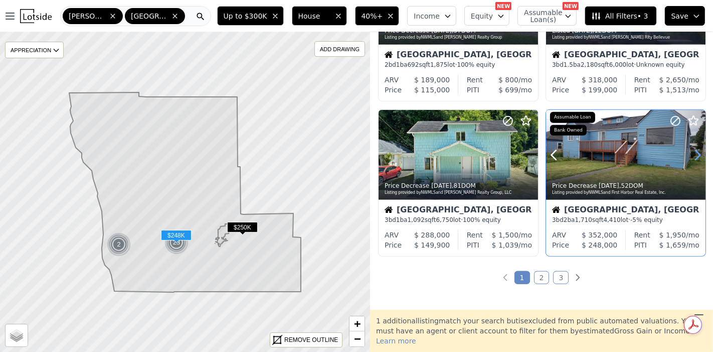
click at [696, 158] on icon at bounding box center [698, 155] width 5 height 10
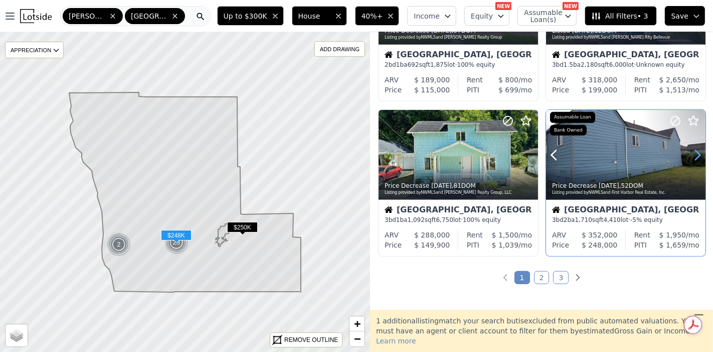
click at [696, 157] on icon at bounding box center [698, 155] width 5 height 10
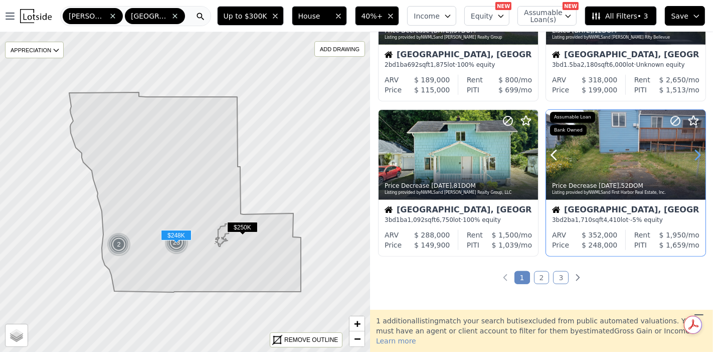
click at [696, 157] on icon at bounding box center [698, 155] width 5 height 10
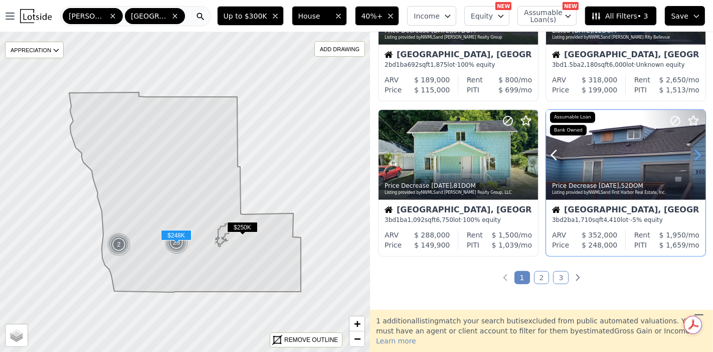
click at [696, 157] on icon at bounding box center [698, 155] width 5 height 10
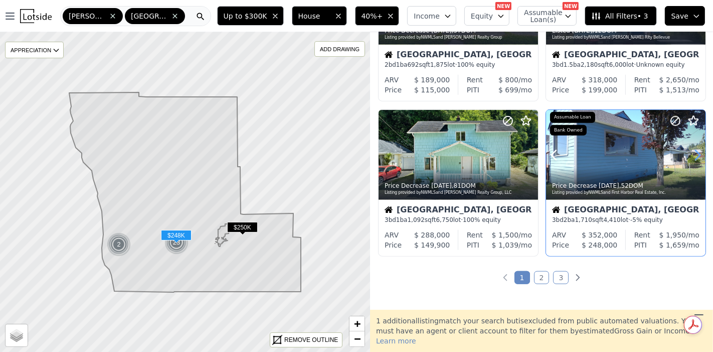
click at [696, 157] on icon at bounding box center [698, 155] width 5 height 10
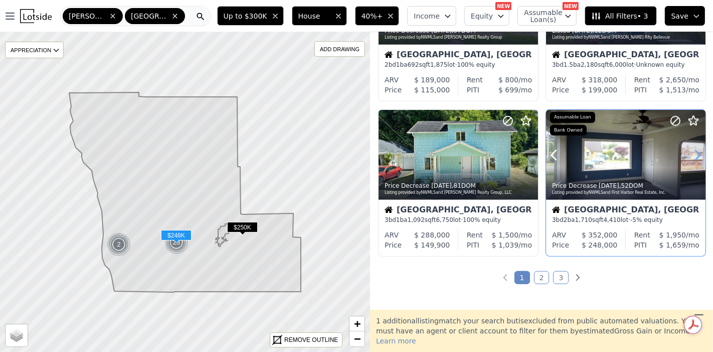
click at [696, 157] on icon at bounding box center [698, 155] width 5 height 10
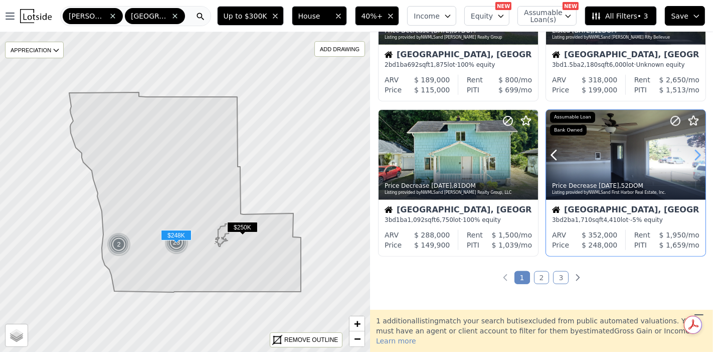
click at [696, 157] on icon at bounding box center [698, 155] width 5 height 10
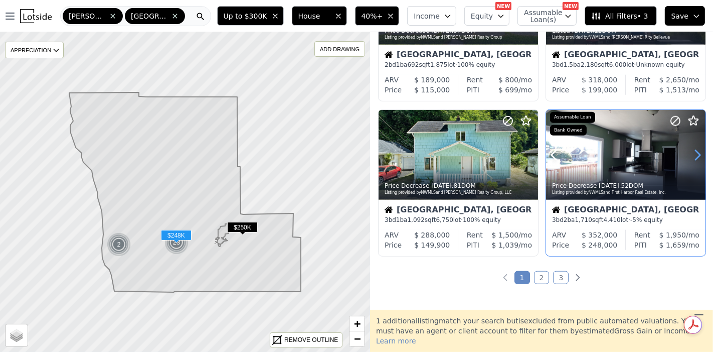
click at [696, 157] on icon at bounding box center [698, 155] width 5 height 10
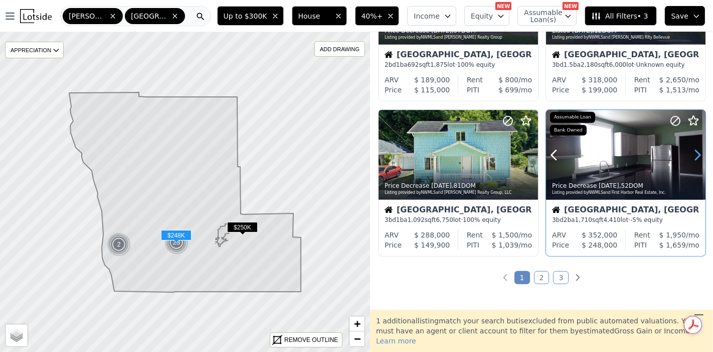
click at [696, 157] on icon at bounding box center [698, 155] width 5 height 10
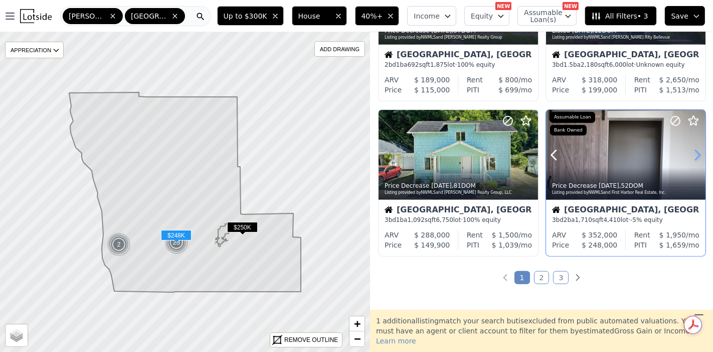
click at [696, 157] on icon at bounding box center [698, 155] width 5 height 10
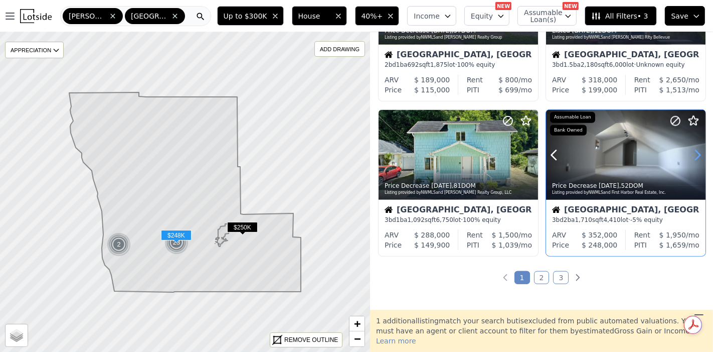
click at [696, 157] on icon at bounding box center [698, 155] width 5 height 10
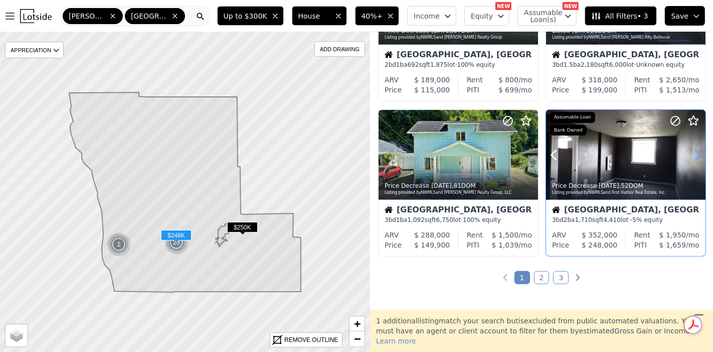
click at [696, 157] on icon at bounding box center [698, 155] width 5 height 10
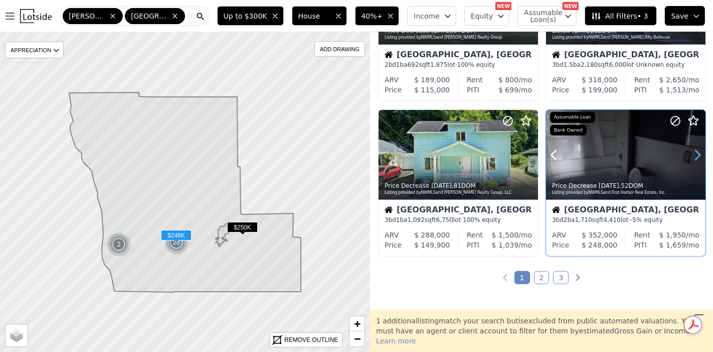
click at [696, 157] on icon at bounding box center [698, 155] width 5 height 10
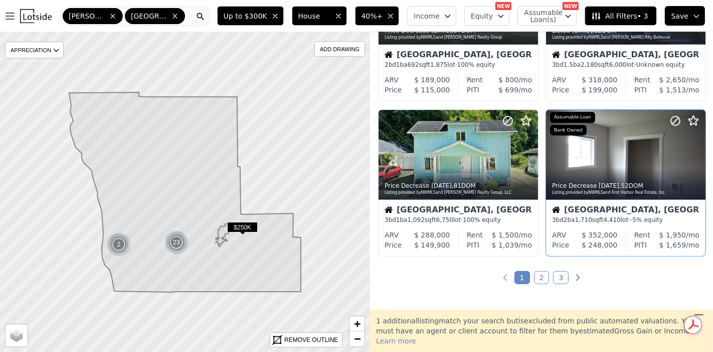
click at [536, 279] on link "2" at bounding box center [542, 277] width 16 height 13
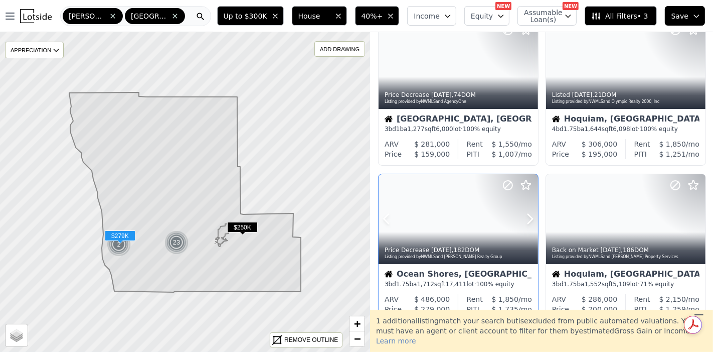
scroll to position [0, 0]
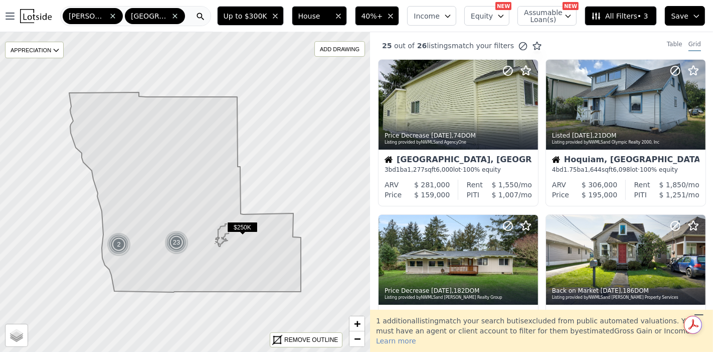
click at [218, 235] on icon at bounding box center [223, 235] width 16 height 23
click at [225, 231] on icon at bounding box center [223, 235] width 16 height 23
click at [246, 230] on span "$250K" at bounding box center [242, 227] width 31 height 11
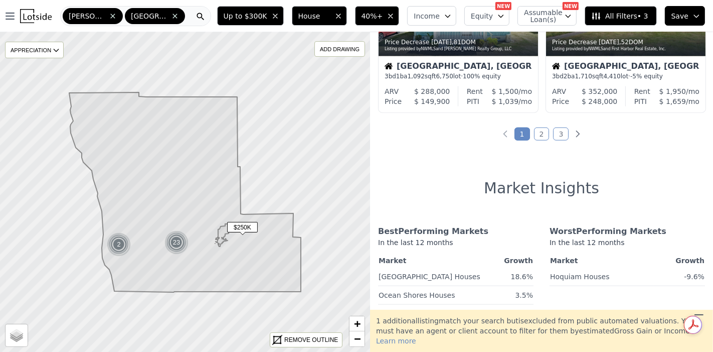
scroll to position [780, 0]
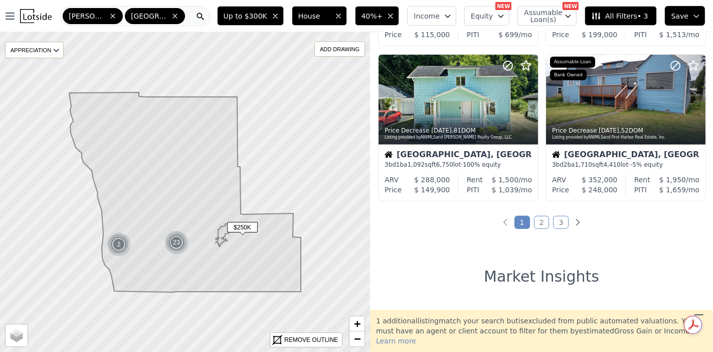
click at [534, 218] on link "2" at bounding box center [542, 222] width 16 height 13
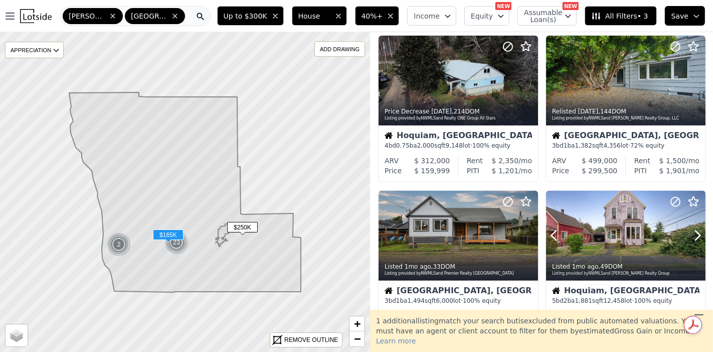
scroll to position [390, 0]
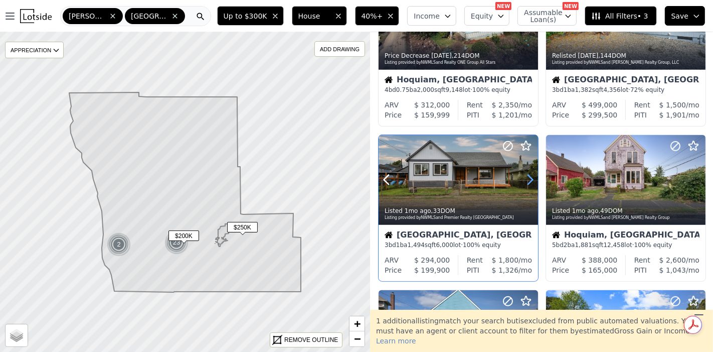
click at [526, 178] on icon at bounding box center [530, 179] width 16 height 16
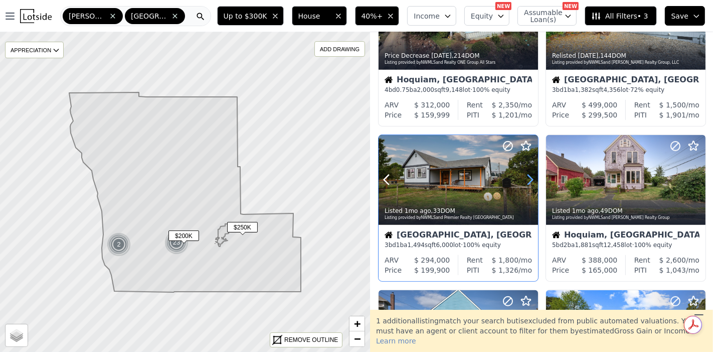
click at [526, 178] on icon at bounding box center [530, 179] width 16 height 16
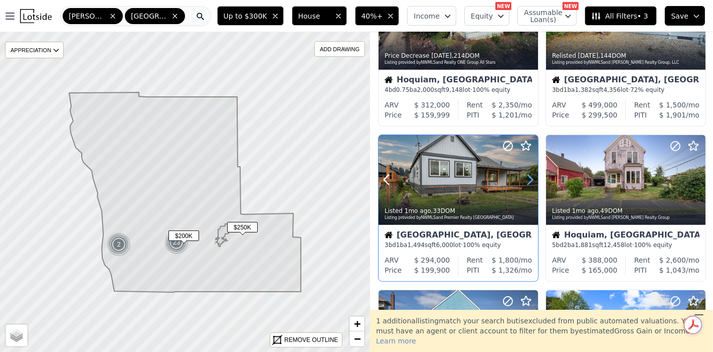
click at [529, 175] on icon at bounding box center [530, 180] width 5 height 10
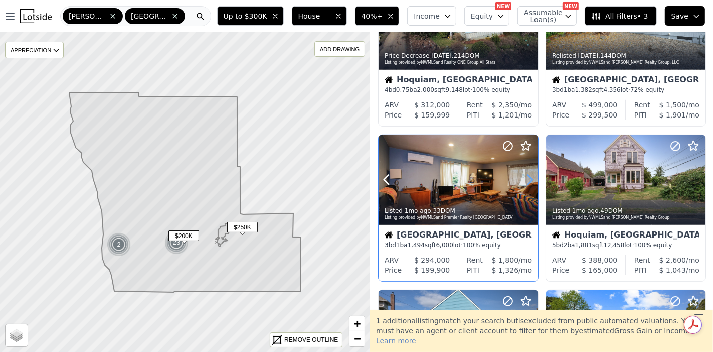
click at [529, 175] on icon at bounding box center [530, 180] width 5 height 10
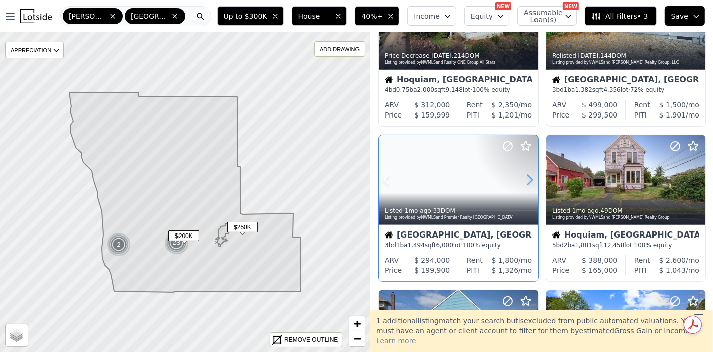
click at [529, 175] on icon at bounding box center [530, 180] width 5 height 10
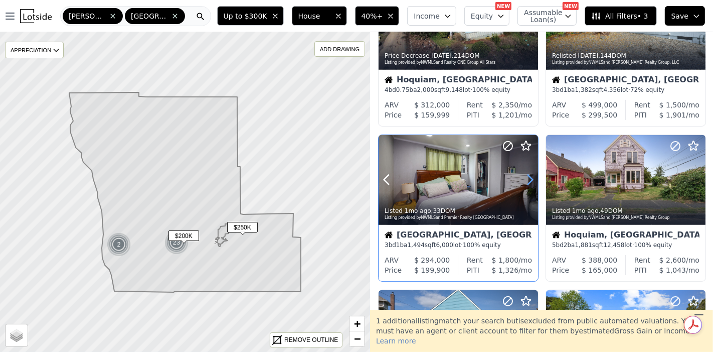
click at [529, 175] on icon at bounding box center [530, 180] width 5 height 10
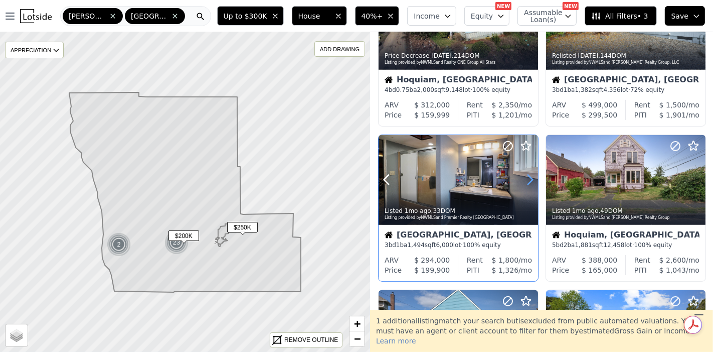
click at [529, 175] on icon at bounding box center [530, 180] width 5 height 10
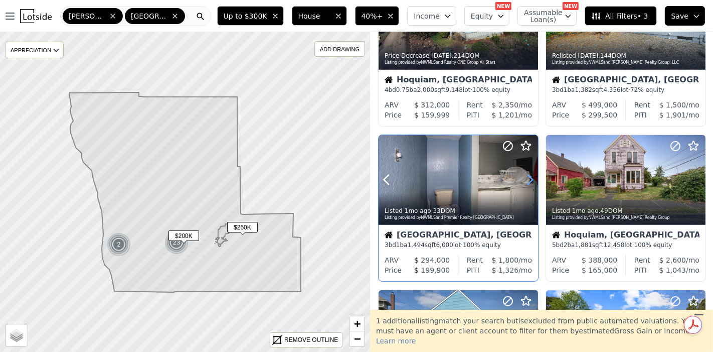
click at [529, 175] on icon at bounding box center [530, 180] width 5 height 10
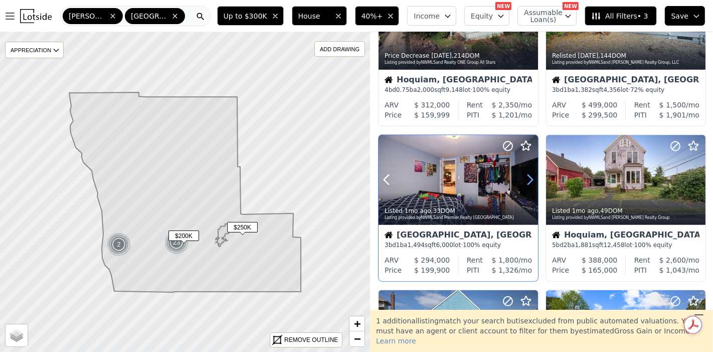
click at [529, 175] on icon at bounding box center [530, 180] width 5 height 10
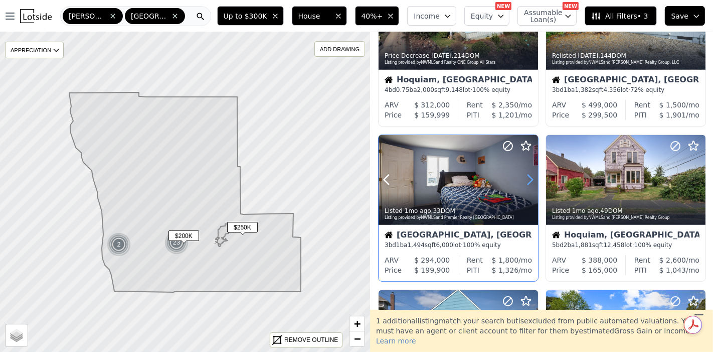
click at [530, 179] on icon at bounding box center [530, 179] width 16 height 16
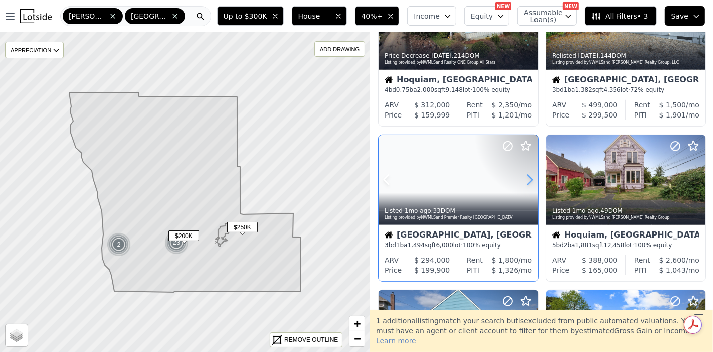
click at [530, 179] on icon at bounding box center [530, 179] width 16 height 16
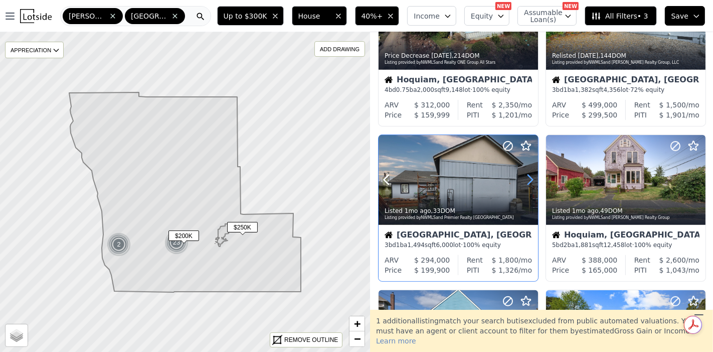
click at [530, 179] on icon at bounding box center [530, 179] width 16 height 16
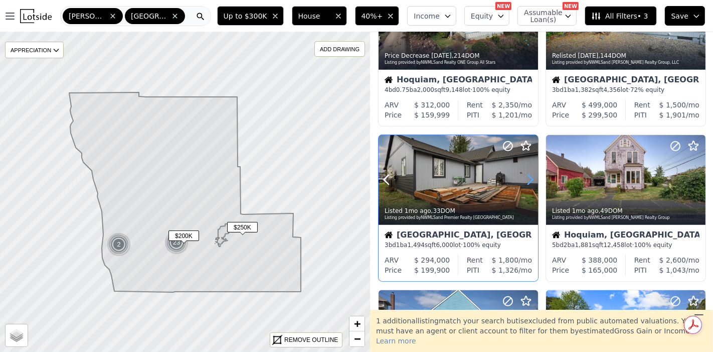
click at [530, 179] on icon at bounding box center [530, 179] width 16 height 16
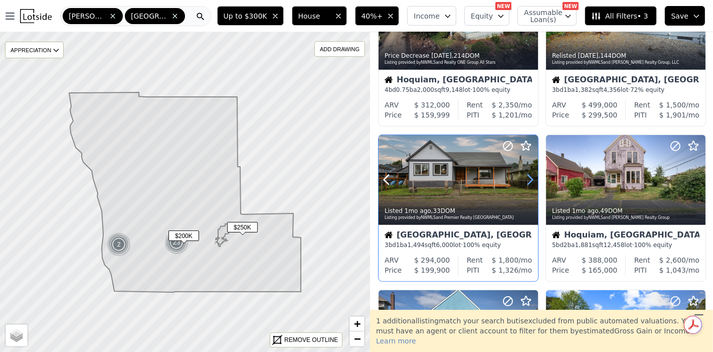
click at [530, 179] on icon at bounding box center [530, 179] width 16 height 16
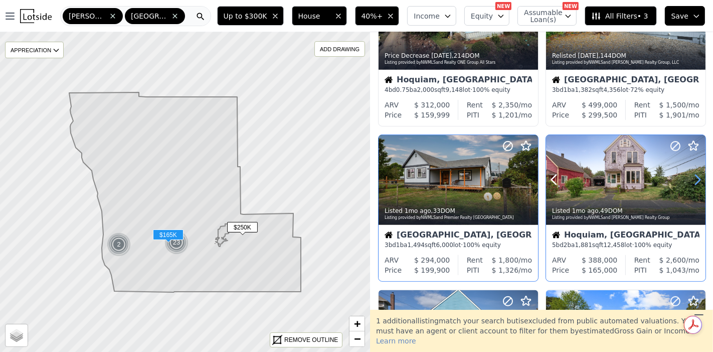
click at [691, 175] on icon at bounding box center [697, 179] width 16 height 16
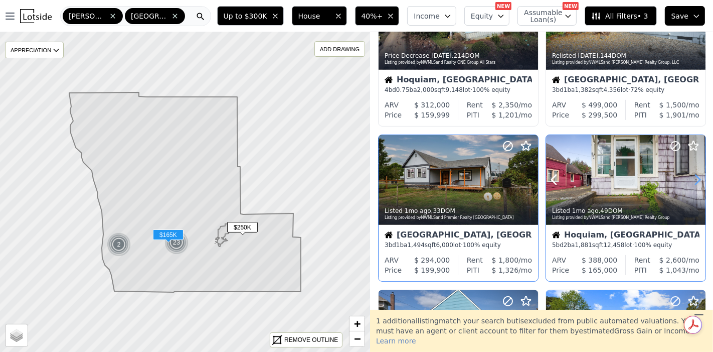
click at [690, 175] on icon at bounding box center [697, 179] width 16 height 16
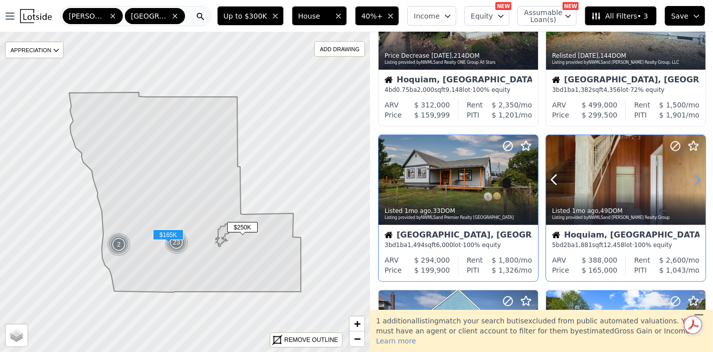
click at [690, 174] on icon at bounding box center [697, 179] width 16 height 16
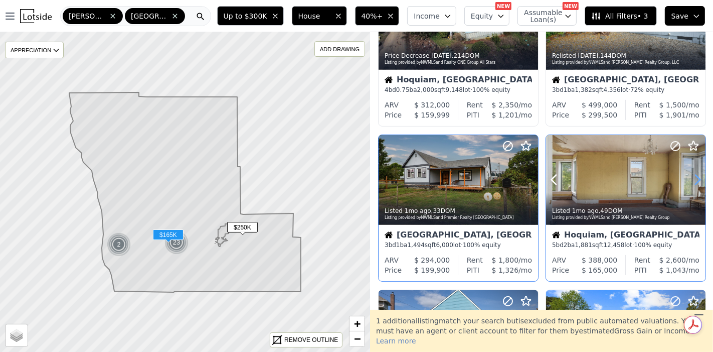
click at [690, 174] on icon at bounding box center [697, 179] width 16 height 16
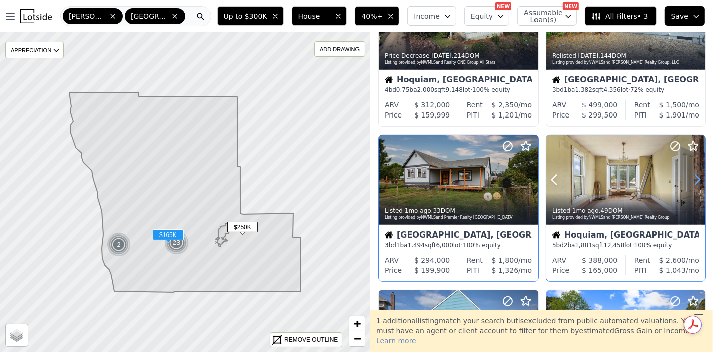
click at [690, 174] on icon at bounding box center [697, 179] width 16 height 16
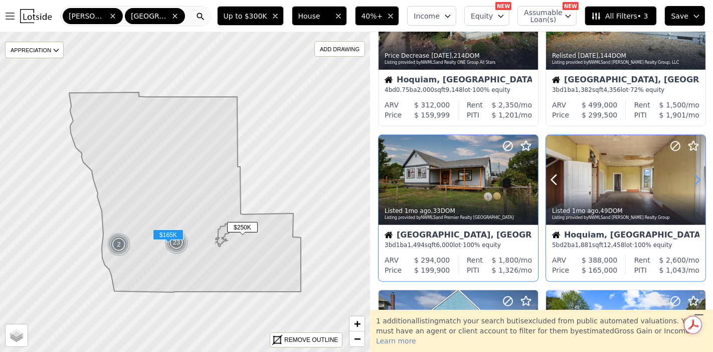
click at [690, 174] on icon at bounding box center [697, 179] width 16 height 16
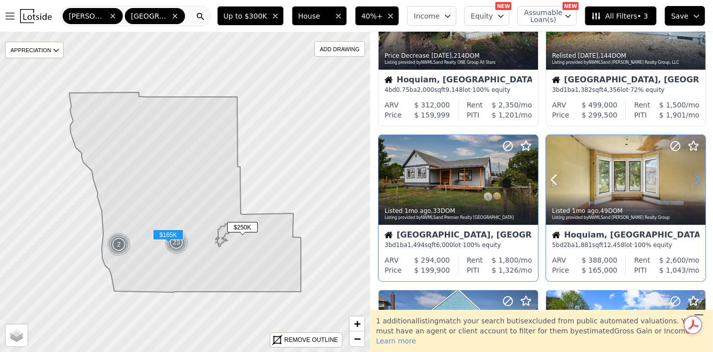
click at [690, 174] on icon at bounding box center [697, 179] width 16 height 16
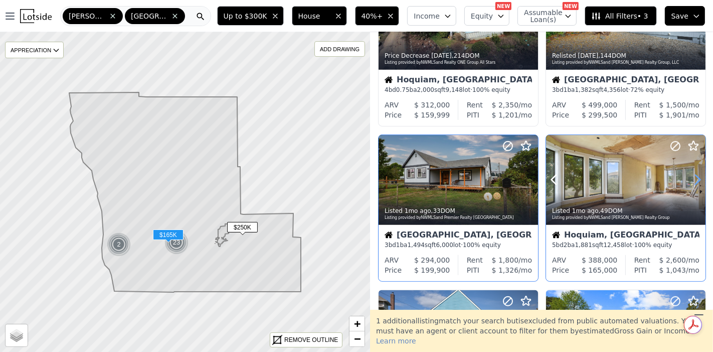
click at [690, 174] on icon at bounding box center [697, 179] width 16 height 16
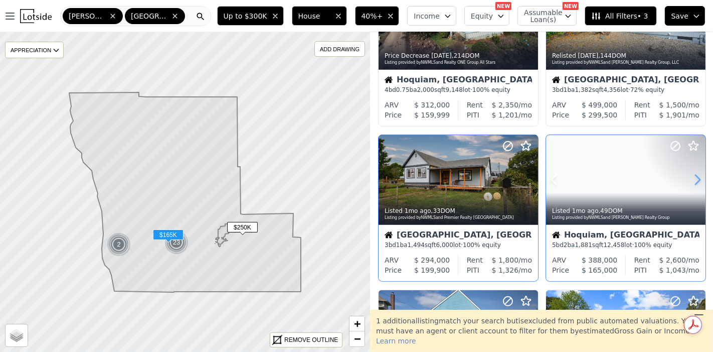
click at [690, 174] on icon at bounding box center [697, 179] width 16 height 16
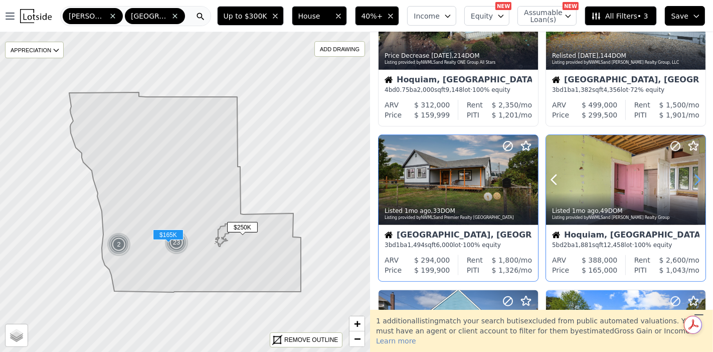
click at [690, 174] on icon at bounding box center [697, 179] width 16 height 16
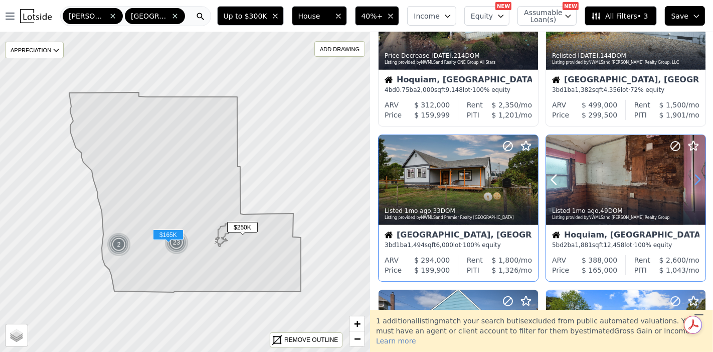
click at [690, 174] on icon at bounding box center [697, 179] width 16 height 16
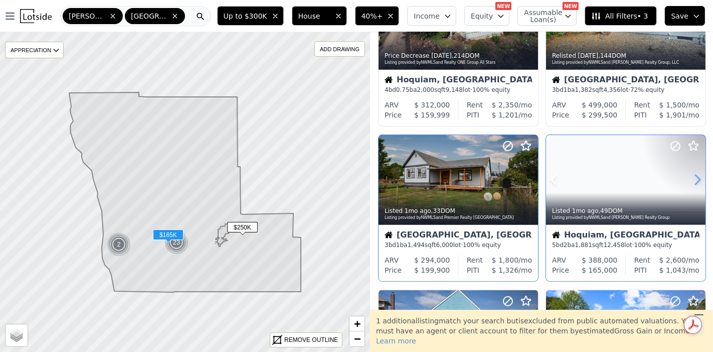
click at [690, 174] on icon at bounding box center [697, 179] width 16 height 16
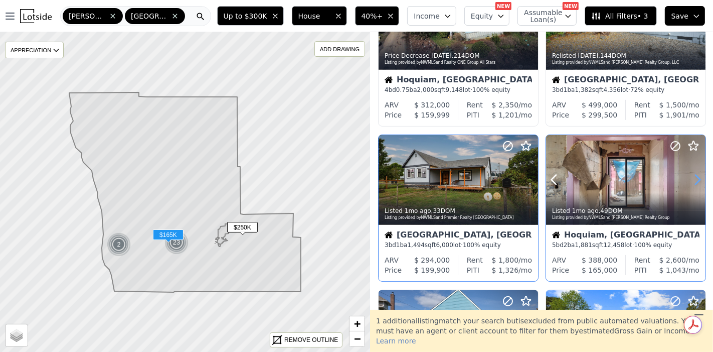
click at [690, 174] on icon at bounding box center [697, 179] width 16 height 16
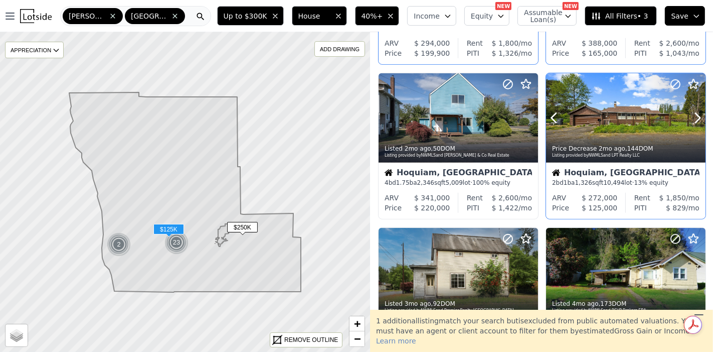
scroll to position [668, 0]
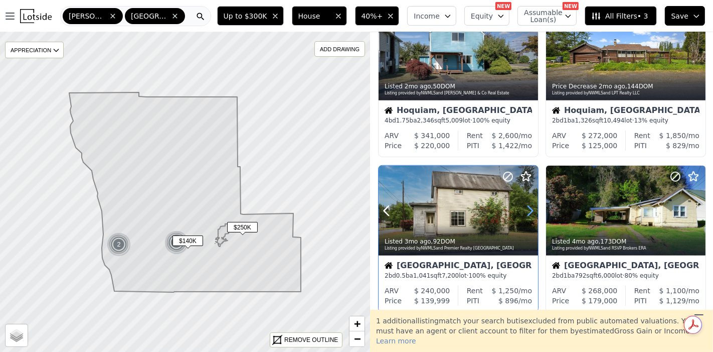
click at [532, 212] on icon at bounding box center [530, 211] width 16 height 16
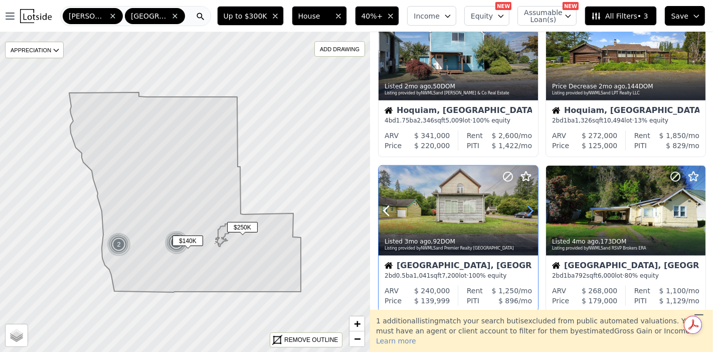
click at [532, 212] on icon at bounding box center [530, 211] width 16 height 16
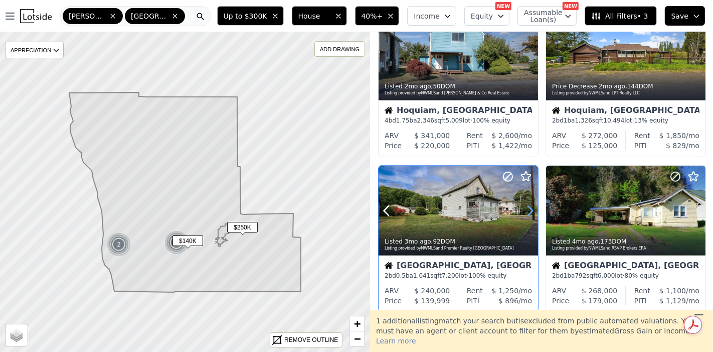
click at [532, 212] on icon at bounding box center [530, 211] width 16 height 16
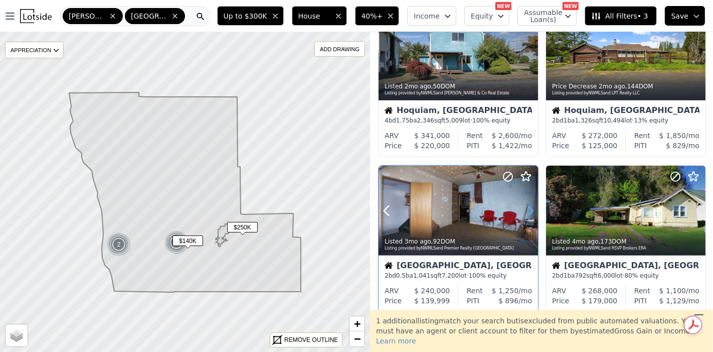
click at [532, 212] on icon at bounding box center [530, 211] width 16 height 16
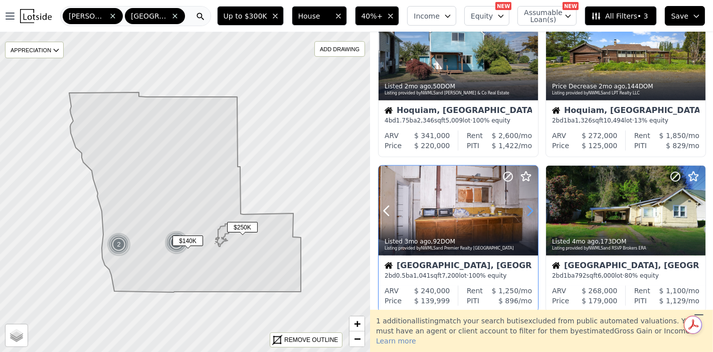
click at [532, 212] on icon at bounding box center [530, 211] width 16 height 16
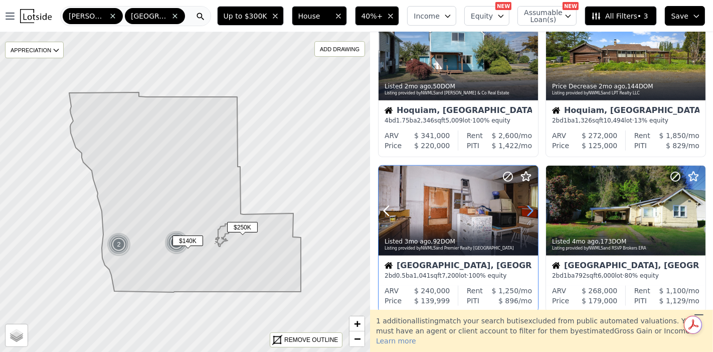
click at [532, 212] on icon at bounding box center [530, 211] width 16 height 16
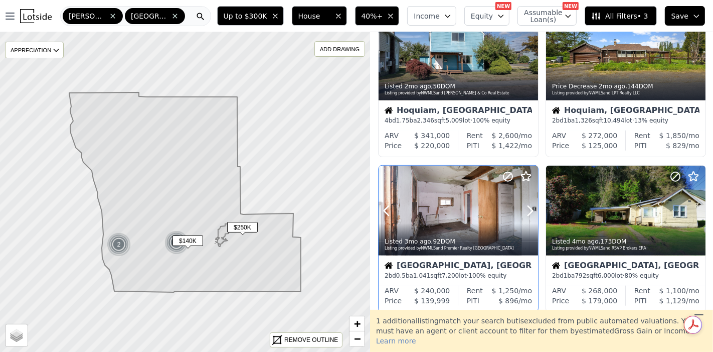
click at [484, 208] on div at bounding box center [506, 197] width 64 height 64
click at [449, 231] on div "Listed 3mo ago , 92 DOM Listing provided by NWMLS and Premier Realty Grays Harb…" at bounding box center [458, 243] width 159 height 24
click at [610, 226] on div at bounding box center [625, 232] width 159 height 18
click at [641, 221] on div at bounding box center [673, 197] width 64 height 64
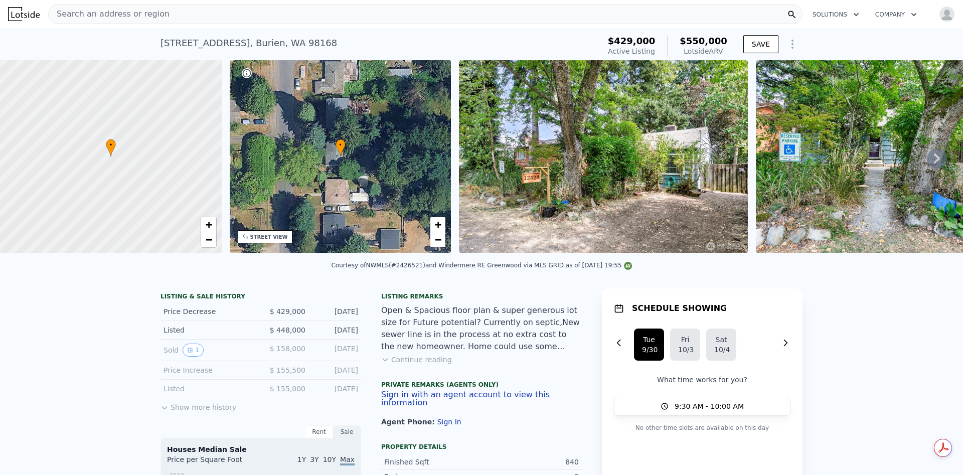
click at [274, 241] on div "STREET VIEW" at bounding box center [265, 236] width 55 height 13
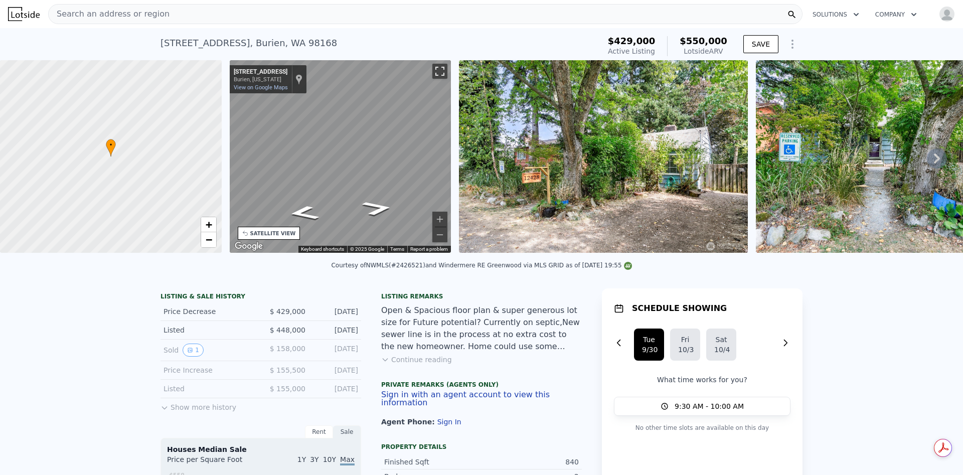
click at [437, 67] on button "Toggle fullscreen view" at bounding box center [439, 71] width 15 height 15
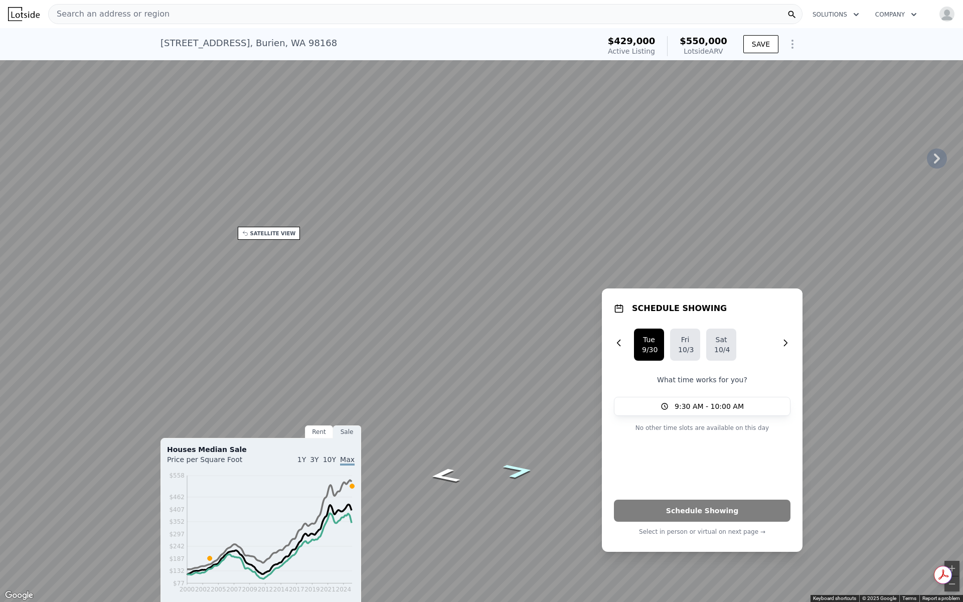
click at [514, 472] on icon "Go South, 12th Ave S" at bounding box center [518, 471] width 57 height 22
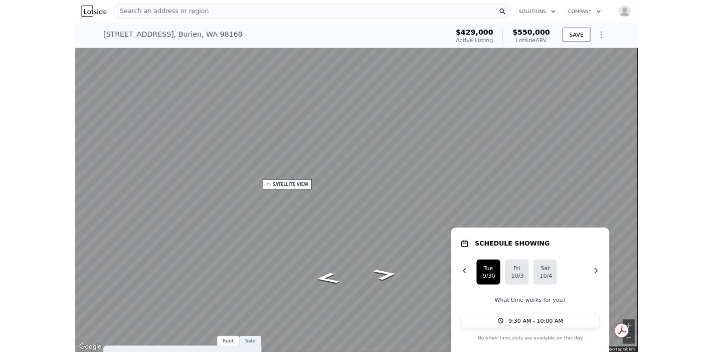
scroll to position [0, 4]
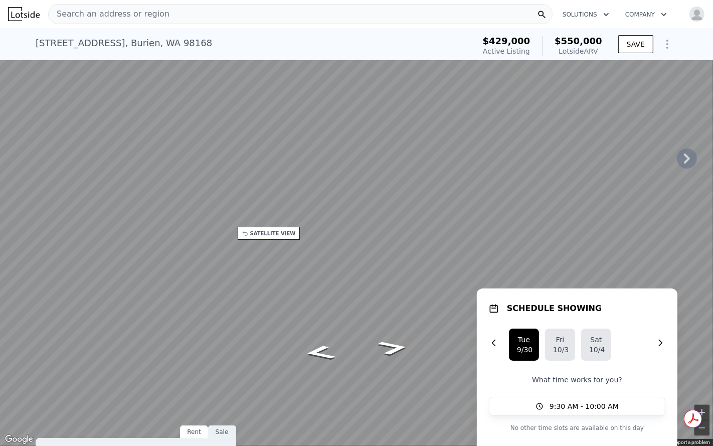
click at [706, 408] on button "Zoom in" at bounding box center [702, 412] width 15 height 15
click at [706, 427] on button "Zoom out" at bounding box center [702, 427] width 15 height 15
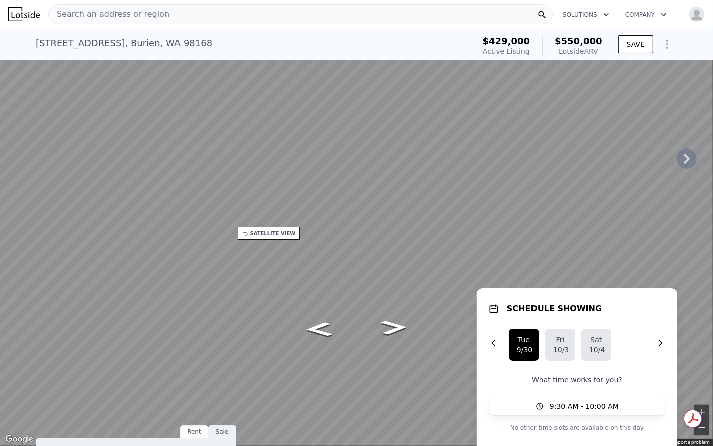
click at [699, 422] on button "Zoom out" at bounding box center [702, 427] width 15 height 15
click at [703, 11] on button "Toggle fullscreen view" at bounding box center [702, 11] width 15 height 15
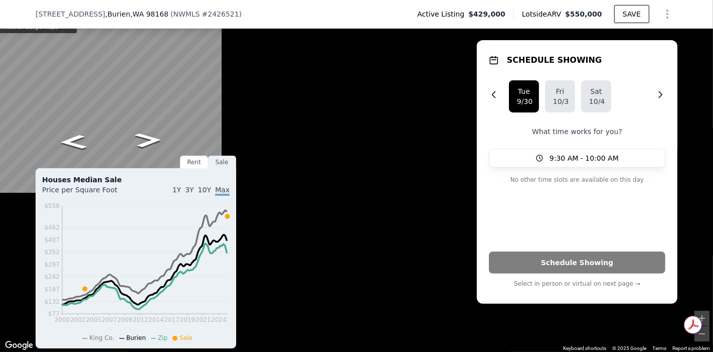
scroll to position [386, 0]
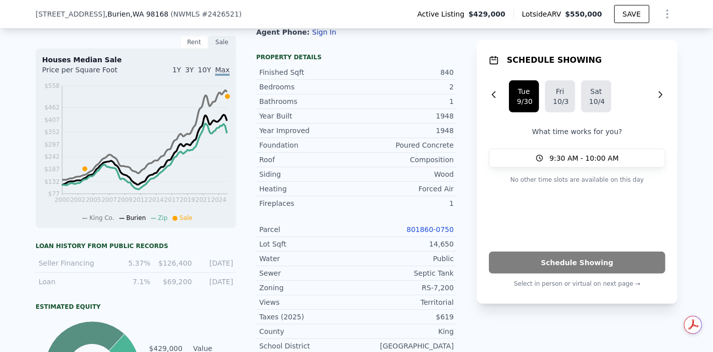
click at [421, 229] on link "801860-0750" at bounding box center [430, 229] width 47 height 8
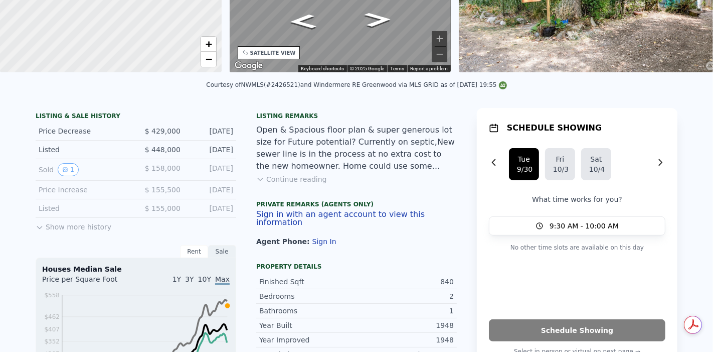
scroll to position [4, 0]
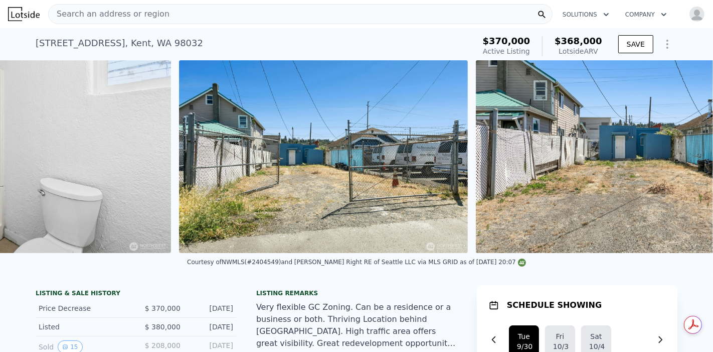
scroll to position [0, 4506]
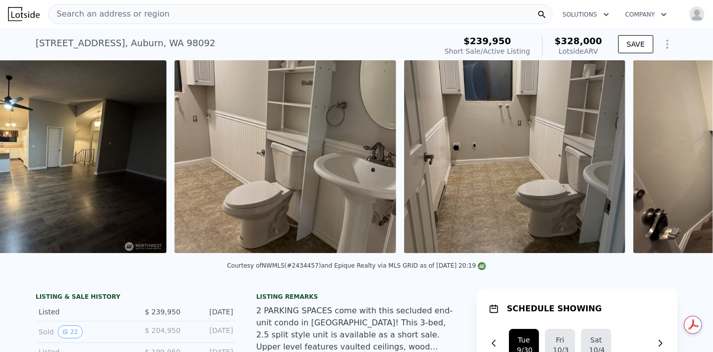
scroll to position [0, 1253]
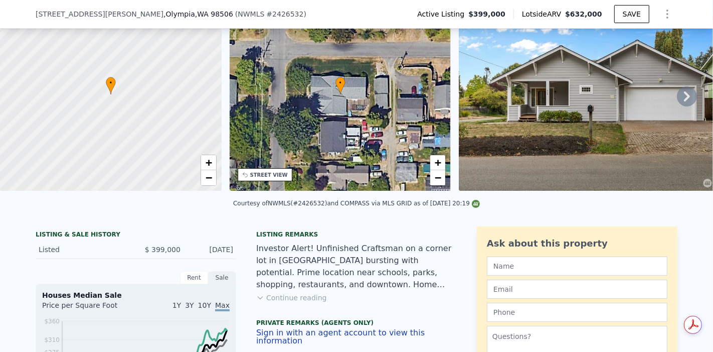
scroll to position [219, 0]
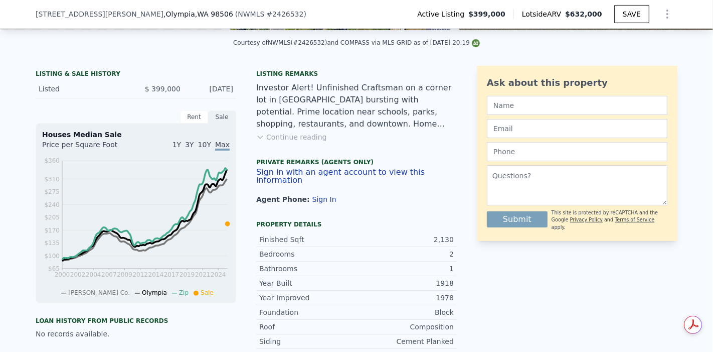
click at [280, 142] on button "Continue reading" at bounding box center [291, 137] width 71 height 10
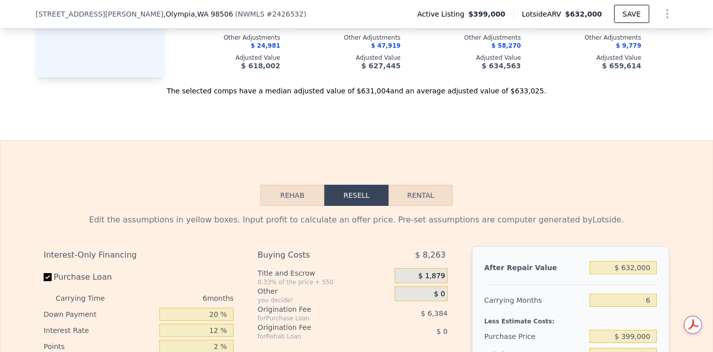
scroll to position [1556, 0]
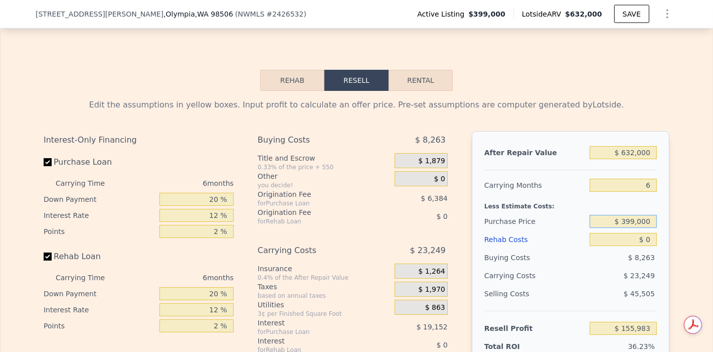
click at [633, 215] on input "$ 399,000" at bounding box center [623, 221] width 67 height 13
click at [643, 233] on input "$ 0" at bounding box center [623, 239] width 67 height 13
type input "$ 20"
type input "$ 155,963"
type input "$ 200"
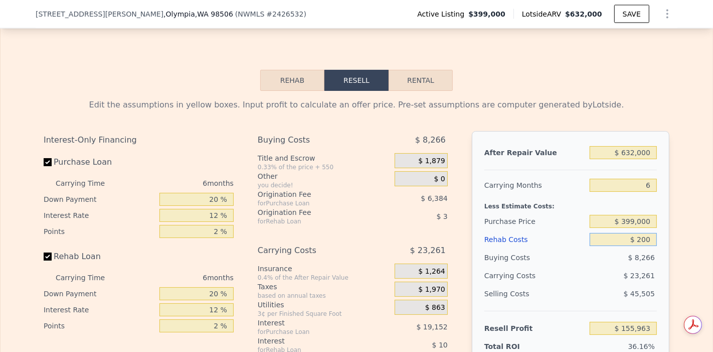
type input "$ 155,768"
type input "$ 2,000"
type input "$ 153,855"
type input "$ 20,000"
type input "$ 134,703"
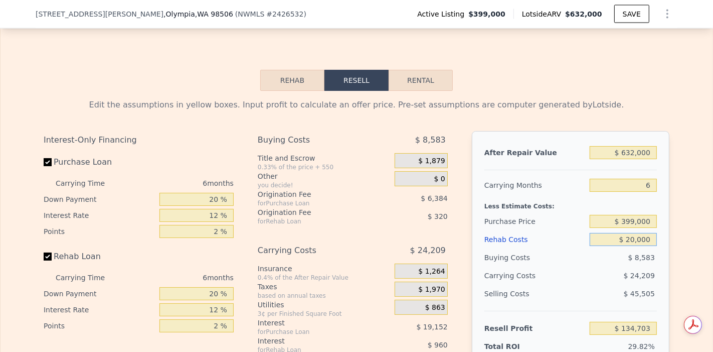
type input "$ 200,000"
type input "-$ 56,817"
type input "$ 200,000"
click at [617, 179] on input "6" at bounding box center [623, 185] width 67 height 13
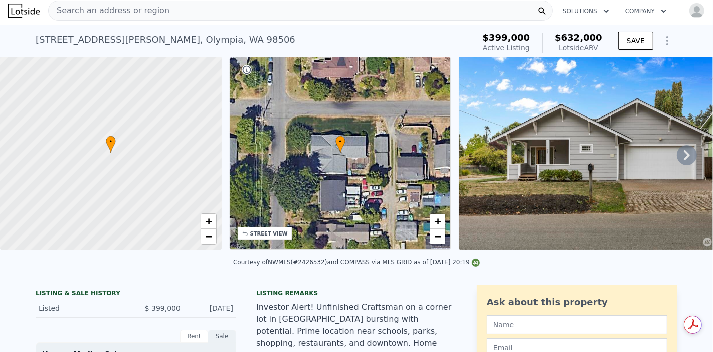
scroll to position [0, 0]
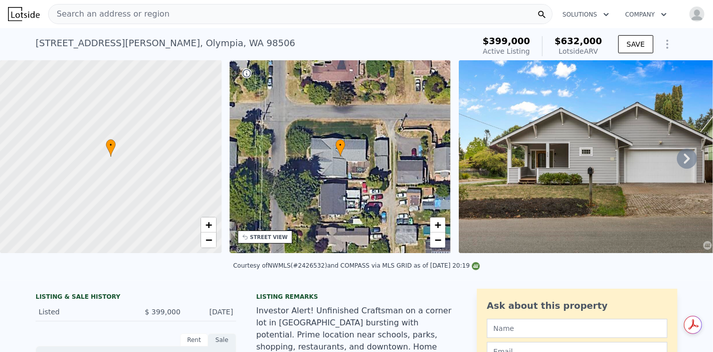
click at [156, 168] on div at bounding box center [111, 156] width 266 height 231
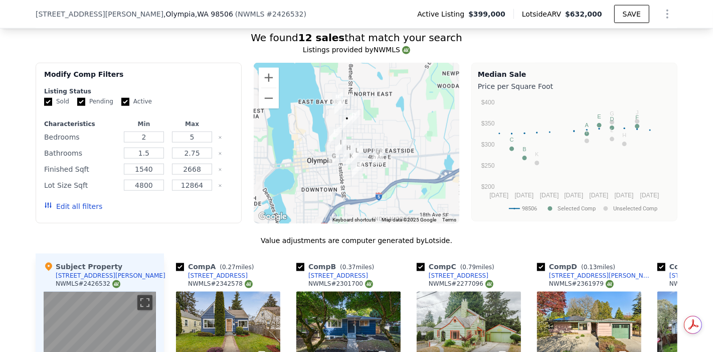
scroll to position [1110, 0]
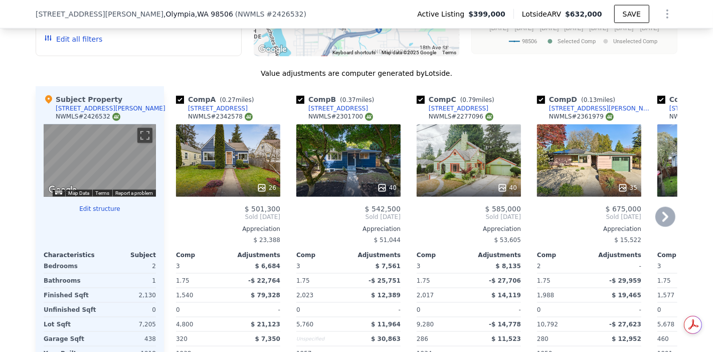
click at [257, 124] on div "26" at bounding box center [228, 160] width 104 height 72
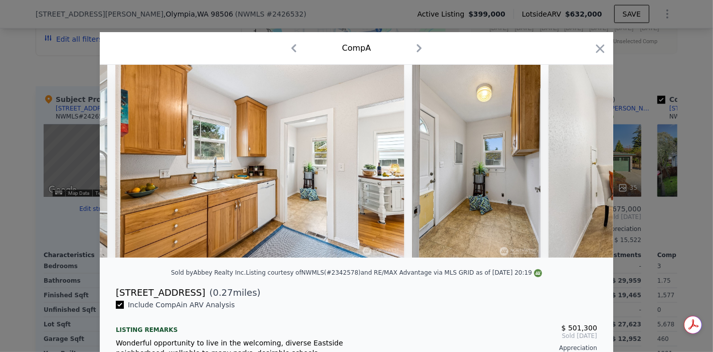
scroll to position [0, 1742]
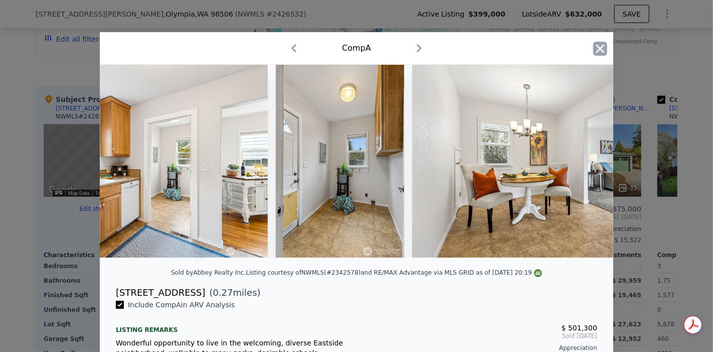
click at [602, 46] on icon "button" at bounding box center [600, 49] width 14 height 14
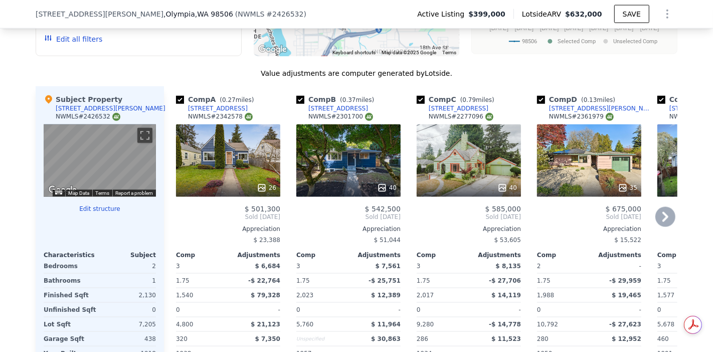
click at [667, 207] on icon at bounding box center [665, 217] width 20 height 20
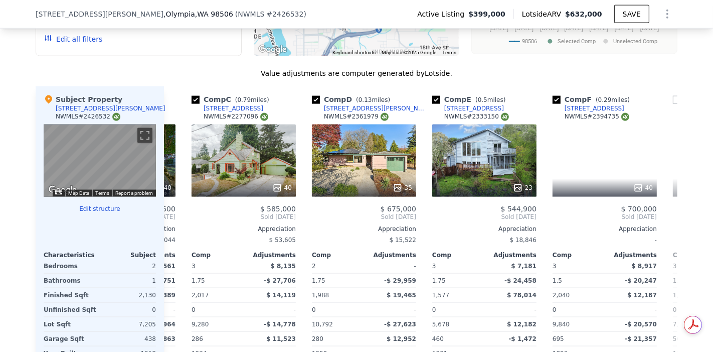
scroll to position [0, 241]
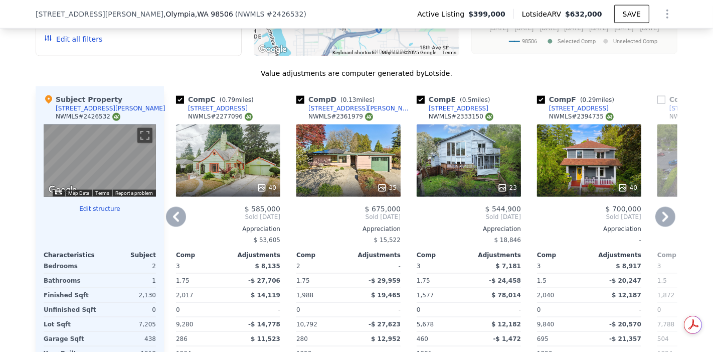
click at [666, 207] on icon at bounding box center [665, 217] width 20 height 20
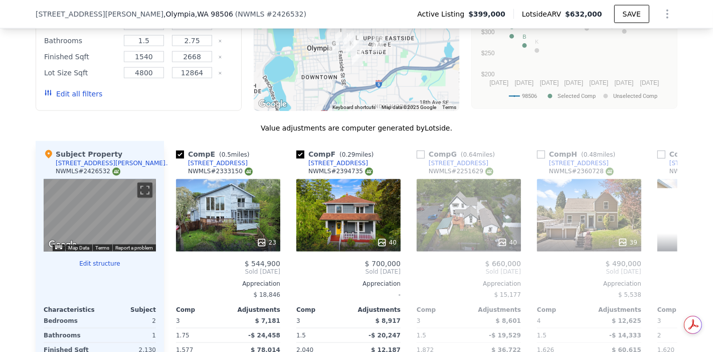
scroll to position [1055, 0]
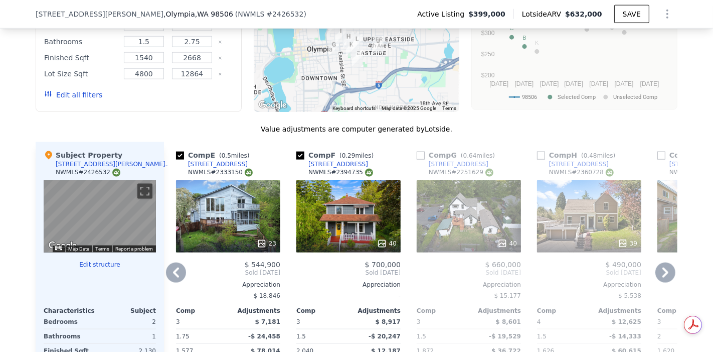
click at [662, 262] on icon at bounding box center [665, 272] width 20 height 20
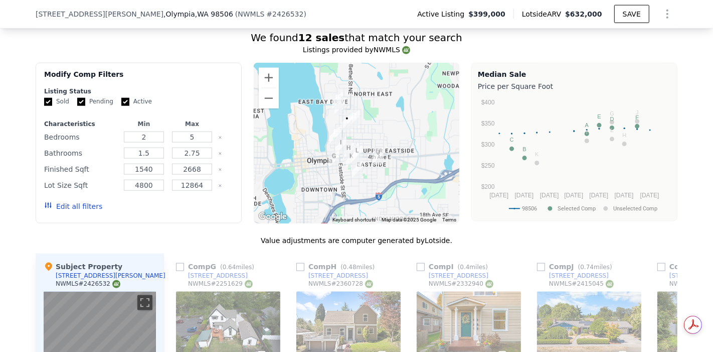
scroll to position [776, 0]
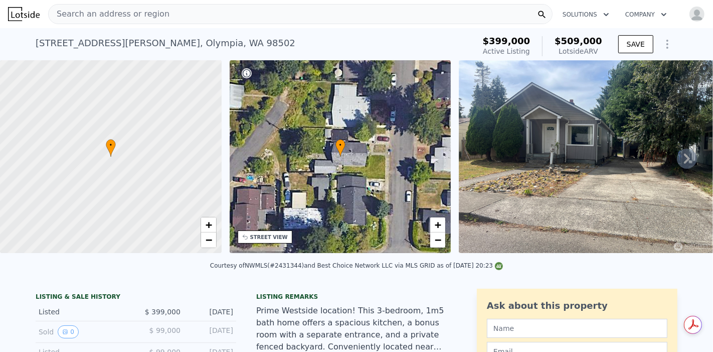
click at [278, 238] on div "STREET VIEW" at bounding box center [269, 237] width 38 height 8
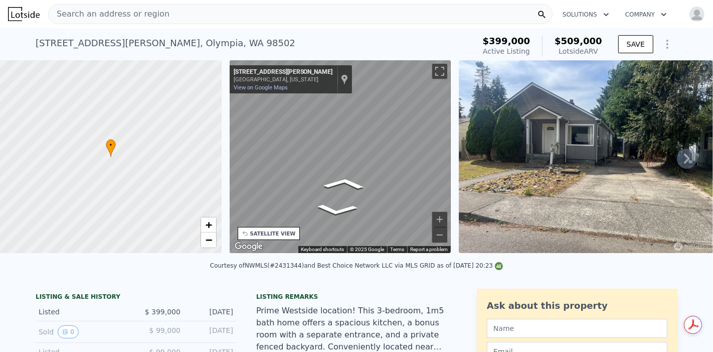
click at [216, 144] on div "• + − • + − STREET VIEW ← Move left → Move right ↑ Move up ↓ Move down + Zoom i…" at bounding box center [356, 158] width 713 height 196
click at [219, 137] on div "• + − • + − STREET VIEW ← Move left → Move right ↑ Move up ↓ Move down + Zoom i…" at bounding box center [356, 158] width 713 height 196
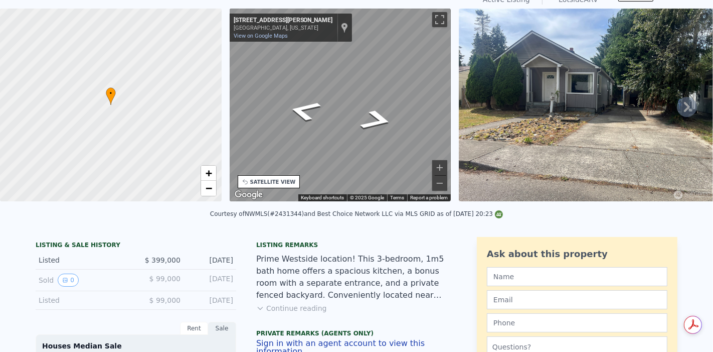
scroll to position [4, 0]
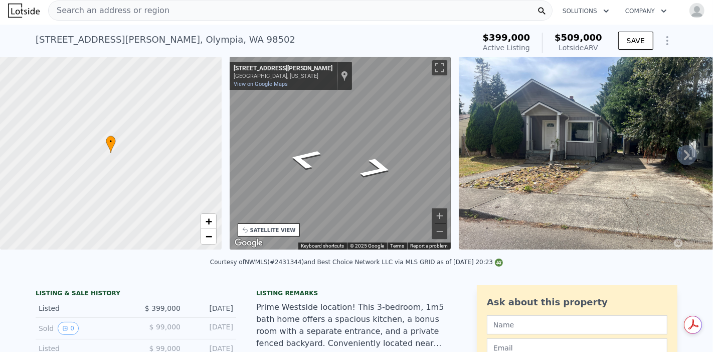
click at [677, 158] on icon at bounding box center [687, 155] width 20 height 20
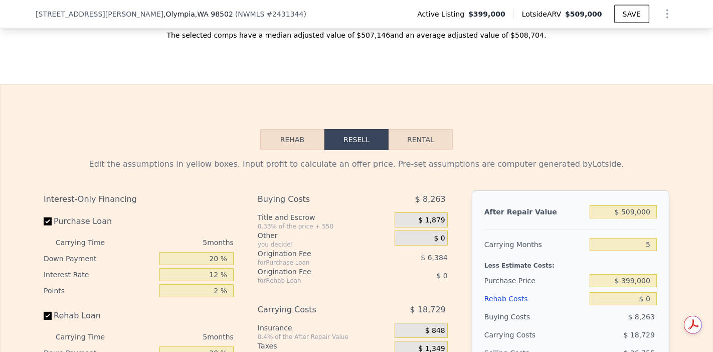
scroll to position [1393, 0]
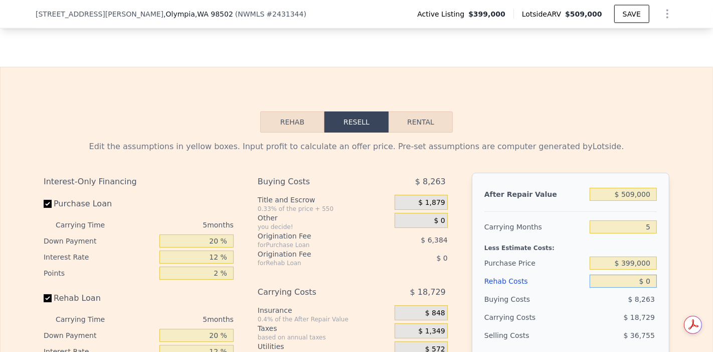
click at [645, 287] on input "$ 0" at bounding box center [623, 280] width 67 height 13
type input "$ 1"
type input "$ 46,252"
type input "$ 10"
type input "$ 46,243"
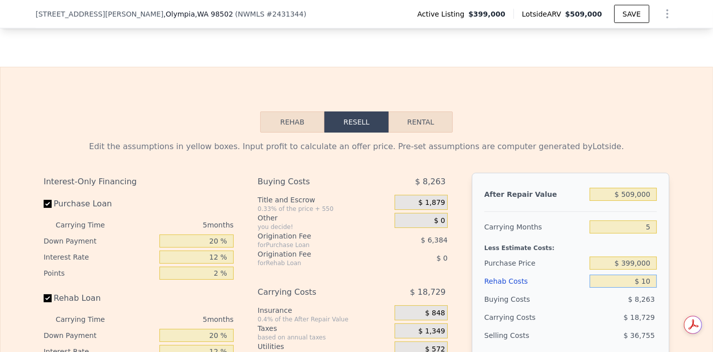
type input "$ 105"
type input "$ 46,141"
type input "$ 1,050"
type input "$ 45,146"
type input "$ 10,500"
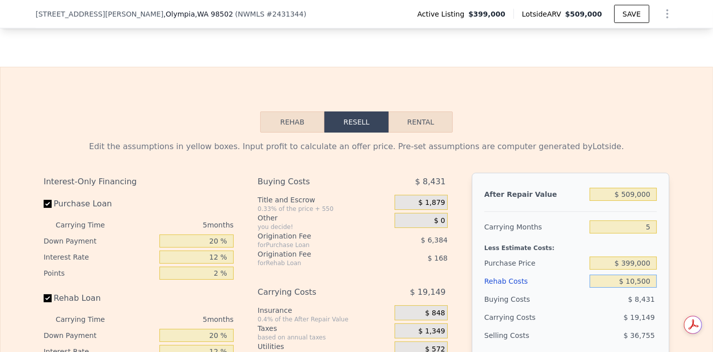
type input "$ 35,165"
type input "$ 105,000"
type input "-$ 64,627"
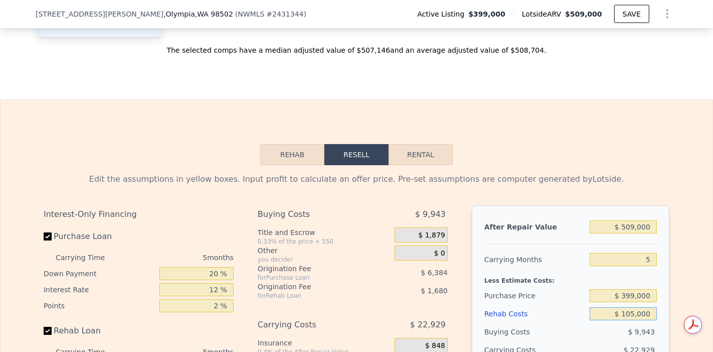
scroll to position [1337, 0]
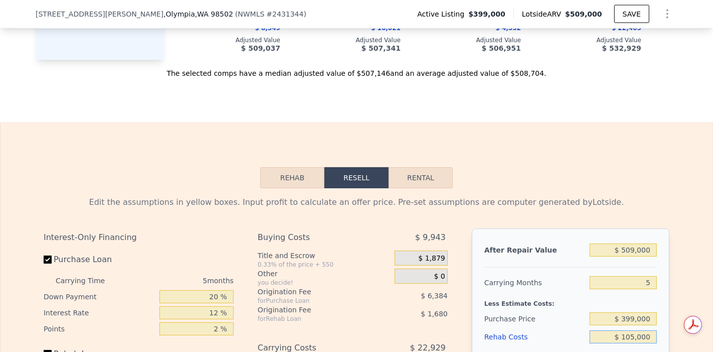
type input "$ 105,000"
click at [643, 289] on input "5" at bounding box center [623, 282] width 67 height 13
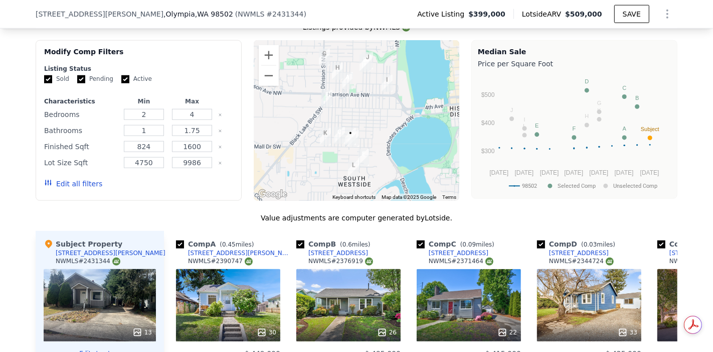
scroll to position [835, 0]
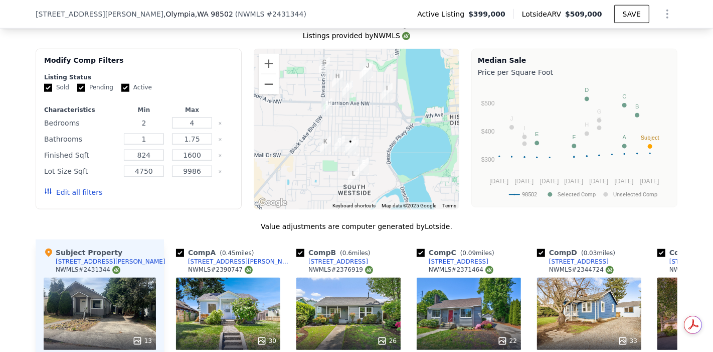
click at [147, 128] on input "2" at bounding box center [144, 122] width 40 height 11
type input "3"
click at [203, 128] on input "4" at bounding box center [192, 122] width 40 height 11
type input "3"
click at [112, 206] on div "Edit all filters Update Search" at bounding box center [138, 192] width 189 height 28
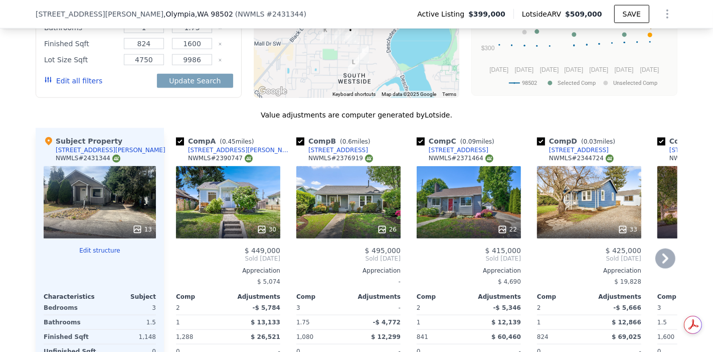
scroll to position [891, 0]
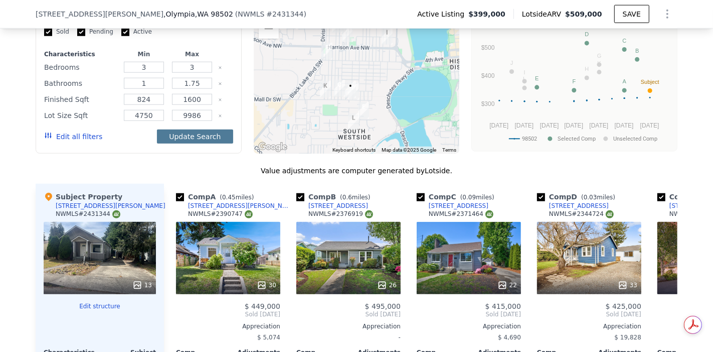
click at [213, 136] on button "Update Search" at bounding box center [195, 136] width 76 height 14
checkbox input "false"
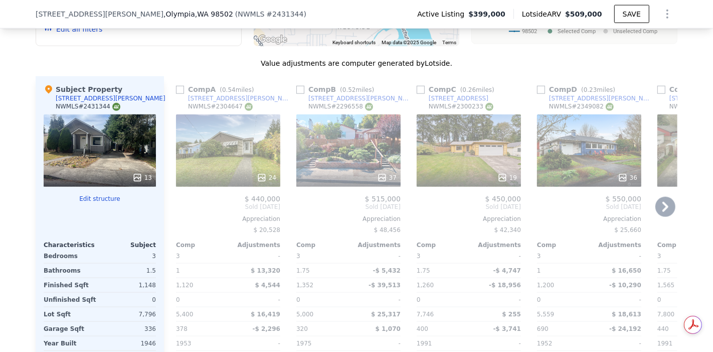
scroll to position [1003, 0]
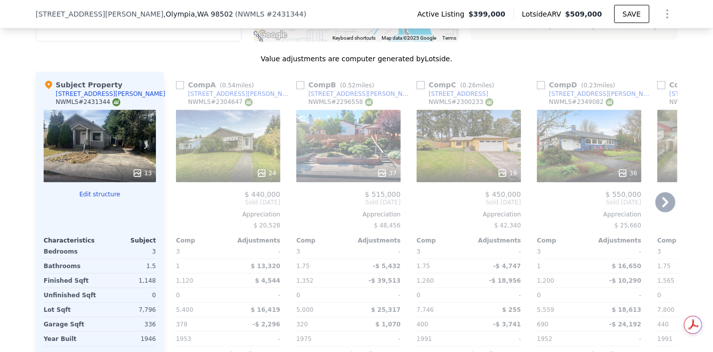
click at [260, 149] on div "24" at bounding box center [228, 146] width 104 height 72
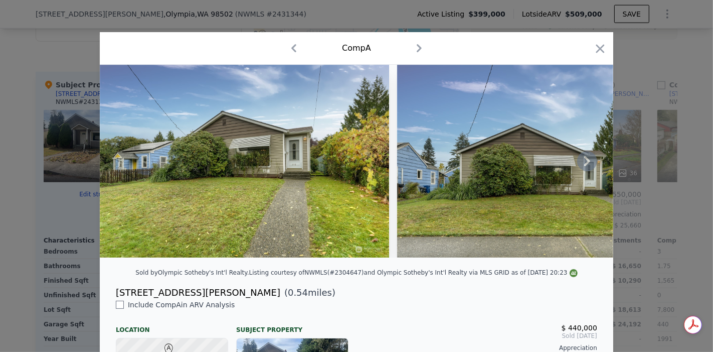
click at [585, 164] on icon at bounding box center [587, 161] width 6 height 10
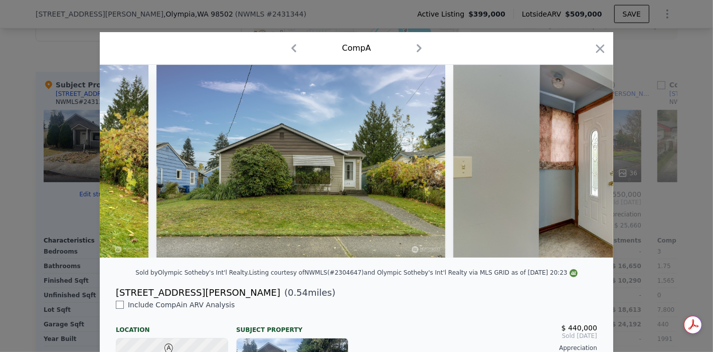
click at [585, 164] on img at bounding box center [597, 161] width 289 height 193
click at [587, 164] on icon at bounding box center [587, 161] width 20 height 20
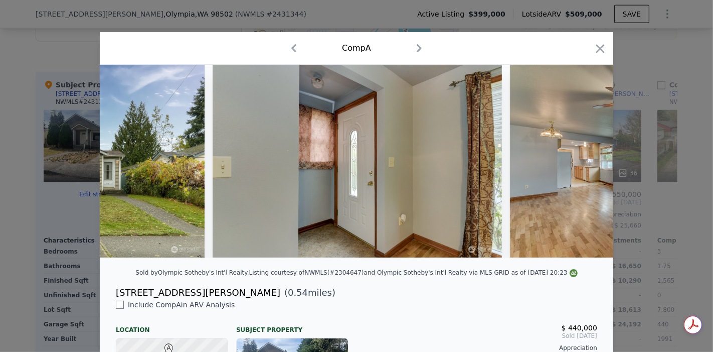
click at [587, 164] on img at bounding box center [654, 161] width 289 height 193
click at [586, 164] on icon at bounding box center [587, 161] width 20 height 20
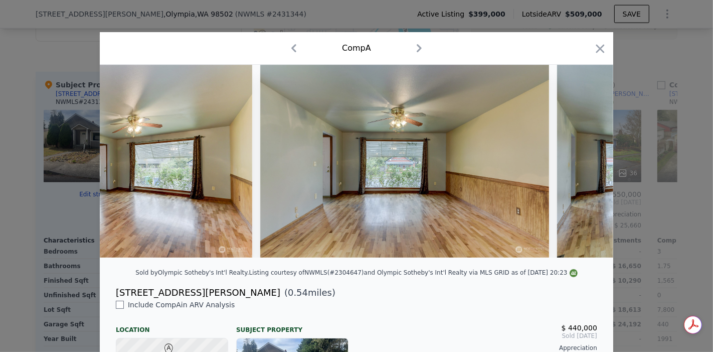
scroll to position [0, 1697]
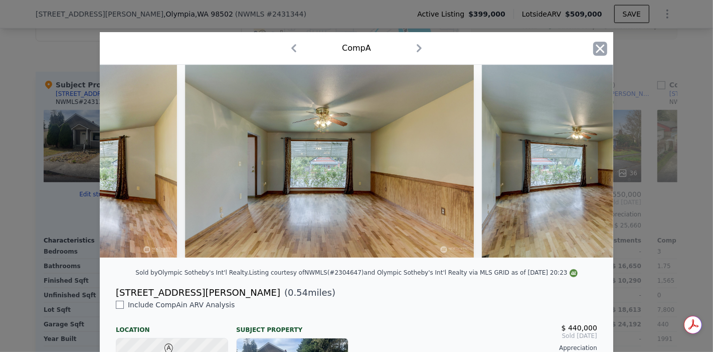
click at [599, 52] on icon "button" at bounding box center [600, 48] width 9 height 9
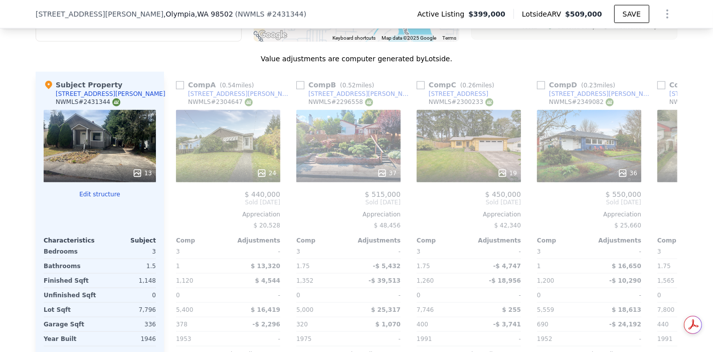
scroll to position [1059, 0]
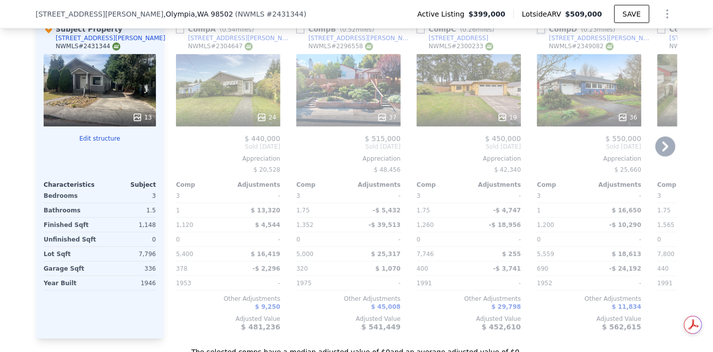
click at [537, 34] on input "checkbox" at bounding box center [541, 30] width 8 height 8
checkbox input "true"
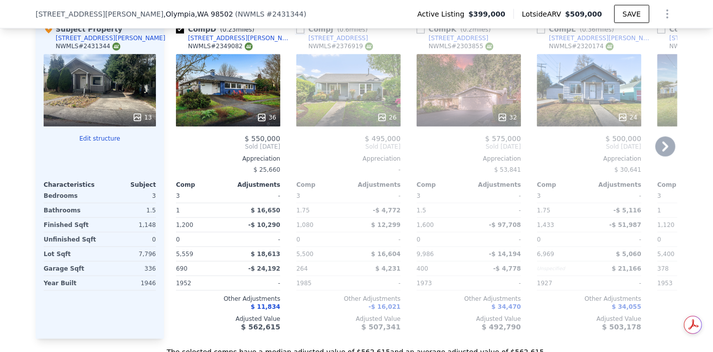
click at [297, 34] on input "checkbox" at bounding box center [300, 30] width 8 height 8
checkbox input "true"
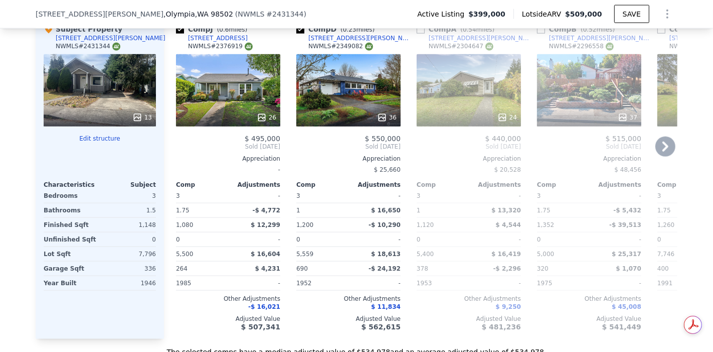
click at [661, 156] on icon at bounding box center [665, 146] width 20 height 20
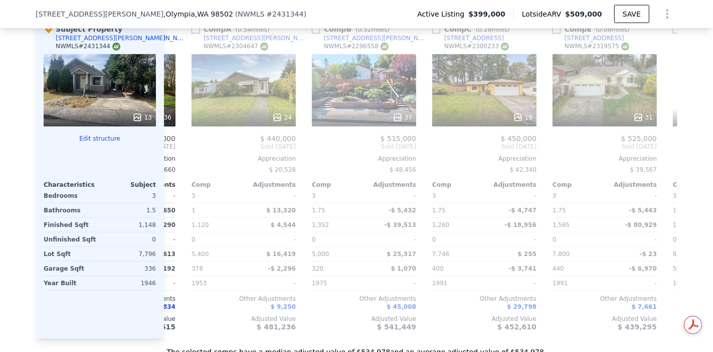
scroll to position [0, 241]
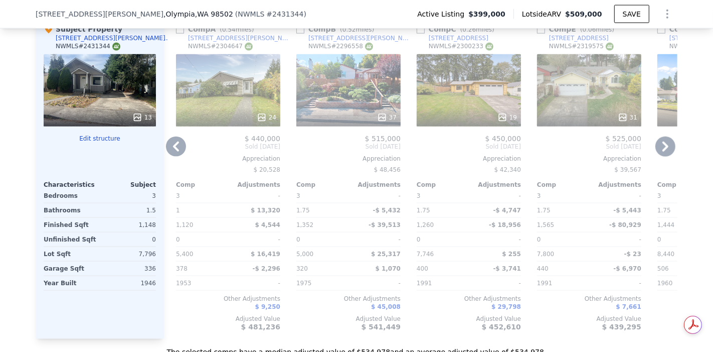
click at [375, 98] on div "37" at bounding box center [348, 90] width 104 height 72
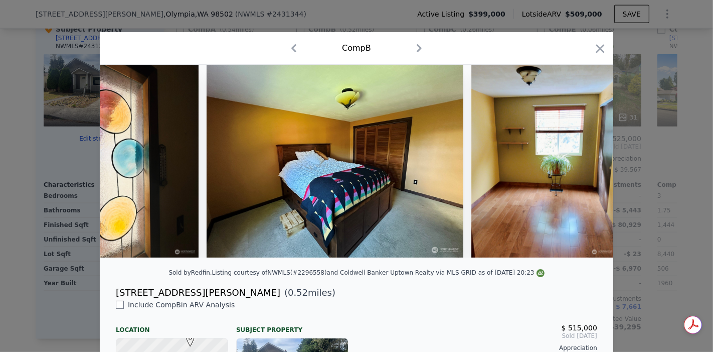
scroll to position [0, 3643]
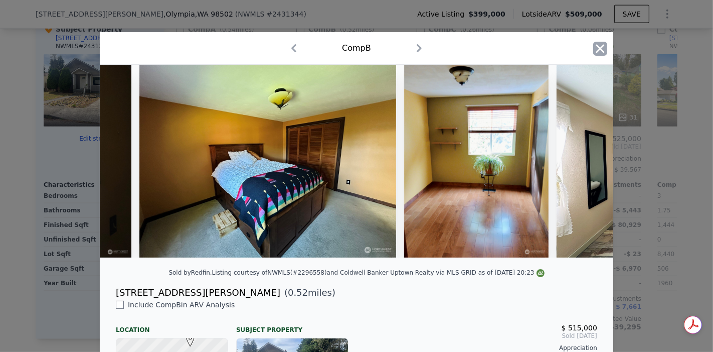
click at [598, 45] on icon "button" at bounding box center [600, 48] width 9 height 9
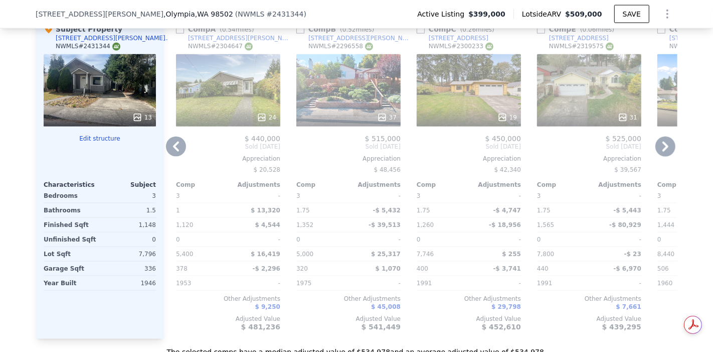
click at [659, 151] on icon at bounding box center [665, 146] width 20 height 20
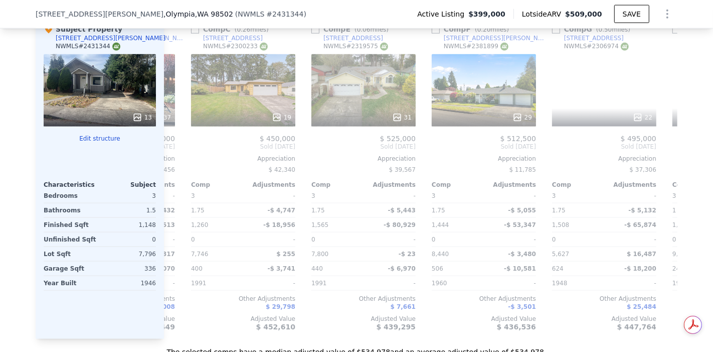
scroll to position [0, 481]
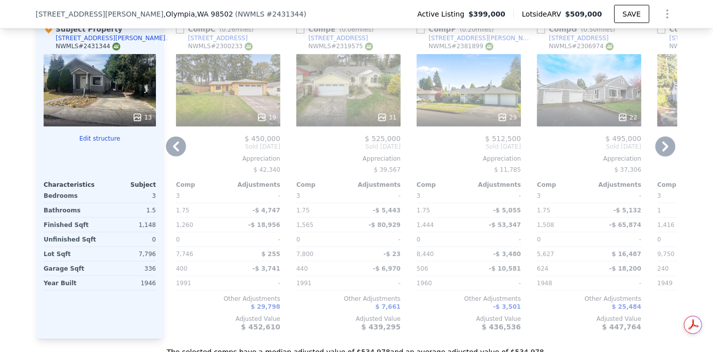
click at [659, 151] on icon at bounding box center [665, 146] width 20 height 20
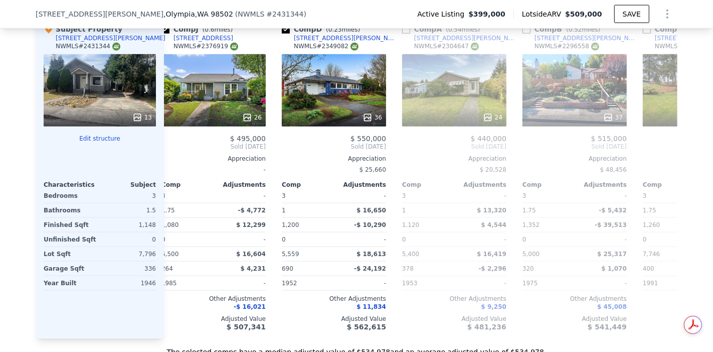
scroll to position [0, 0]
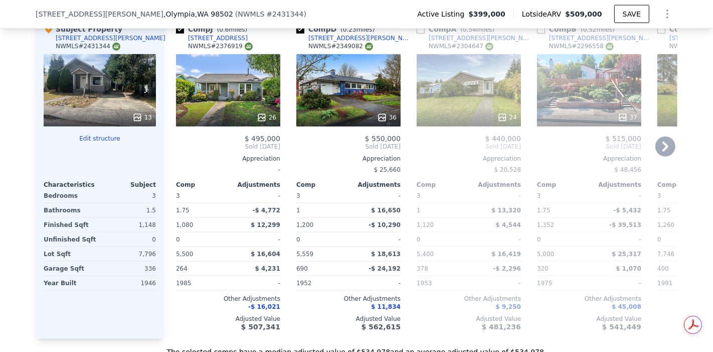
click at [360, 91] on div "36" at bounding box center [348, 90] width 104 height 72
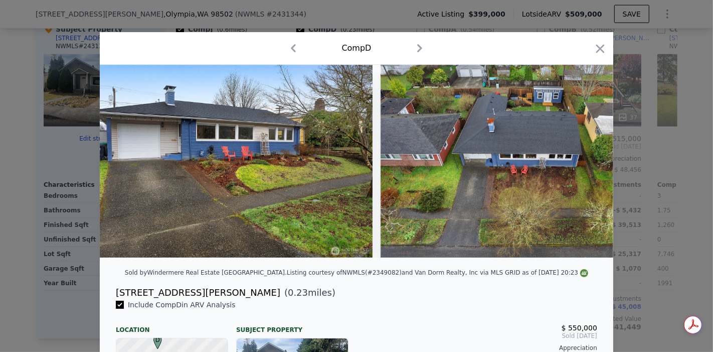
scroll to position [0, 10169]
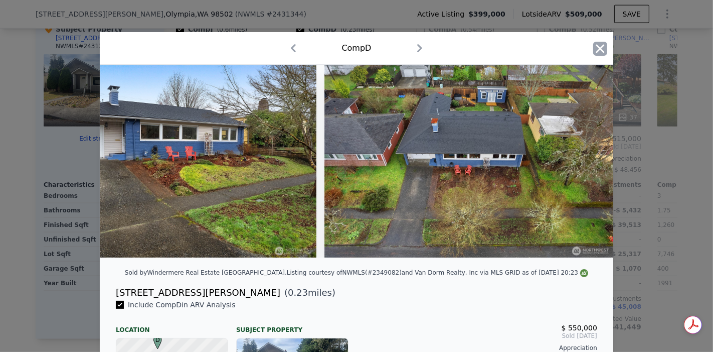
click at [596, 54] on icon "button" at bounding box center [600, 49] width 14 height 14
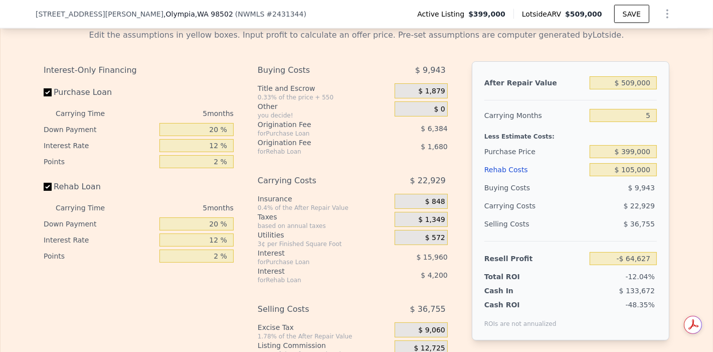
scroll to position [1504, 0]
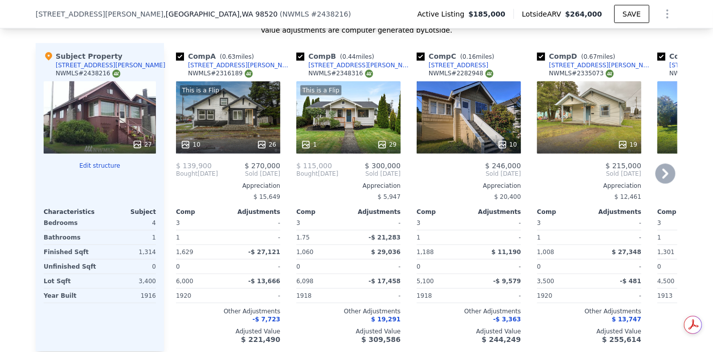
scroll to position [1059, 0]
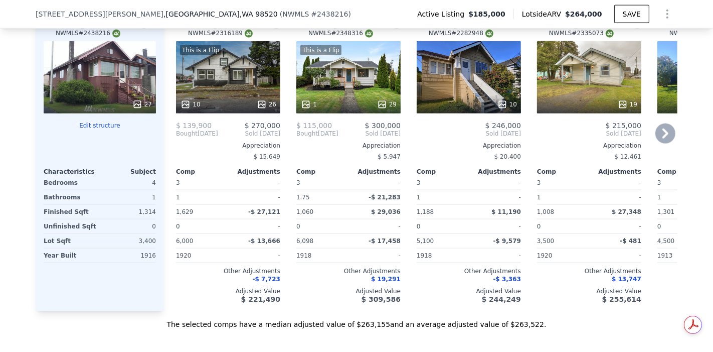
click at [338, 79] on div "This is a Flip 1 29" at bounding box center [348, 77] width 104 height 72
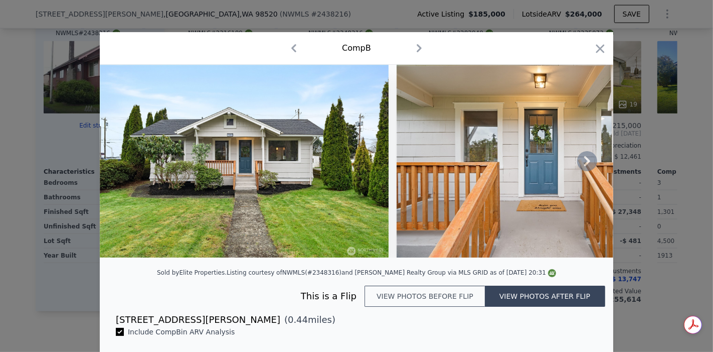
scroll to position [56, 0]
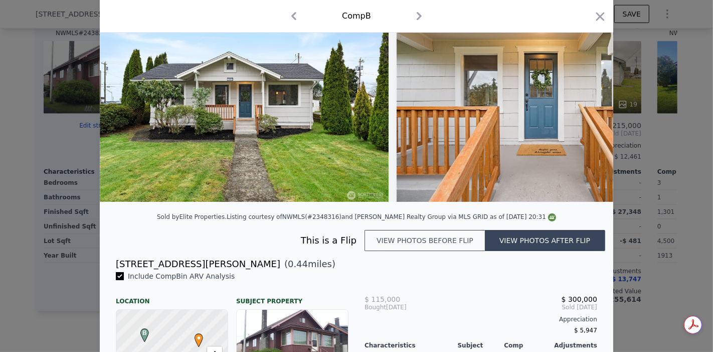
click at [435, 250] on button "View photos before flip" at bounding box center [425, 240] width 120 height 21
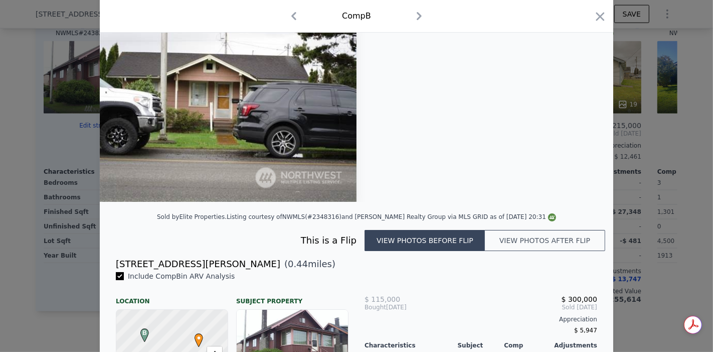
click at [511, 237] on button "View photos after flip" at bounding box center [545, 240] width 120 height 21
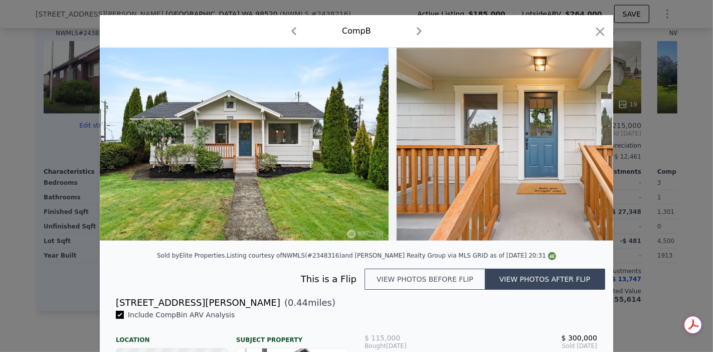
scroll to position [0, 0]
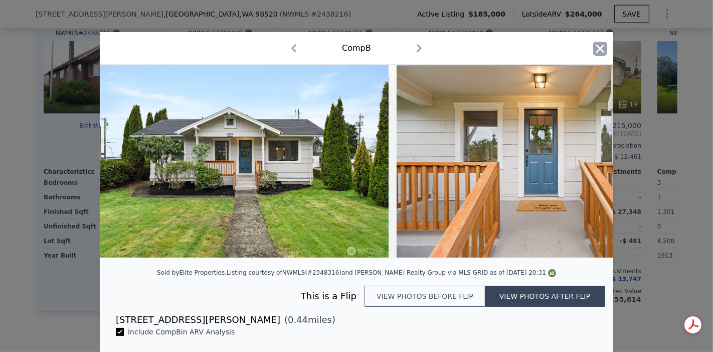
click at [597, 48] on icon "button" at bounding box center [600, 48] width 9 height 9
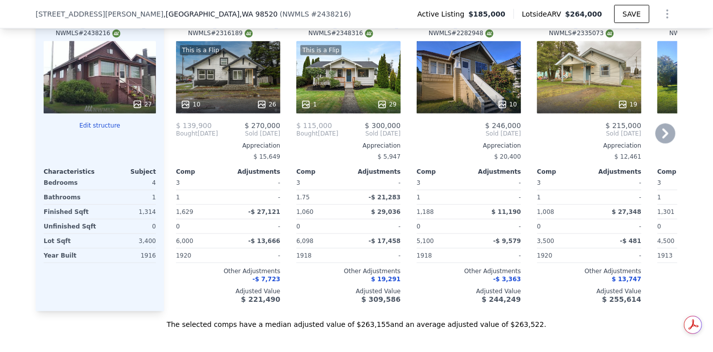
click at [333, 91] on div "This is a Flip 1 29" at bounding box center [348, 77] width 104 height 72
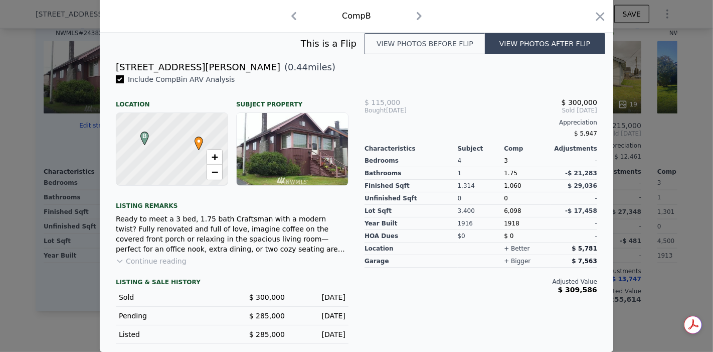
scroll to position [259, 0]
click at [599, 16] on icon "button" at bounding box center [600, 17] width 14 height 14
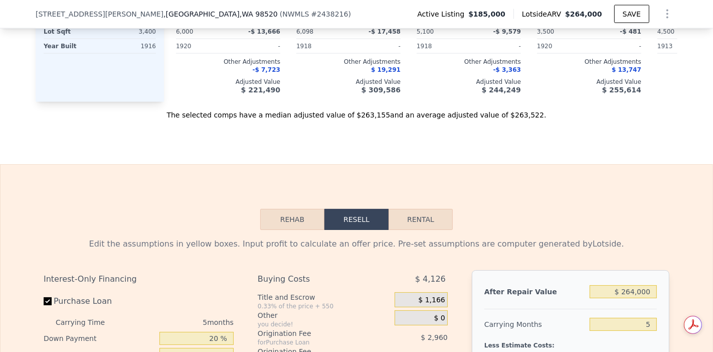
scroll to position [1448, 0]
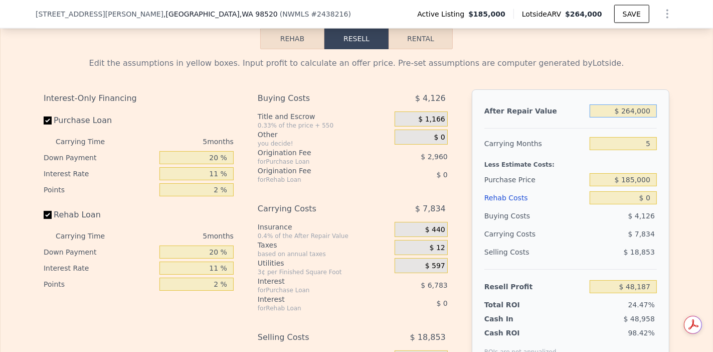
click at [632, 117] on input "$ 264,000" at bounding box center [623, 110] width 67 height 13
type input "$ 26,000"
type input "-$ 172,916"
type input "$ 2,000"
type input "-$ 195,212"
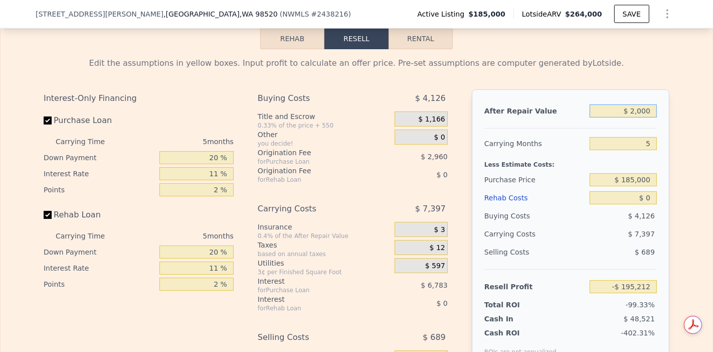
type input "$ 000"
type input "-$ 197,070"
type input "$ 3,000"
type input "-$ 194,283"
type input "$ 30,000"
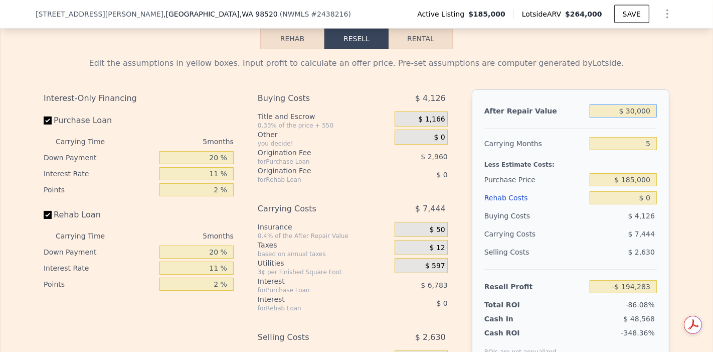
type input "-$ 169,200"
type input "$ 300,000"
type input "$ 81,631"
type input "$ 300,000"
click at [632, 185] on input "$ 185,000" at bounding box center [623, 179] width 67 height 13
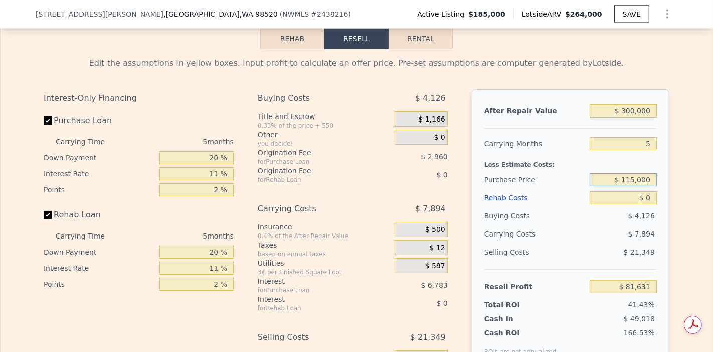
type input "$ 115,000"
click at [648, 202] on input "$ 0" at bounding box center [623, 197] width 67 height 13
type input "$ 155,554"
type input "$ 070"
type input "$ 155,478"
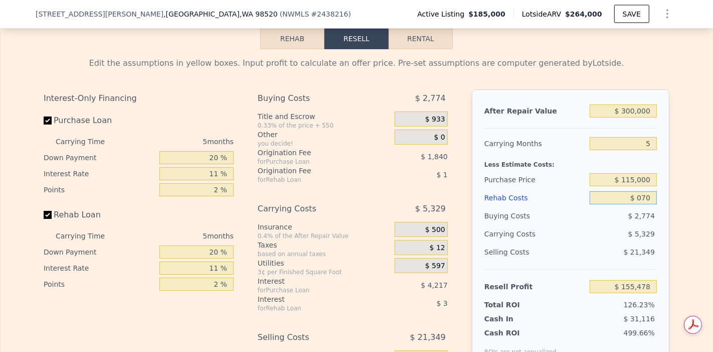
type input "$ 0700"
type input "$ 154,818"
type input "$ 07,000"
type input "$ 148,187"
type input "$ 070,000"
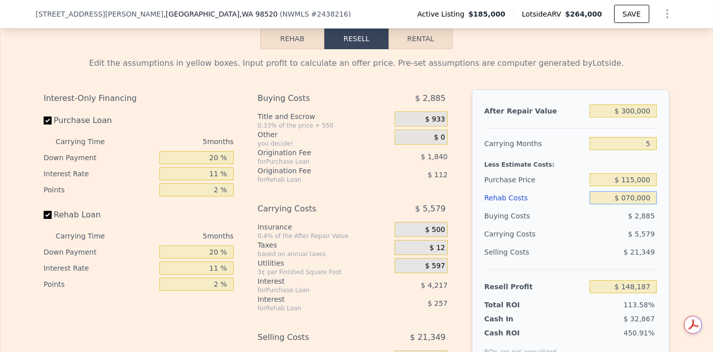
type input "$ 81,869"
click at [639, 184] on input "$ 115,000" at bounding box center [623, 179] width 67 height 13
click at [633, 204] on input "$ 70,000" at bounding box center [623, 197] width 67 height 13
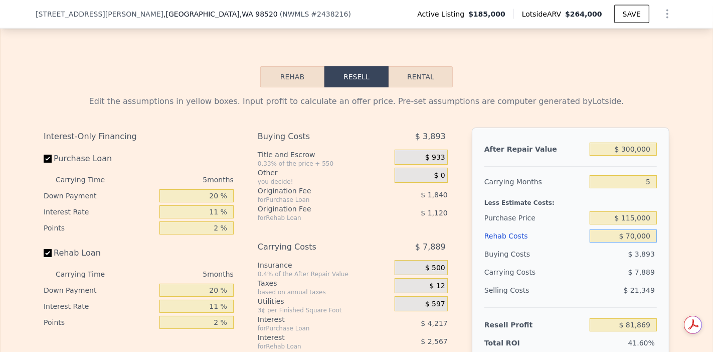
scroll to position [1504, 0]
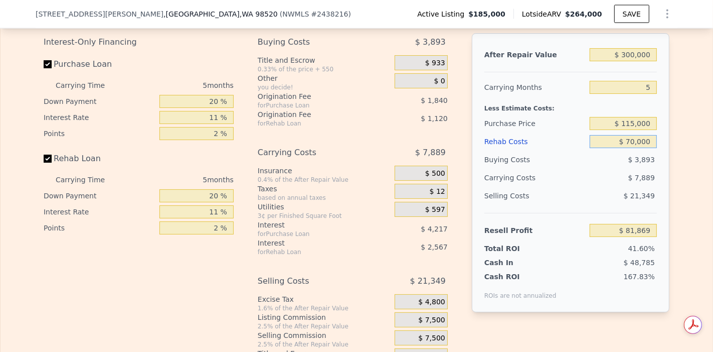
type input "$ 7,000"
type input "$ 148,187"
type input "$ 000"
type input "$ 155,554"
type input "$ 9,000"
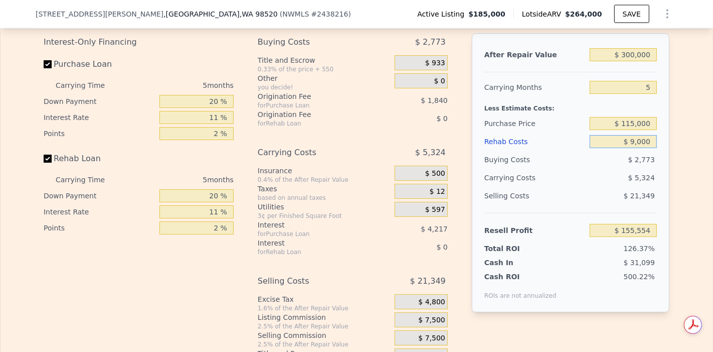
type input "$ 146,080"
type input "$ 90,000"
type input "$ 60,814"
type input "$ 90,000"
click at [634, 177] on div "$ 8,624" at bounding box center [604, 177] width 106 height 18
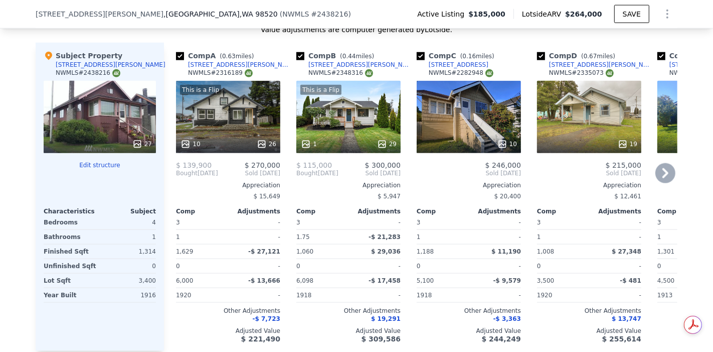
scroll to position [1003, 0]
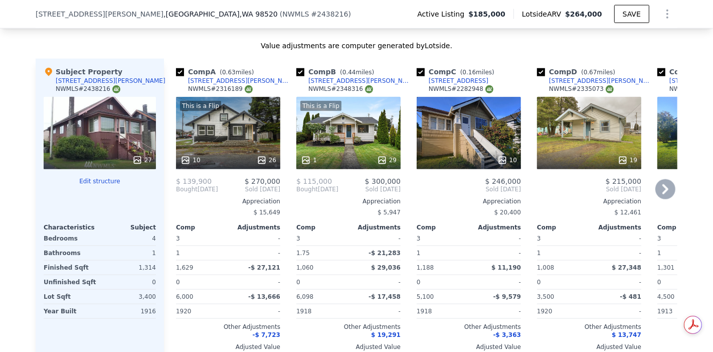
click at [345, 89] on div "NWMLS # 2348316" at bounding box center [340, 89] width 65 height 9
copy div "2348316"
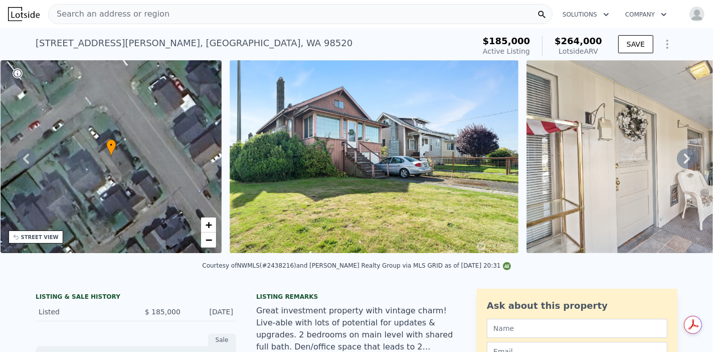
scroll to position [0, 0]
click at [121, 47] on div "701 Simpson Ave , Aberdeen , WA 98520" at bounding box center [194, 43] width 317 height 14
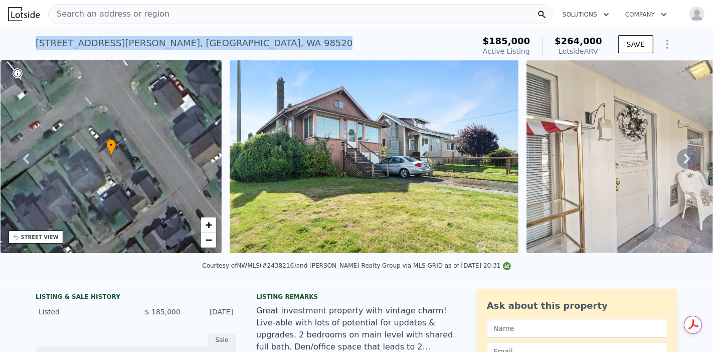
click at [120, 47] on div "701 Simpson Ave , Aberdeen , WA 98520" at bounding box center [194, 43] width 317 height 14
copy div "701 Simpson Ave , Aberdeen , WA 98520 Active at $185k (~ARV $264k )"
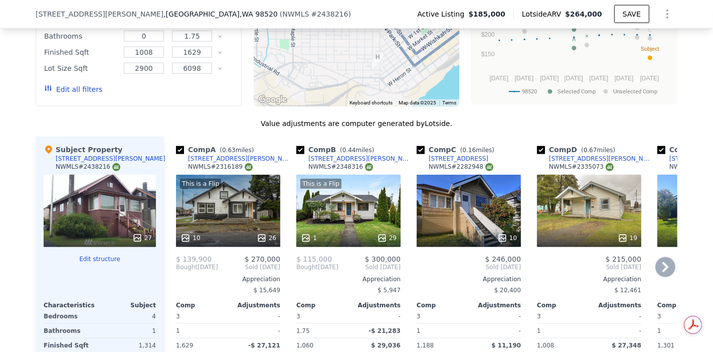
scroll to position [943, 0]
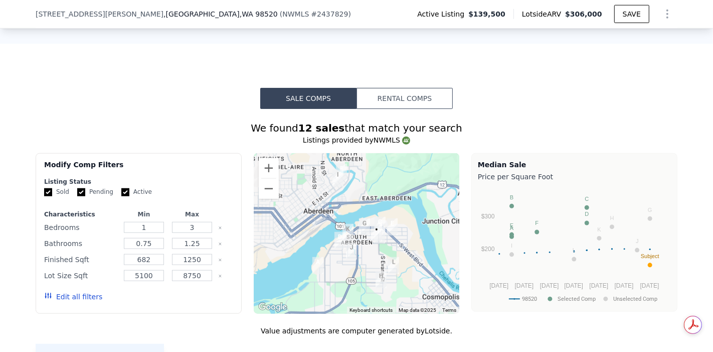
scroll to position [943, 0]
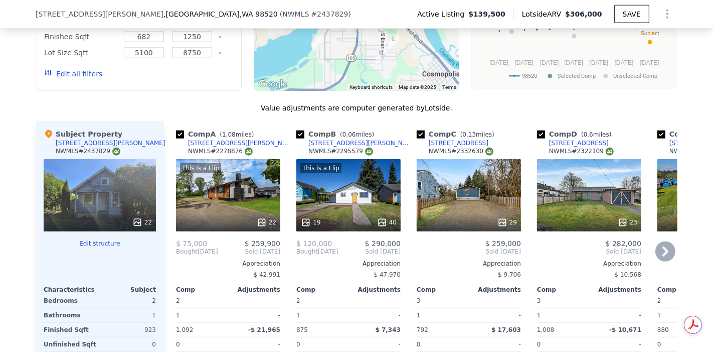
click at [249, 184] on div "This is a Flip 22" at bounding box center [228, 195] width 104 height 72
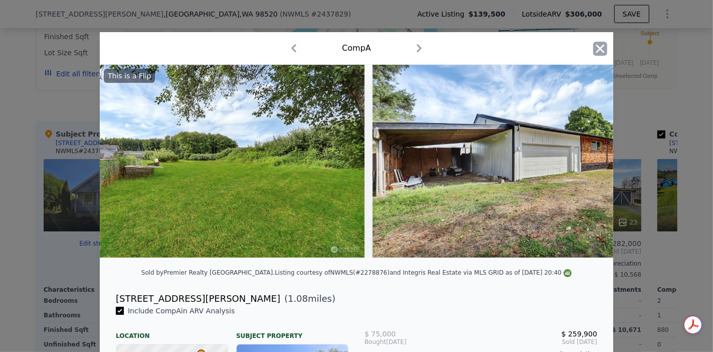
click at [600, 47] on icon "button" at bounding box center [600, 49] width 14 height 14
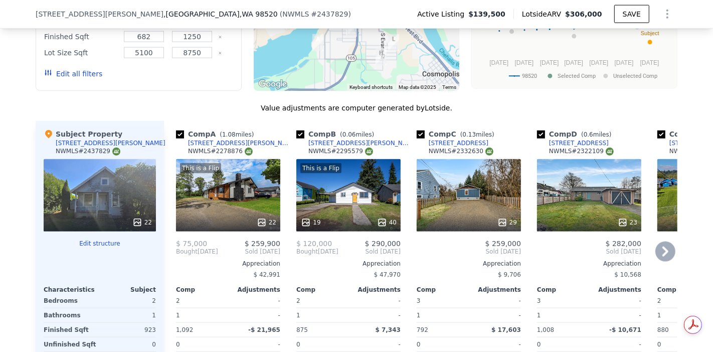
click at [229, 217] on div "22" at bounding box center [229, 222] width 96 height 10
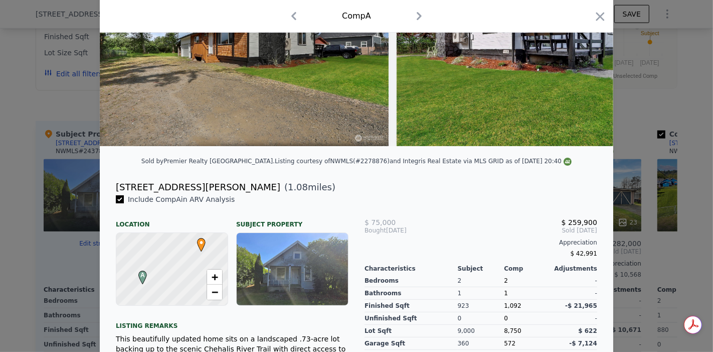
click at [155, 198] on div "This is a Flip Sold by Premier Realty Grays Harbor . Listing courtesy of NWMLS …" at bounding box center [356, 220] width 513 height 534
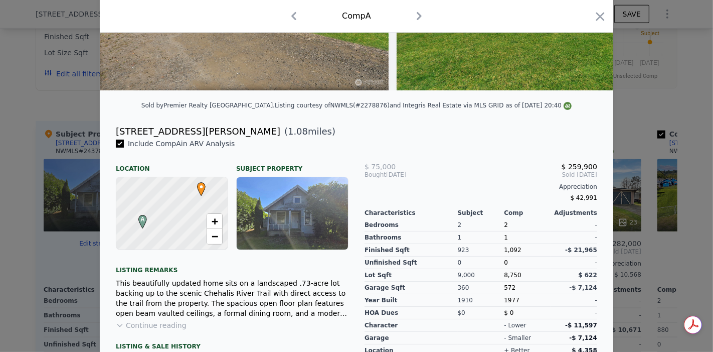
click at [155, 198] on div at bounding box center [172, 213] width 134 height 87
click at [141, 138] on div "1005 Calhoun Rd" at bounding box center [198, 131] width 164 height 14
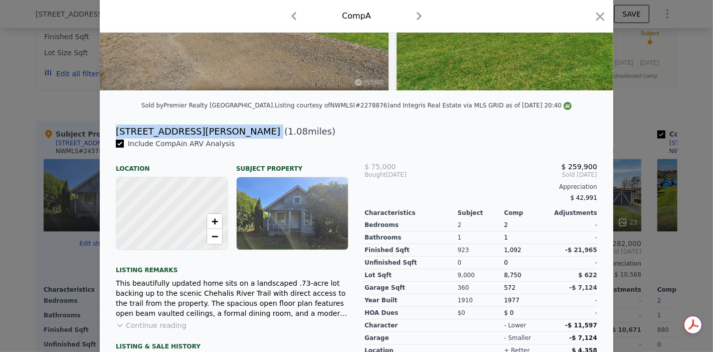
click at [141, 138] on div "1005 Calhoun Rd" at bounding box center [198, 131] width 164 height 14
copy div "1005 Calhoun Rd"
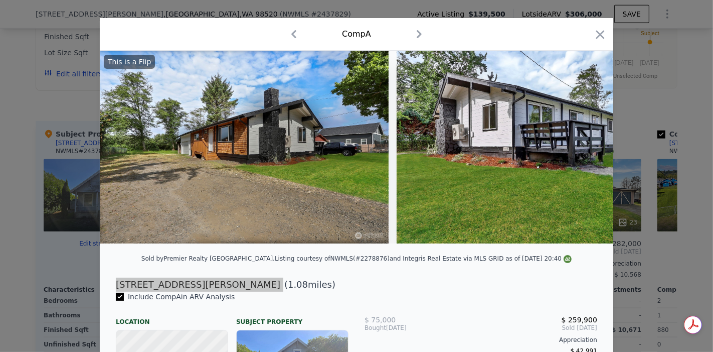
scroll to position [0, 0]
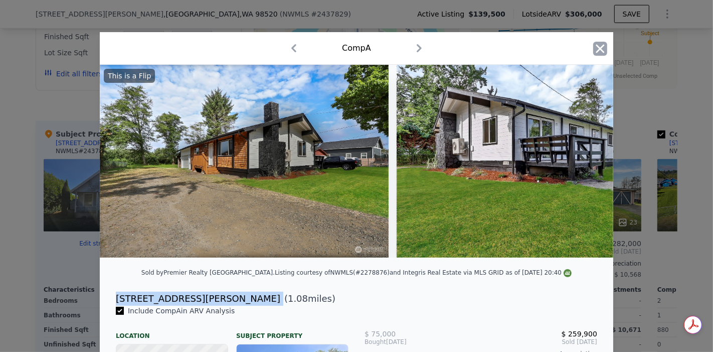
click at [599, 46] on icon "button" at bounding box center [600, 48] width 9 height 9
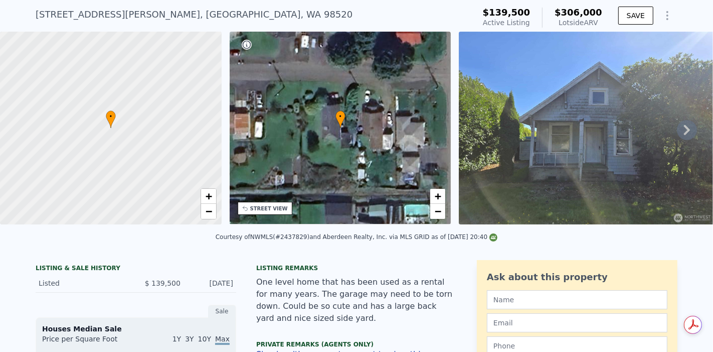
scroll to position [4, 0]
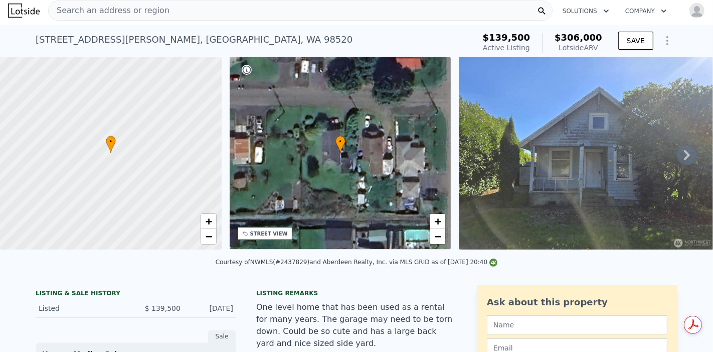
click at [684, 160] on icon at bounding box center [687, 155] width 6 height 10
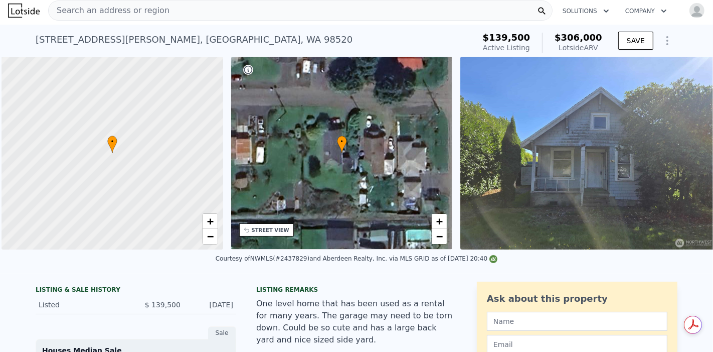
scroll to position [0, 4]
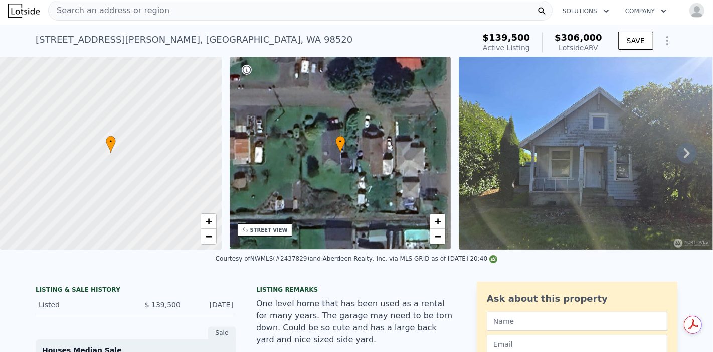
click at [300, 170] on div "• + −" at bounding box center [341, 153] width 222 height 193
click at [264, 228] on div "STREET VIEW" at bounding box center [269, 230] width 38 height 8
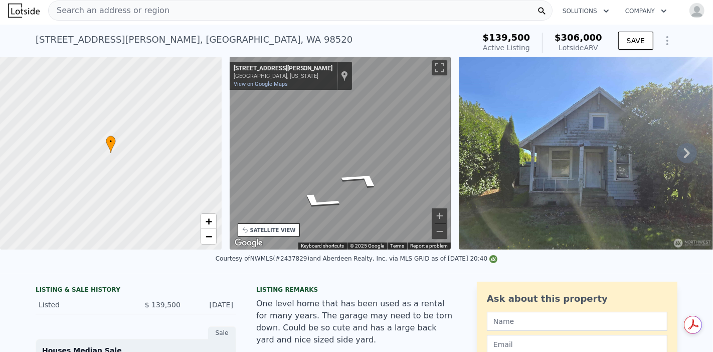
click at [193, 132] on div "• + − • + − STREET VIEW ← Move left → Move right ↑ Move up ↓ Move down + Zoom i…" at bounding box center [356, 153] width 713 height 193
click at [154, 114] on div "• + − • + − STREET VIEW ← Move left → Move right ↑ Move up ↓ Move down + Zoom i…" at bounding box center [356, 153] width 713 height 193
click at [160, 115] on div "• + − • + − STREET VIEW ← Move left → Move right ↑ Move up ↓ Move down + Zoom i…" at bounding box center [356, 153] width 713 height 193
click at [185, 124] on div "• + − • + − STREET VIEW ← Move left → Move right ↑ Move up ↓ Move down + Zoom i…" at bounding box center [356, 153] width 713 height 193
click at [187, 129] on div "• + − • + − STREET VIEW ← Move left → Move right ↑ Move up ↓ Move down + Zoom i…" at bounding box center [356, 153] width 713 height 193
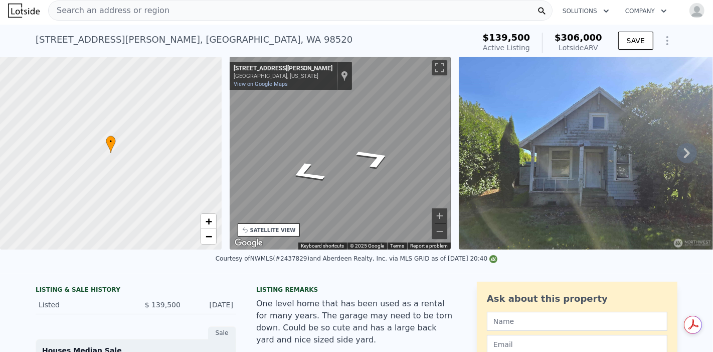
click at [162, 138] on div "• + − • + − STREET VIEW ← Move left → Move right ↑ Move up ↓ Move down + Zoom i…" at bounding box center [356, 153] width 713 height 193
click at [229, 43] on div "311 W Marion St , Aberdeen , WA 98520 Active at $139,500 (~ARV $306k )" at bounding box center [253, 43] width 435 height 28
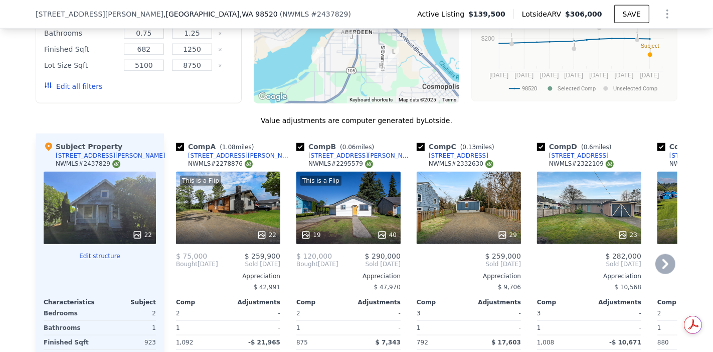
scroll to position [947, 0]
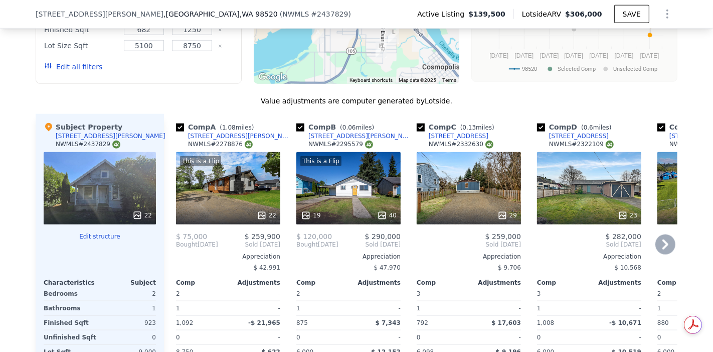
click at [350, 186] on div "This is a Flip 19 40" at bounding box center [348, 188] width 104 height 72
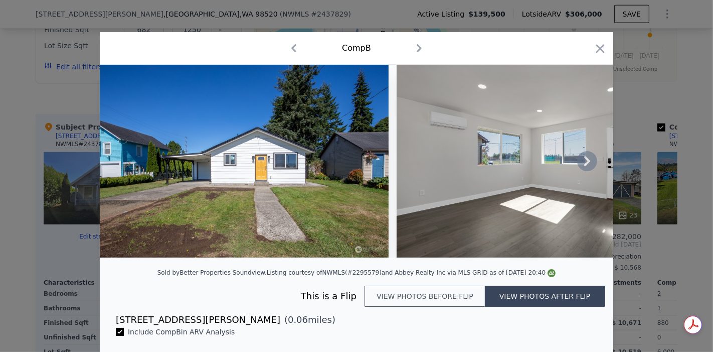
click at [580, 164] on icon at bounding box center [587, 161] width 20 height 20
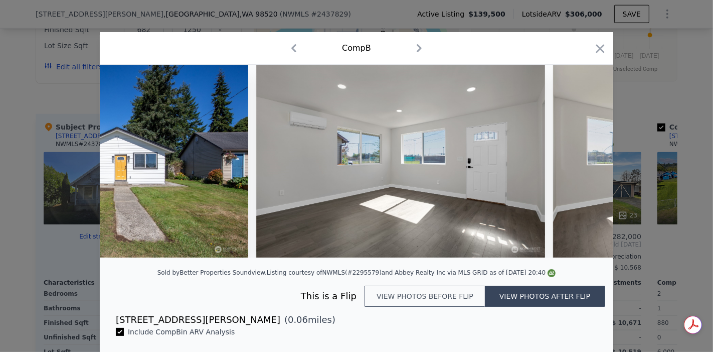
click at [580, 164] on div at bounding box center [356, 161] width 513 height 193
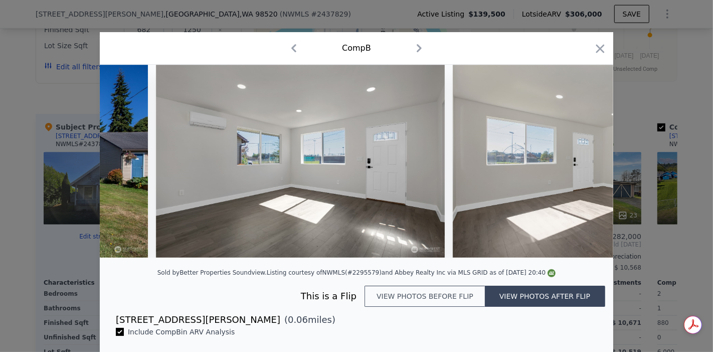
click at [580, 164] on div at bounding box center [356, 161] width 513 height 193
click at [580, 164] on icon at bounding box center [587, 161] width 20 height 20
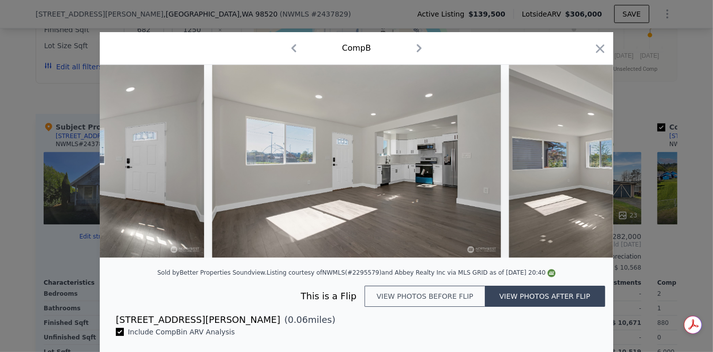
click at [580, 164] on img at bounding box center [653, 161] width 289 height 193
click at [580, 164] on icon at bounding box center [587, 161] width 20 height 20
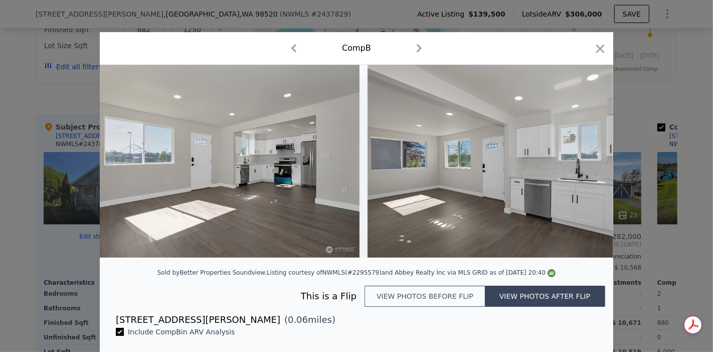
scroll to position [0, 722]
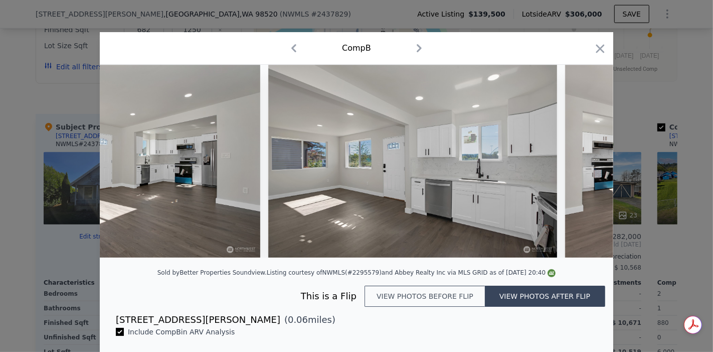
click at [580, 164] on div at bounding box center [356, 161] width 513 height 193
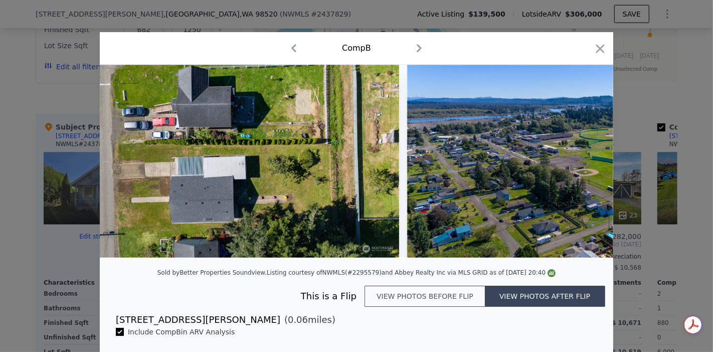
scroll to position [0, 7893]
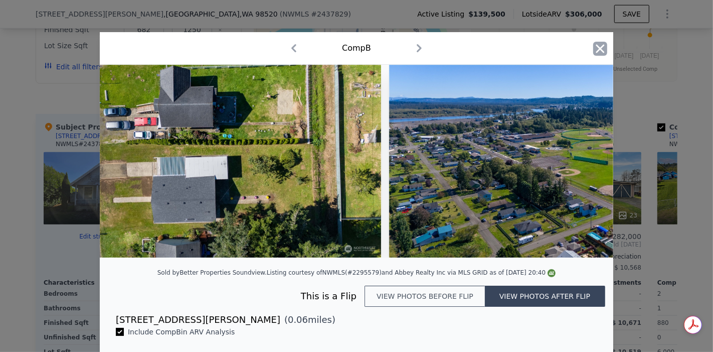
click at [597, 49] on icon "button" at bounding box center [600, 48] width 9 height 9
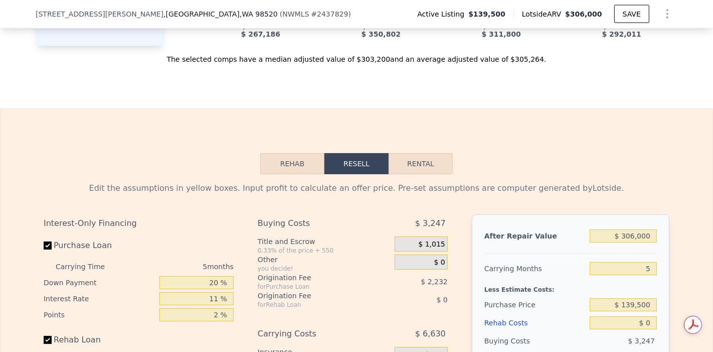
scroll to position [1448, 0]
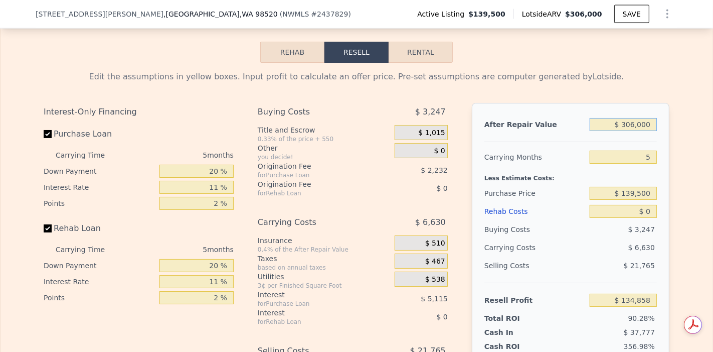
click at [633, 118] on input "$ 306,000" at bounding box center [623, 124] width 67 height 13
type input "$ 3,000"
type input "-$ 146,630"
type input "$ 32,000"
type input "-$ 119,689"
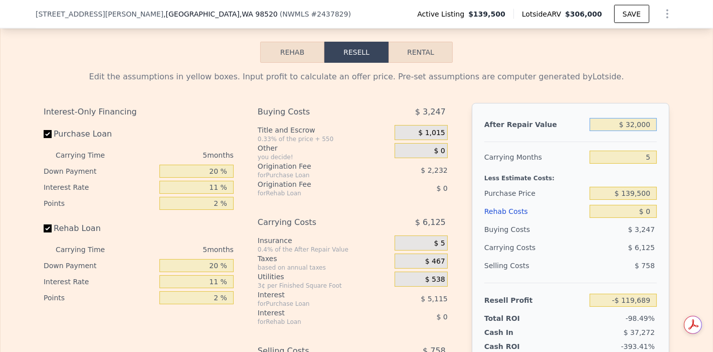
type input "$ 328,000"
type input "$ 155,296"
type input "$ 3,285,000"
type input "$ 2,902,359"
type input "$ 328,000"
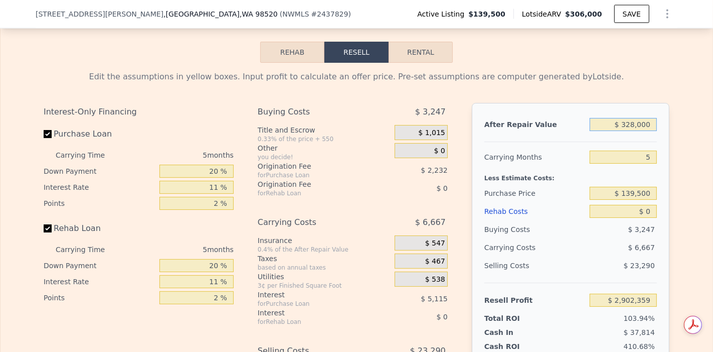
type input "$ 155,296"
type input "$ 3,000"
type input "-$ 146,630"
type input "$ 000"
type input "-$ 149,417"
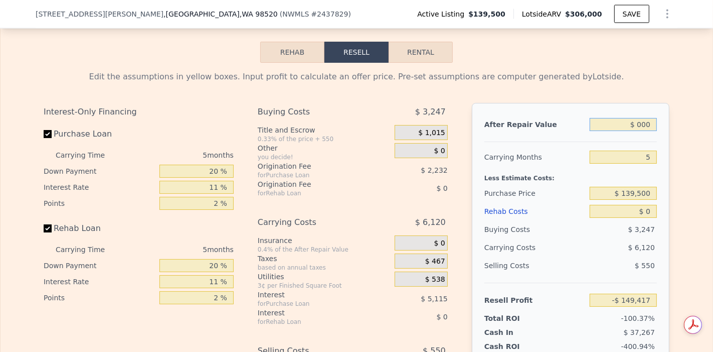
type input "$ 2,000"
type input "-$ 147,559"
type input "$ 27,000"
type input "-$ 124,334"
type input "$ 275,000"
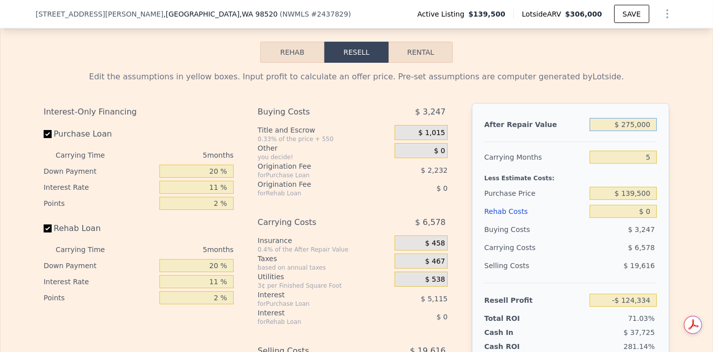
type input "$ 106,059"
type input "$ 275,000"
click at [633, 187] on input "$ 139,500" at bounding box center [623, 193] width 67 height 13
click at [646, 205] on input "$ 0" at bounding box center [623, 211] width 67 height 13
type input "$ 08"
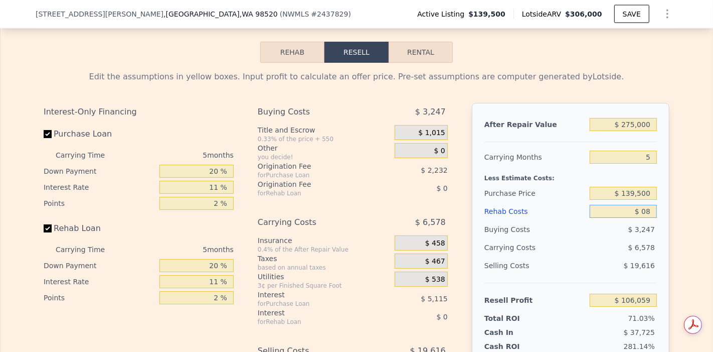
type input "$ 106,051"
type input "$ 085"
type input "$ 105,968"
type input "$ 0850"
type input "$ 105,165"
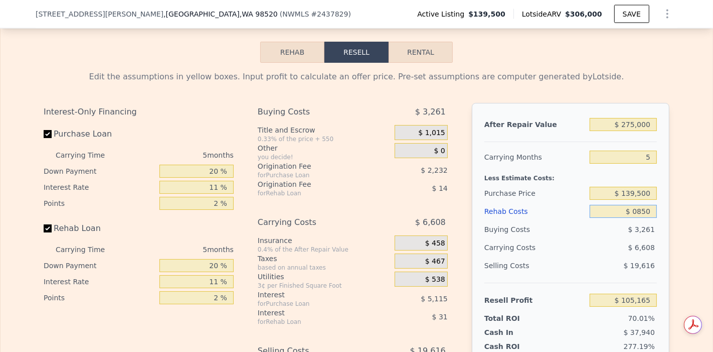
type input "$ 08,500"
type input "$ 97,113"
type input "$ 085,000"
type input "$ 16,584"
type input "$ 85,000"
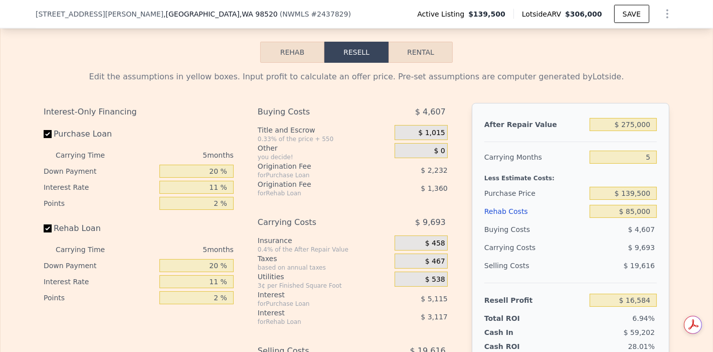
click at [631, 243] on span "$ 9,693" at bounding box center [641, 247] width 27 height 8
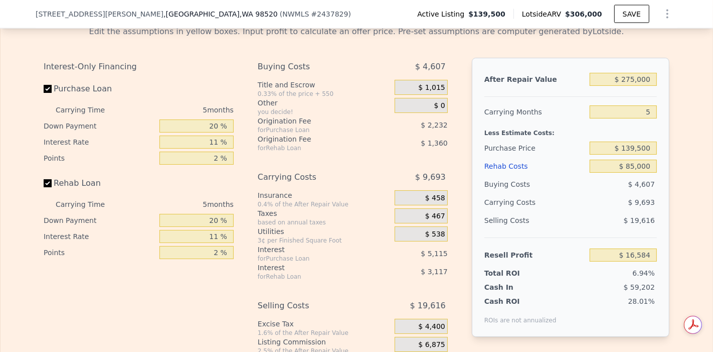
scroll to position [1504, 0]
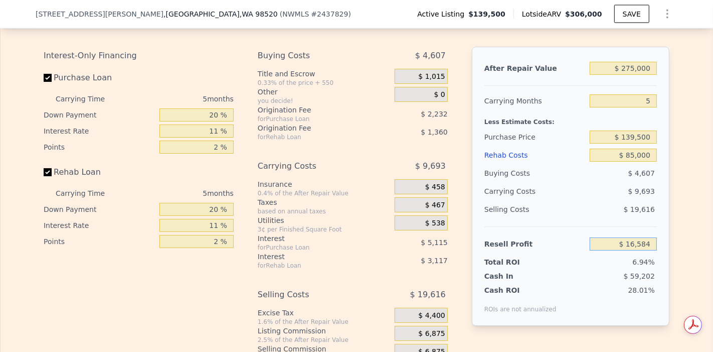
click at [639, 237] on input "$ 16,584" at bounding box center [623, 243] width 67 height 13
type input "$ 30,000"
click at [623, 257] on div "6.94%" at bounding box center [604, 262] width 106 height 10
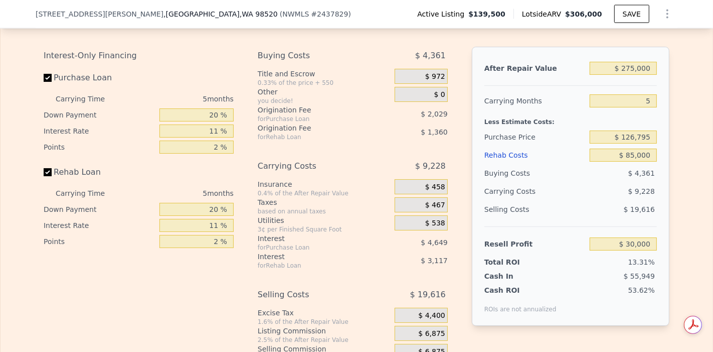
type input "$ 126,795"
click at [650, 94] on input "5" at bounding box center [623, 100] width 67 height 13
type input "4"
type input "$ 31,844"
type input "4"
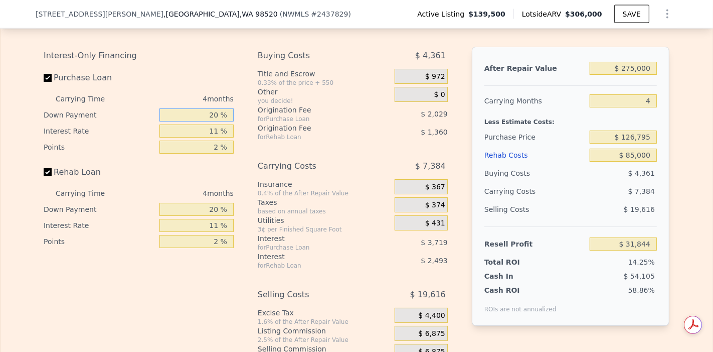
click at [214, 108] on input "20 %" at bounding box center [196, 114] width 74 height 13
type input "2 %"
type input "$ 30,552"
type input "10 %"
type input "$ 31,127"
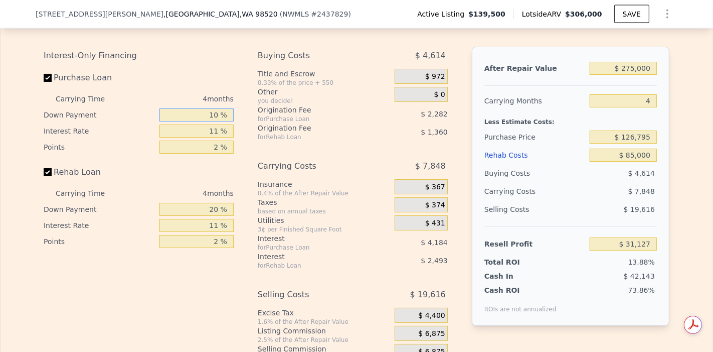
type input "10 %"
click at [218, 124] on input "11 %" at bounding box center [196, 130] width 74 height 13
type input "1 %"
type input "$ 34,931"
type input "10 %"
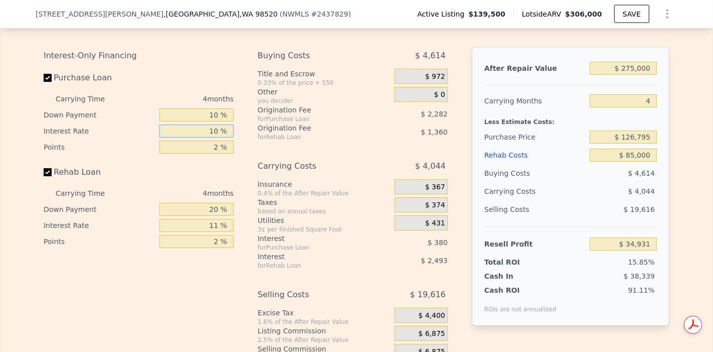
type input "$ 31,507"
type input "10.5 %"
type input "$ 31,315"
type input "10.5 %"
click at [217, 141] on input "2 %" at bounding box center [196, 146] width 74 height 13
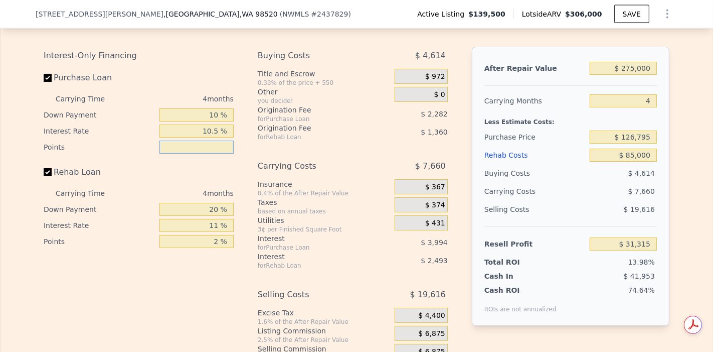
type input "1 %"
type input "$ 32,456"
type input "1.5 %"
type input "$ 31,885"
type input "1.5 %"
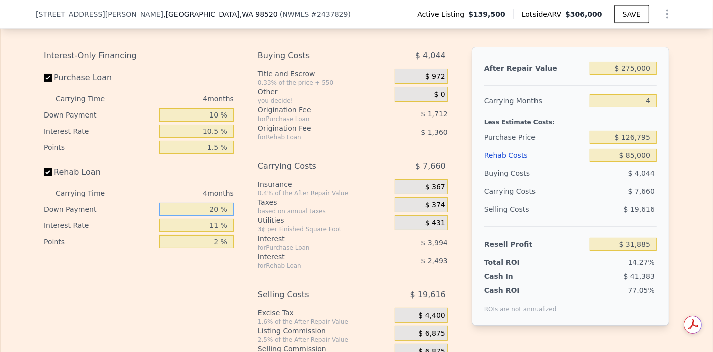
click at [215, 203] on input "20 %" at bounding box center [196, 209] width 74 height 13
type input "2 %"
type input "$ 31,015"
type input "1 %"
type input "$ 30,970"
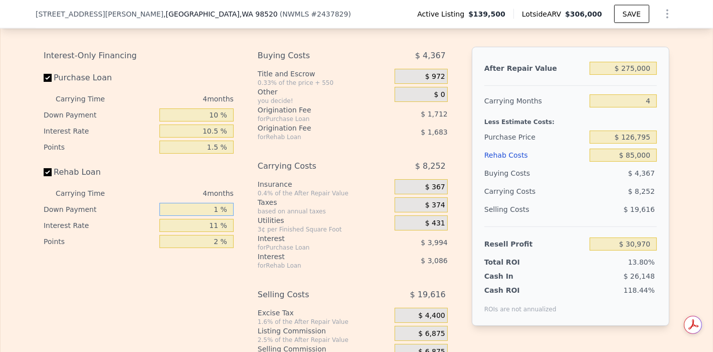
type input "10 %"
type input "$ 31,403"
type input "10 %"
click at [217, 219] on input "11 %" at bounding box center [196, 225] width 74 height 13
type input "1 %"
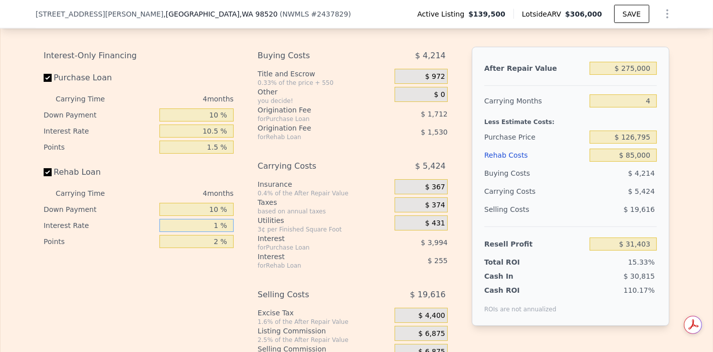
type input "$ 33,951"
type input "10 %"
type input "$ 31,655"
type input "10.5 %"
type input "$ 31,531"
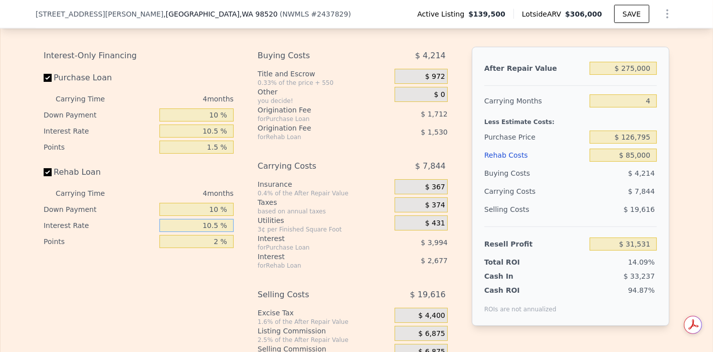
type input "10.5 %"
click at [216, 238] on input "2 %" at bounding box center [196, 241] width 74 height 13
type input "1 %"
type input "$ 32,296"
type input "1.5 %"
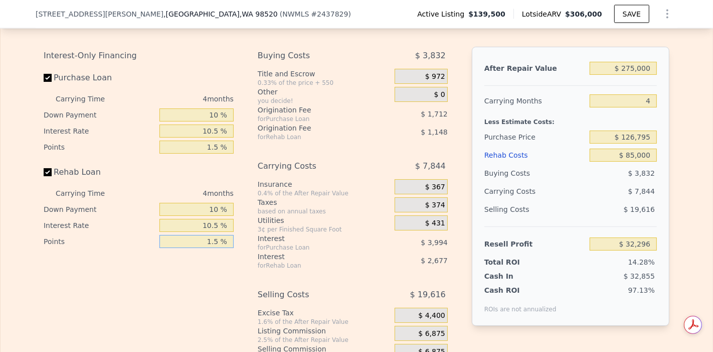
type input "$ 31,913"
type input "1.5 %"
click at [211, 263] on div "Interest-Only Financing Purchase Loan Carrying Time 4 months Down Payment 10 % …" at bounding box center [143, 213] width 198 height 333
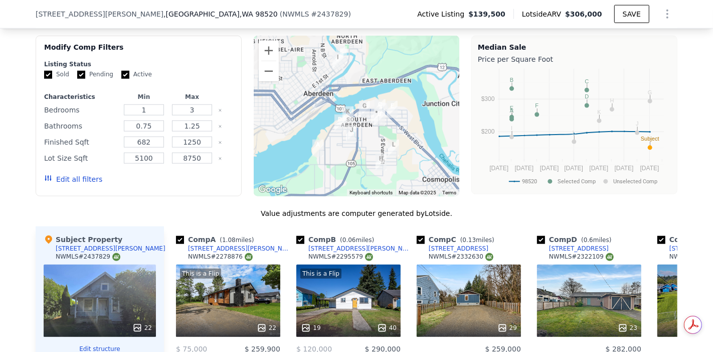
scroll to position [780, 0]
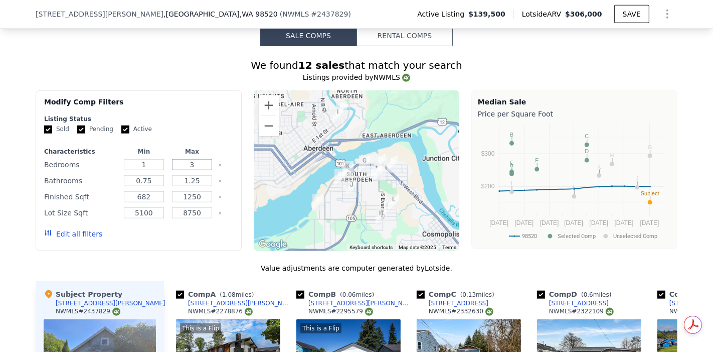
click at [198, 159] on input "3" at bounding box center [192, 164] width 40 height 11
type input "2"
click at [195, 191] on input "1250" at bounding box center [192, 196] width 40 height 11
click at [190, 227] on button "Update Search" at bounding box center [195, 234] width 76 height 14
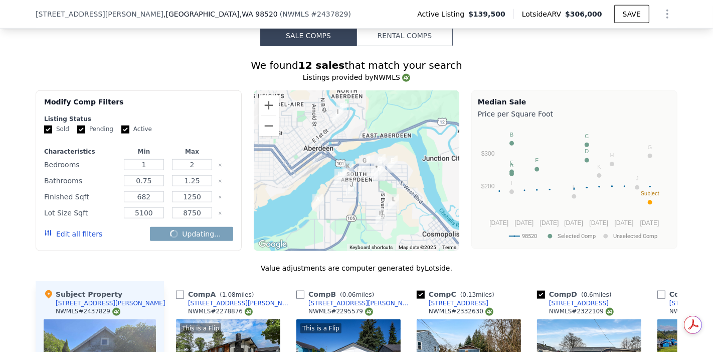
checkbox input "false"
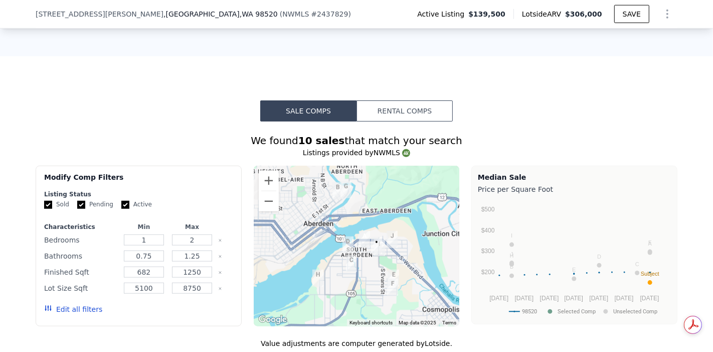
scroll to position [668, 0]
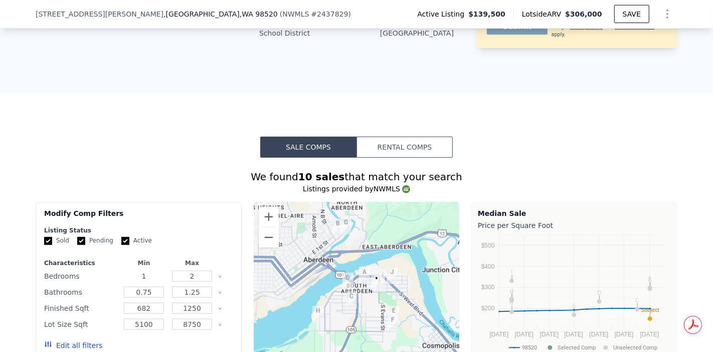
click at [149, 270] on input "1" at bounding box center [144, 275] width 40 height 11
type input "2"
click at [177, 338] on button "Update Search" at bounding box center [195, 345] width 76 height 14
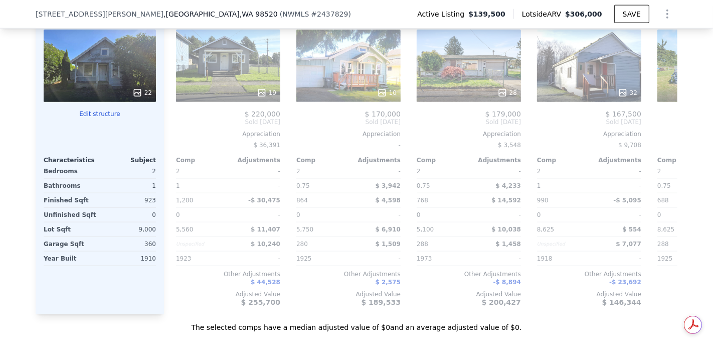
scroll to position [947, 0]
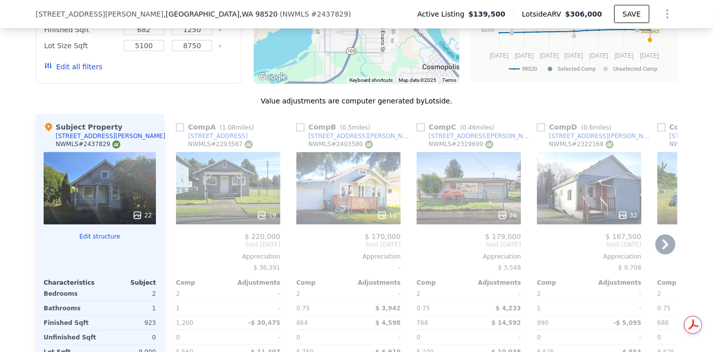
click at [251, 172] on div "19" at bounding box center [228, 188] width 104 height 72
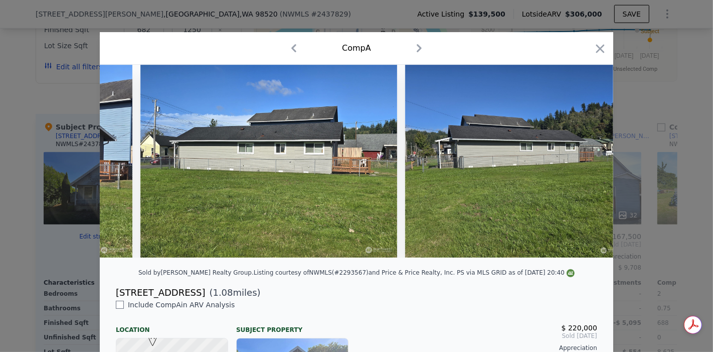
scroll to position [0, 3931]
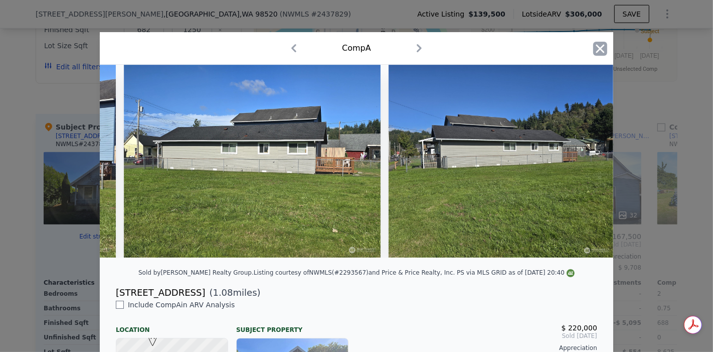
click at [601, 46] on icon "button" at bounding box center [600, 49] width 14 height 14
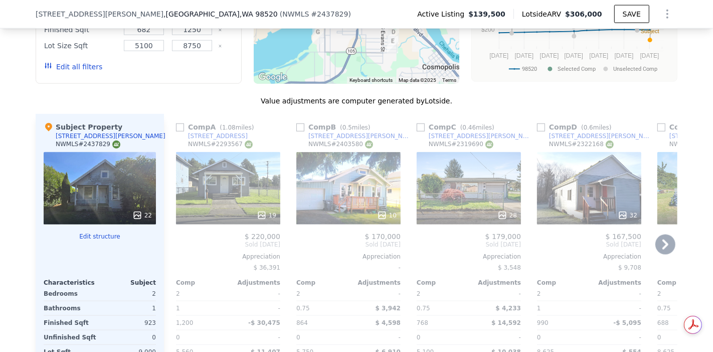
click at [347, 184] on div "10" at bounding box center [348, 188] width 104 height 72
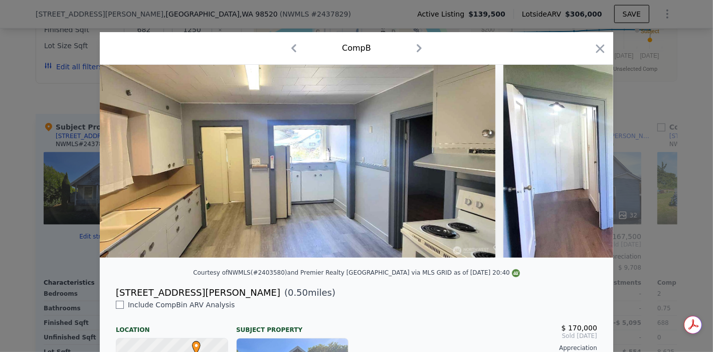
scroll to position [0, 914]
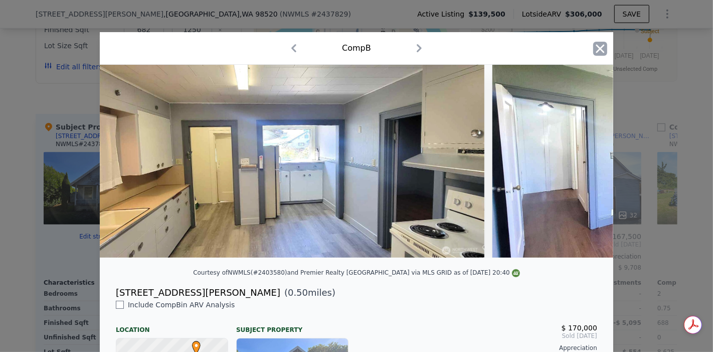
click at [596, 54] on icon "button" at bounding box center [600, 49] width 14 height 14
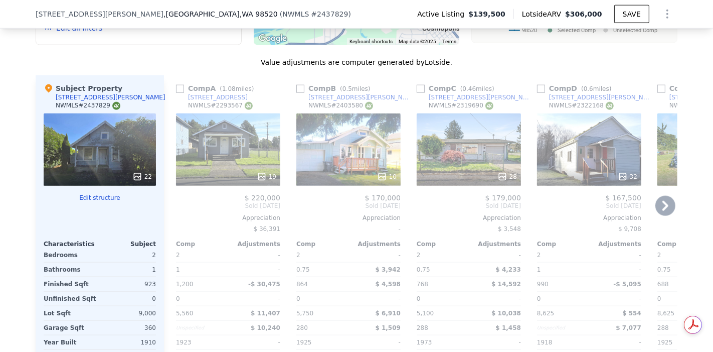
scroll to position [1003, 0]
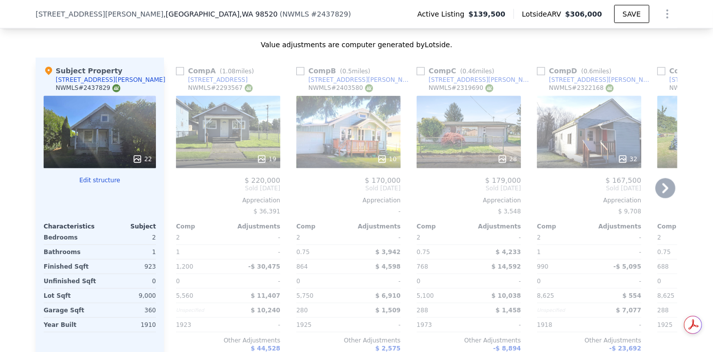
click at [458, 134] on div "28" at bounding box center [469, 132] width 104 height 72
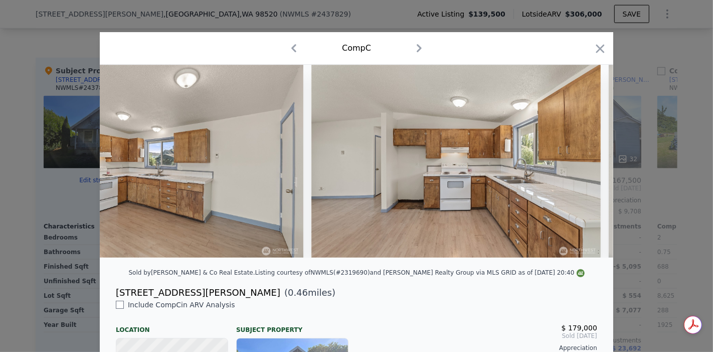
scroll to position [0, 2790]
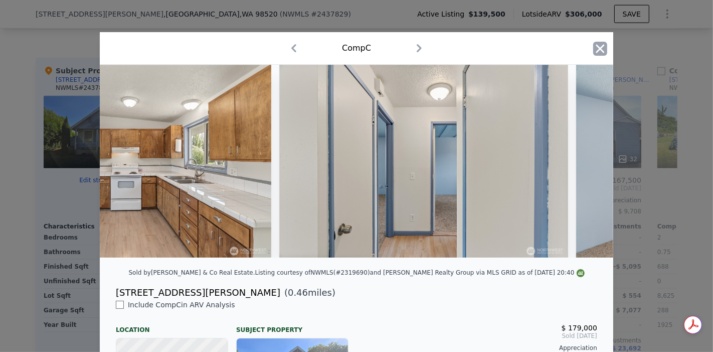
click at [602, 49] on icon "button" at bounding box center [600, 49] width 14 height 14
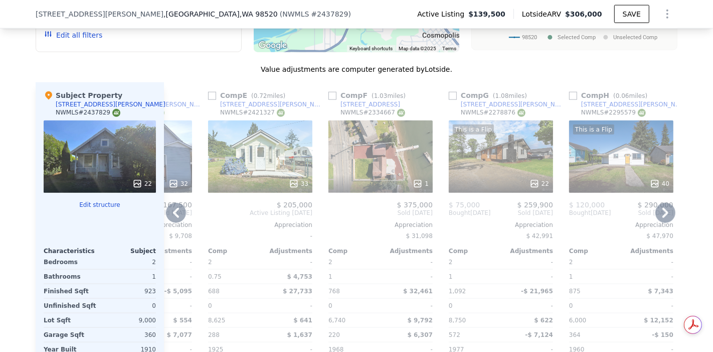
scroll to position [947, 0]
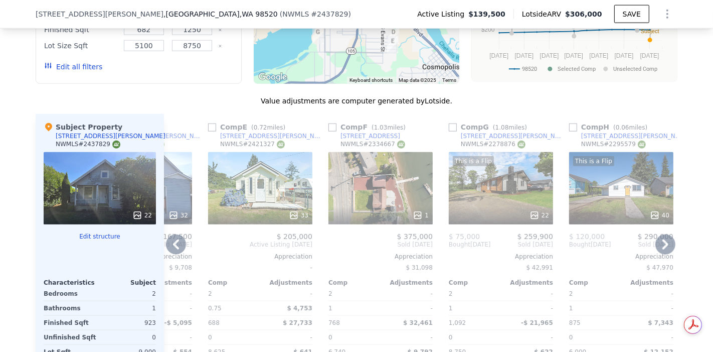
click at [365, 188] on div "1" at bounding box center [380, 188] width 104 height 72
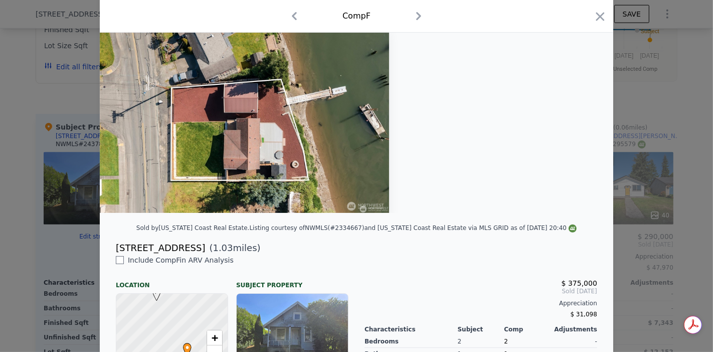
scroll to position [167, 0]
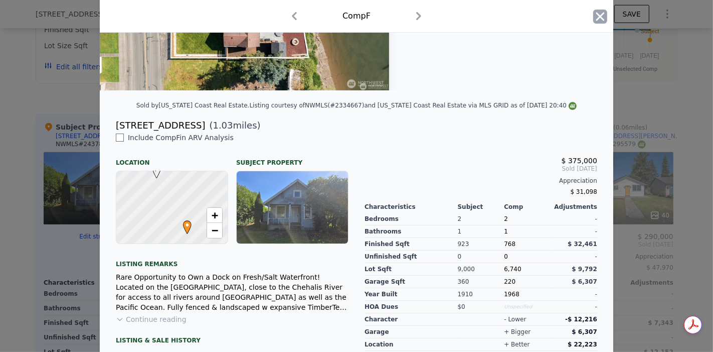
click at [601, 16] on icon "button" at bounding box center [600, 17] width 14 height 14
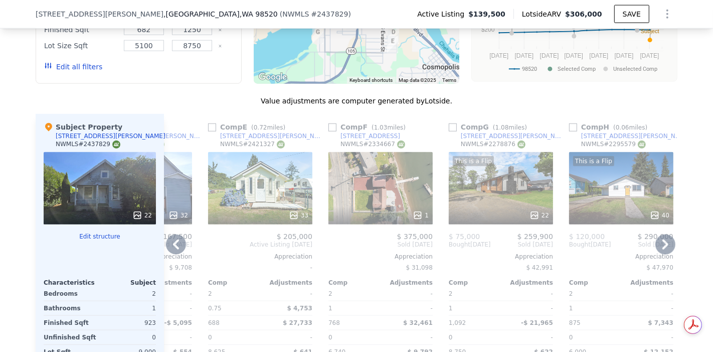
click at [656, 234] on icon at bounding box center [665, 244] width 20 height 20
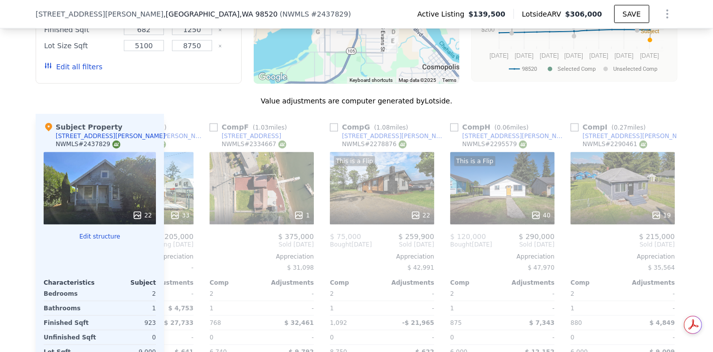
scroll to position [0, 594]
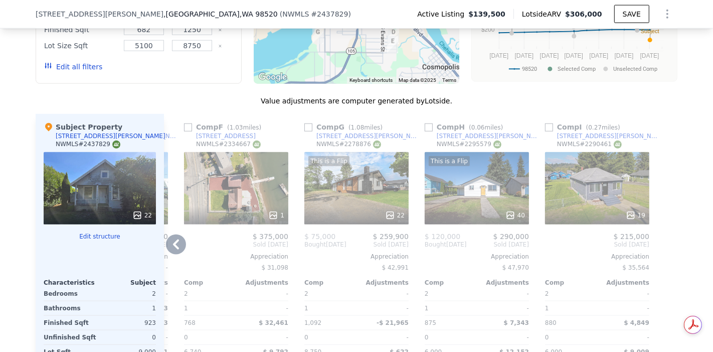
click at [607, 183] on div "19" at bounding box center [597, 188] width 104 height 72
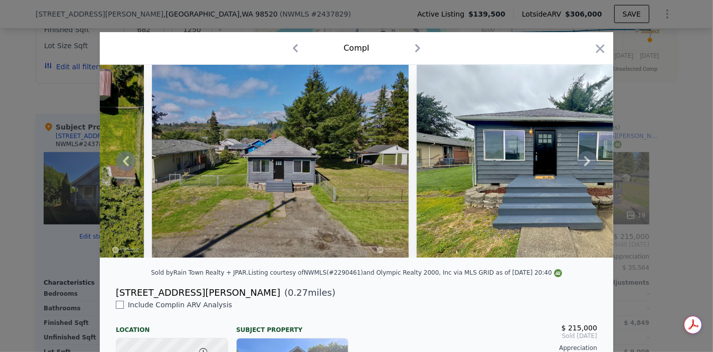
scroll to position [0, 3273]
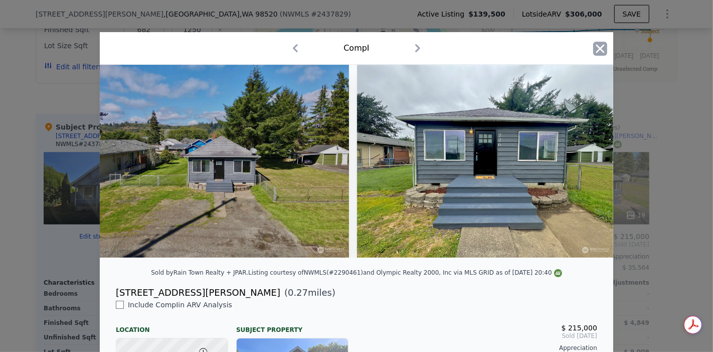
click at [596, 49] on icon "button" at bounding box center [600, 48] width 9 height 9
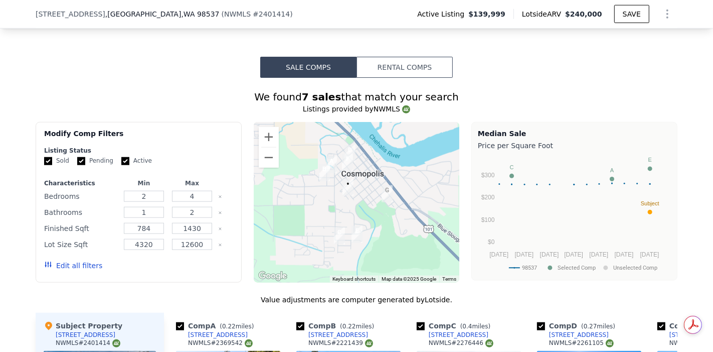
scroll to position [776, 0]
click at [201, 201] on input "4" at bounding box center [192, 196] width 40 height 11
type input "2"
click at [200, 171] on form "Listing Status Sold Pending Active Characteristics Min Max Bedrooms 2 2 Bathroo…" at bounding box center [138, 212] width 189 height 133
click at [202, 271] on button "Update Search" at bounding box center [195, 265] width 76 height 14
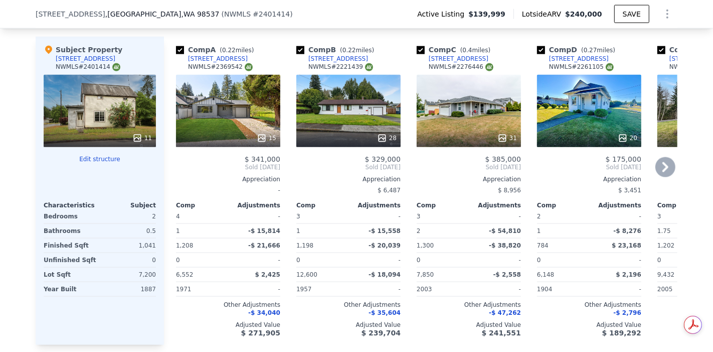
scroll to position [1055, 0]
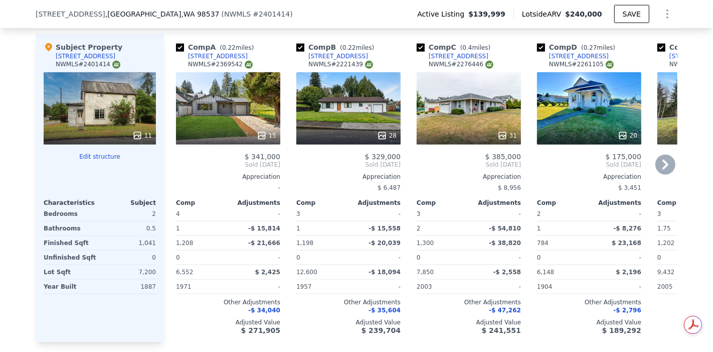
click at [591, 121] on div "20" at bounding box center [589, 108] width 104 height 72
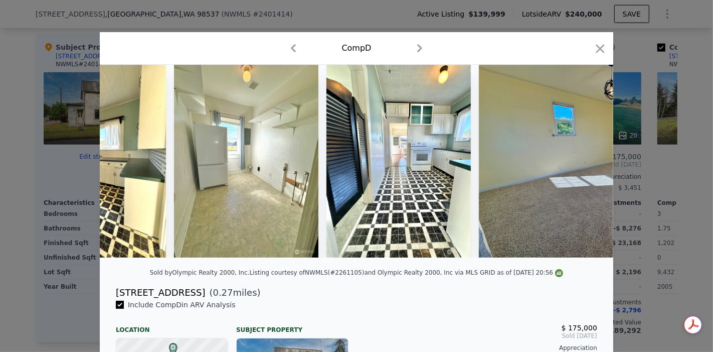
scroll to position [0, 2627]
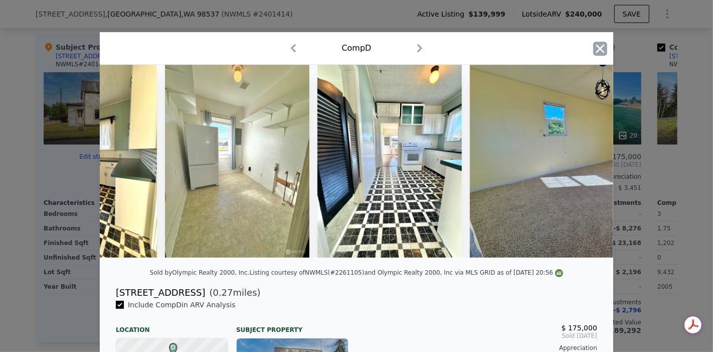
click at [597, 46] on icon "button" at bounding box center [600, 49] width 14 height 14
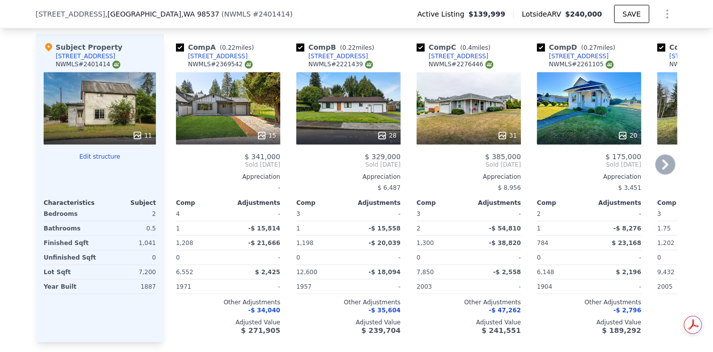
click at [658, 163] on icon at bounding box center [665, 164] width 20 height 20
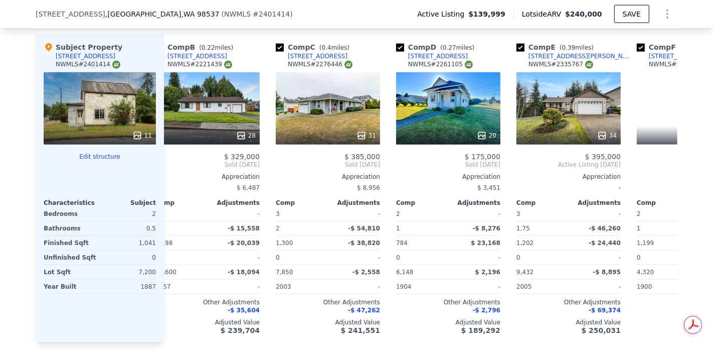
scroll to position [0, 241]
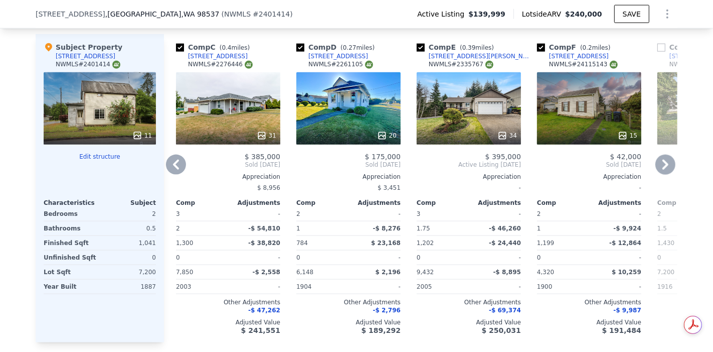
click at [587, 131] on div "15" at bounding box center [589, 108] width 104 height 72
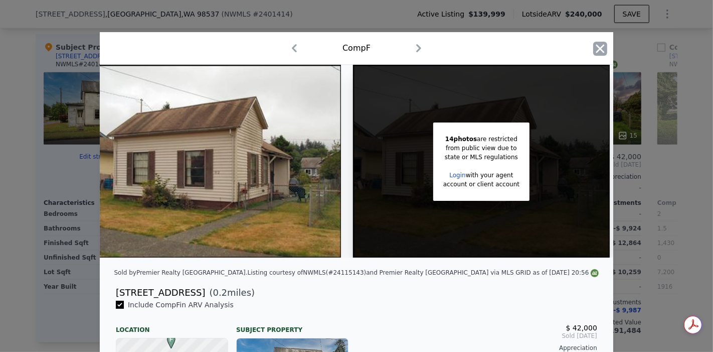
click at [598, 52] on icon "button" at bounding box center [600, 48] width 9 height 9
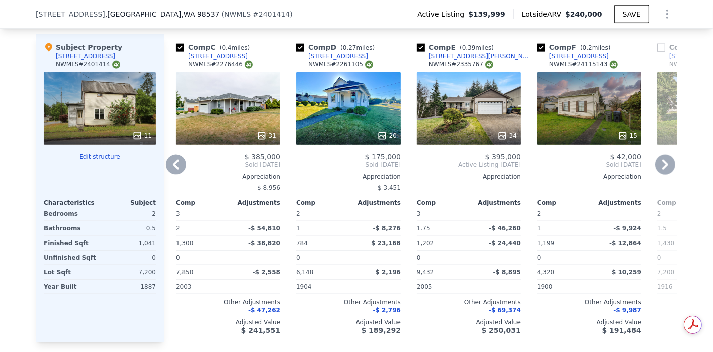
click at [577, 68] on div "NWMLS # 24115143" at bounding box center [583, 64] width 69 height 9
copy div "24115143"
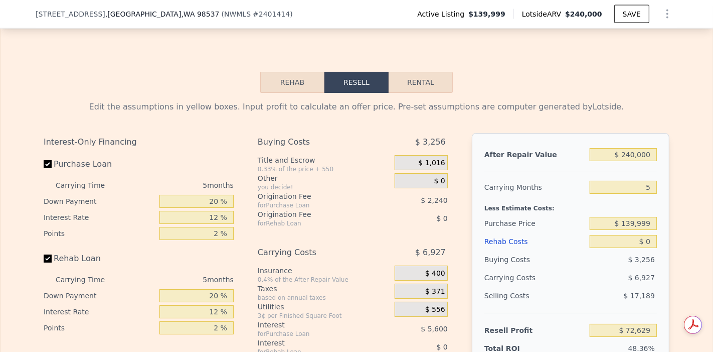
scroll to position [1500, 0]
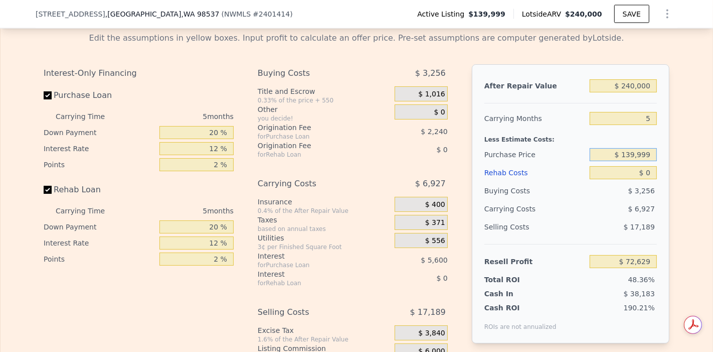
drag, startPoint x: 633, startPoint y: 165, endPoint x: 618, endPoint y: 167, distance: 14.6
click at [618, 161] on input "$ 139,999" at bounding box center [623, 154] width 67 height 13
click at [641, 161] on input "$ 0139,999" at bounding box center [623, 154] width 67 height 13
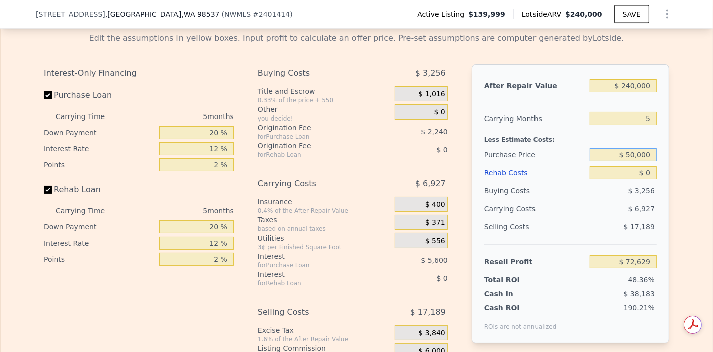
type input "$ 50,000"
click at [644, 179] on input "$ 0" at bounding box center [623, 172] width 67 height 13
type input "$ 167,967"
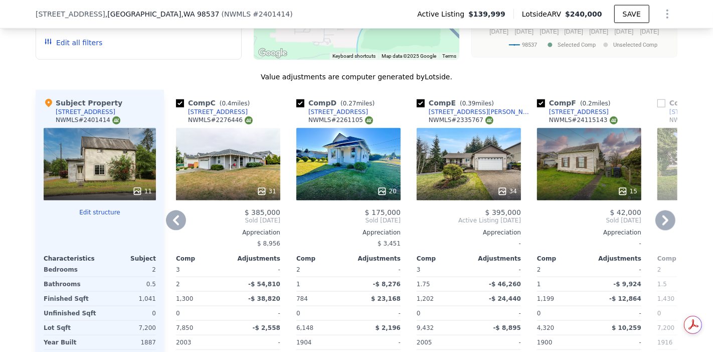
scroll to position [1055, 0]
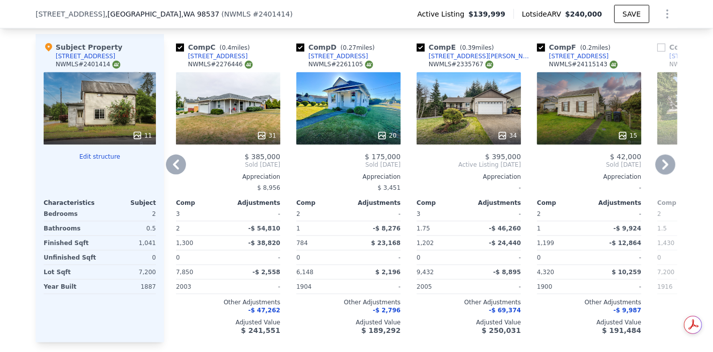
click at [665, 172] on icon at bounding box center [665, 164] width 20 height 20
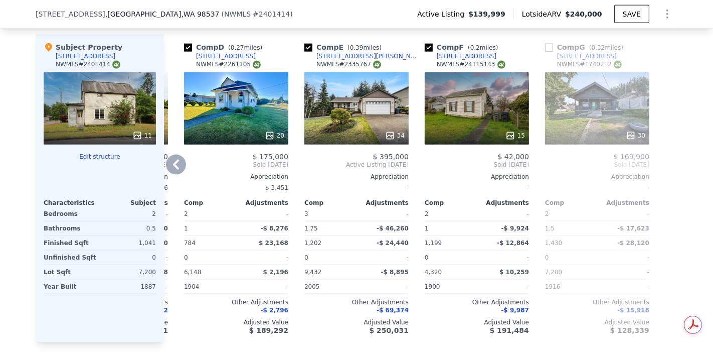
scroll to position [999, 0]
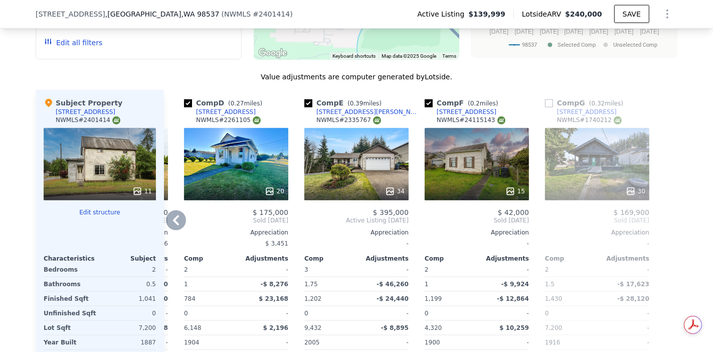
click at [602, 194] on div "30" at bounding box center [598, 191] width 96 height 10
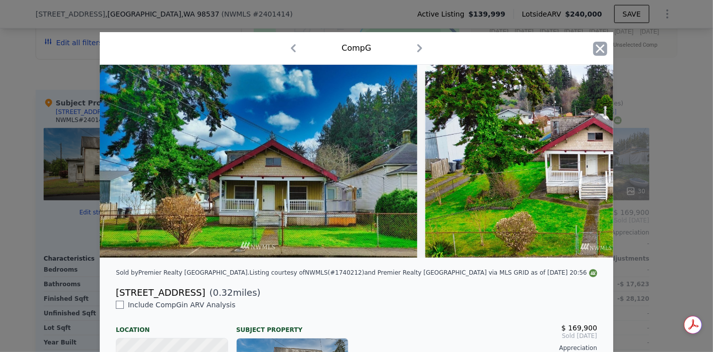
click at [593, 50] on icon "button" at bounding box center [600, 49] width 14 height 14
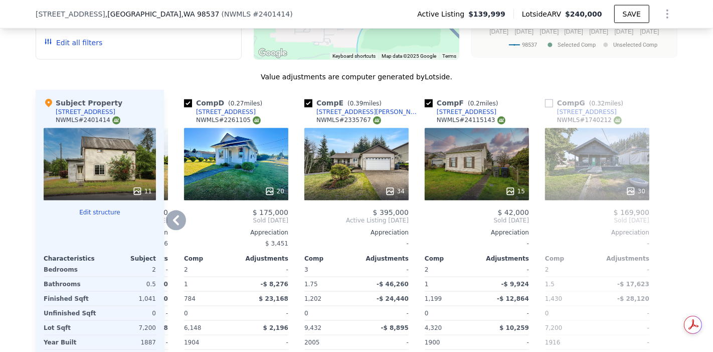
click at [610, 171] on div "30" at bounding box center [597, 164] width 104 height 72
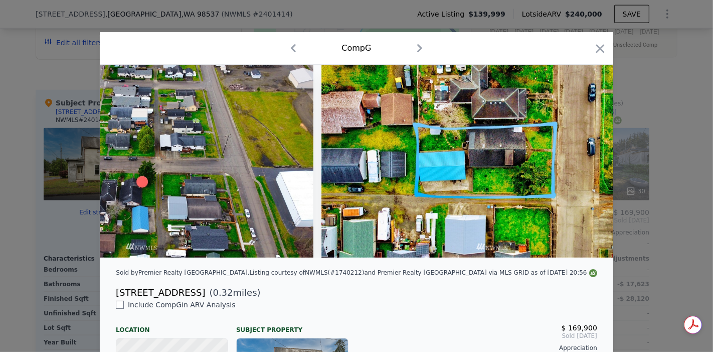
scroll to position [0, 7796]
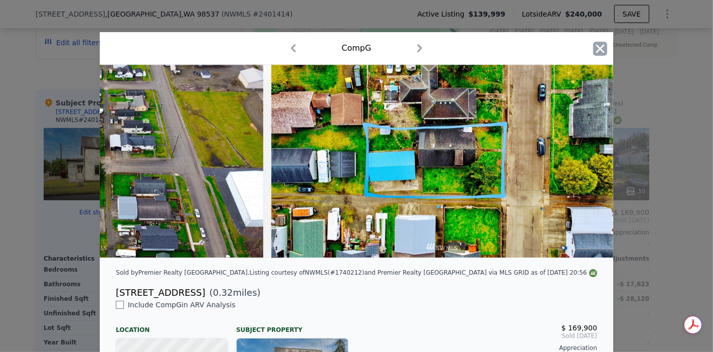
click at [600, 45] on icon "button" at bounding box center [600, 48] width 9 height 9
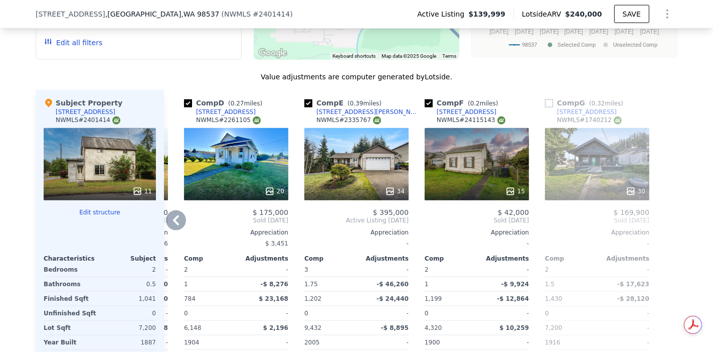
click at [175, 224] on icon at bounding box center [176, 220] width 20 height 20
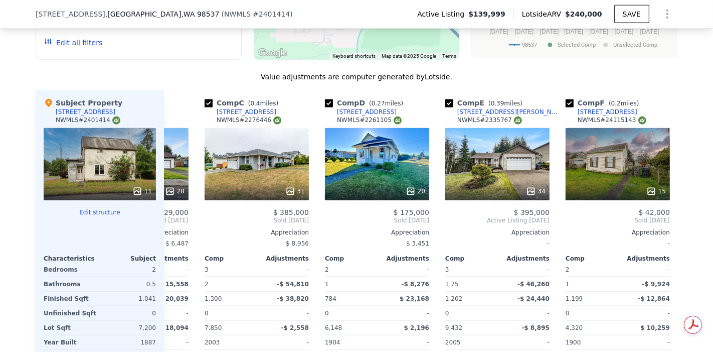
scroll to position [0, 112]
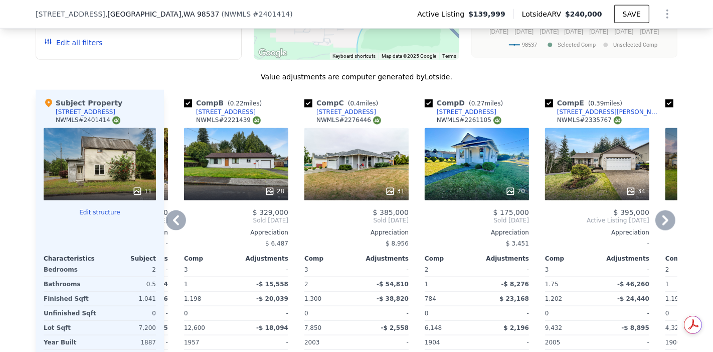
click at [176, 226] on icon at bounding box center [176, 220] width 20 height 20
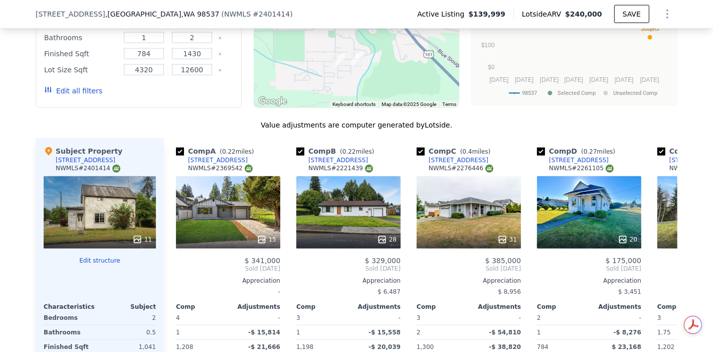
scroll to position [832, 0]
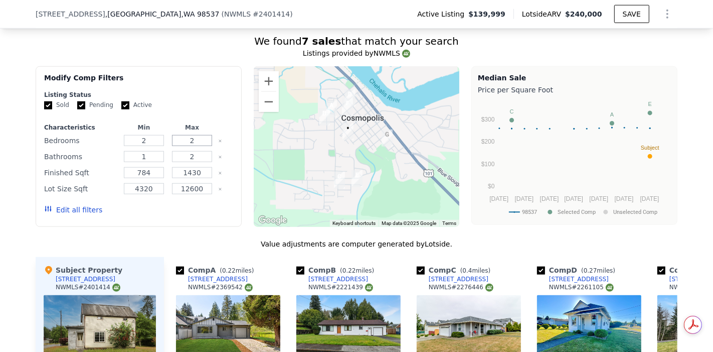
click at [203, 146] on input "2" at bounding box center [192, 140] width 40 height 11
click at [130, 222] on div "Edit all filters" at bounding box center [138, 210] width 189 height 28
click at [174, 224] on div "Edit all filters" at bounding box center [138, 210] width 189 height 28
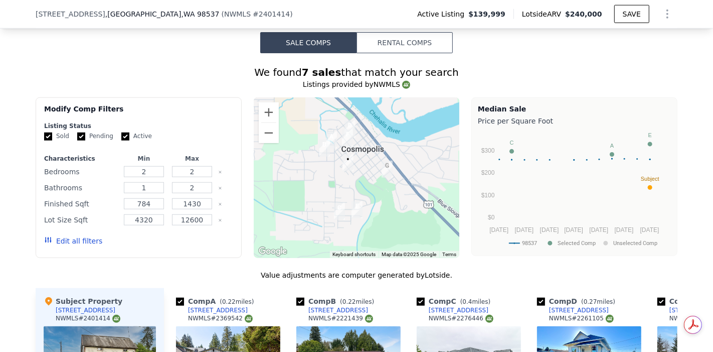
scroll to position [776, 0]
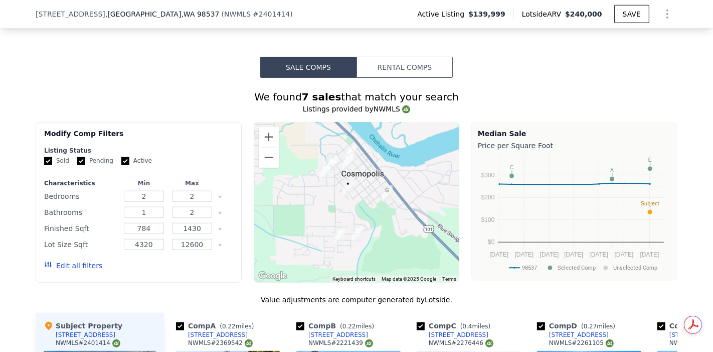
click at [87, 270] on button "Edit all filters" at bounding box center [73, 265] width 58 height 10
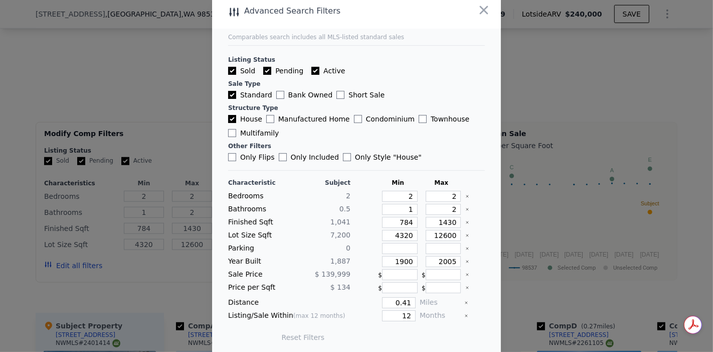
scroll to position [9, 0]
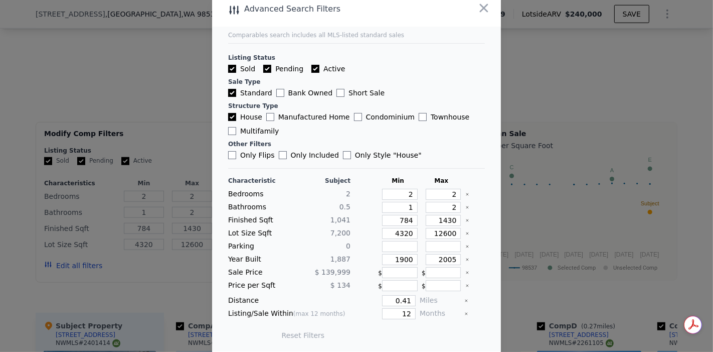
drag, startPoint x: 479, startPoint y: 7, endPoint x: 443, endPoint y: 32, distance: 44.0
click at [480, 7] on icon "button" at bounding box center [484, 8] width 9 height 9
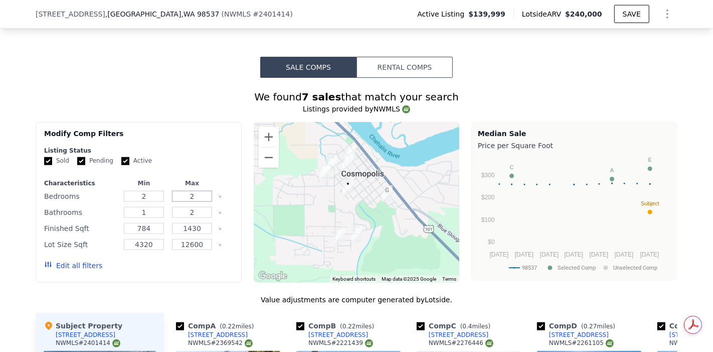
click at [195, 198] on input "2" at bounding box center [192, 196] width 40 height 11
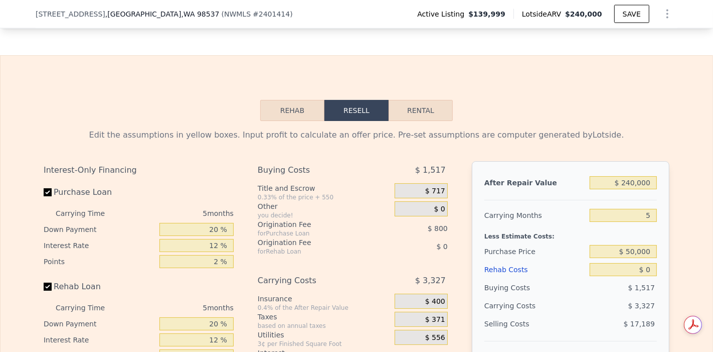
scroll to position [1445, 0]
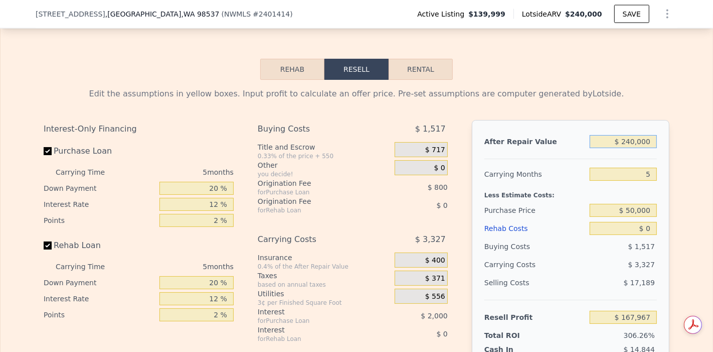
click at [633, 148] on input "$ 240,000" at bounding box center [623, 141] width 67 height 13
type input "$ 2,000"
type input "-$ 53,136"
type input "$ 27,000"
type input "-$ 29,911"
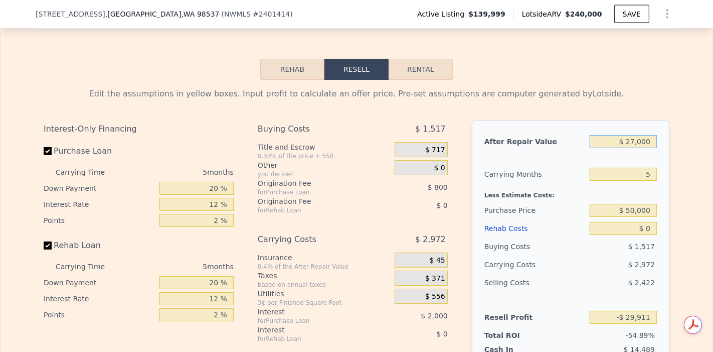
type input "$ 275,000"
type input "$ 200,482"
type input "$ 275,000"
click at [634, 217] on input "$ 50,000" at bounding box center [623, 210] width 67 height 13
type input "$ 140,000"
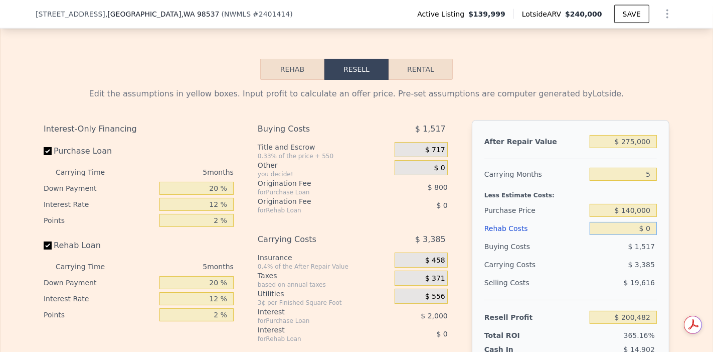
click at [641, 235] on input "$ 0" at bounding box center [623, 228] width 67 height 13
type input "$ 105,143"
type input "$ 10"
type input "$ 105,133"
type input "$ 100"
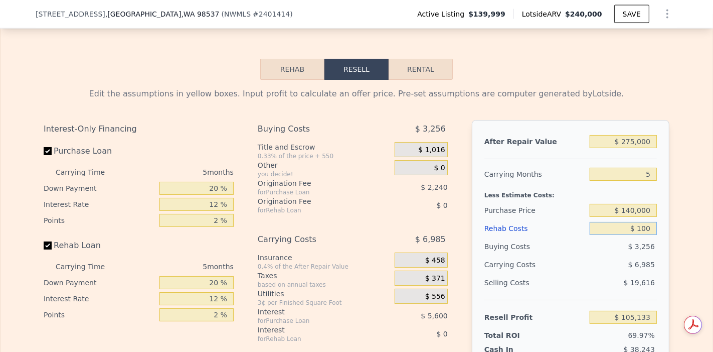
type input "$ 105,036"
type input "$ 1,000"
type input "$ 104,087"
type input "$ 10,000"
type input "$ 94,583"
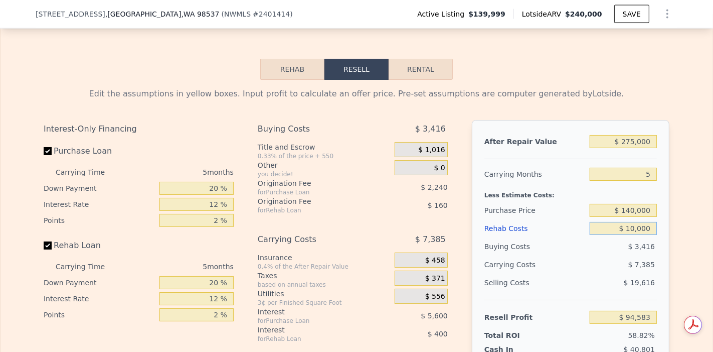
type input "$ 100,000"
type input "-$ 457"
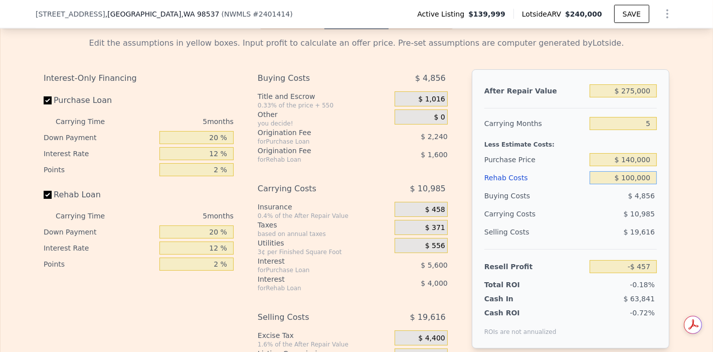
scroll to position [1500, 0]
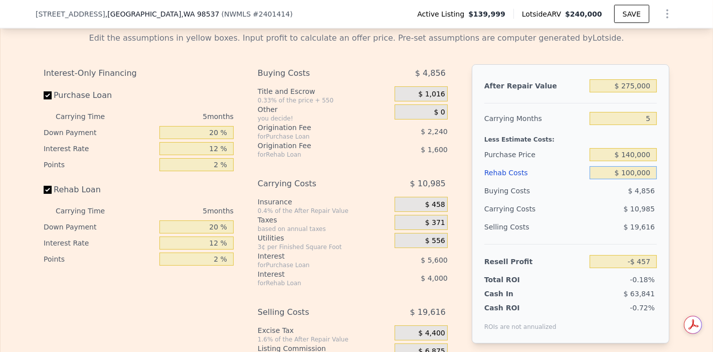
type input "$ 100,000"
click at [633, 161] on input "$ 140,000" at bounding box center [623, 154] width 67 height 13
click at [633, 92] on input "$ 275,000" at bounding box center [623, 85] width 67 height 13
type input "$ 27,000"
type input "-$ 230,850"
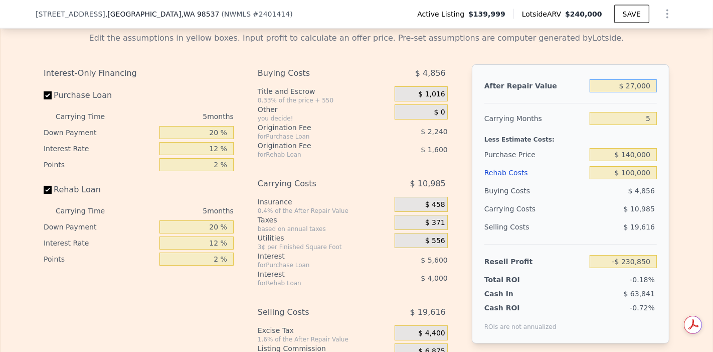
type input "$ 2,000"
type input "-$ 254,075"
type input "$ 25,000"
type input "-$ 232,708"
type input "$ 250,000"
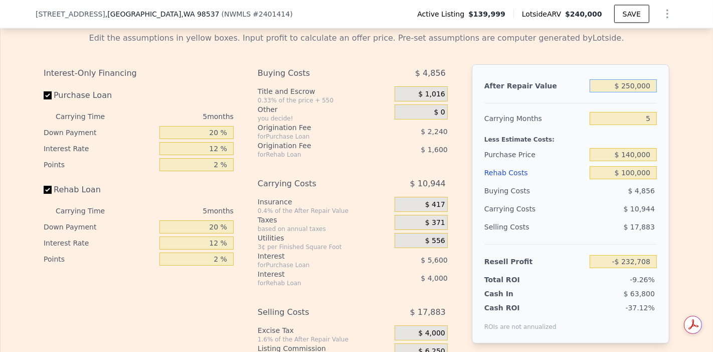
type input "-$ 23,683"
type input "$ 250,000"
click at [638, 161] on input "$ 140,000" at bounding box center [623, 154] width 67 height 13
click at [633, 161] on input "$ 140,000" at bounding box center [623, 154] width 67 height 13
type input "$ 100,000"
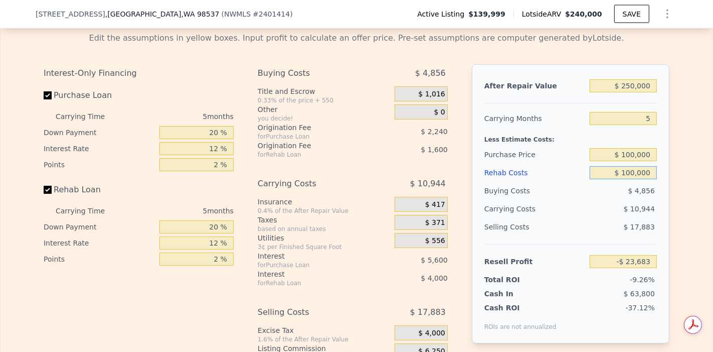
click at [635, 179] on input "$ 100,000" at bounding box center [623, 172] width 67 height 13
type input "$ 18,690"
click at [633, 161] on input "$ 100,000" at bounding box center [623, 154] width 67 height 13
type input "$ 80,000"
click at [643, 179] on input "$ 100,000" at bounding box center [623, 172] width 67 height 13
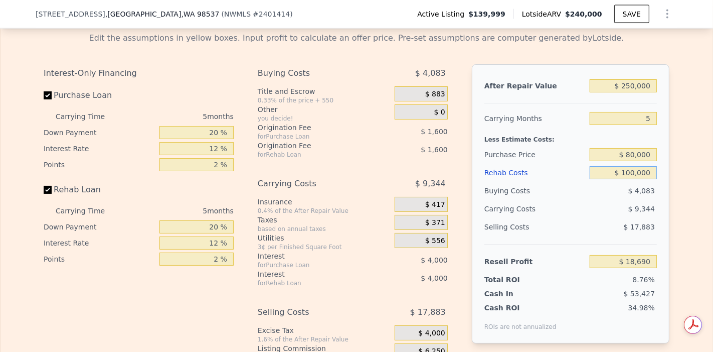
type input "$ 39,877"
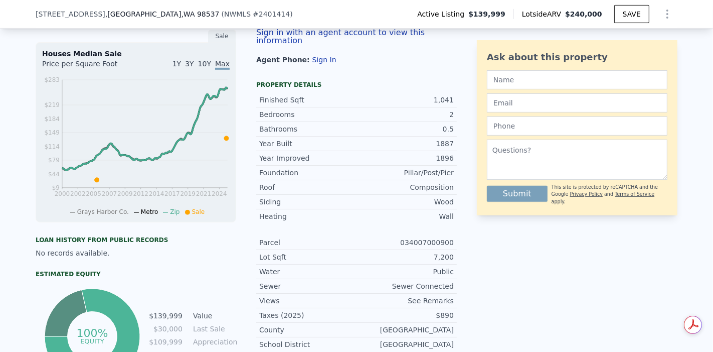
scroll to position [390, 0]
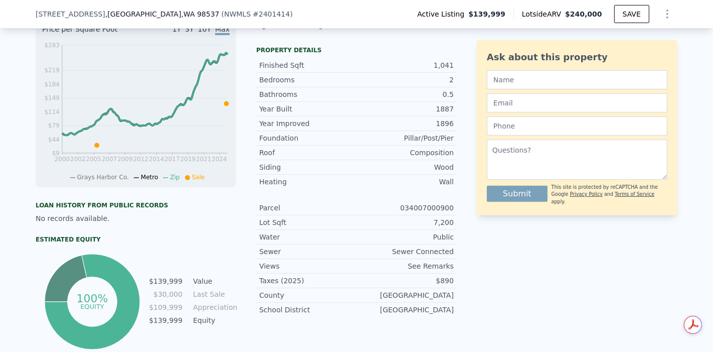
click at [432, 208] on div "034007000900" at bounding box center [405, 208] width 97 height 10
copy div "034007000900"
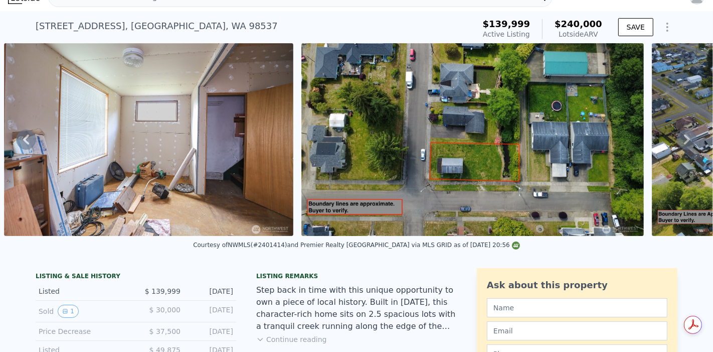
scroll to position [0, 0]
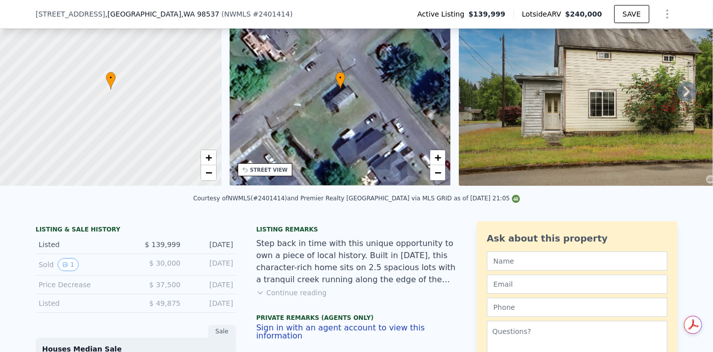
scroll to position [163, 0]
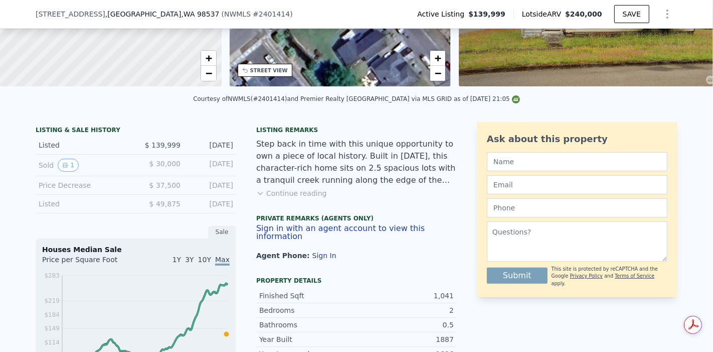
click at [288, 102] on div "Courtesy of NWMLS (#2401414) and Premier Realty [GEOGRAPHIC_DATA] via MLS GRID …" at bounding box center [356, 98] width 327 height 7
copy div "2401414"
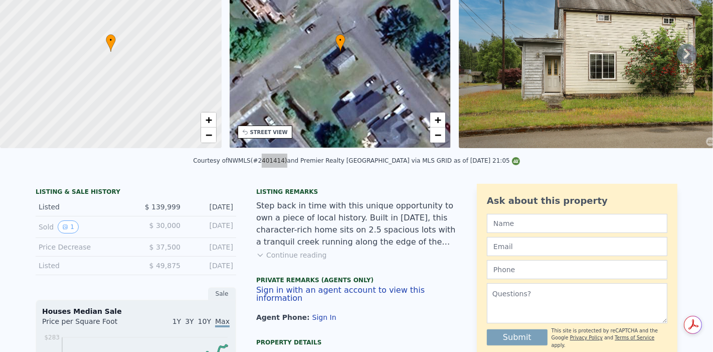
scroll to position [0, 0]
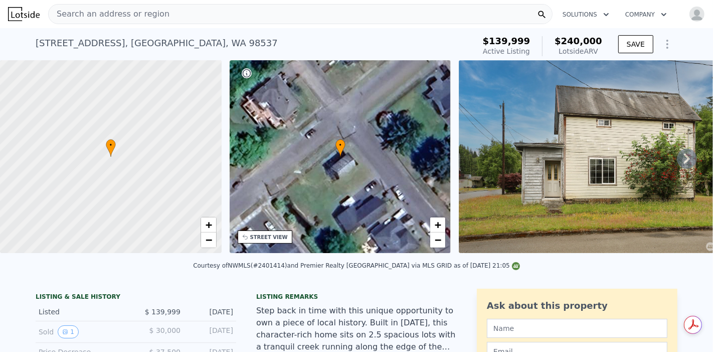
click at [266, 240] on div "STREET VIEW" at bounding box center [265, 236] width 55 height 13
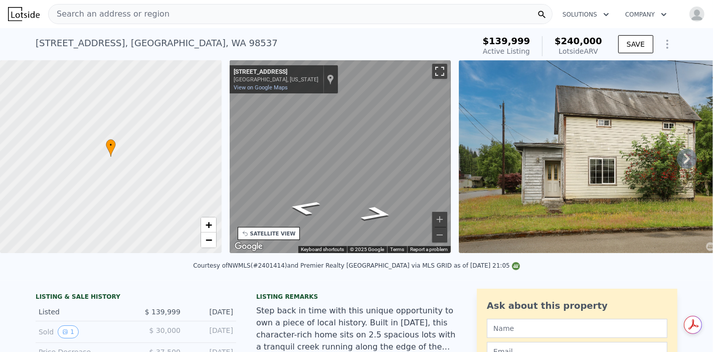
click at [447, 70] on button "Toggle fullscreen view" at bounding box center [439, 71] width 15 height 15
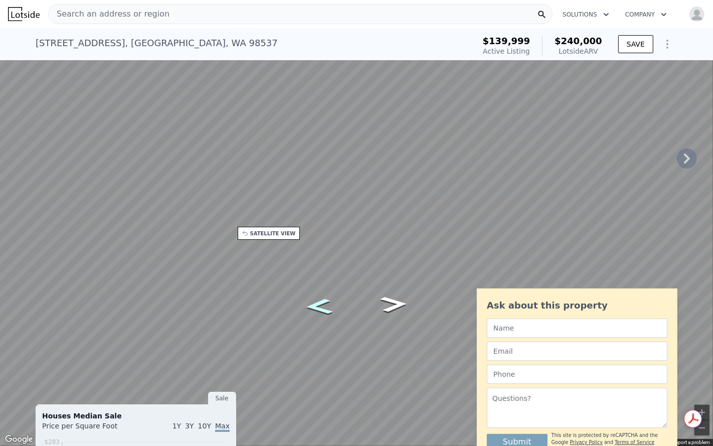
click at [321, 302] on icon "Go Northeast, E St" at bounding box center [319, 306] width 50 height 23
click at [319, 299] on icon "Go Northeast, E St" at bounding box center [319, 295] width 51 height 24
click at [326, 256] on icon "Go Southeast, 6th St" at bounding box center [321, 247] width 62 height 31
click at [337, 249] on icon "Go Southeast, 6th St" at bounding box center [321, 247] width 62 height 31
click at [324, 328] on icon "Go Southeast, 6th St" at bounding box center [320, 333] width 54 height 22
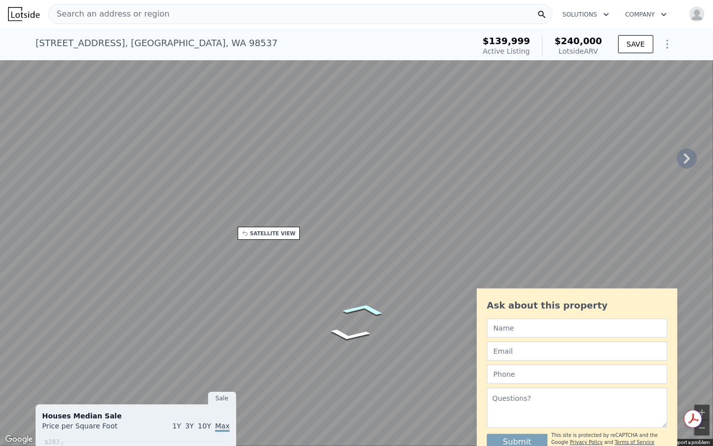
click at [360, 312] on icon "Go Northwest, 6th St" at bounding box center [364, 310] width 68 height 20
click at [362, 308] on icon "Go Northwest, 6th St" at bounding box center [364, 309] width 68 height 19
click at [329, 237] on div "Map" at bounding box center [356, 223] width 713 height 446
click at [699, 351] on button "Zoom in" at bounding box center [702, 412] width 15 height 15
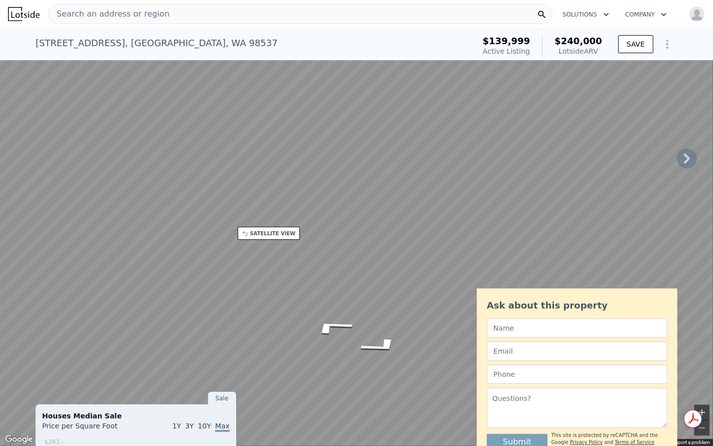
click at [701, 351] on button "Zoom in" at bounding box center [702, 412] width 15 height 15
click at [701, 351] on button "Zoom out" at bounding box center [702, 427] width 15 height 15
click at [704, 351] on button "Zoom out" at bounding box center [702, 427] width 15 height 15
click at [315, 343] on icon "Go Northeast, E St" at bounding box center [320, 337] width 58 height 23
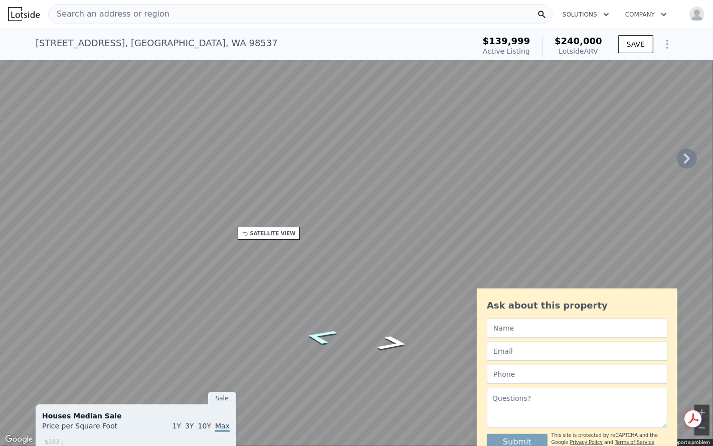
click at [313, 341] on icon "Go Northeast, E St" at bounding box center [320, 336] width 61 height 23
click at [705, 351] on button "Zoom in" at bounding box center [702, 412] width 15 height 15
click at [703, 351] on button "Zoom out" at bounding box center [702, 427] width 15 height 15
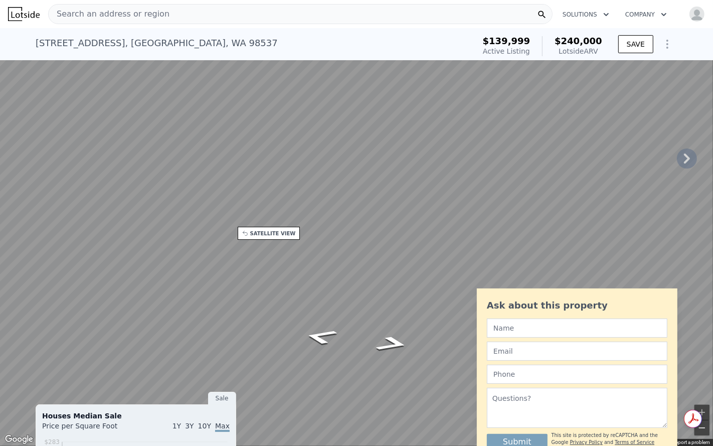
click at [703, 351] on button "Zoom out" at bounding box center [702, 427] width 15 height 15
click at [321, 333] on icon "Go Northeast, E St" at bounding box center [320, 336] width 61 height 23
click at [701, 13] on button "Toggle fullscreen view" at bounding box center [702, 11] width 15 height 15
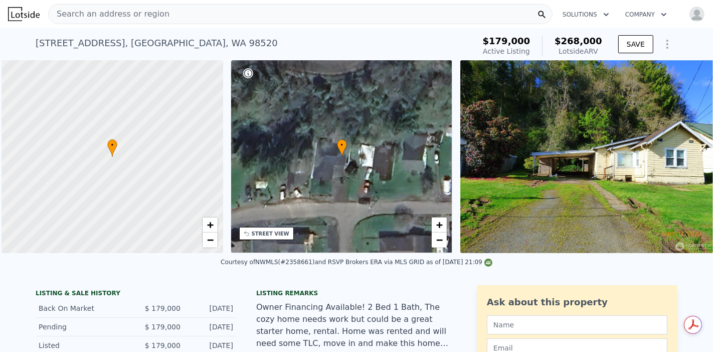
scroll to position [0, 4]
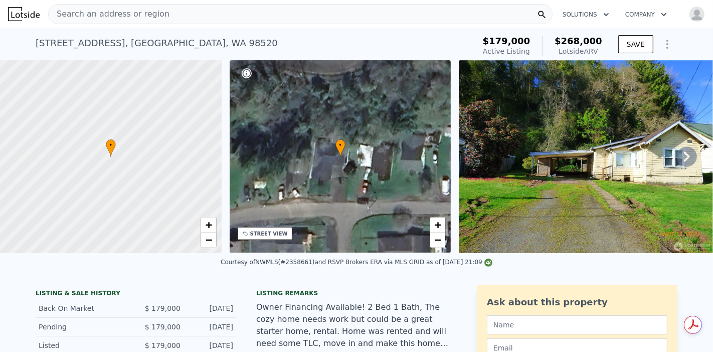
click at [256, 234] on div "STREET VIEW" at bounding box center [269, 234] width 38 height 8
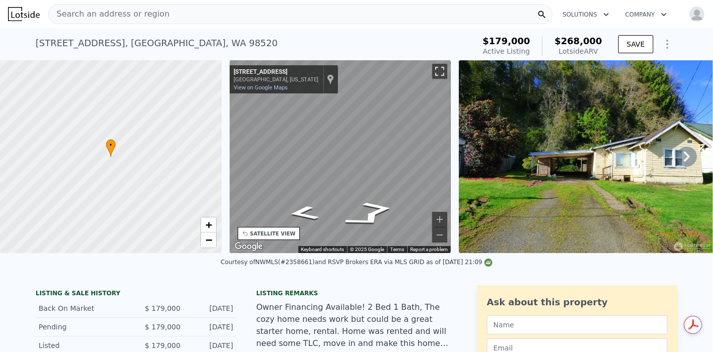
click at [439, 76] on button "Toggle fullscreen view" at bounding box center [439, 71] width 15 height 15
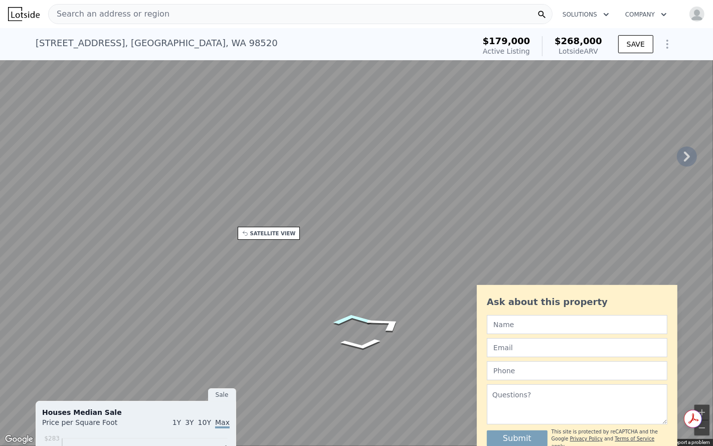
click at [350, 315] on icon "Go East, W 5th St" at bounding box center [352, 318] width 65 height 17
click at [709, 351] on button "Zoom in" at bounding box center [702, 412] width 15 height 15
click at [696, 351] on button "Zoom out" at bounding box center [702, 427] width 15 height 15
click at [699, 16] on button "Toggle fullscreen view" at bounding box center [702, 11] width 15 height 15
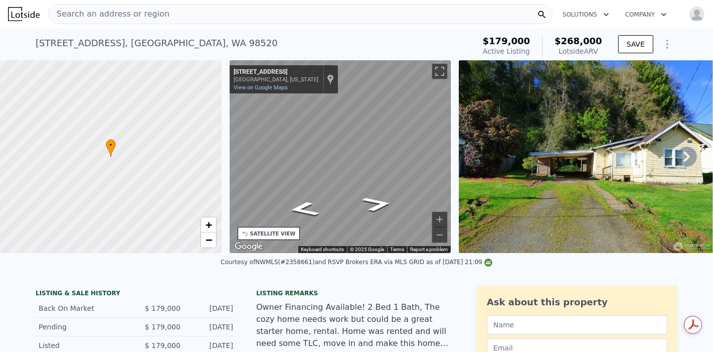
click at [616, 190] on img at bounding box center [587, 156] width 257 height 193
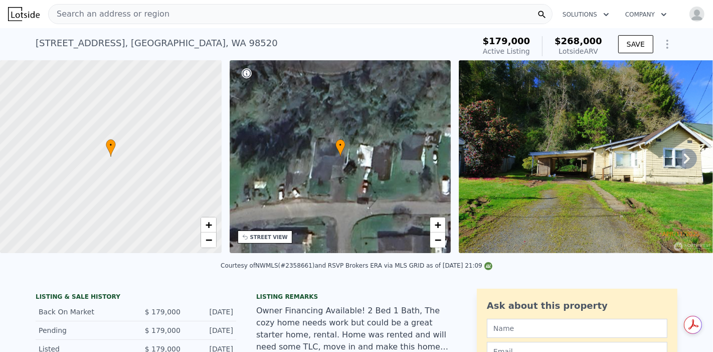
click at [266, 241] on div "STREET VIEW" at bounding box center [265, 236] width 55 height 13
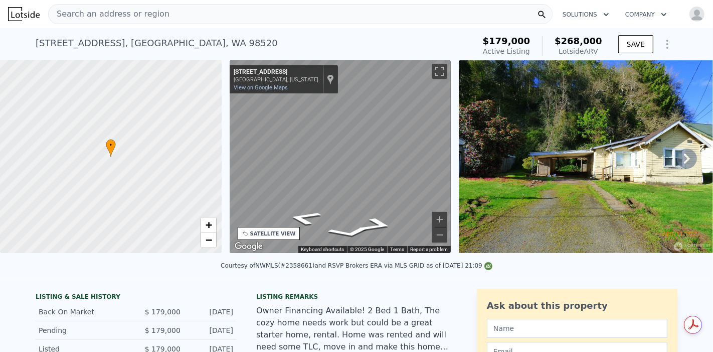
click at [469, 196] on div "• + − • + − STREET VIEW ← Move left → Move right ↑ Move up ↓ Move down + Zoom i…" at bounding box center [356, 158] width 713 height 196
click at [328, 225] on icon "Go West, W 5th St" at bounding box center [324, 227] width 74 height 18
click at [319, 224] on icon "Go West, W 5th St" at bounding box center [315, 228] width 75 height 20
click at [319, 224] on icon "Go West, W 5th St" at bounding box center [314, 228] width 75 height 20
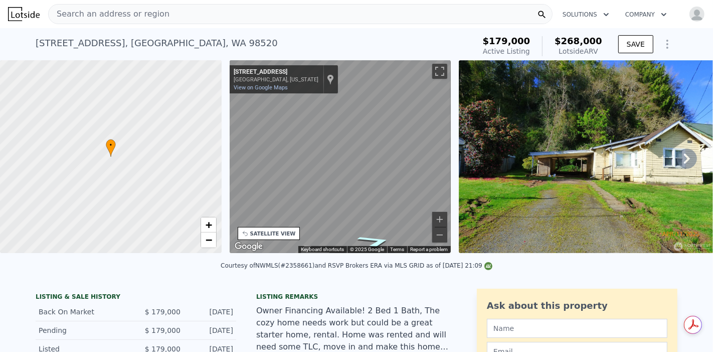
click at [378, 243] on icon "Go East, W 5th St" at bounding box center [375, 241] width 66 height 19
click at [378, 243] on icon "Go East, W 5th St" at bounding box center [375, 241] width 64 height 19
click at [378, 240] on icon "Go East, W 5th St" at bounding box center [375, 241] width 64 height 19
click at [378, 243] on icon "Go East, W 5th St" at bounding box center [375, 241] width 64 height 19
click at [378, 243] on icon "Go East, W 5th St" at bounding box center [375, 241] width 63 height 19
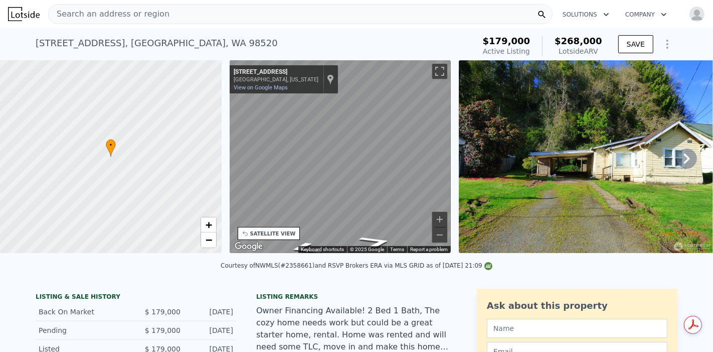
click at [677, 164] on icon at bounding box center [687, 158] width 20 height 20
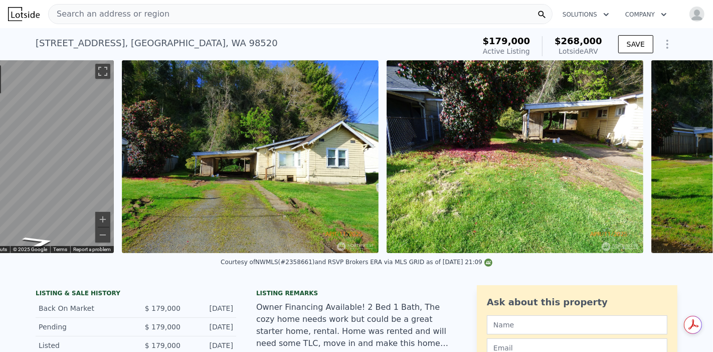
scroll to position [0, 459]
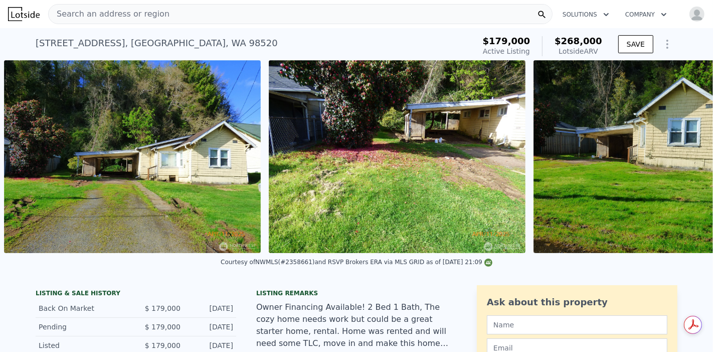
click at [676, 164] on img at bounding box center [662, 156] width 257 height 193
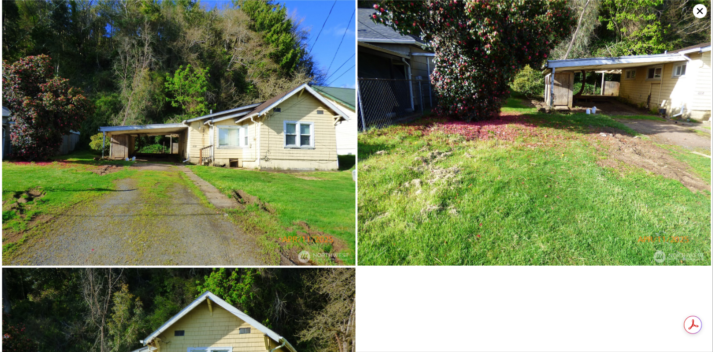
scroll to position [174, 0]
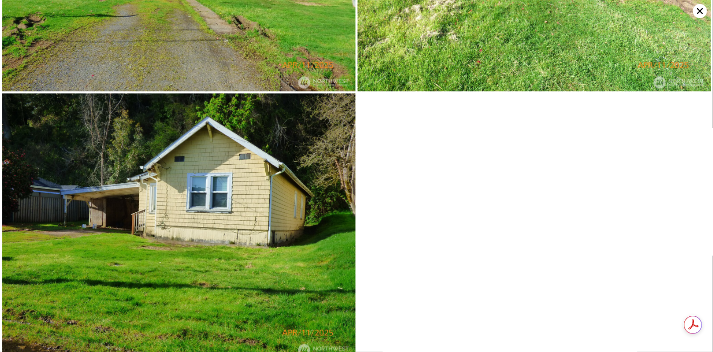
click at [702, 14] on icon at bounding box center [700, 11] width 14 height 14
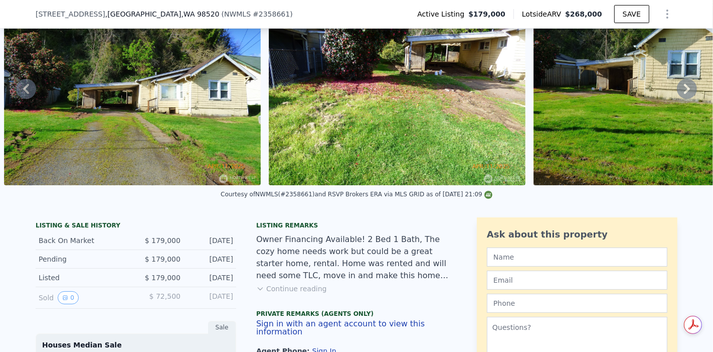
scroll to position [163, 0]
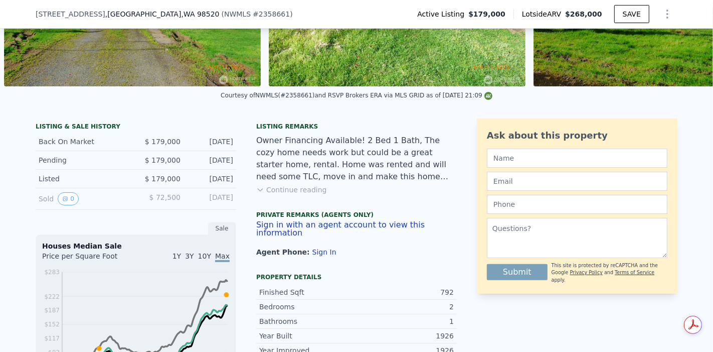
click at [292, 195] on button "Continue reading" at bounding box center [291, 190] width 71 height 10
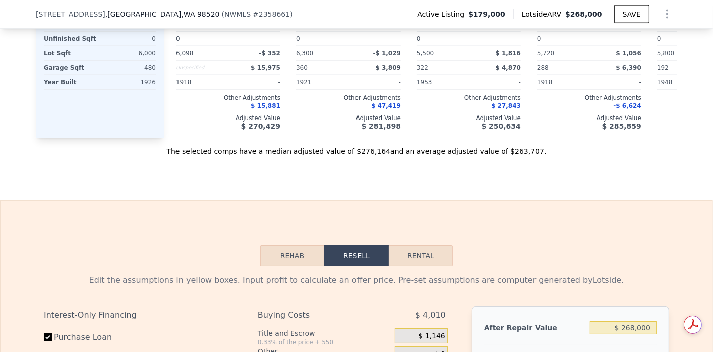
scroll to position [1445, 0]
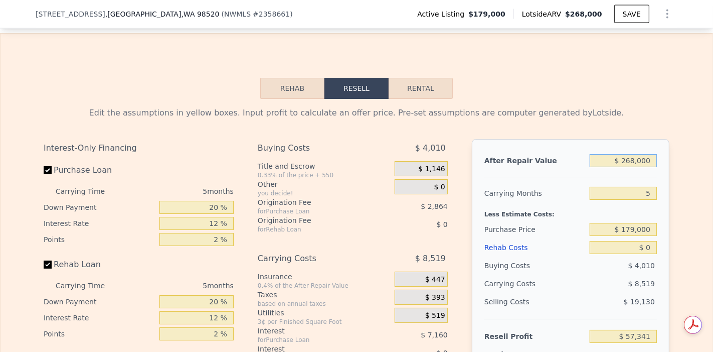
click at [634, 167] on input "$ 268,000" at bounding box center [623, 160] width 67 height 13
type input "$ 2,000"
type input "-$ 189,774"
type input "$ 24,000"
type input "-$ 169,336"
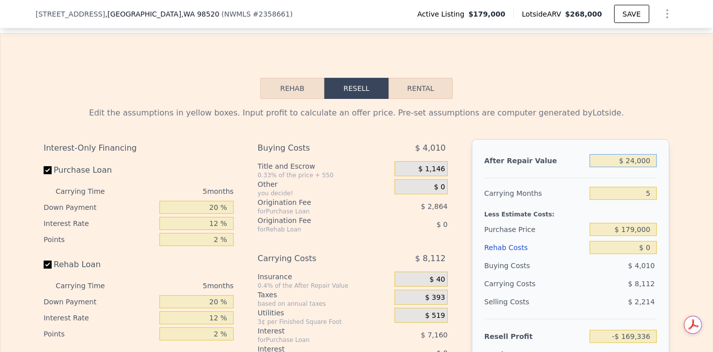
type input "$ 240,000"
type input "$ 31,329"
type input "$ 240,000"
click at [637, 236] on input "$ 179,000" at bounding box center [623, 229] width 67 height 13
click at [644, 254] on input "$ 0" at bounding box center [623, 247] width 67 height 13
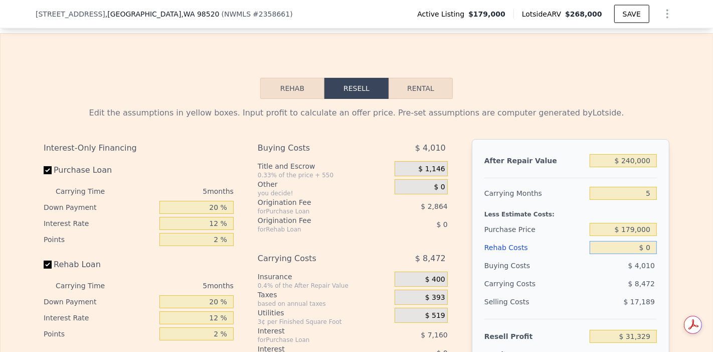
type input "$ 70"
type input "$ 31,253"
type input "$ 750"
type input "$ 30,537"
type input "$ 7,500"
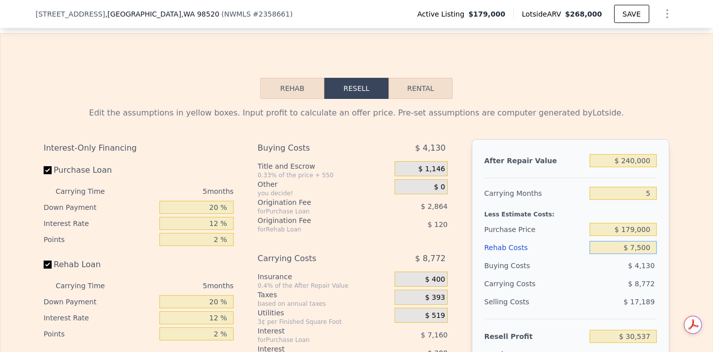
type input "$ 23,409"
type input "$ 75,000"
type input "-$ 47,871"
type input "$ 750,000"
type input "-$ 760,671"
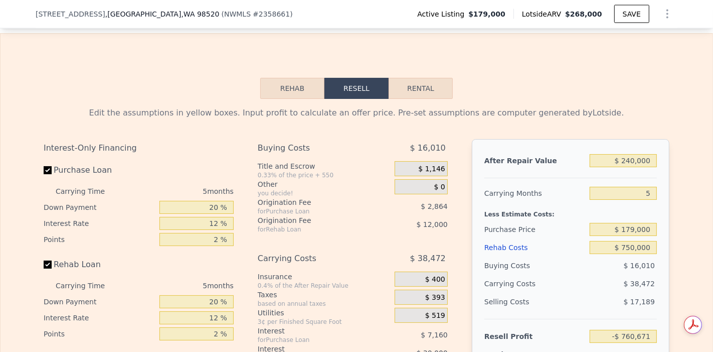
click at [635, 238] on div "$ 179,000" at bounding box center [623, 229] width 67 height 18
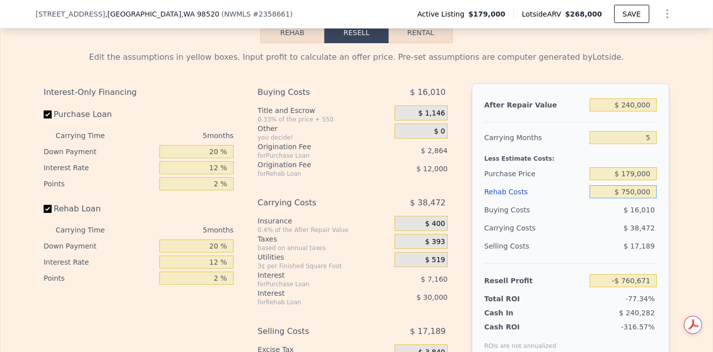
click at [633, 198] on input "$ 750,000" at bounding box center [623, 191] width 67 height 13
type input "$ 75,000"
type input "-$ 47,871"
type input "$ 75,000"
click at [633, 180] on input "$ 179,000" at bounding box center [623, 173] width 67 height 13
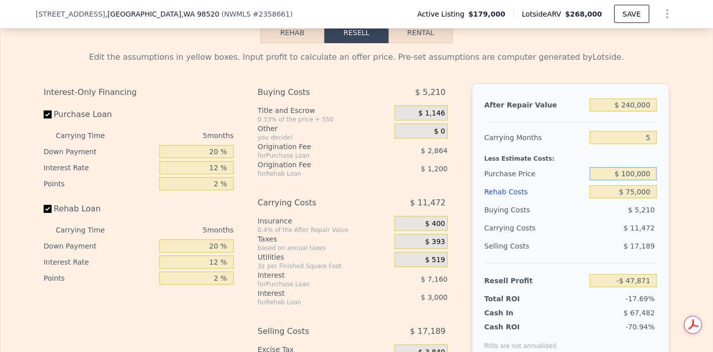
type input "$ 100,000"
click at [639, 198] on input "$ 75,000" at bounding box center [623, 191] width 67 height 13
type input "$ 35,816"
click at [632, 198] on input "$ 75,000" at bounding box center [623, 191] width 67 height 13
type input "$ 7,000"
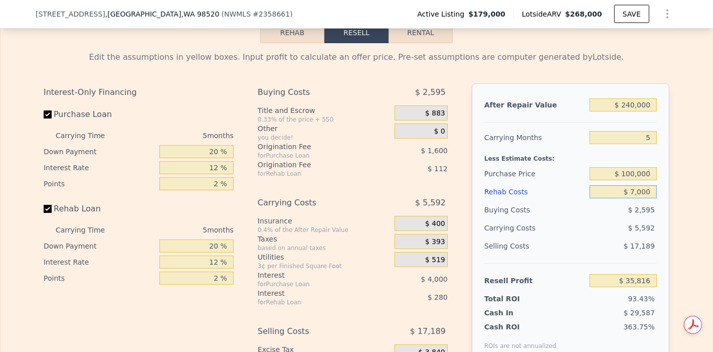
type input "$ 107,624"
type input "$ 78,000"
type input "$ 32,648"
type input "$ 000"
type input "$ 115,016"
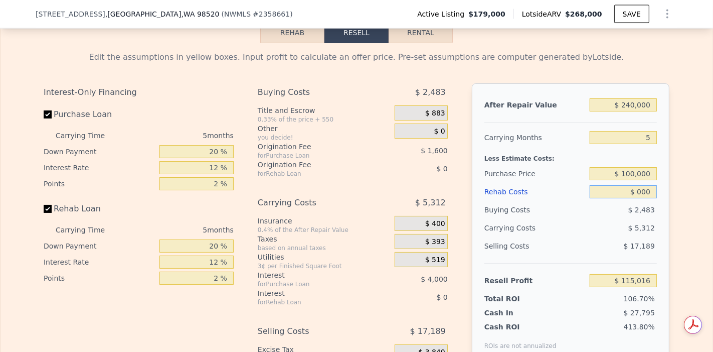
type input "$ 9,000"
type input "$ 105,512"
type input "$ 000"
type input "$ 115,016"
type input "$ 8,000"
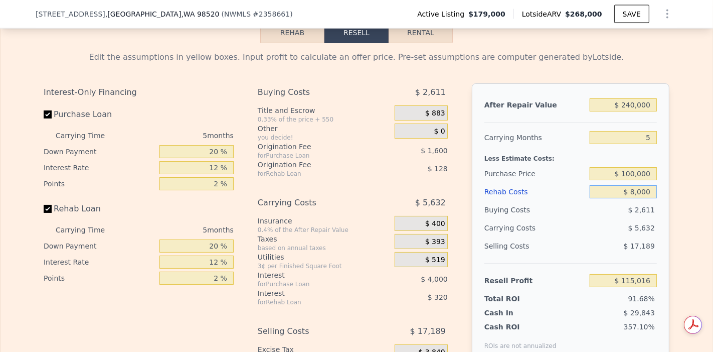
type input "$ 106,568"
type input "$ 80,000"
type input "$ 30,536"
type input "$ 80,000"
click at [641, 180] on input "$ 100,000" at bounding box center [623, 173] width 67 height 13
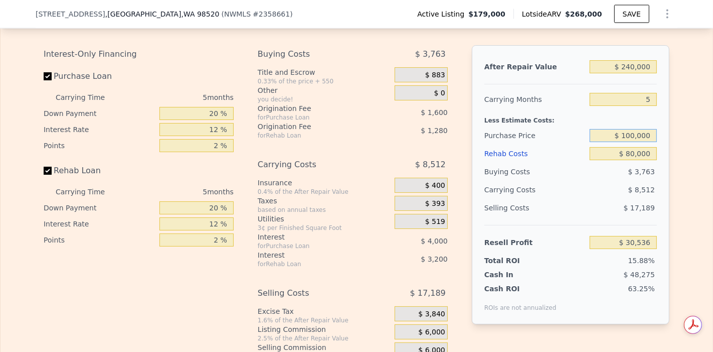
scroll to position [1556, 0]
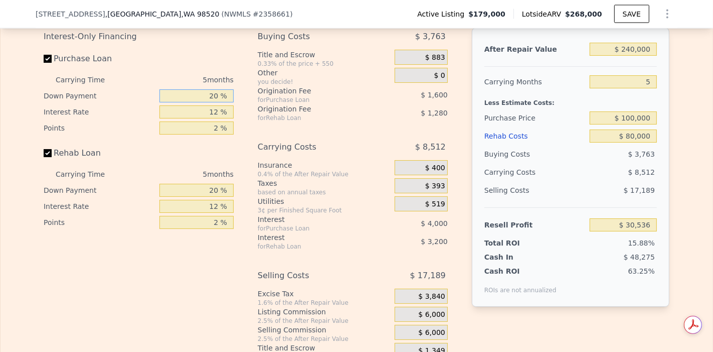
click at [218, 102] on input "20 %" at bounding box center [196, 95] width 74 height 13
type input "2 %"
type input "$ 29,276"
type input "1 %"
type input "$ 29,206"
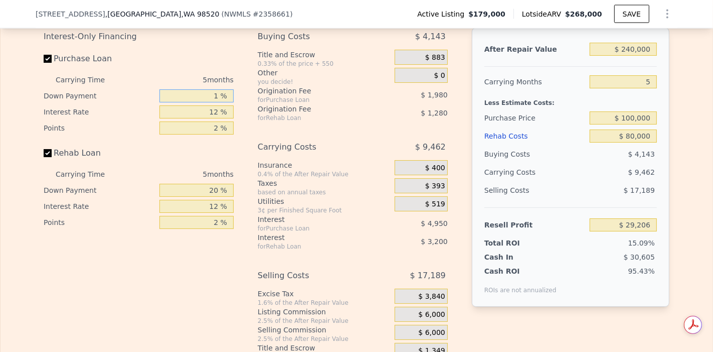
type input "10 %"
type input "$ 29,836"
type input "10 %"
click at [217, 118] on input "12 %" at bounding box center [196, 111] width 74 height 13
type input "1 %"
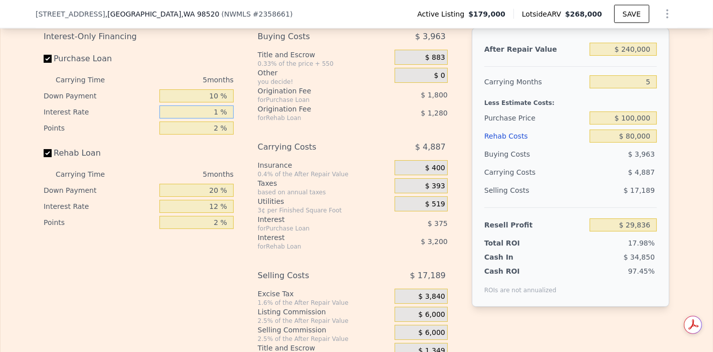
type input "$ 33,961"
type input "10 %"
type input "$ 30,586"
type input "10.5 %"
type input "$ 30,401"
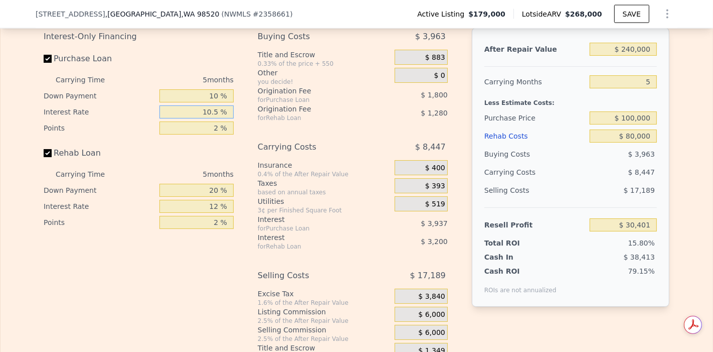
type input "10.5 %"
click at [215, 197] on input "20 %" at bounding box center [196, 190] width 74 height 13
type input "2 %"
type input "$ 29,393"
type input "1 %"
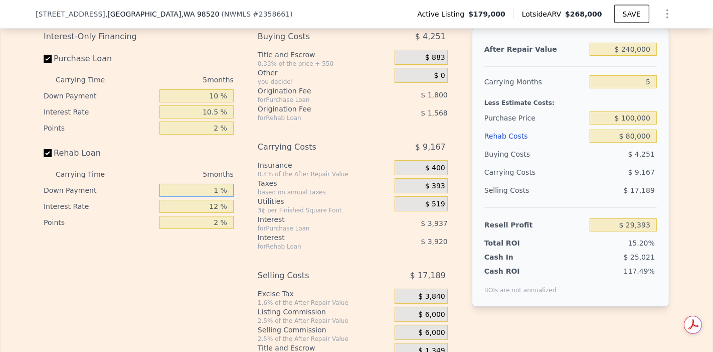
type input "$ 29,337"
type input "10 %"
type input "$ 29,841"
type input "10 %"
click at [215, 213] on input "12 %" at bounding box center [196, 206] width 74 height 13
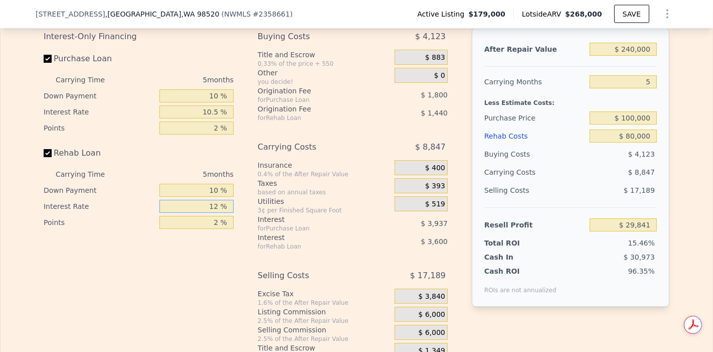
type input "1 %"
type input "$ 33,141"
type input "10 %"
type input "$ 30,441"
type input "10.5 %"
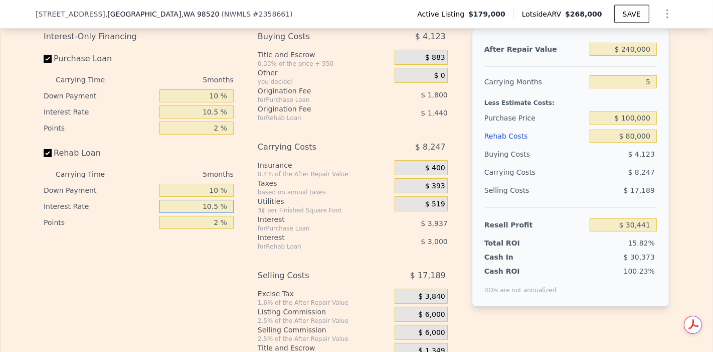
type input "$ 30,291"
type input "10.5 %"
click at [217, 229] on input "2 %" at bounding box center [196, 222] width 74 height 13
type input "21 %"
type input "$ 16,611"
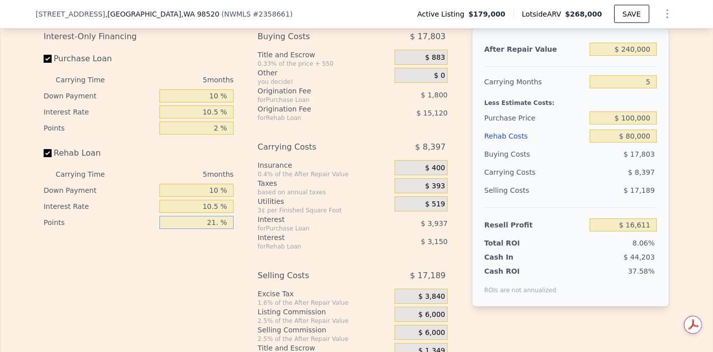
type input "21.5 %"
type input "$ 16,251"
type input "21 %"
type input "$ 16,611"
type input "2 %"
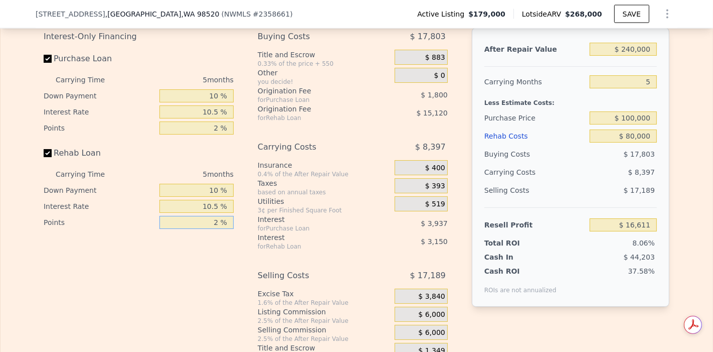
type input "$ 30,291"
type input "1 %"
type input "$ 31,011"
type input "1.5 %"
type input "$ 30,651"
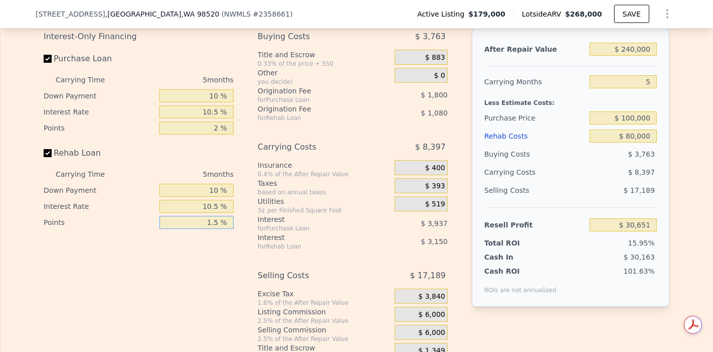
type input "1.5 %"
click at [576, 180] on div "$ 8,397" at bounding box center [604, 172] width 106 height 18
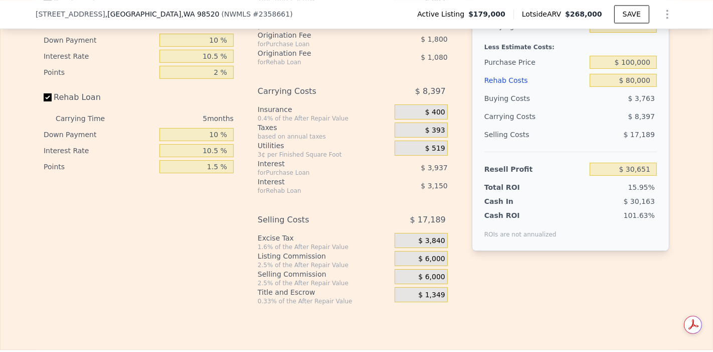
click at [432, 263] on span "$ 6,000" at bounding box center [431, 258] width 27 height 9
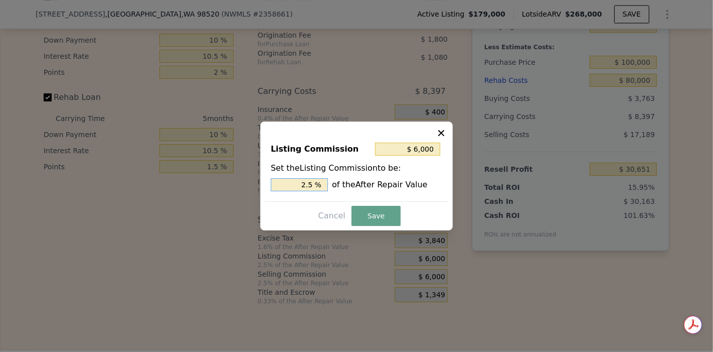
drag, startPoint x: 315, startPoint y: 186, endPoint x: 289, endPoint y: 186, distance: 26.1
click at [289, 186] on input "2.5 %" at bounding box center [299, 184] width 57 height 13
click at [312, 184] on input "2.5 %" at bounding box center [299, 184] width 57 height 13
type input "$ 4,800"
type input "2 %"
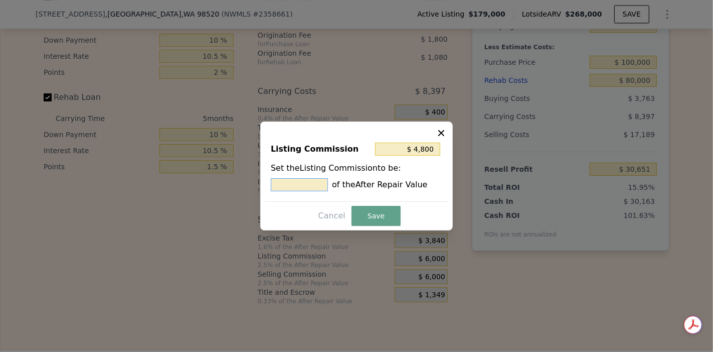
type input "$ 0"
type input "0 %"
click at [373, 214] on button "Save" at bounding box center [376, 216] width 49 height 20
type input "$ 36,651"
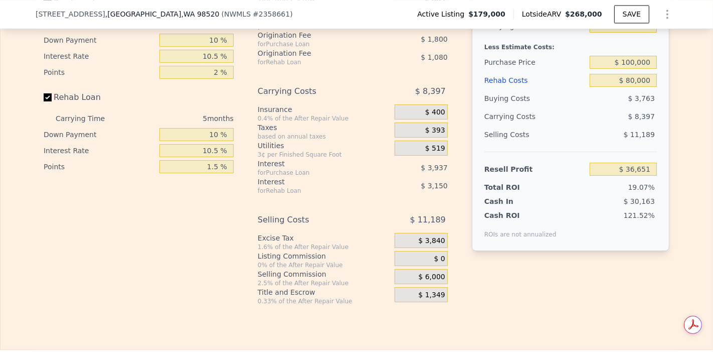
click at [591, 277] on div "After Repair Value $ 240,000 Carrying Months 5 Less Estimate Costs: Purchase Pr…" at bounding box center [571, 130] width 198 height 317
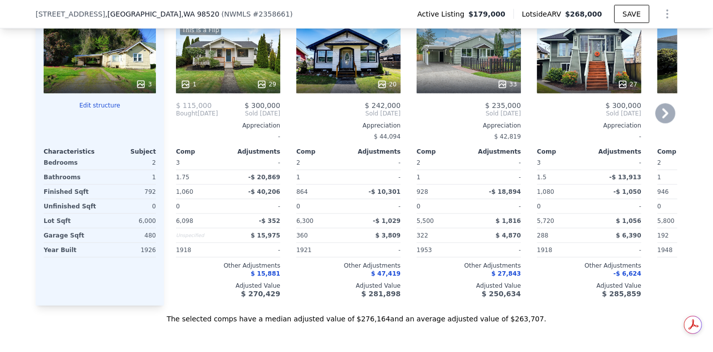
scroll to position [1055, 0]
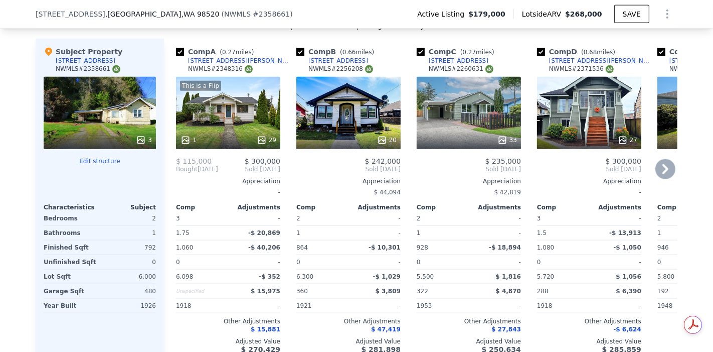
click at [660, 179] on icon at bounding box center [665, 169] width 20 height 20
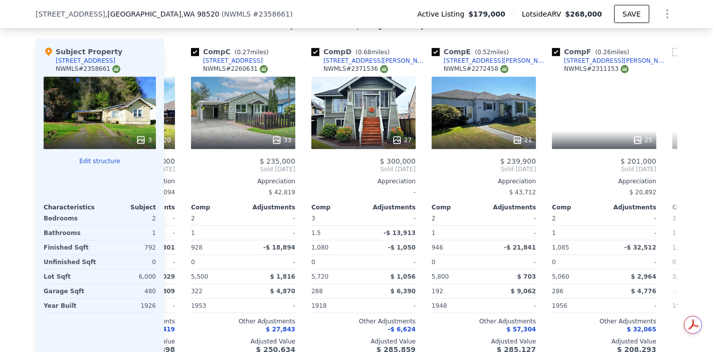
scroll to position [0, 241]
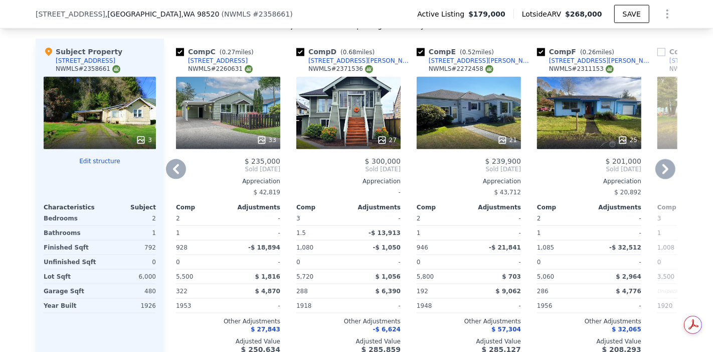
click at [662, 172] on icon at bounding box center [665, 169] width 6 height 10
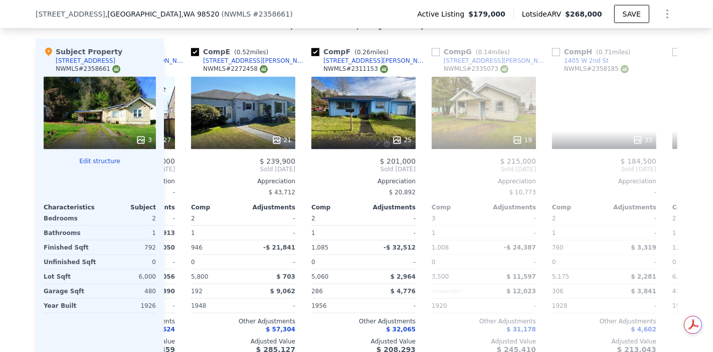
scroll to position [0, 481]
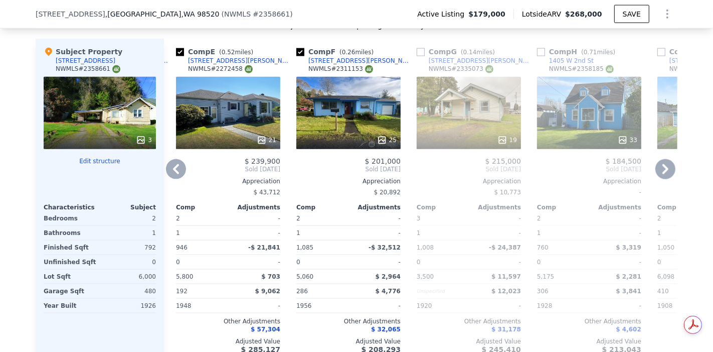
click at [660, 177] on icon at bounding box center [665, 169] width 20 height 20
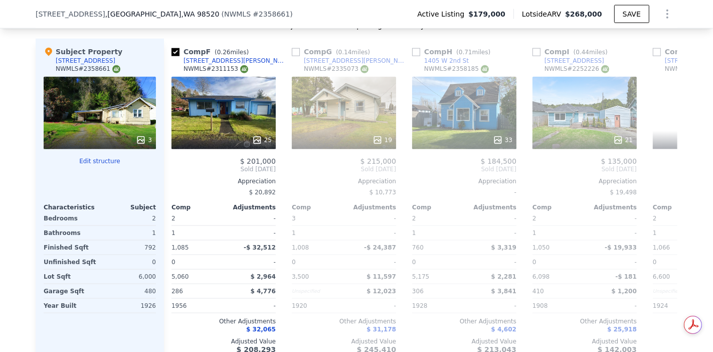
scroll to position [0, 722]
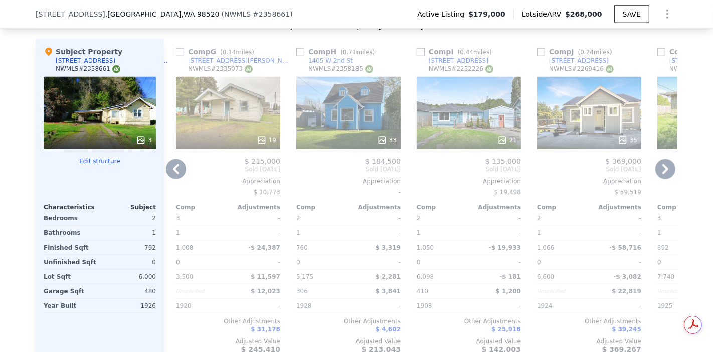
click at [660, 177] on icon at bounding box center [665, 169] width 20 height 20
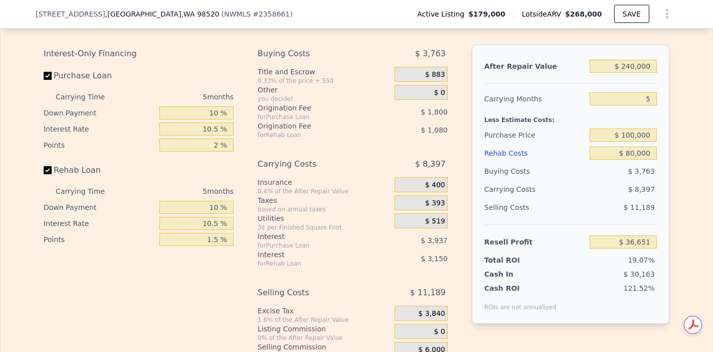
scroll to position [1556, 0]
